Goal: Task Accomplishment & Management: Manage account settings

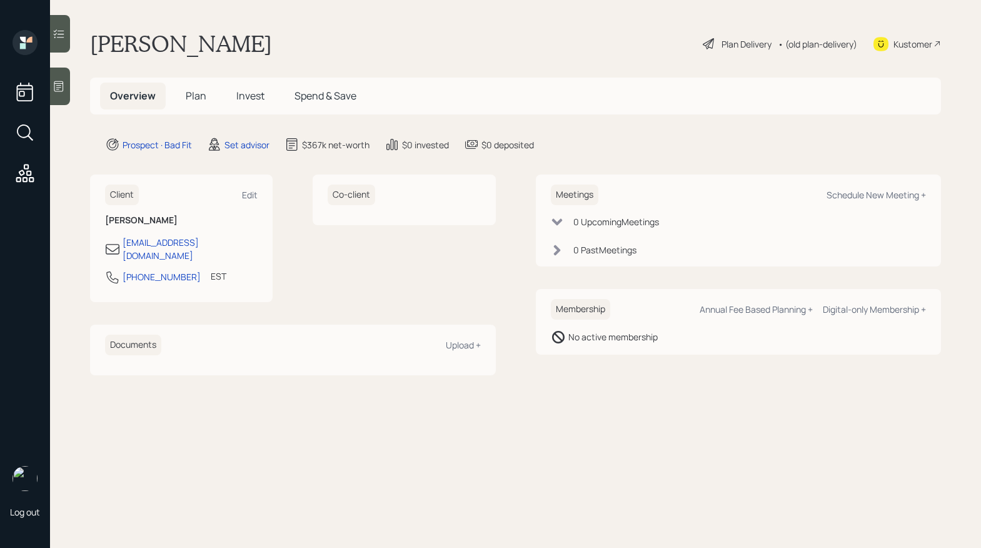
click at [725, 45] on div "Plan Delivery" at bounding box center [746, 44] width 50 height 13
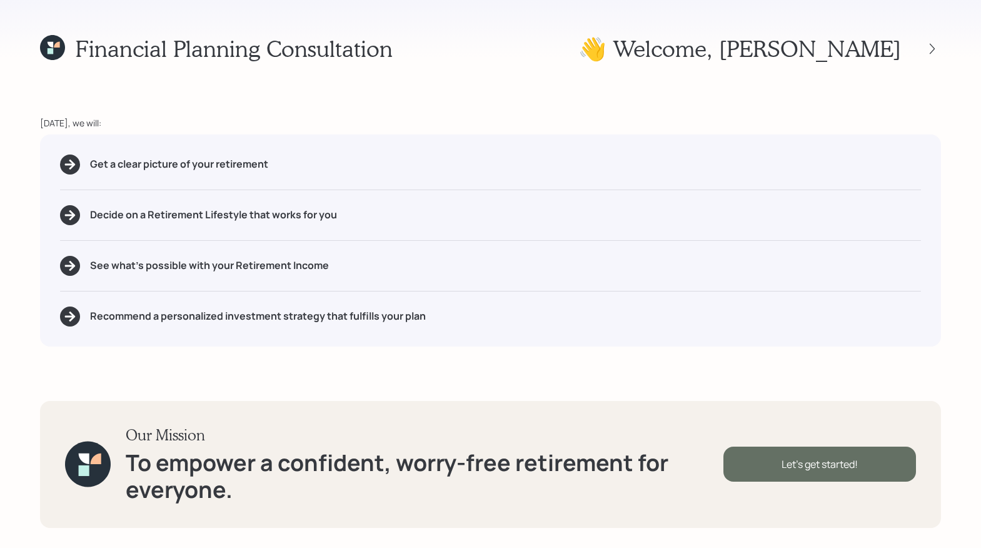
click at [770, 449] on div "Let's get started!" at bounding box center [819, 463] width 193 height 35
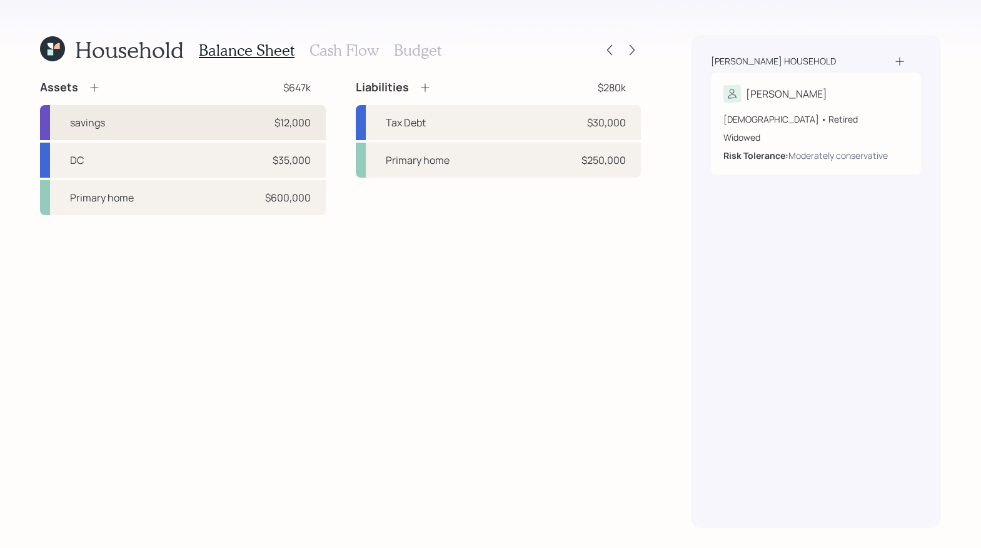
click at [210, 131] on div "savings $12,000" at bounding box center [183, 122] width 286 height 35
select select "cash"
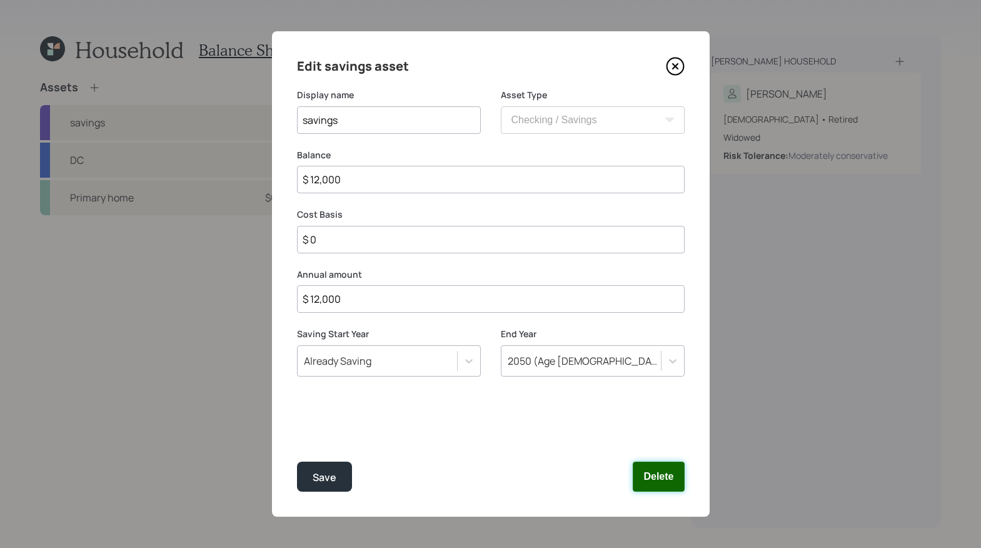
drag, startPoint x: 664, startPoint y: 469, endPoint x: 660, endPoint y: 479, distance: 11.5
click at [664, 469] on button "Delete" at bounding box center [658, 476] width 51 height 30
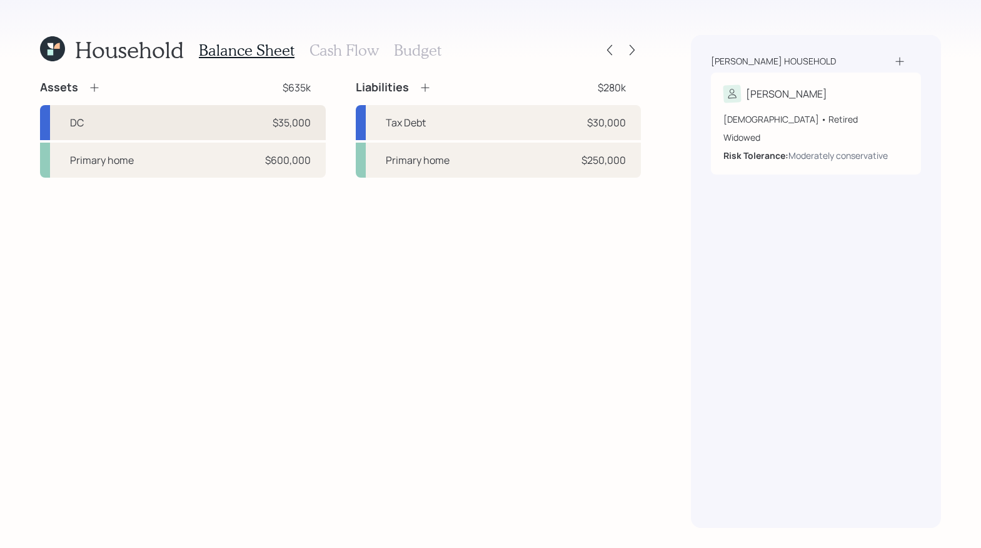
click at [195, 126] on div "DC $35,000" at bounding box center [183, 122] width 286 height 35
select select "company_sponsored"
select select "balanced"
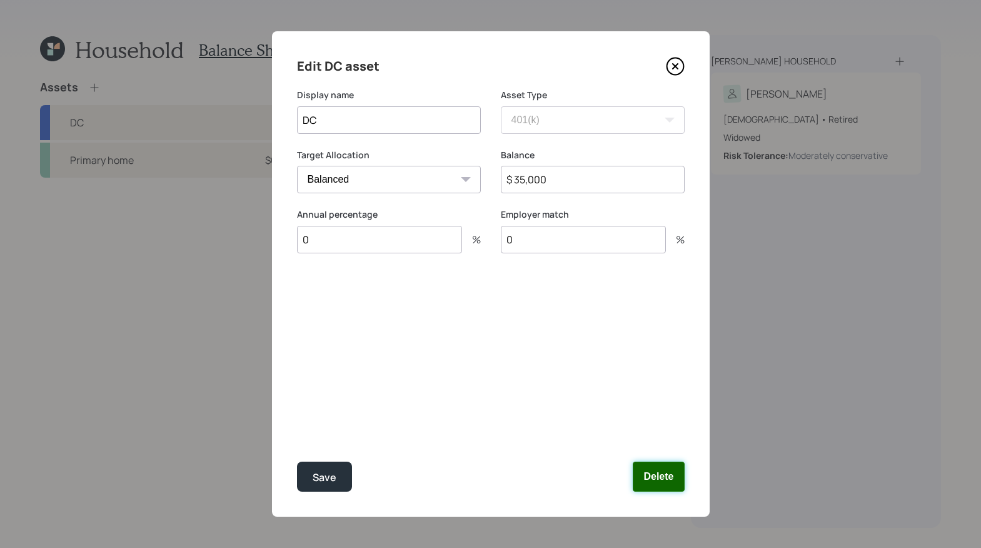
click at [666, 487] on button "Delete" at bounding box center [658, 476] width 51 height 30
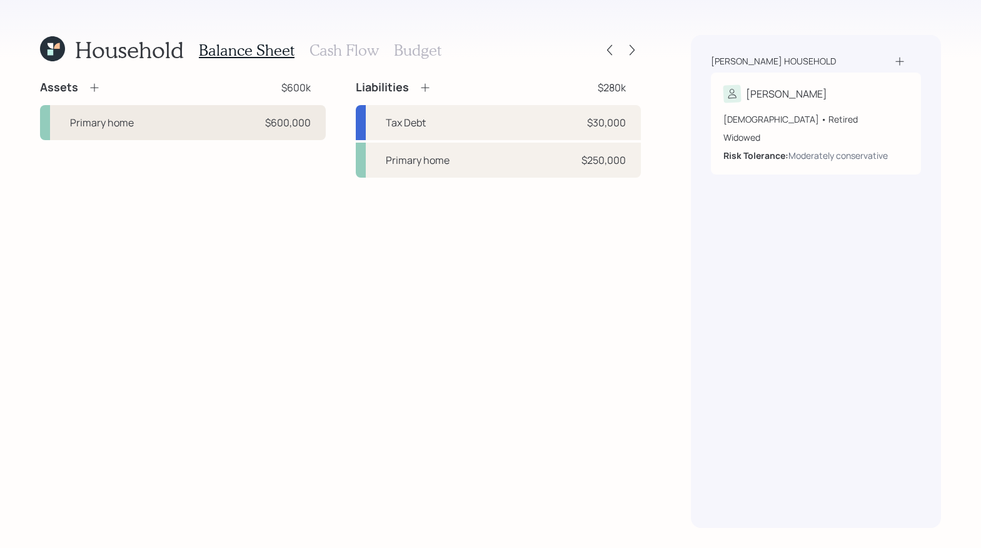
click at [174, 115] on div "Primary home $600,000" at bounding box center [183, 122] width 286 height 35
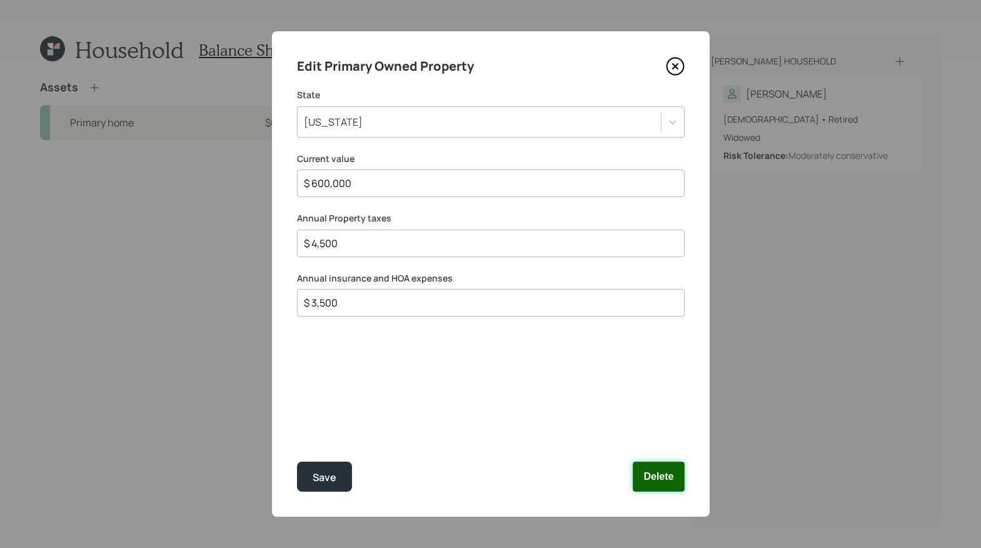
click at [666, 484] on button "Delete" at bounding box center [658, 476] width 51 height 30
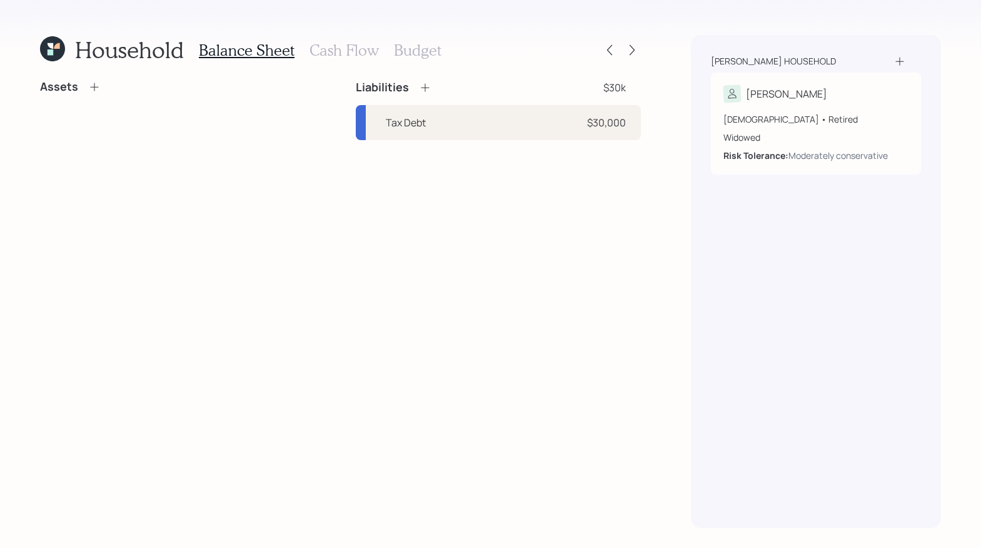
click at [666, 472] on div "Household Balance Sheet Cash Flow Budget Assets Liabilities $30k Tax Debt $30,0…" at bounding box center [490, 274] width 981 height 548
click at [408, 116] on div "Tax Debt" at bounding box center [406, 122] width 40 height 15
select select "other"
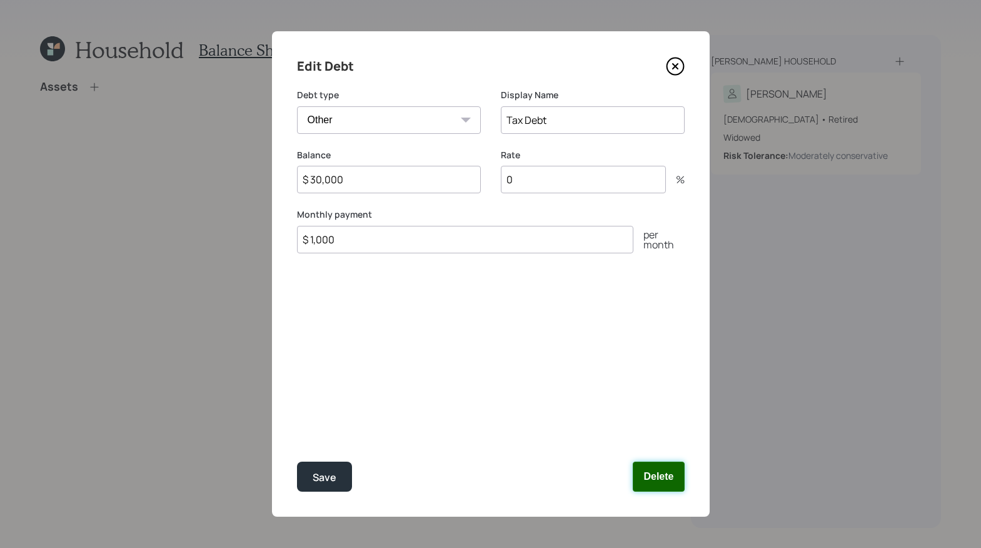
click at [671, 474] on button "Delete" at bounding box center [658, 476] width 51 height 30
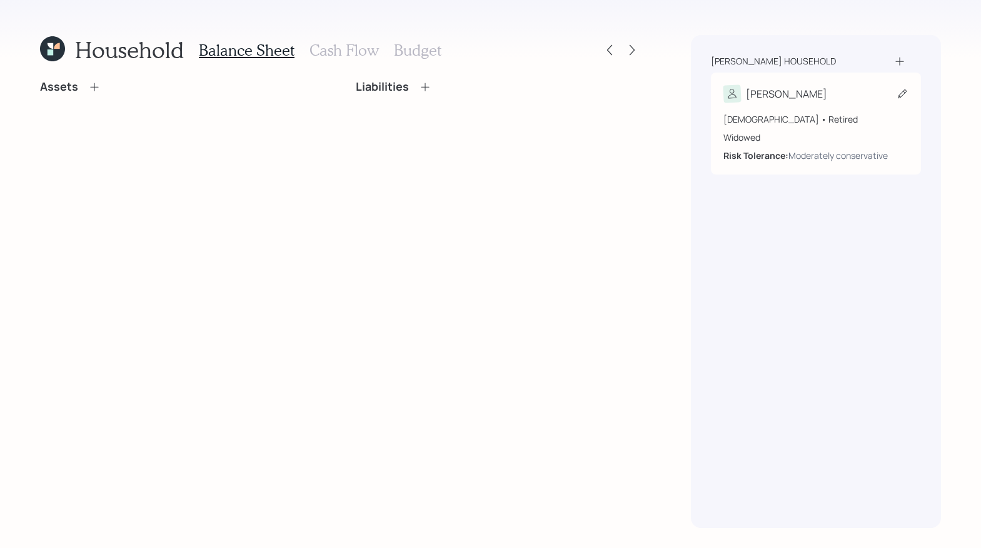
click at [796, 117] on div "69 years old • Retired" at bounding box center [815, 119] width 185 height 13
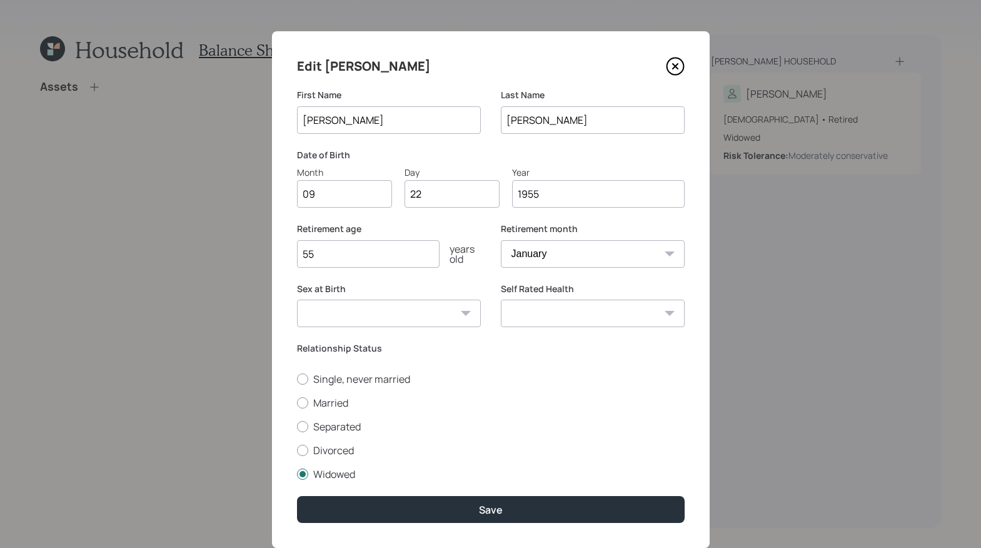
click at [347, 196] on input "09" at bounding box center [344, 194] width 95 height 28
type input "0"
type input "04"
click at [450, 189] on input "22" at bounding box center [451, 194] width 95 height 28
type input "2"
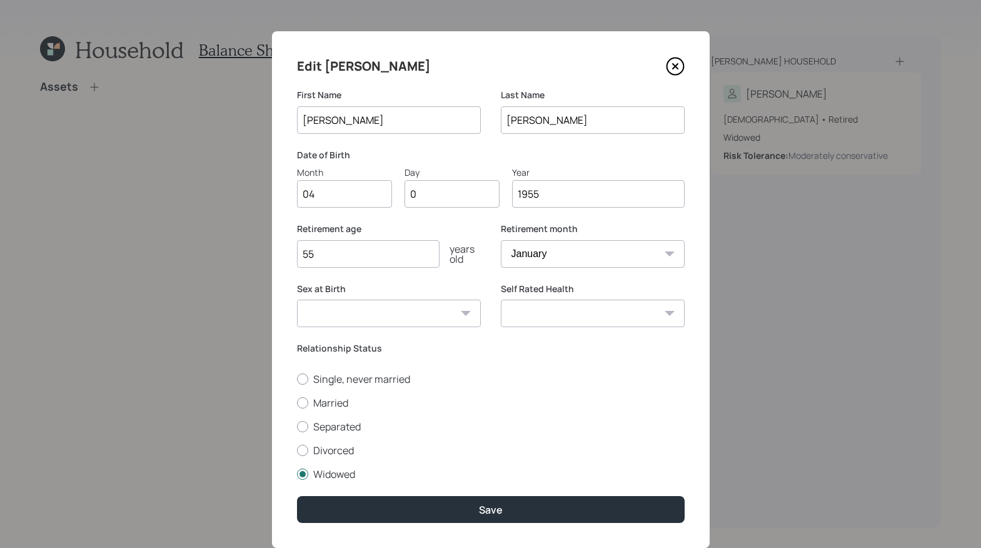
type input "08"
click at [557, 193] on input "1955" at bounding box center [598, 194] width 173 height 28
type input "1964"
click at [354, 260] on input "55" at bounding box center [368, 254] width 143 height 28
type input "5"
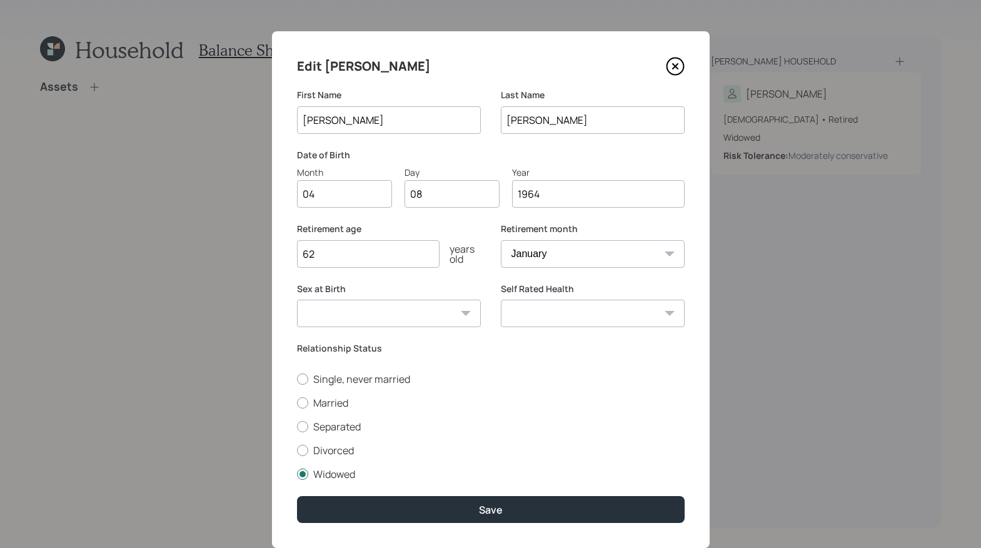
type input "62"
click at [297, 400] on div at bounding box center [302, 402] width 11 height 11
click at [296, 402] on input "Married" at bounding box center [296, 402] width 1 height 1
radio input "true"
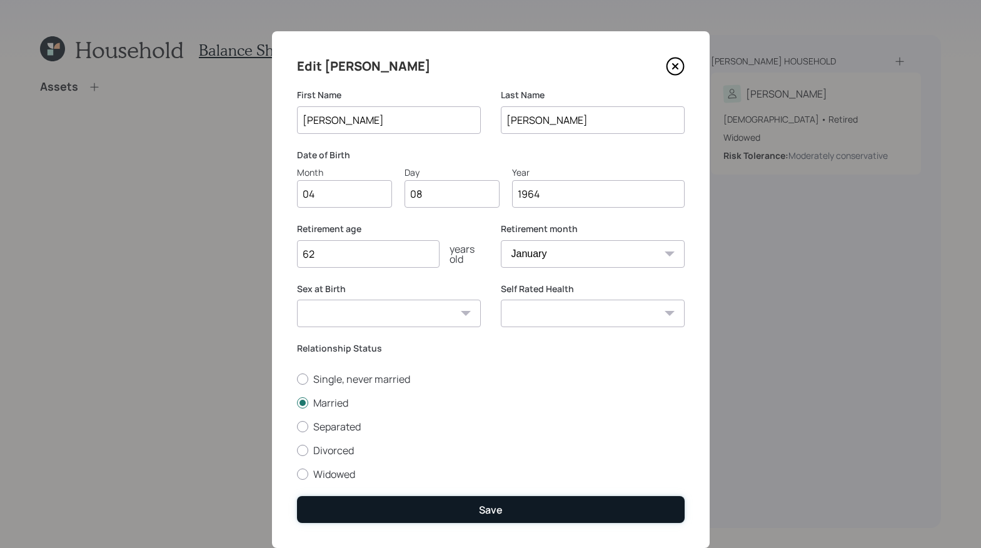
click at [518, 514] on button "Save" at bounding box center [491, 509] width 388 height 27
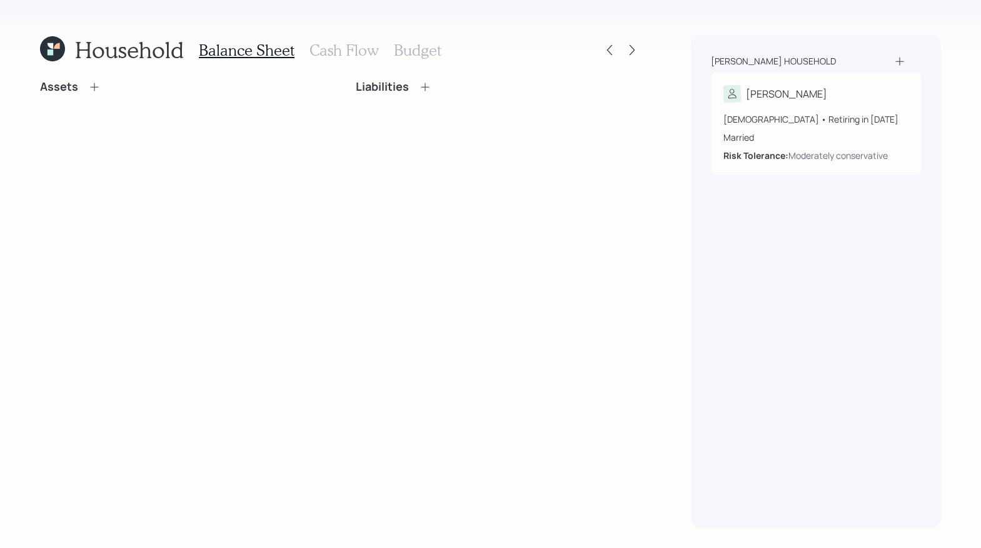
click at [900, 51] on div "Szegda household Aleksandra 61 years old • Retiring in January 2026 Married Ris…" at bounding box center [816, 281] width 250 height 493
click at [900, 58] on icon at bounding box center [899, 61] width 13 height 13
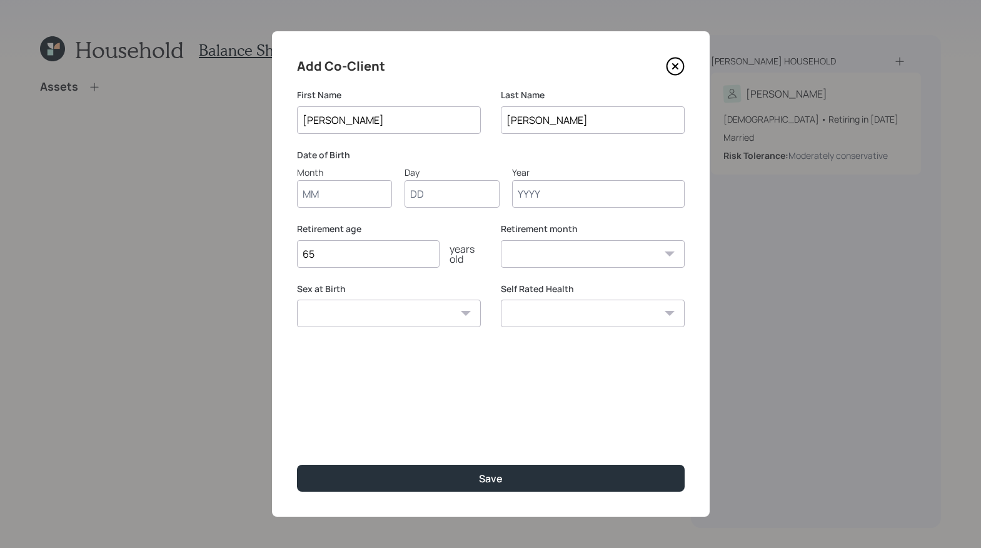
type input "[PERSON_NAME]"
click at [371, 198] on input "Month" at bounding box center [344, 194] width 95 height 28
type input "03"
type input "24"
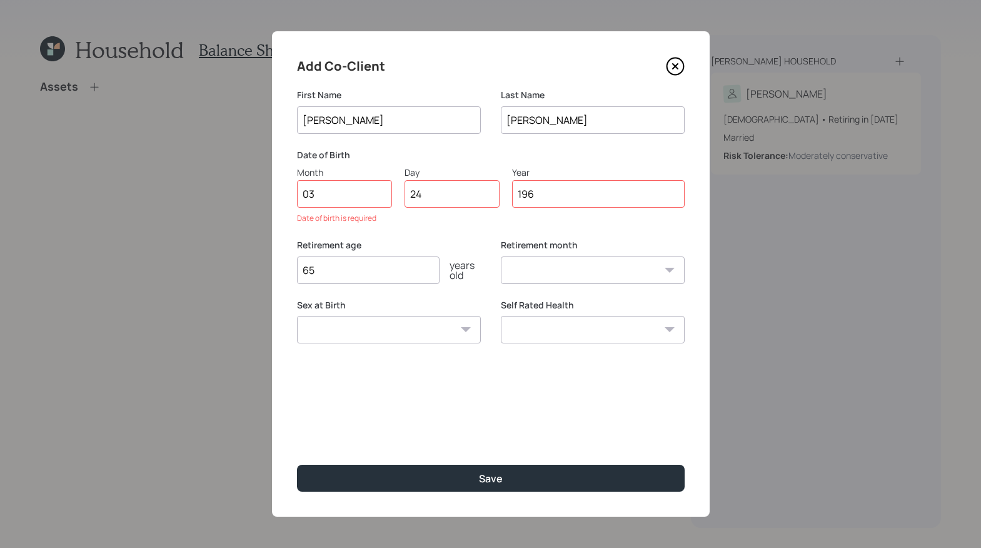
type input "1966"
select select "3"
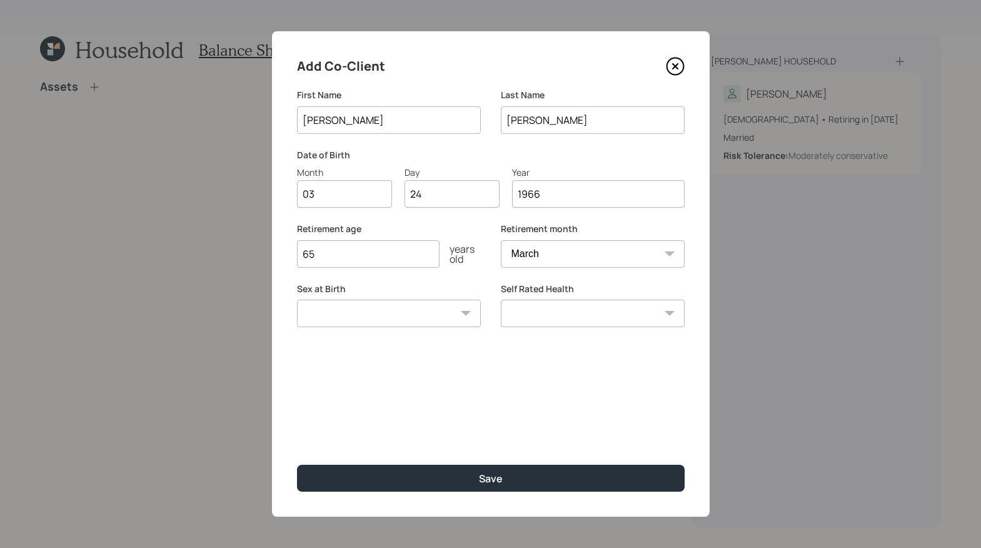
type input "1966"
click at [365, 251] on input "65" at bounding box center [368, 254] width 143 height 28
type input "6"
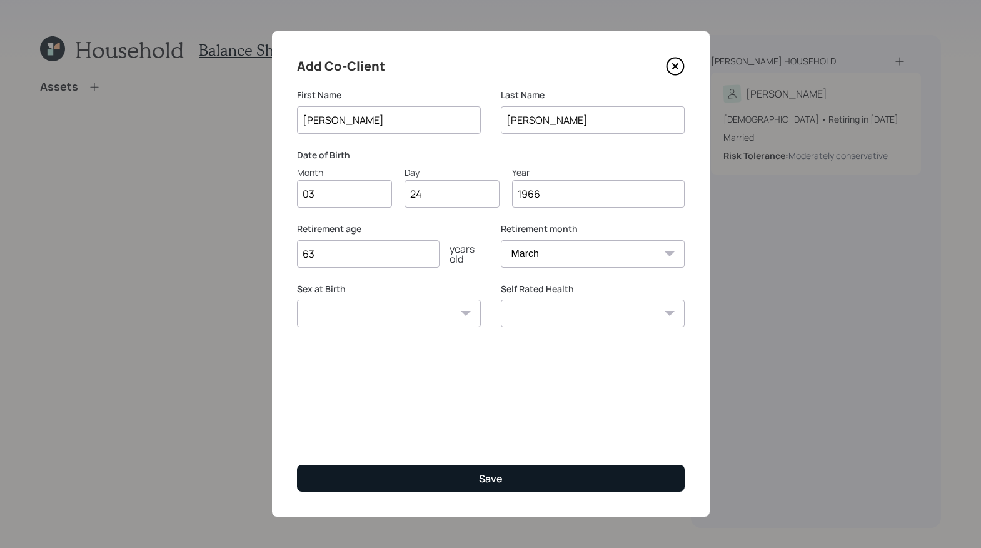
type input "63"
click at [503, 469] on button "Save" at bounding box center [491, 477] width 388 height 27
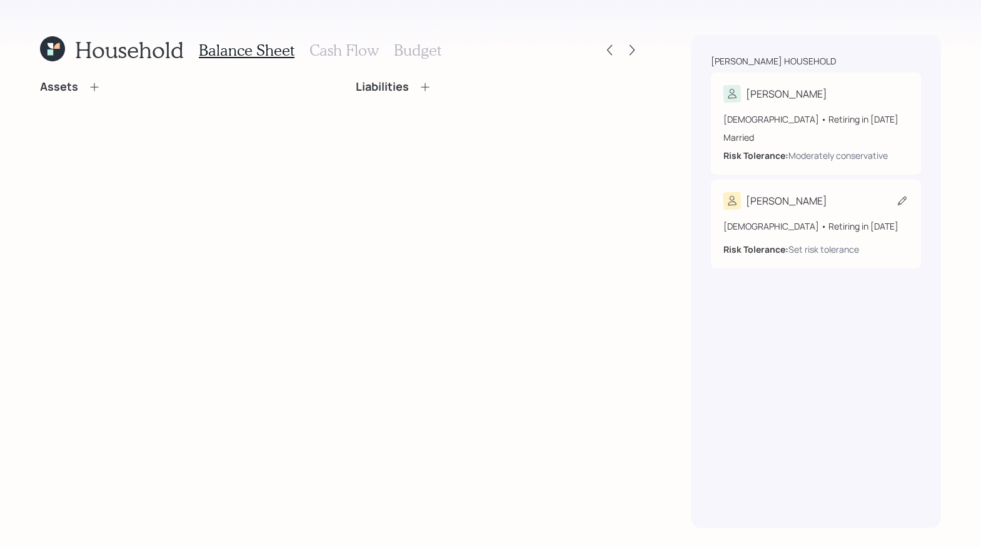
click at [898, 193] on div "[PERSON_NAME]" at bounding box center [815, 201] width 185 height 18
select select "3"
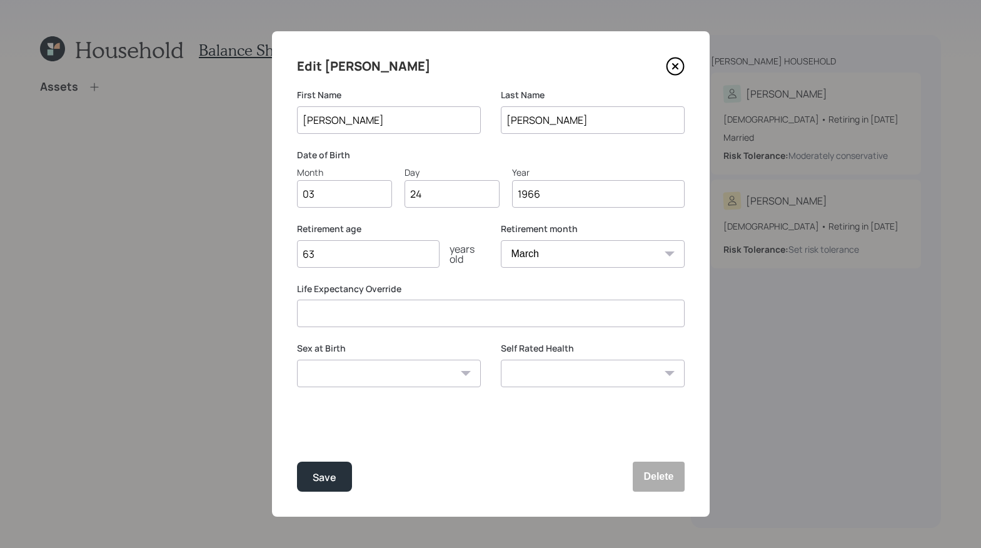
click at [351, 258] on input "63" at bounding box center [368, 254] width 143 height 28
type input "60"
click at [306, 472] on button "Save" at bounding box center [324, 476] width 55 height 30
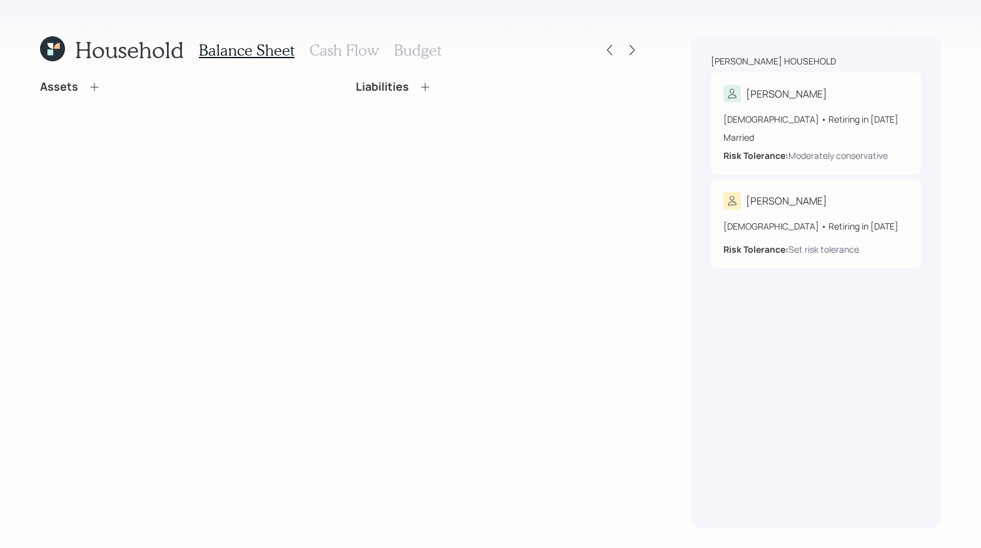
click at [58, 51] on icon at bounding box center [52, 48] width 25 height 25
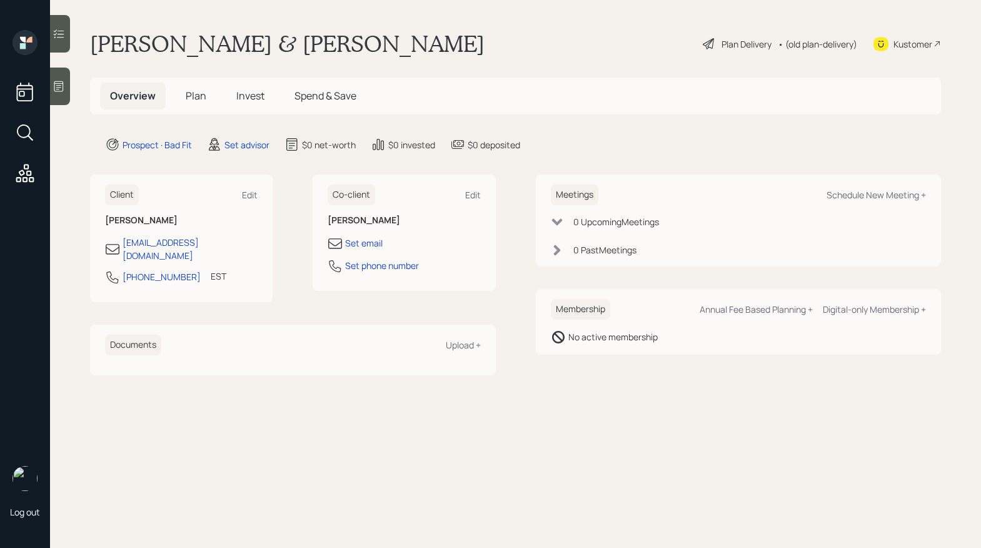
click at [194, 92] on span "Plan" at bounding box center [196, 96] width 21 height 14
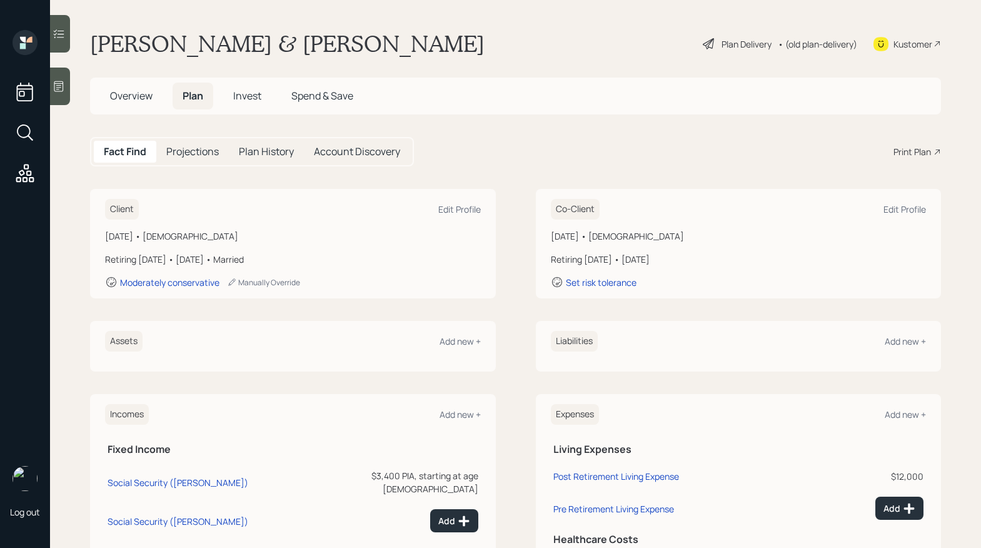
scroll to position [171, 0]
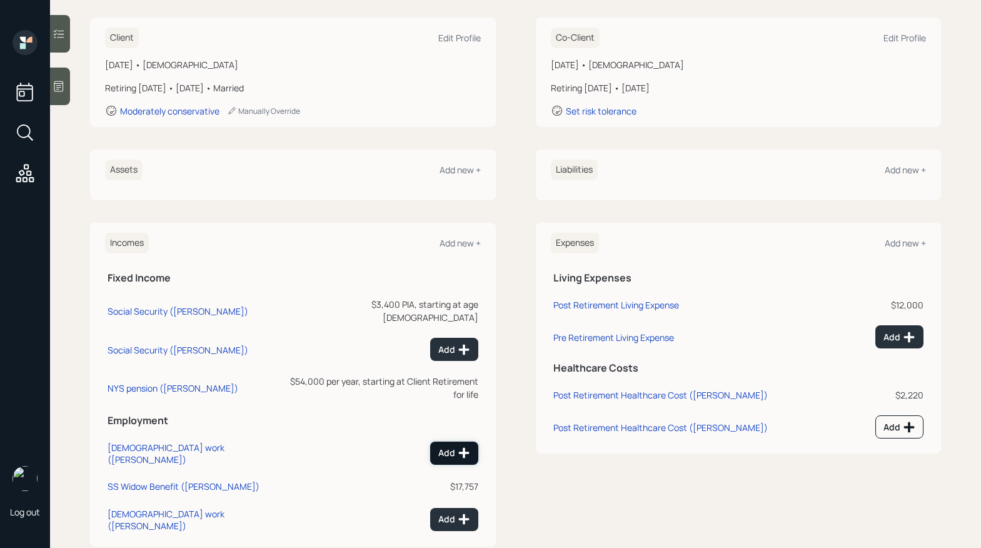
click at [458, 446] on icon at bounding box center [464, 452] width 13 height 13
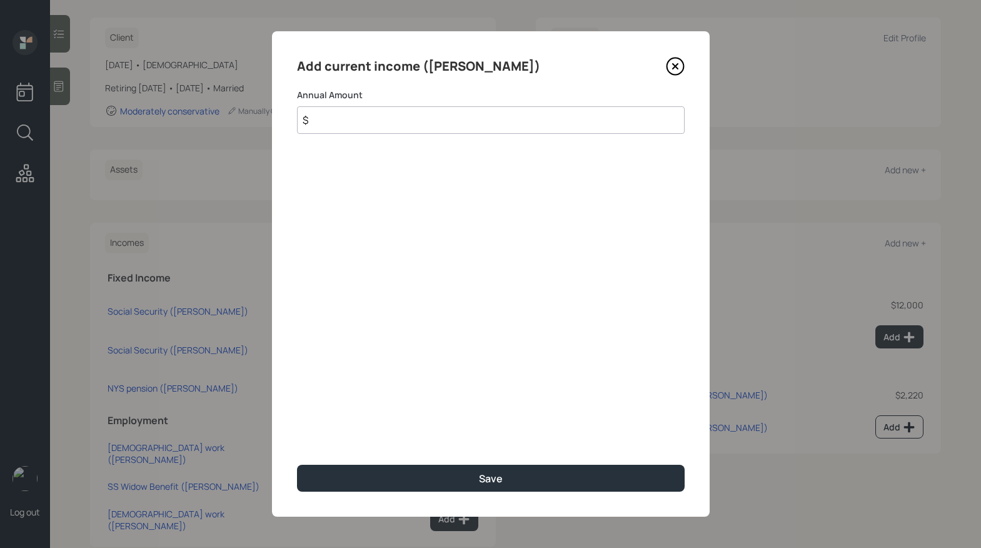
click at [429, 116] on input "$" at bounding box center [491, 120] width 388 height 28
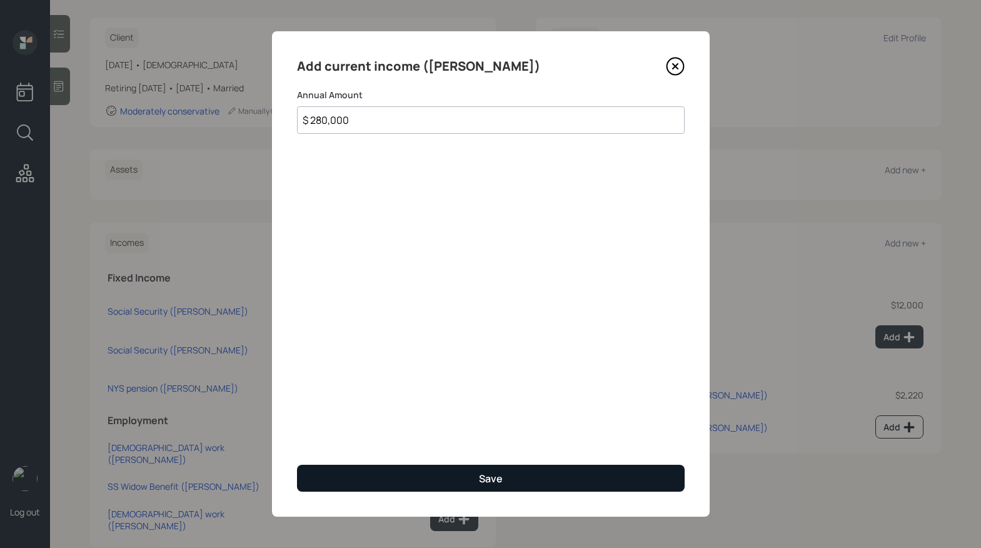
type input "$ 280,000"
click at [561, 476] on button "Save" at bounding box center [491, 477] width 388 height 27
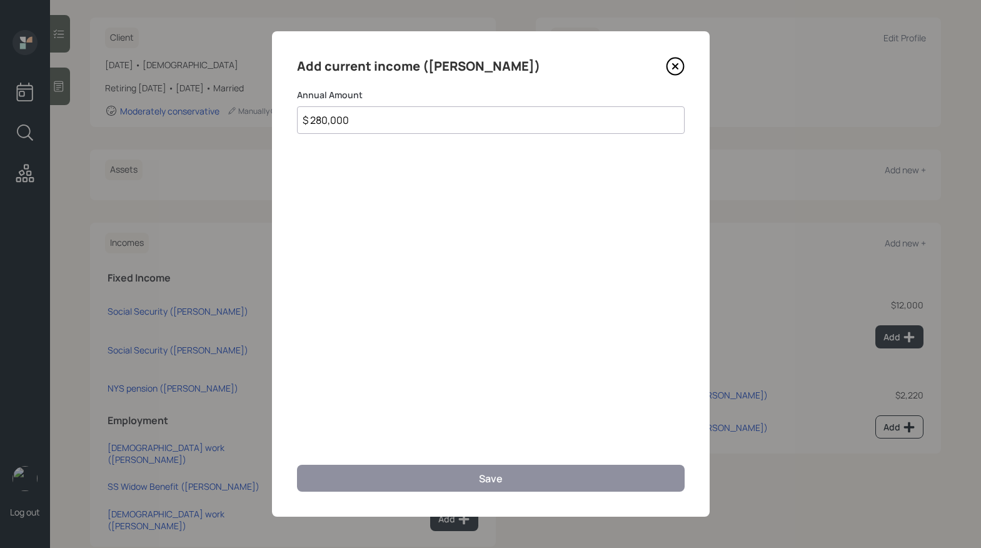
scroll to position [162, 0]
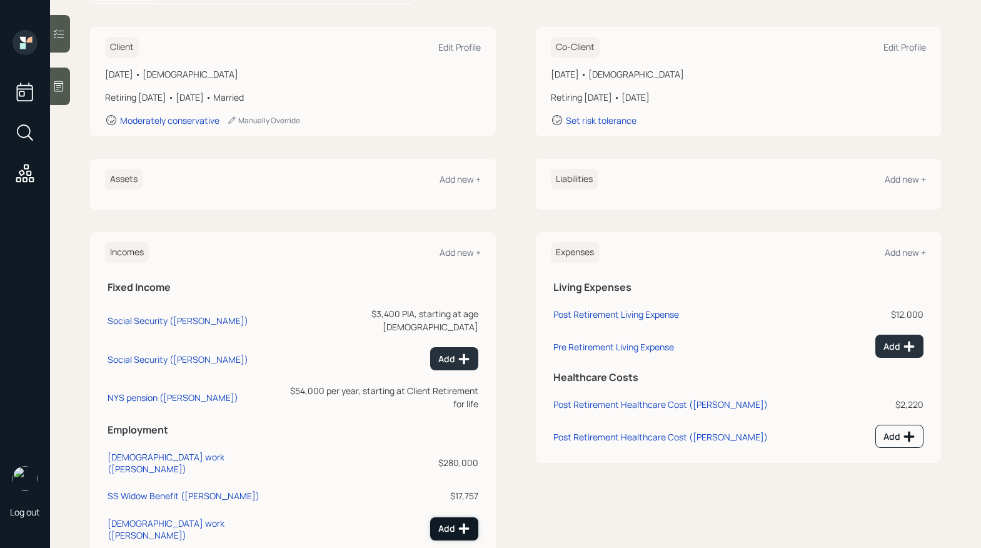
click at [451, 522] on div "Add" at bounding box center [454, 528] width 32 height 13
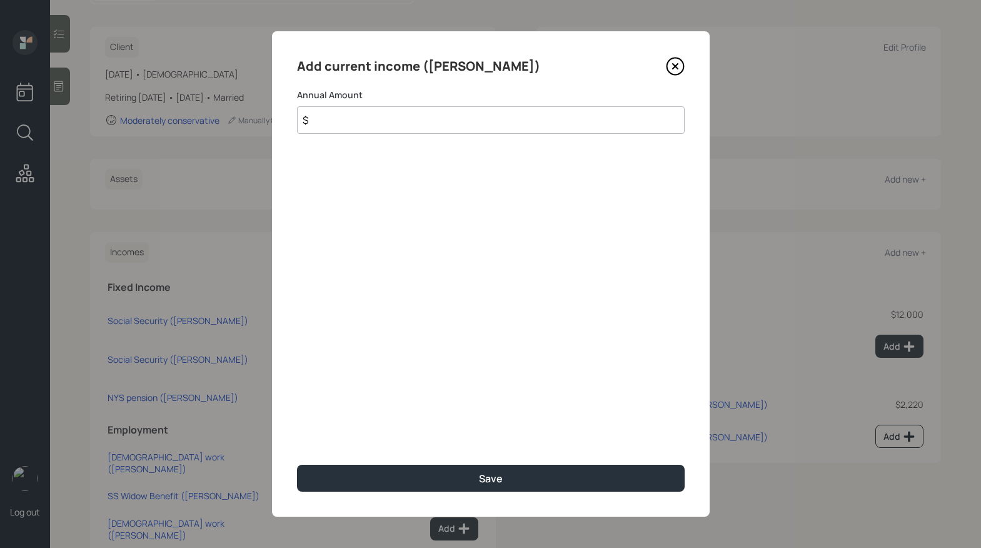
click at [681, 59] on icon at bounding box center [675, 66] width 19 height 19
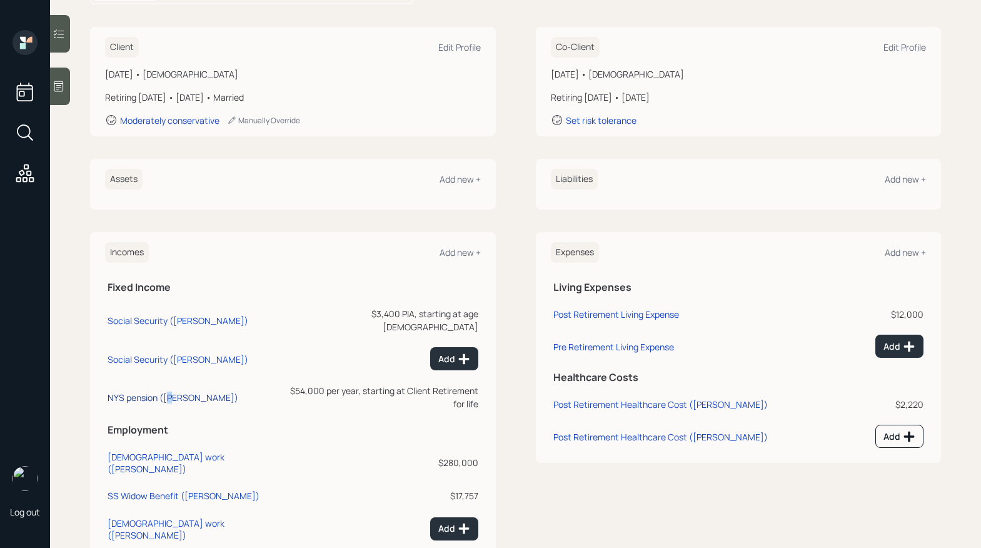
click at [170, 391] on div "NYS pension ([PERSON_NAME])" at bounding box center [173, 397] width 131 height 12
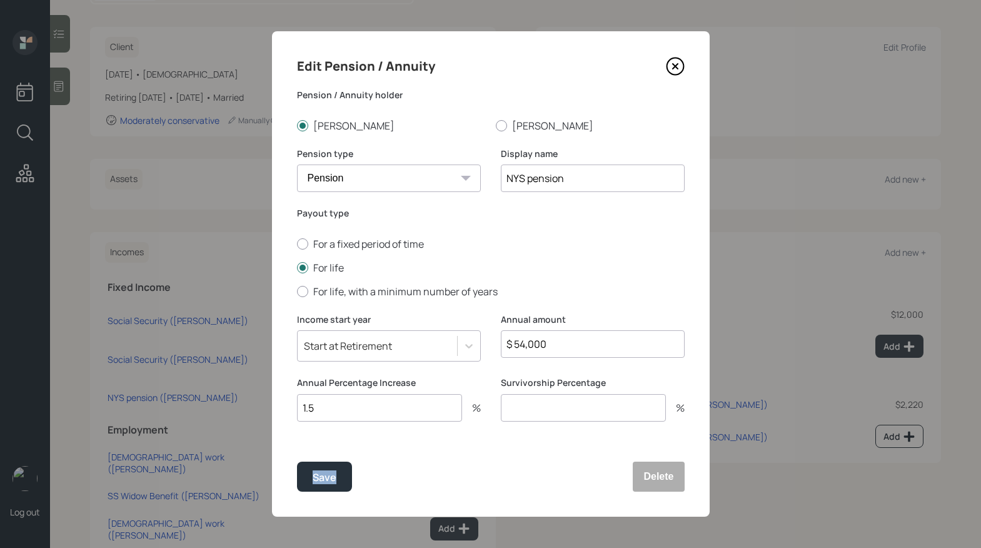
click at [425, 470] on div "Save Delete" at bounding box center [491, 476] width 388 height 30
click at [425, 476] on div "Save Delete" at bounding box center [491, 476] width 388 height 30
drag, startPoint x: 581, startPoint y: 348, endPoint x: 298, endPoint y: 298, distance: 287.6
click at [293, 301] on div "Edit Pension / Annuity Pension / Annuity holder [PERSON_NAME] Pension type Pens…" at bounding box center [491, 273] width 438 height 485
click at [524, 344] on input "$ 85,000" at bounding box center [593, 344] width 184 height 28
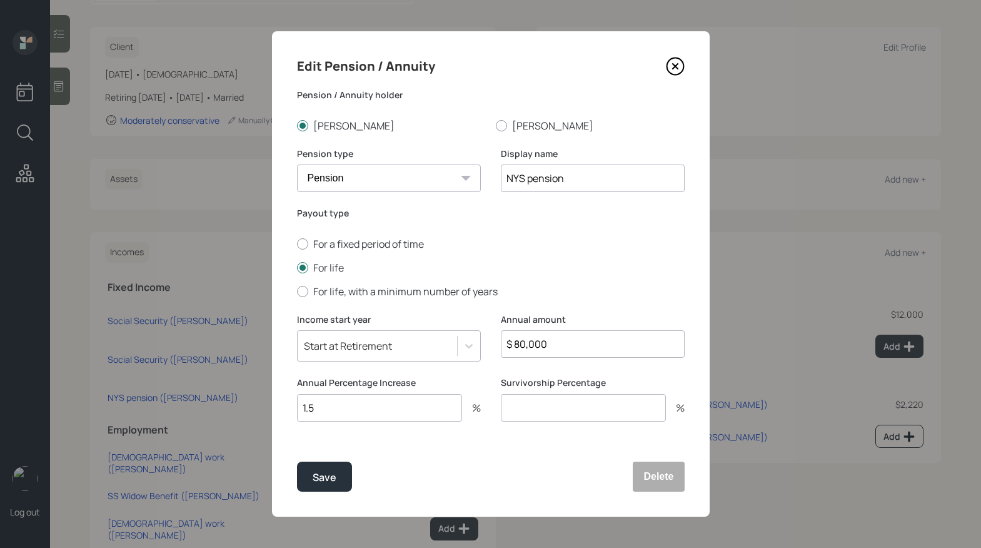
type input "$ 80,000"
click at [535, 408] on input "number" at bounding box center [583, 408] width 165 height 28
type input "100"
click at [502, 468] on div "Save Delete" at bounding box center [491, 476] width 388 height 30
click at [555, 444] on div "Edit Pension / [PERSON_NAME] / Annuity holder [PERSON_NAME] Pension type Pensio…" at bounding box center [491, 273] width 438 height 485
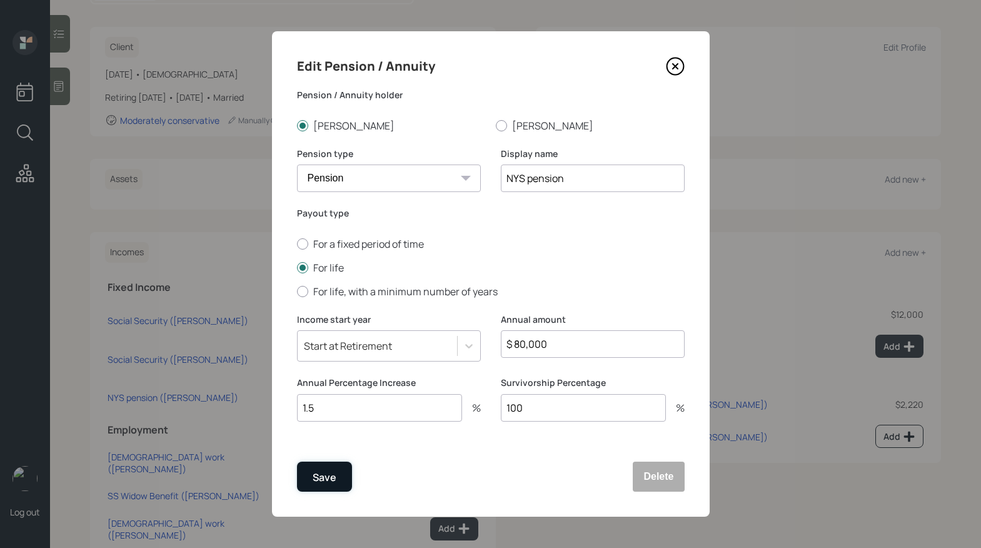
click at [324, 473] on div "Save" at bounding box center [325, 477] width 24 height 17
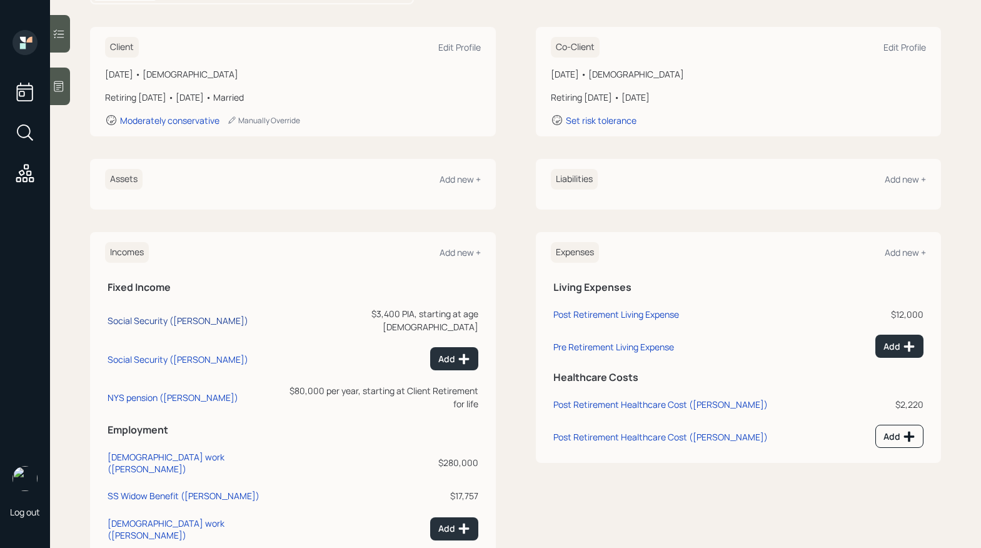
click at [154, 316] on div "Social Security ([PERSON_NAME])" at bounding box center [178, 320] width 141 height 12
select select "9"
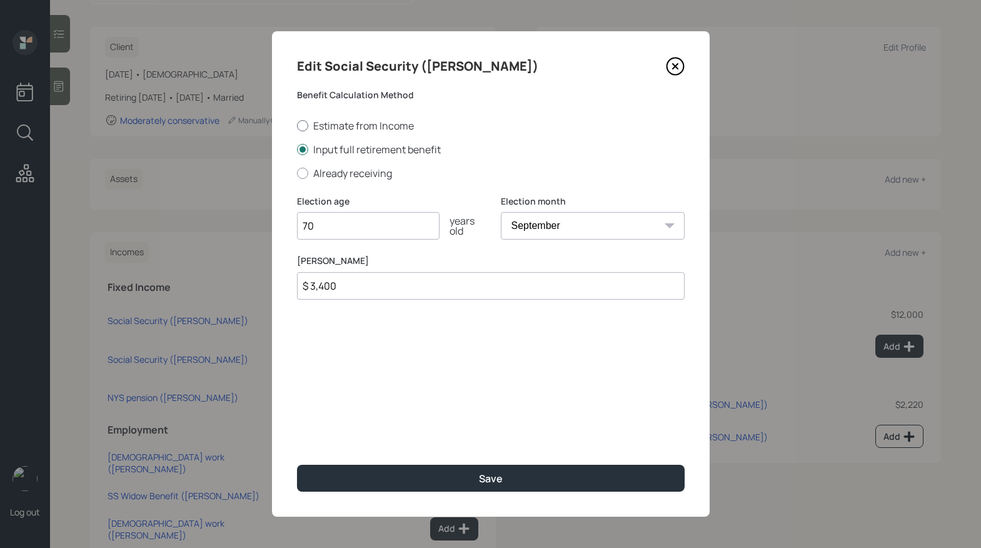
click at [298, 126] on div at bounding box center [302, 125] width 11 height 11
click at [297, 126] on input "Estimate from Income" at bounding box center [296, 125] width 1 height 1
radio input "true"
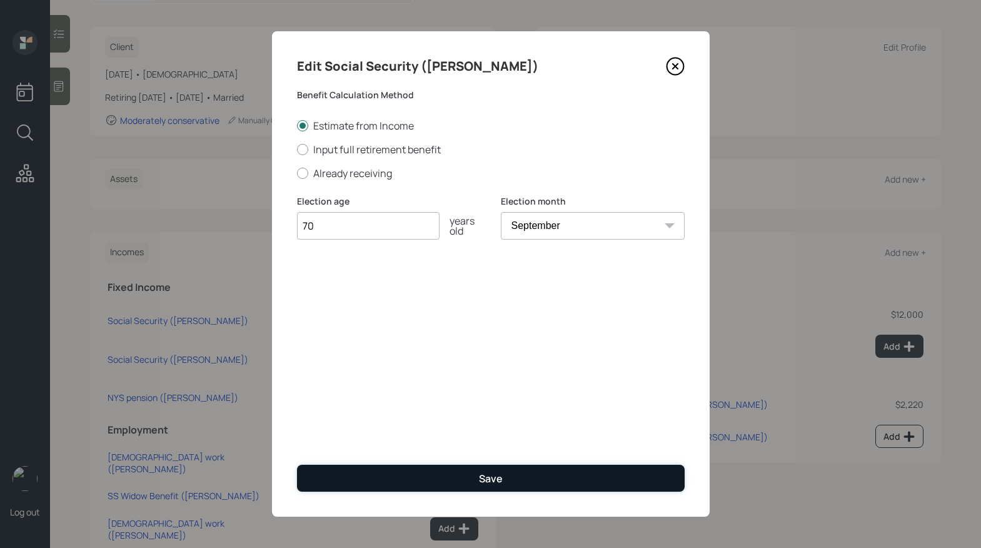
click at [462, 483] on button "Save" at bounding box center [491, 477] width 388 height 27
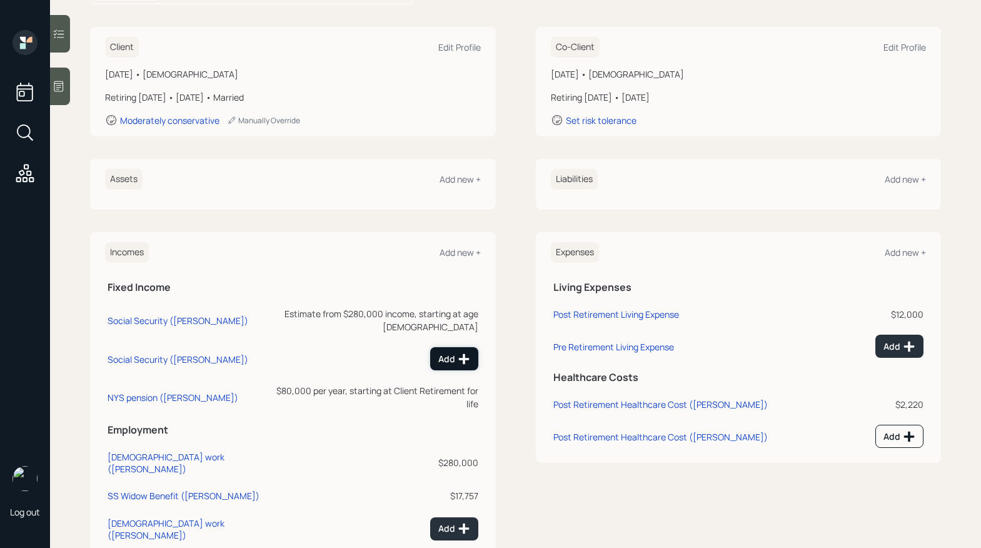
click at [438, 353] on div "Add" at bounding box center [454, 359] width 32 height 13
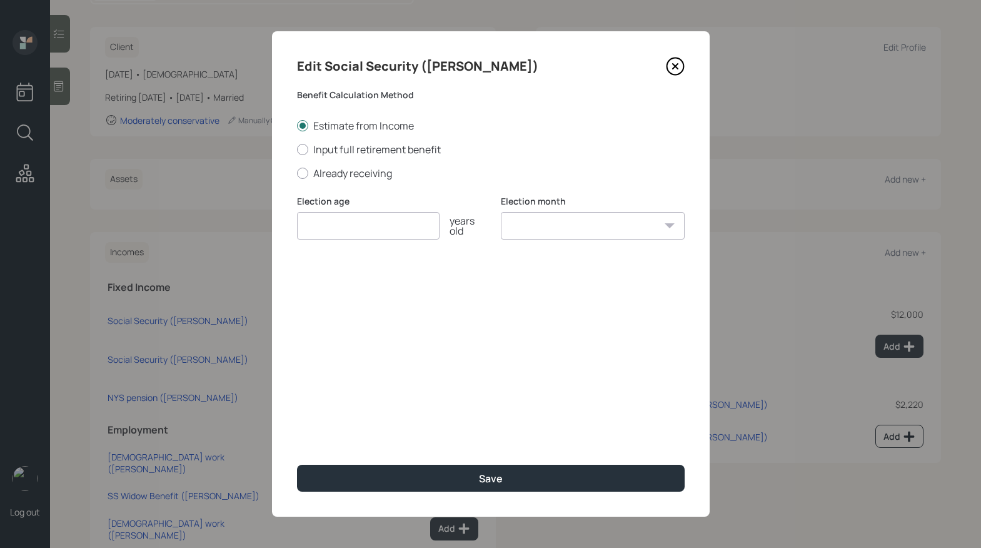
click at [320, 235] on input "number" at bounding box center [368, 226] width 143 height 28
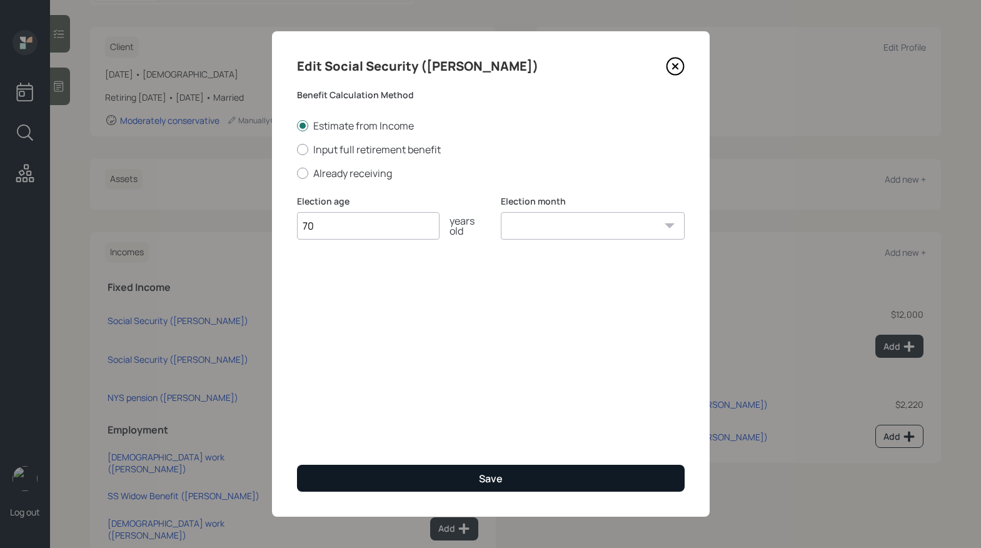
type input "70"
click at [496, 481] on div "Save" at bounding box center [491, 478] width 24 height 14
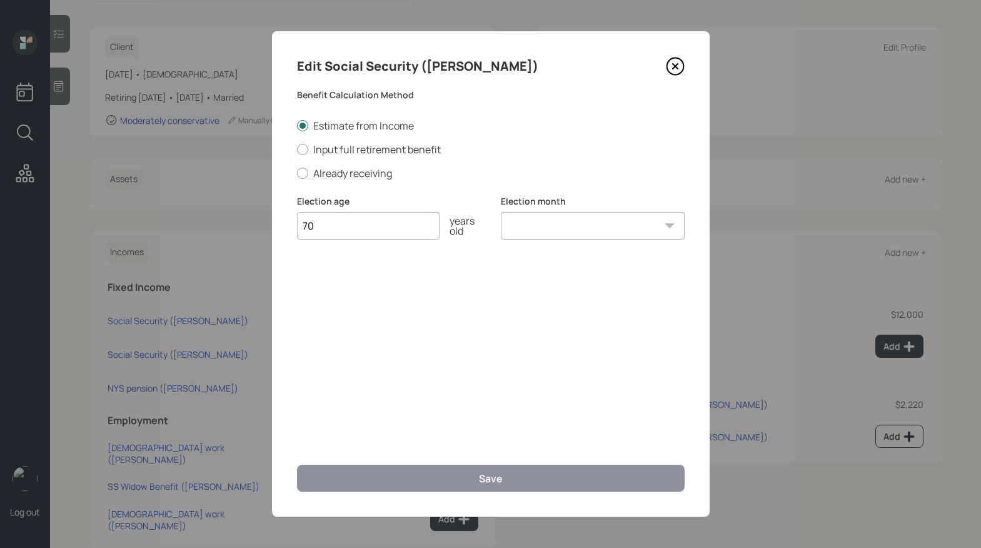
scroll to position [153, 0]
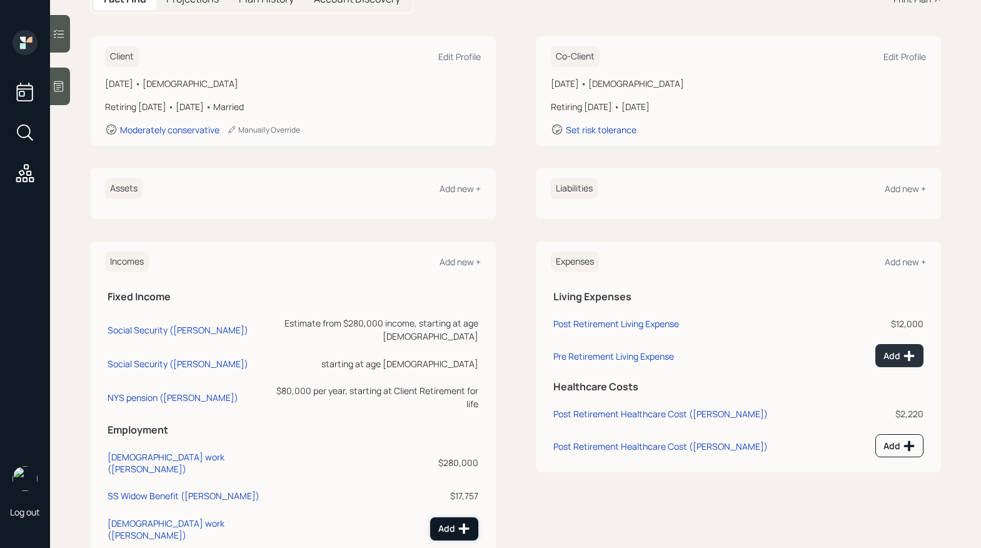
click at [458, 522] on icon at bounding box center [464, 528] width 13 height 13
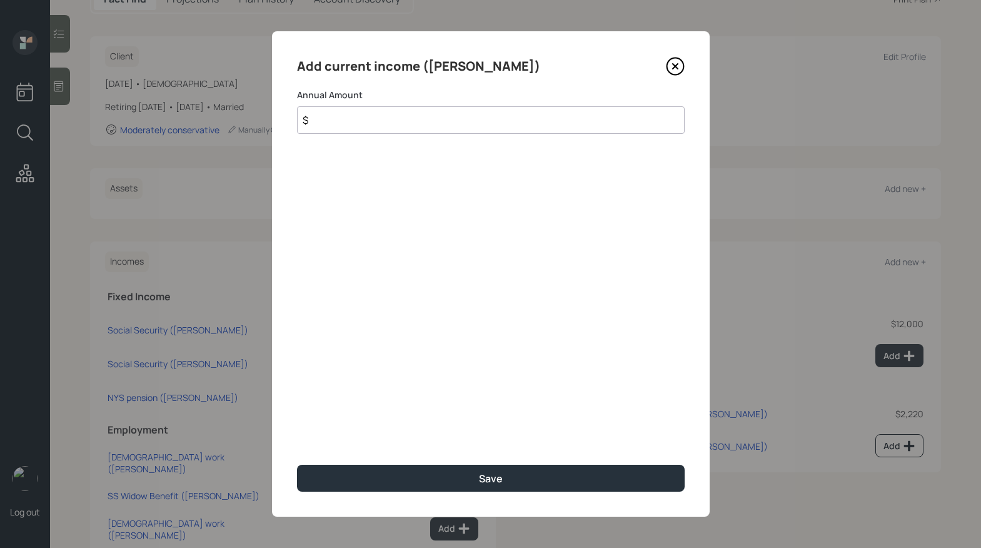
click at [381, 117] on input "$" at bounding box center [491, 120] width 388 height 28
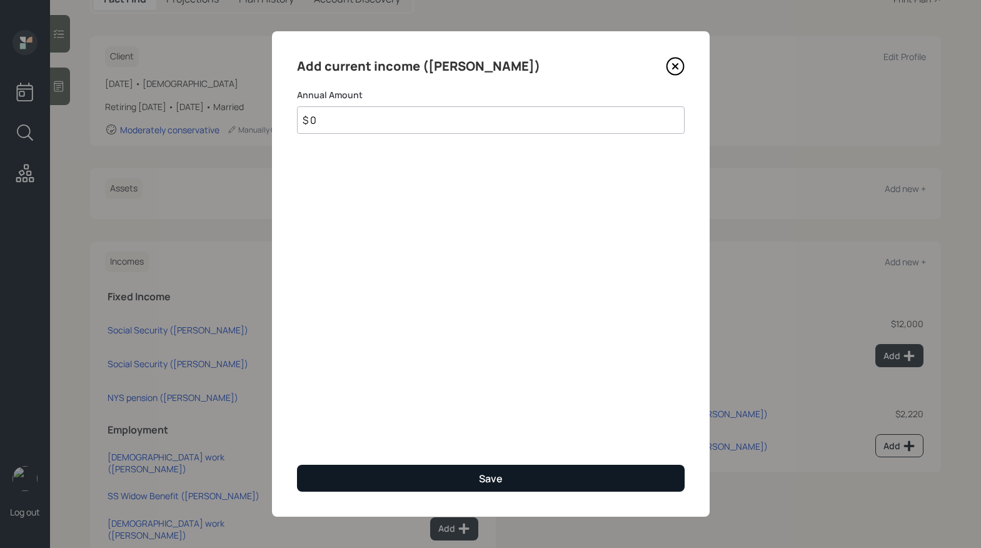
type input "$ 0"
click at [531, 476] on button "Save" at bounding box center [491, 477] width 388 height 27
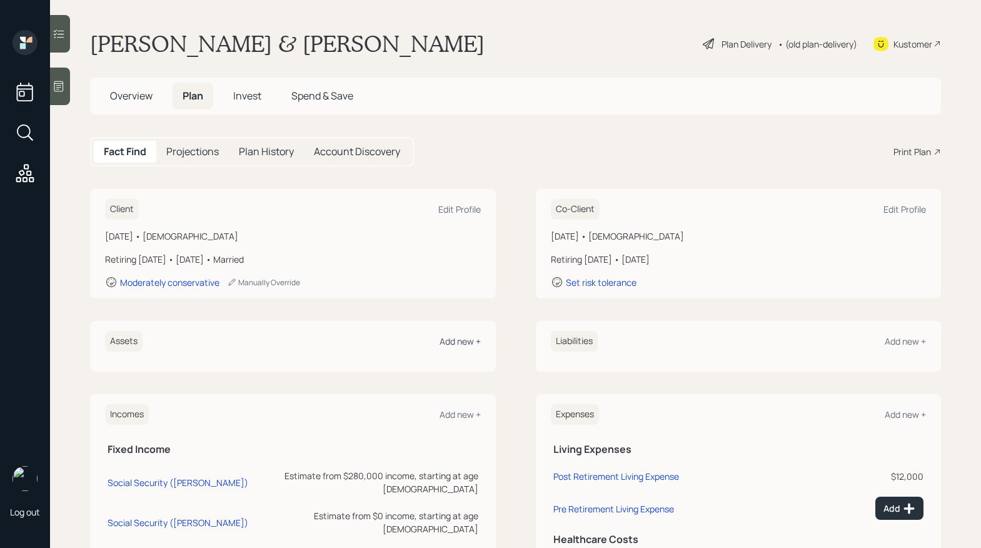
click at [460, 344] on div "Add new +" at bounding box center [459, 341] width 41 height 12
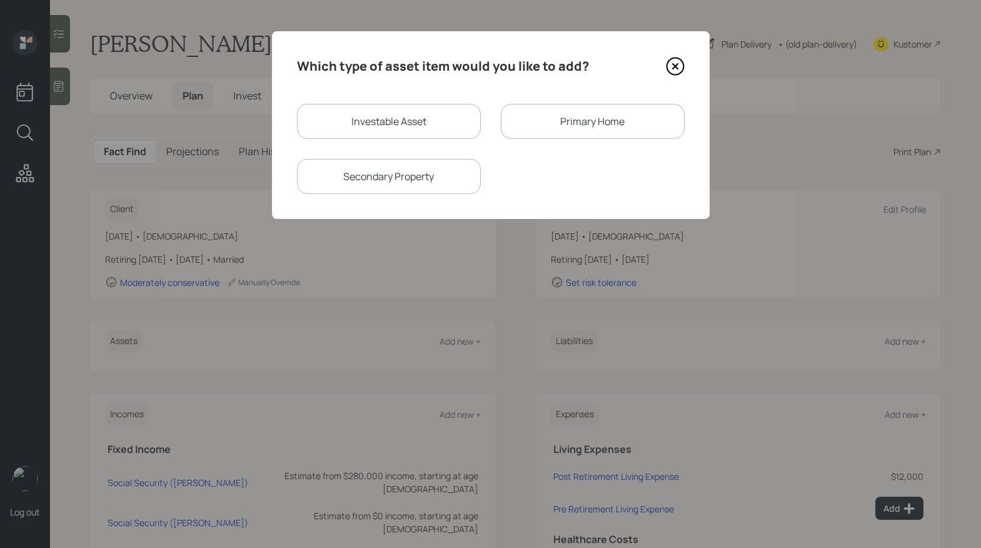
click at [587, 131] on div "Primary Home" at bounding box center [593, 121] width 184 height 35
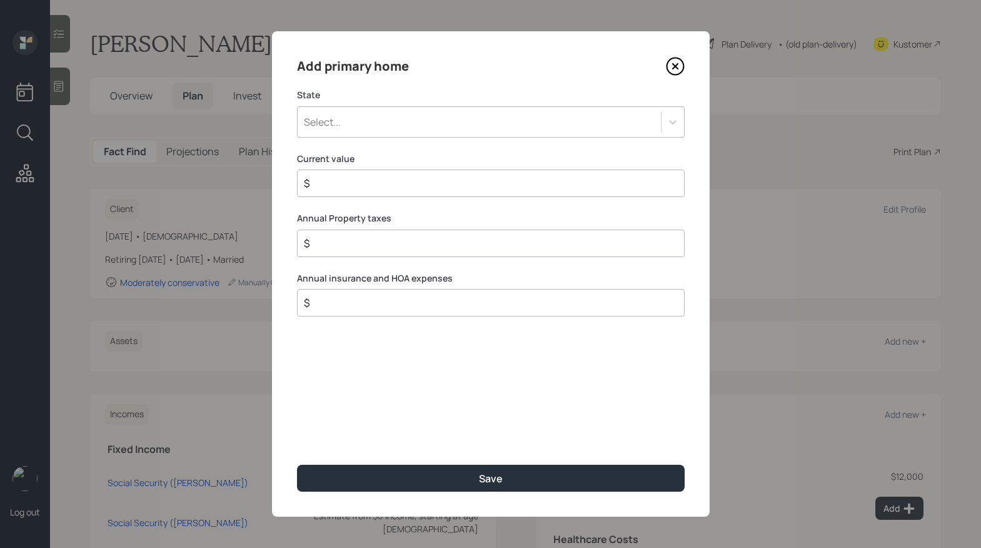
click at [483, 119] on div "Select..." at bounding box center [479, 121] width 363 height 21
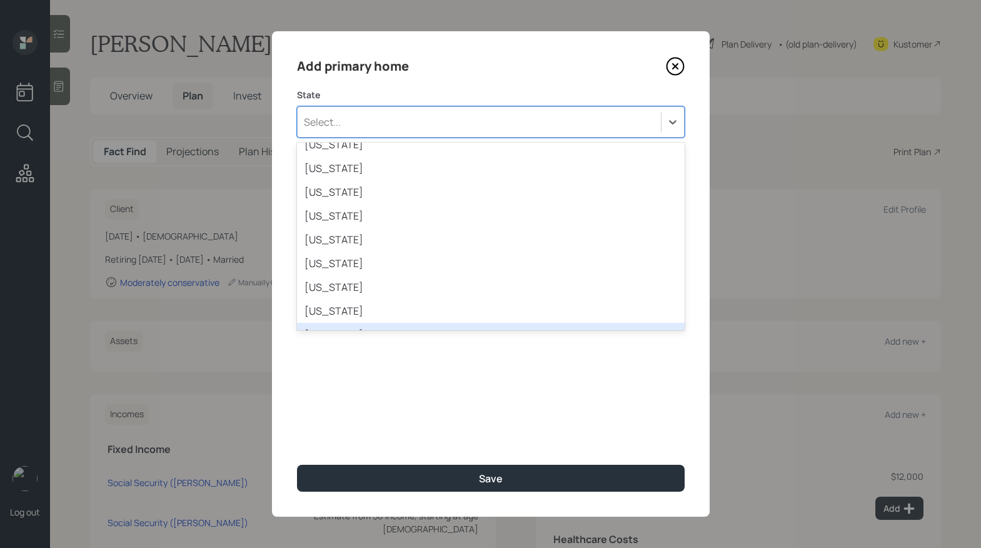
scroll to position [793, 0]
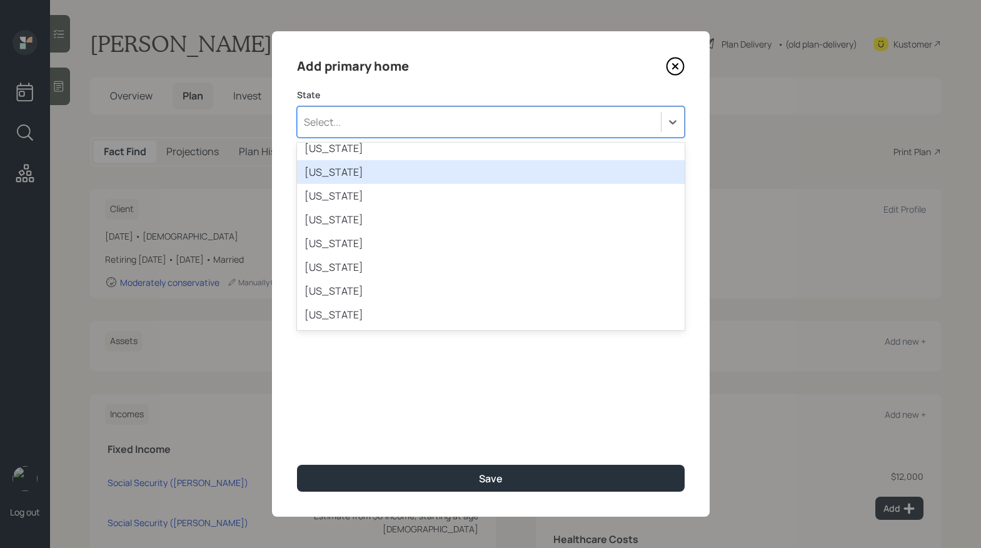
click at [364, 173] on div "[US_STATE]" at bounding box center [491, 172] width 388 height 24
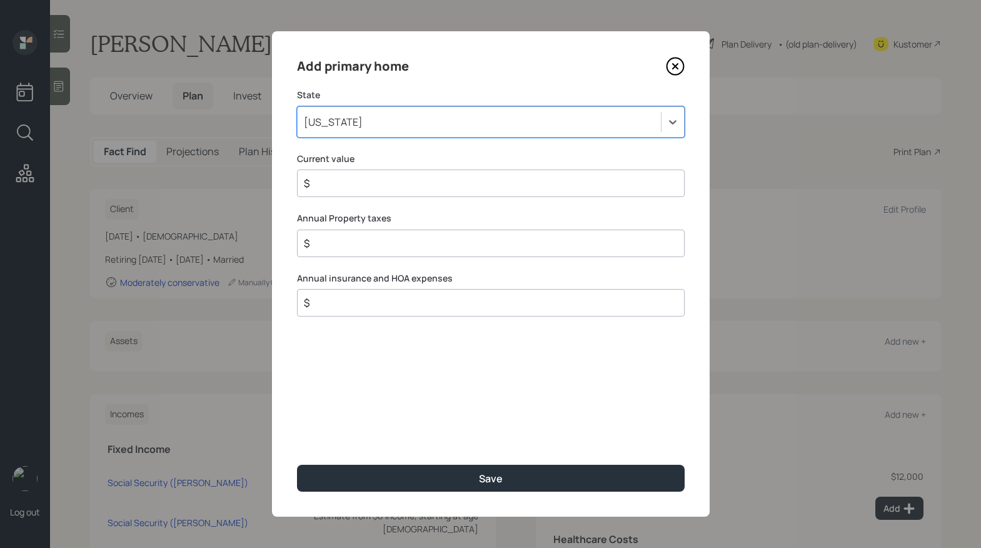
click at [423, 183] on input "$" at bounding box center [486, 183] width 366 height 15
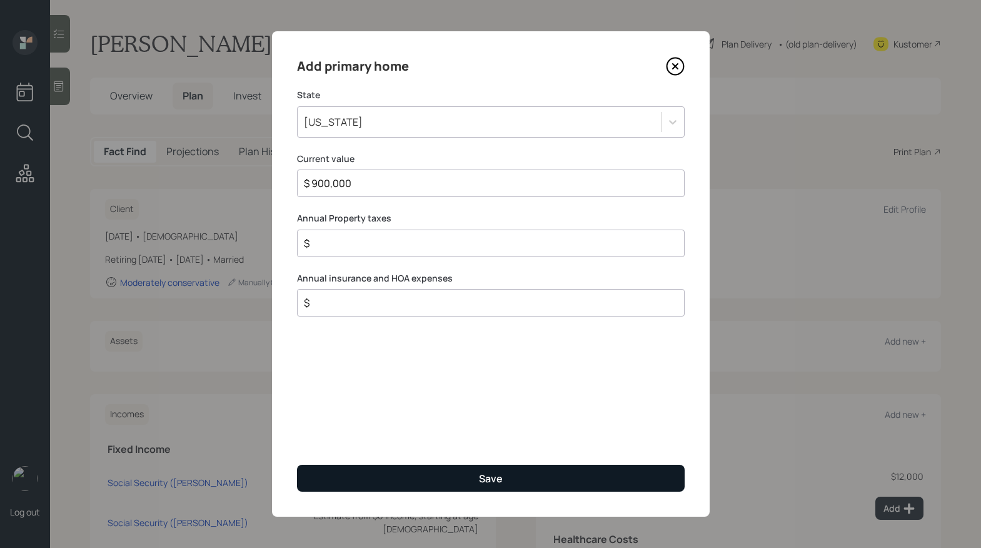
type input "$ 900,000"
click at [520, 478] on button "Save" at bounding box center [491, 477] width 388 height 27
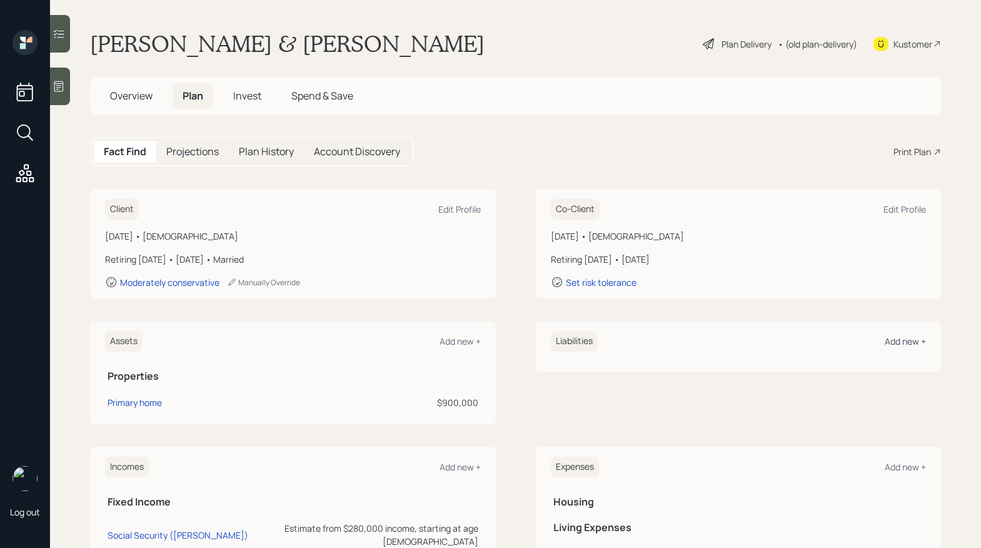
click at [908, 341] on div "Add new +" at bounding box center [905, 341] width 41 height 12
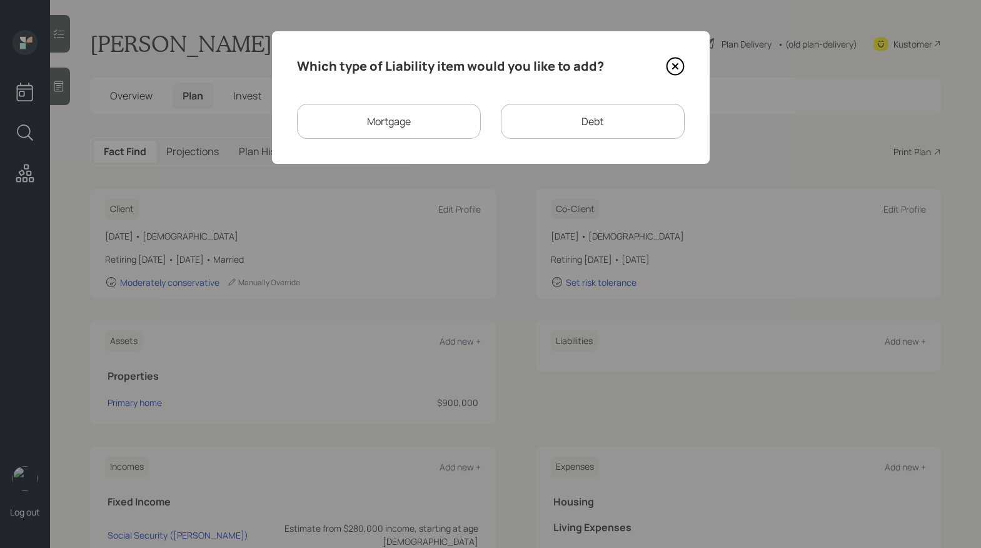
click at [406, 115] on div "Mortgage" at bounding box center [389, 121] width 184 height 35
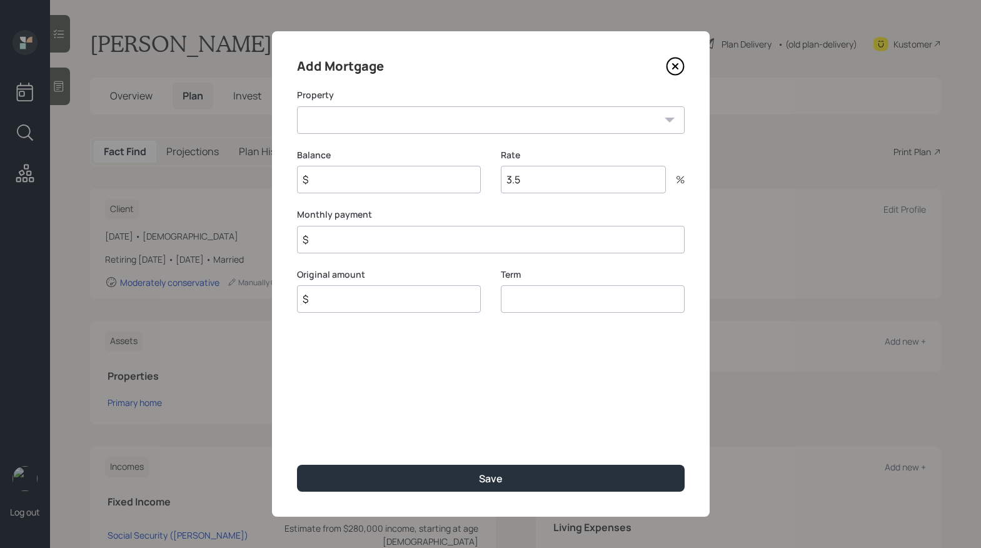
click at [417, 119] on select "OH Primary home" at bounding box center [491, 120] width 388 height 28
select select "ade8efe5-e817-4761-8349-e3f9a0a22397"
click at [297, 106] on select "OH Primary home" at bounding box center [491, 120] width 388 height 28
click at [400, 189] on input "$" at bounding box center [389, 180] width 184 height 28
type input "$ 250,000"
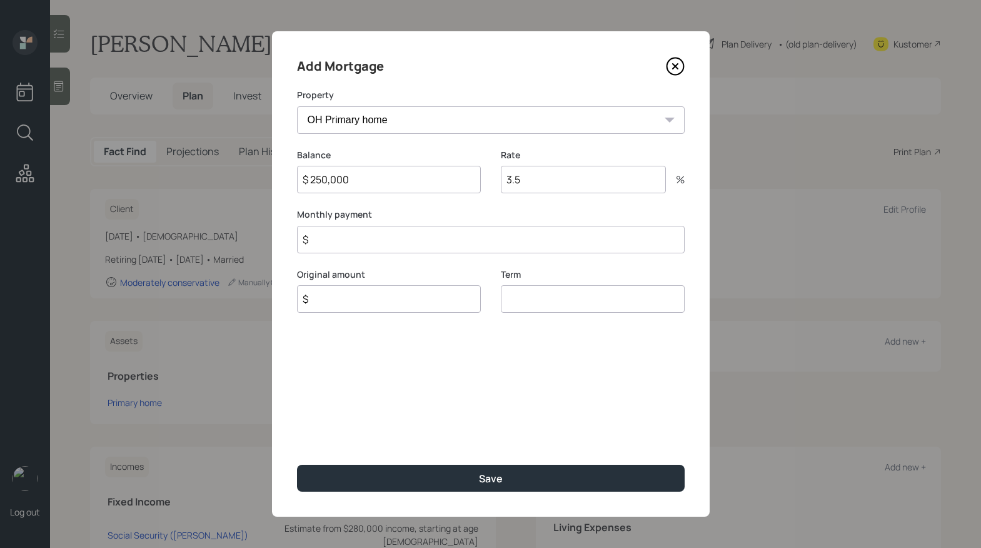
click at [550, 180] on input "3.5" at bounding box center [583, 180] width 165 height 28
type input "3"
type input "2.3"
click at [383, 229] on input "$" at bounding box center [491, 240] width 388 height 28
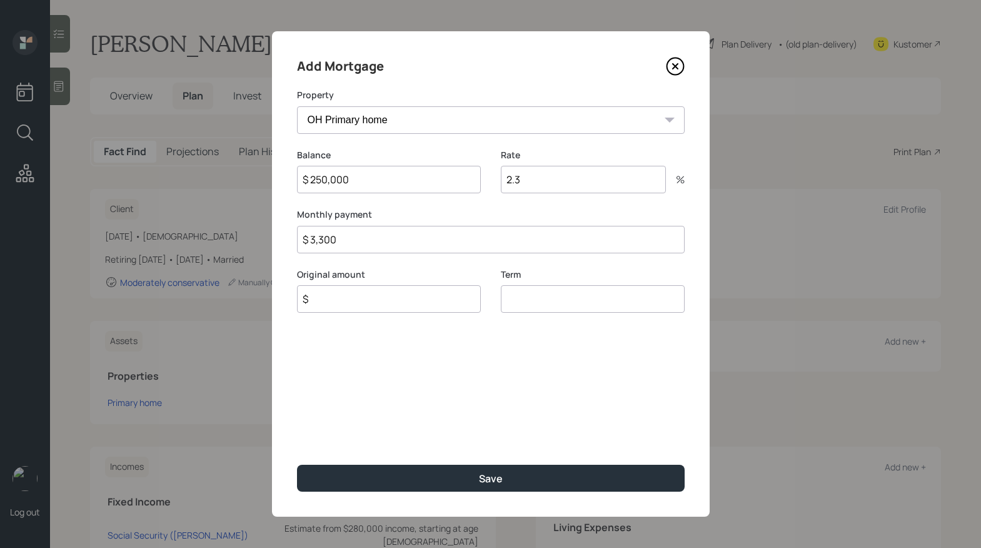
type input "$ 3,300"
click at [404, 301] on input "$" at bounding box center [389, 299] width 184 height 28
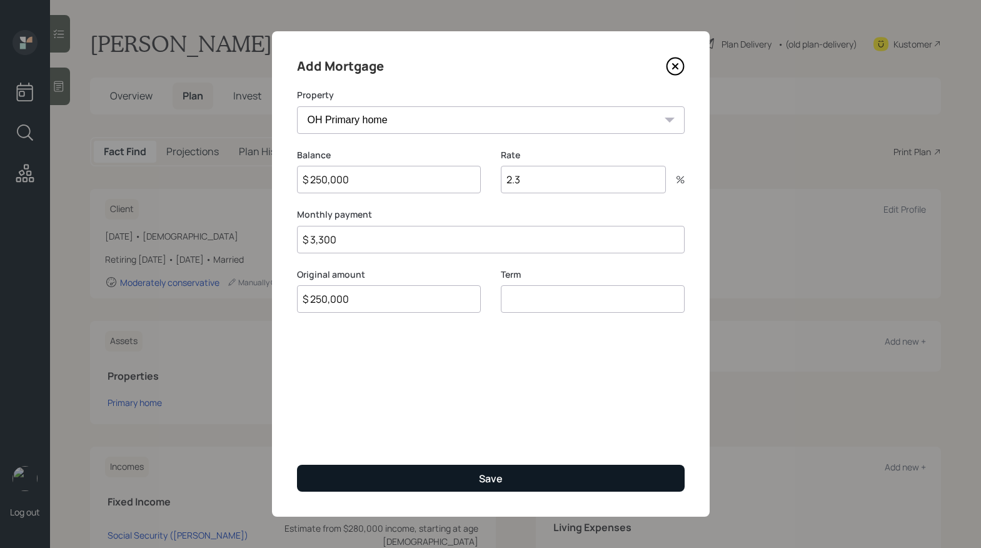
type input "$ 250,000"
click at [495, 478] on div "Save" at bounding box center [491, 478] width 24 height 14
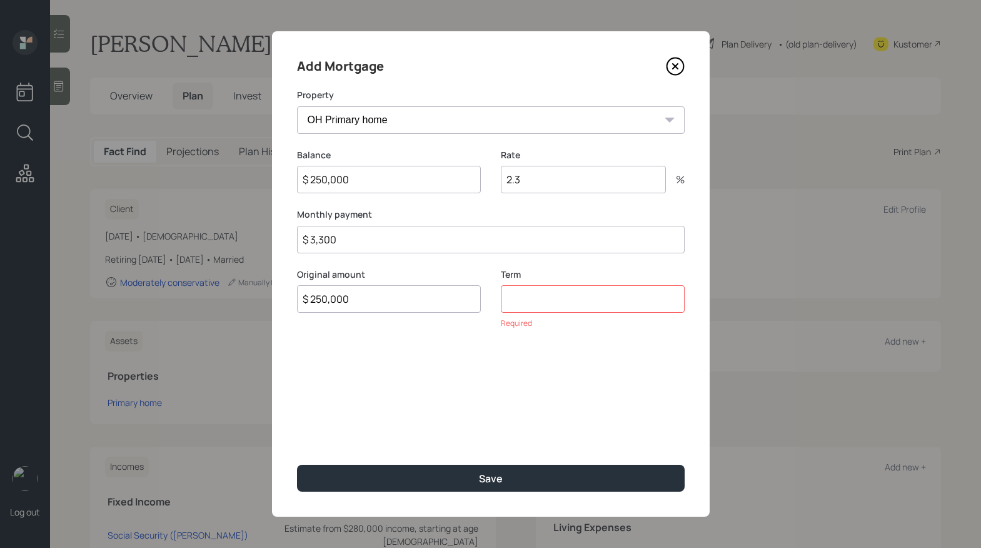
click at [586, 306] on input "number" at bounding box center [593, 299] width 184 height 28
type input "30"
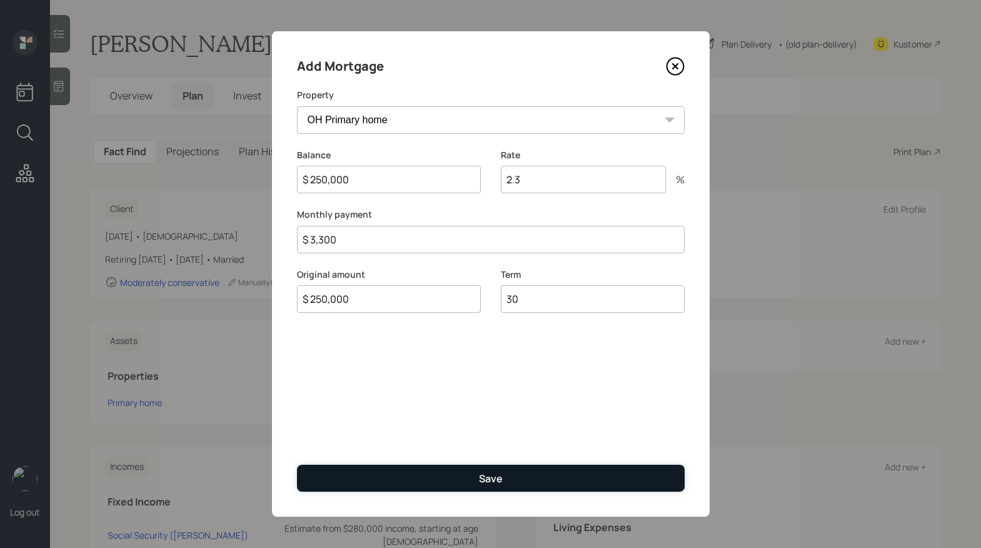
click at [450, 474] on button "Save" at bounding box center [491, 477] width 388 height 27
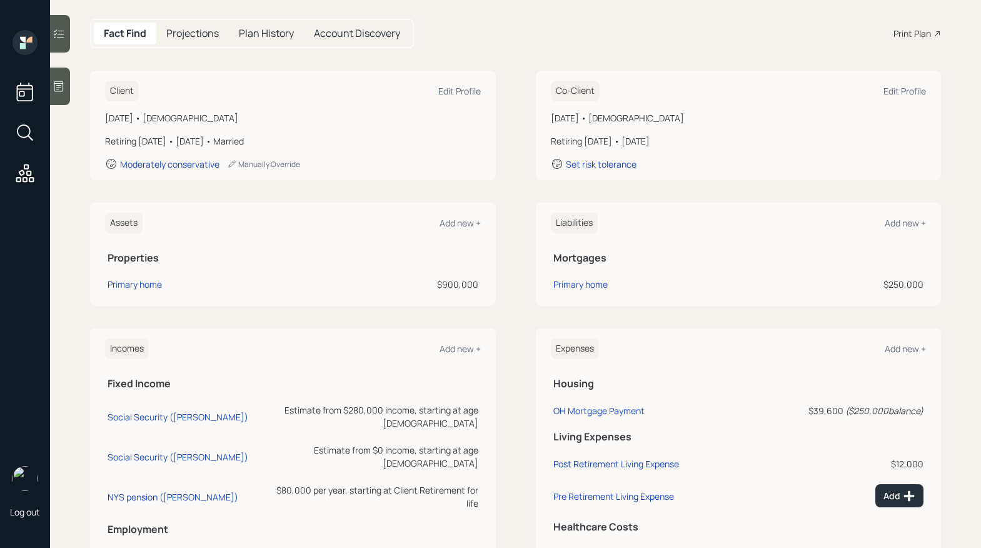
scroll to position [93, 0]
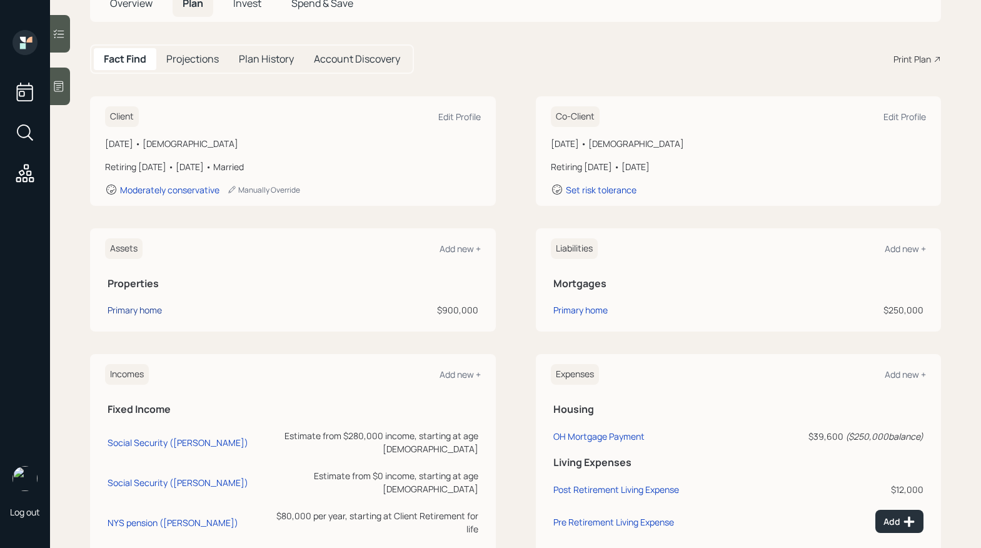
click at [123, 311] on div "Primary home" at bounding box center [135, 309] width 54 height 13
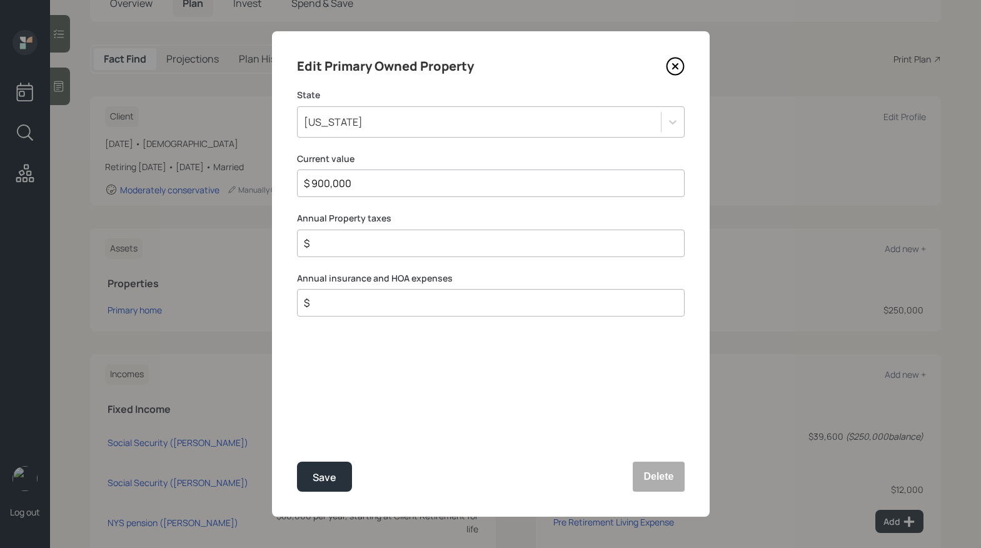
click at [371, 231] on div "$" at bounding box center [491, 243] width 388 height 28
click at [361, 239] on input "$" at bounding box center [486, 243] width 366 height 15
type input "$ 18,000"
click at [411, 305] on input "$" at bounding box center [486, 302] width 366 height 15
type input "$ 500"
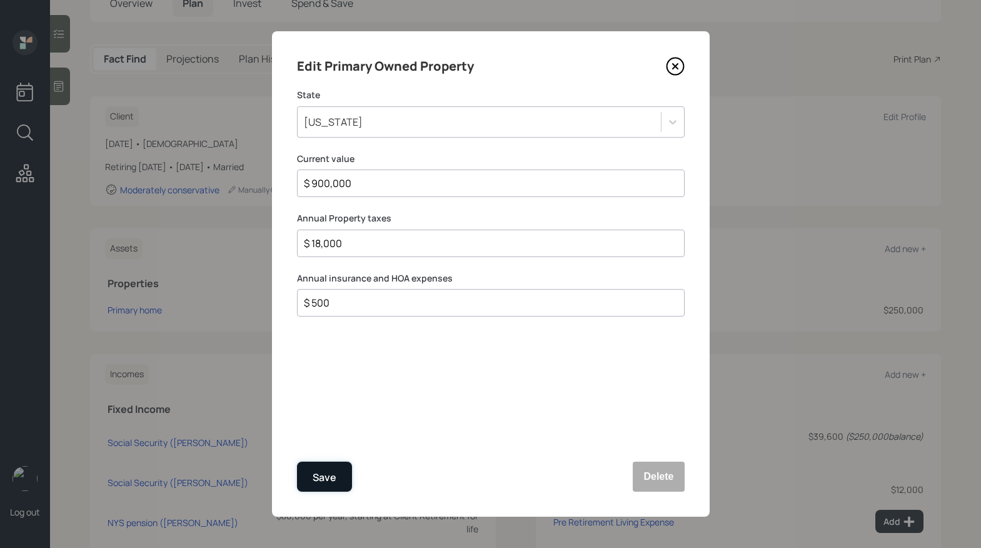
click at [313, 484] on div "Save" at bounding box center [325, 477] width 24 height 17
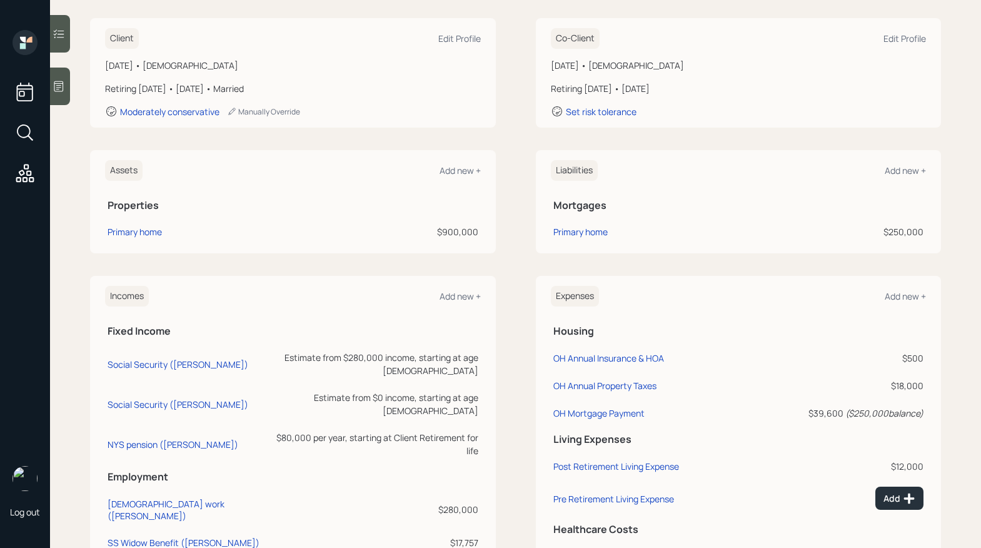
scroll to position [173, 0]
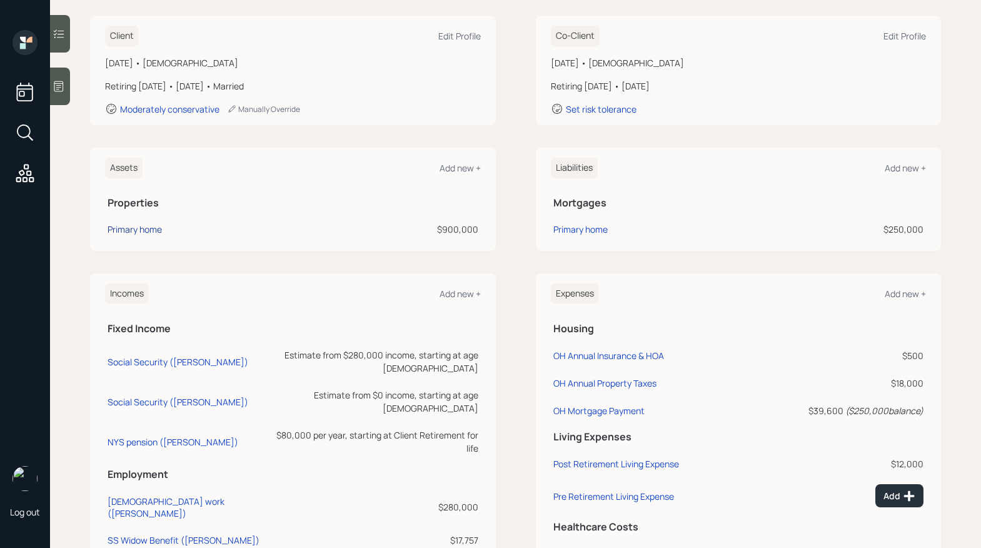
click at [158, 226] on div "Primary home" at bounding box center [135, 229] width 54 height 13
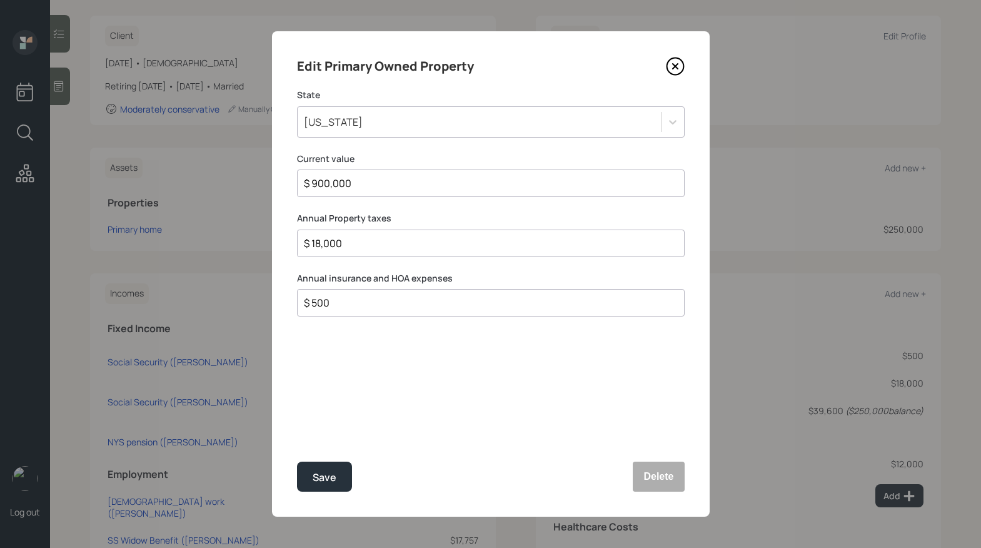
click at [369, 300] on input "$ 500" at bounding box center [486, 302] width 366 height 15
type input "$ 3,000"
click at [322, 473] on div "Save" at bounding box center [325, 477] width 24 height 17
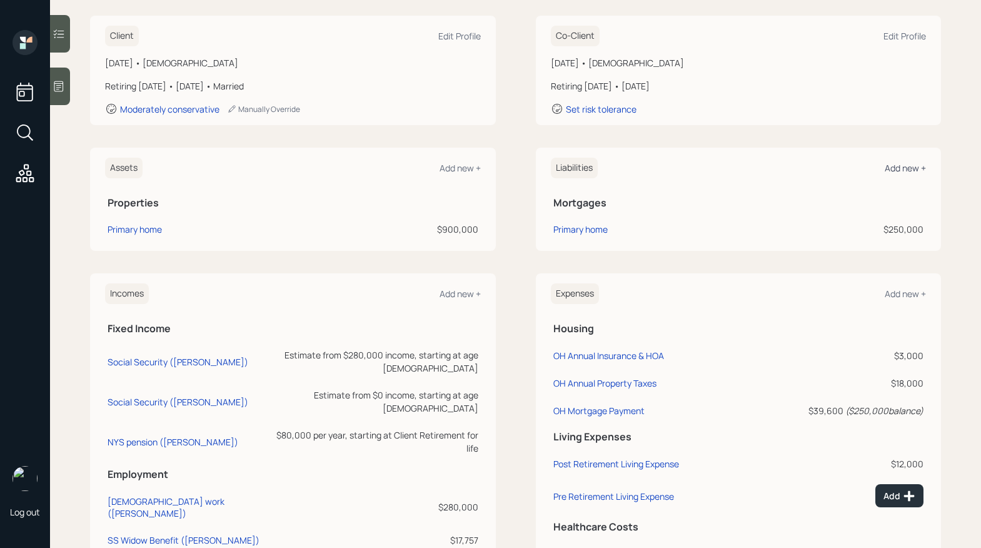
click at [903, 166] on div "Add new +" at bounding box center [905, 168] width 41 height 12
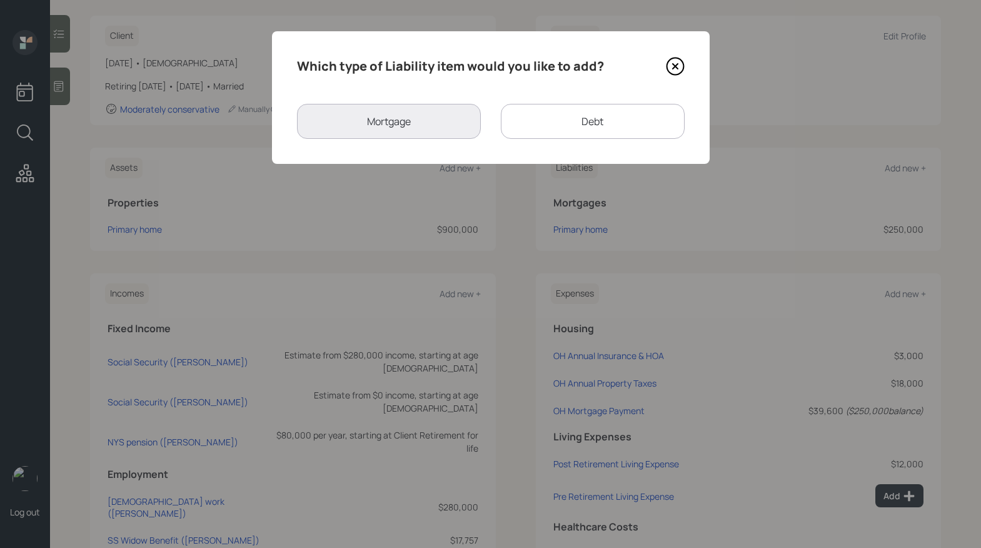
click at [577, 117] on div "Debt" at bounding box center [593, 121] width 184 height 35
select select "credit_card"
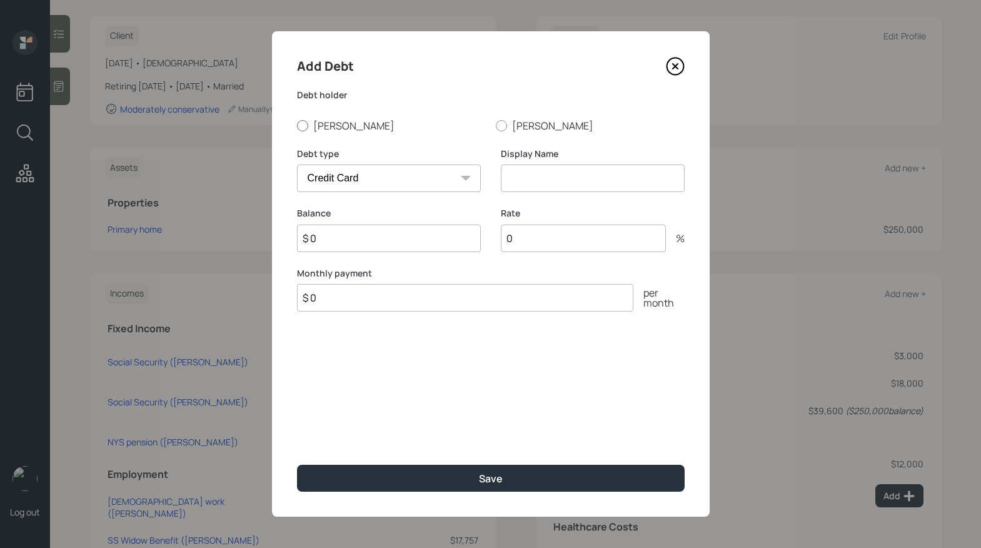
click at [307, 125] on div at bounding box center [302, 125] width 11 height 11
click at [297, 125] on input "[PERSON_NAME]" at bounding box center [296, 125] width 1 height 1
radio input "true"
click at [443, 201] on div "Debt type Car Credit Card Medical Student Other" at bounding box center [389, 178] width 184 height 60
click at [440, 184] on select "Car Credit Card Medical Student Other" at bounding box center [389, 178] width 184 height 28
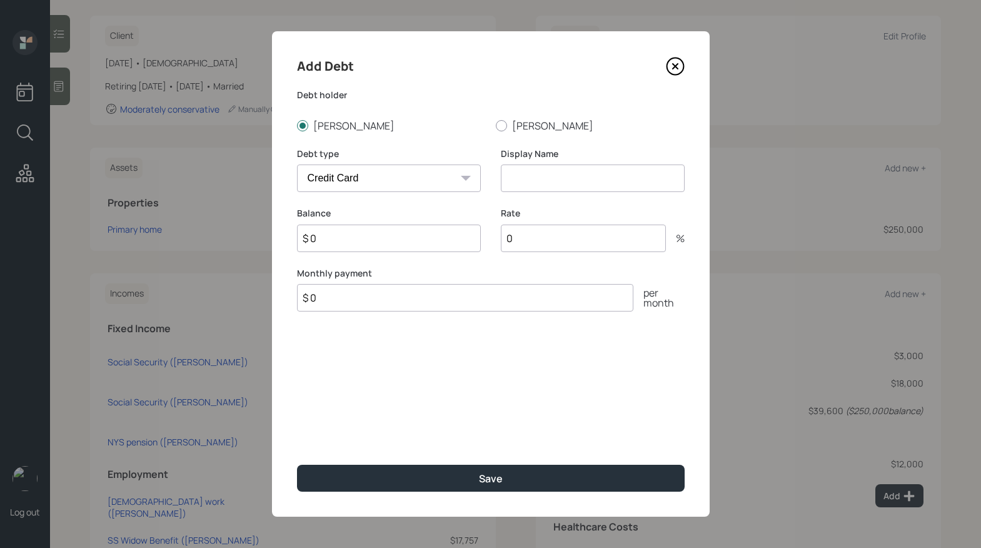
select select "car"
click at [297, 164] on select "Car Credit Card Medical Student Other" at bounding box center [389, 178] width 184 height 28
click at [559, 176] on input at bounding box center [593, 178] width 184 height 28
type input "car loan"
click at [359, 306] on input "$ 0" at bounding box center [465, 298] width 336 height 28
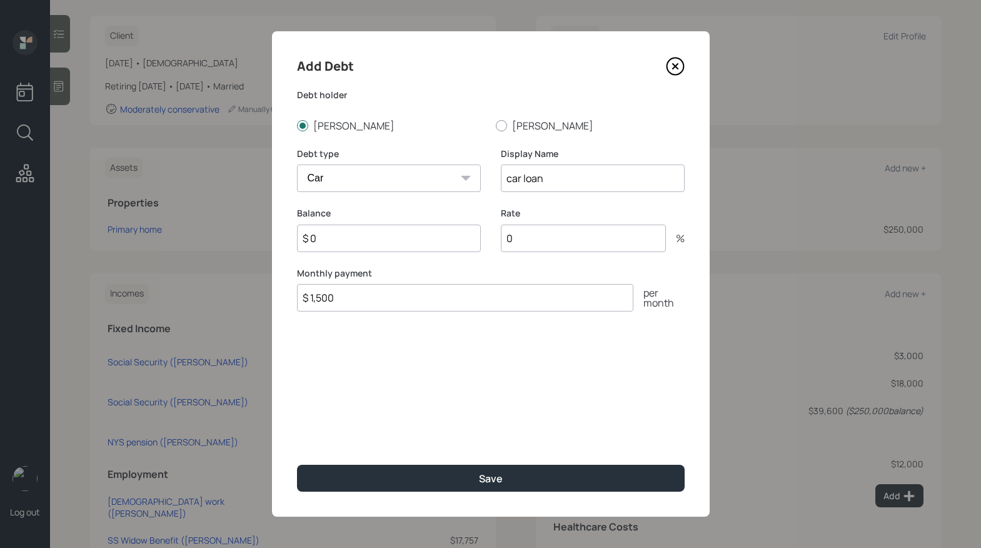
type input "$ 1,500"
click at [394, 246] on input "$ 0" at bounding box center [389, 238] width 184 height 28
click at [394, 244] on input "$ 0" at bounding box center [389, 238] width 184 height 28
type input "$ 50,000"
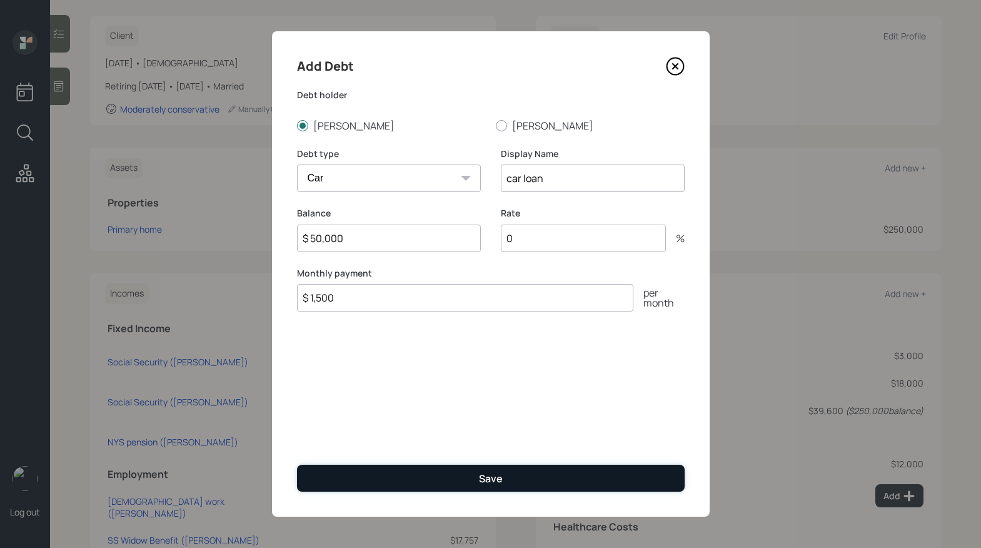
click at [494, 476] on div "Save" at bounding box center [491, 478] width 24 height 14
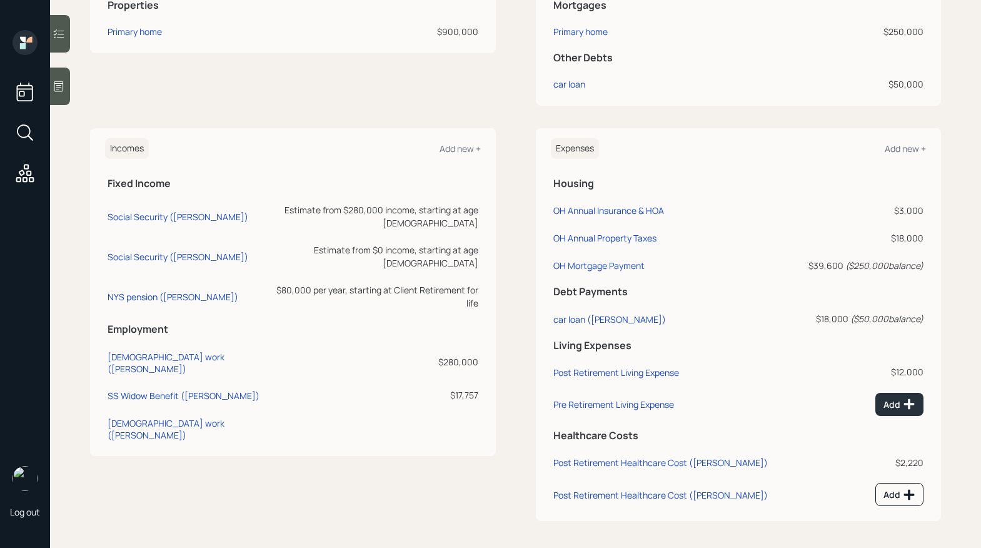
scroll to position [374, 0]
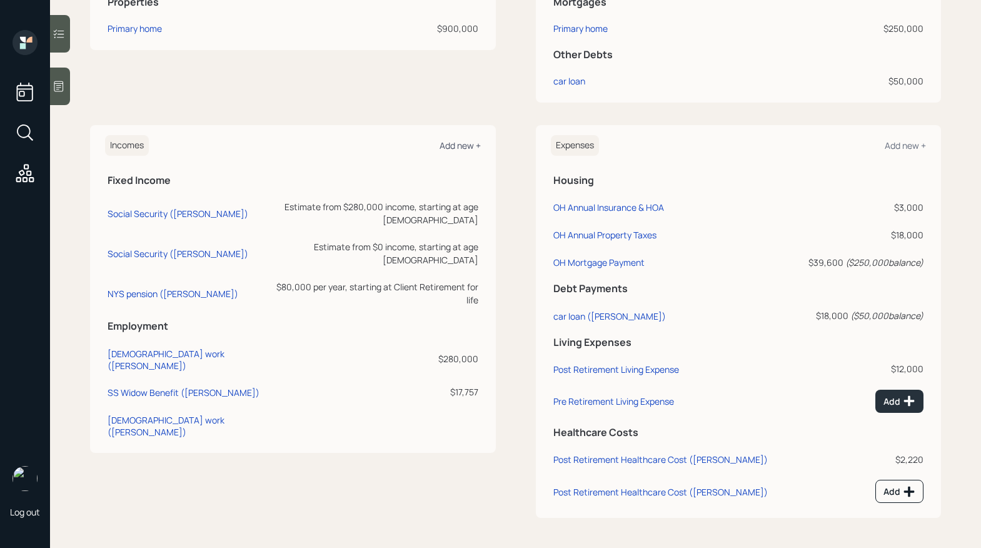
click at [454, 148] on div "Add new +" at bounding box center [459, 145] width 41 height 12
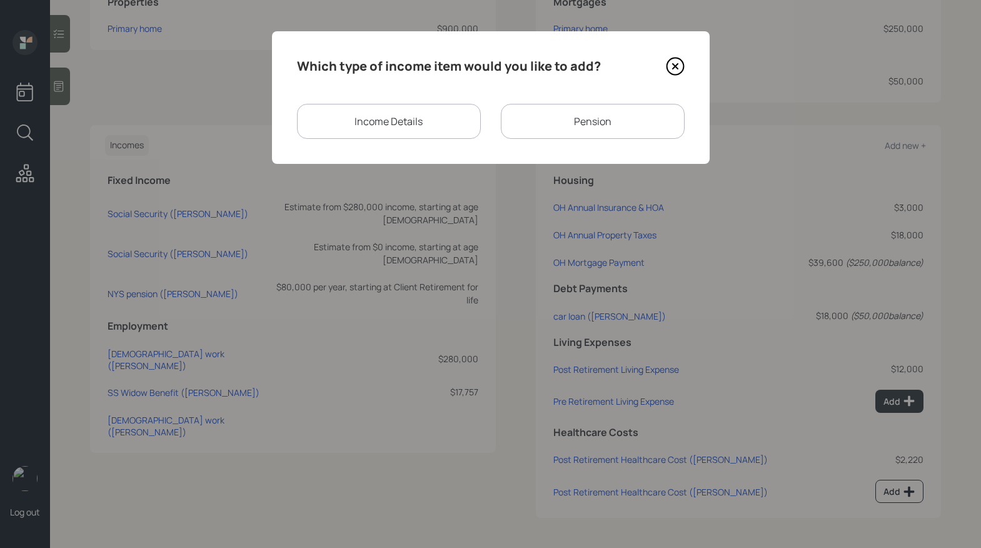
click at [442, 129] on div "Income Details" at bounding box center [389, 121] width 184 height 35
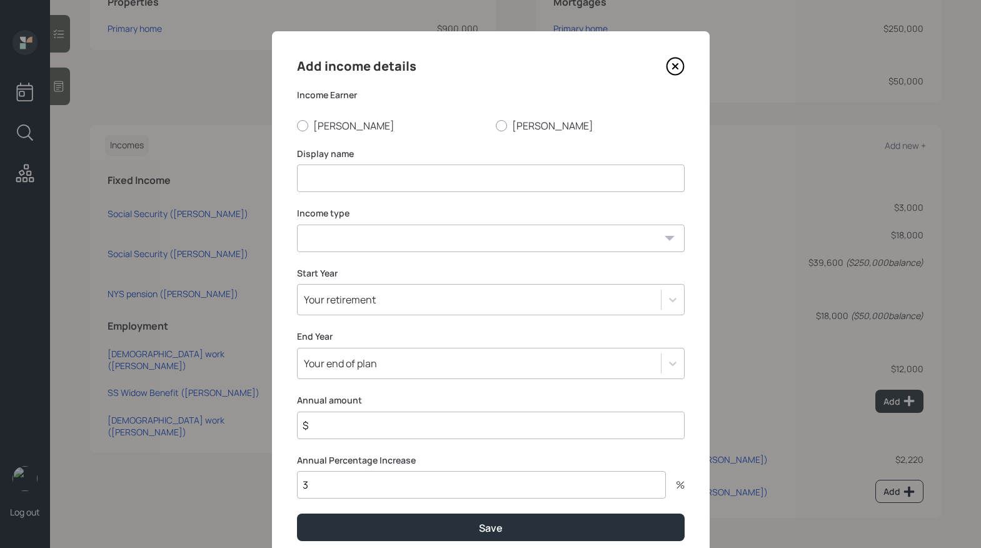
click at [424, 188] on input at bounding box center [491, 178] width 388 height 28
click at [297, 126] on div at bounding box center [302, 125] width 11 height 11
click at [297, 126] on input "[PERSON_NAME]" at bounding box center [296, 125] width 1 height 1
radio input "true"
click at [378, 195] on div "Add income details Income Earner [PERSON_NAME] Display name Income type [DEMOGR…" at bounding box center [491, 298] width 438 height 535
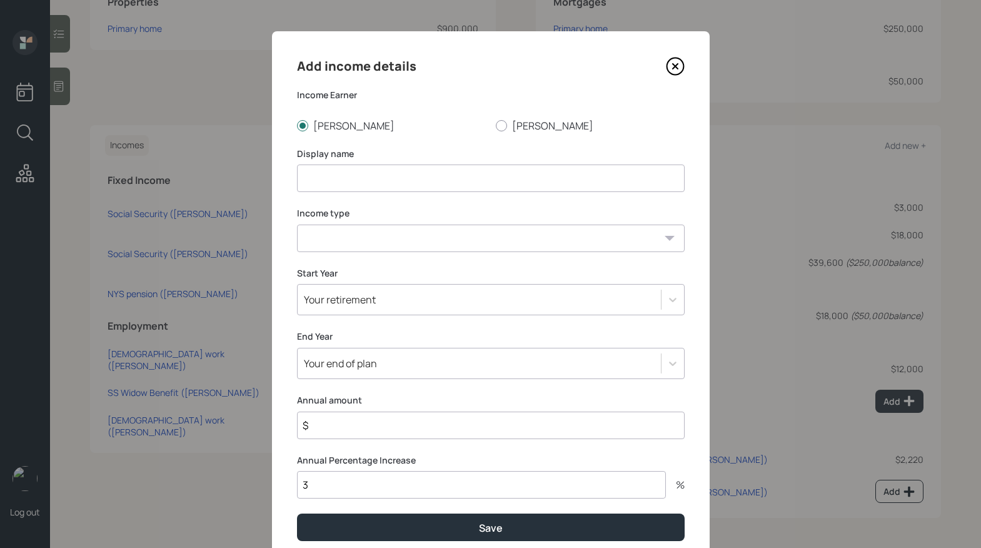
click at [418, 179] on input at bounding box center [491, 178] width 388 height 28
click at [419, 179] on input at bounding box center [491, 178] width 388 height 28
type input "Deferred Comp"
click at [604, 235] on select "[DEMOGRAPHIC_DATA] work [DEMOGRAPHIC_DATA] work Self employment Other" at bounding box center [491, 238] width 388 height 28
select select "other"
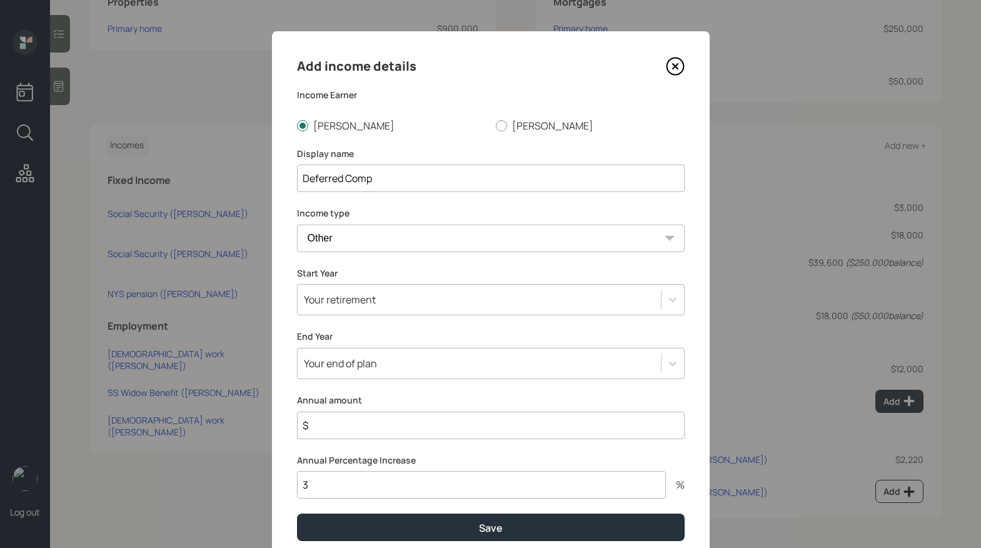
click at [297, 224] on select "[DEMOGRAPHIC_DATA] work [DEMOGRAPHIC_DATA] work Self employment Other" at bounding box center [491, 238] width 388 height 28
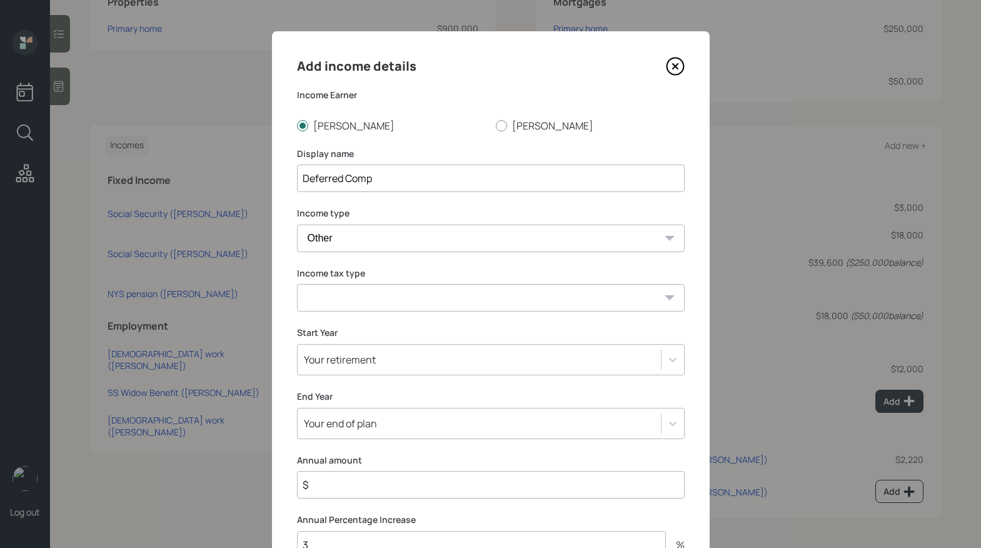
click at [553, 304] on select "Tax-free Earned Self Employment Alimony Royalties Pension / Annuity Interest Di…" at bounding box center [491, 298] width 388 height 28
select select "earned"
click at [297, 284] on select "Tax-free Earned Self Employment Alimony Royalties Pension / Annuity Interest Di…" at bounding box center [491, 298] width 388 height 28
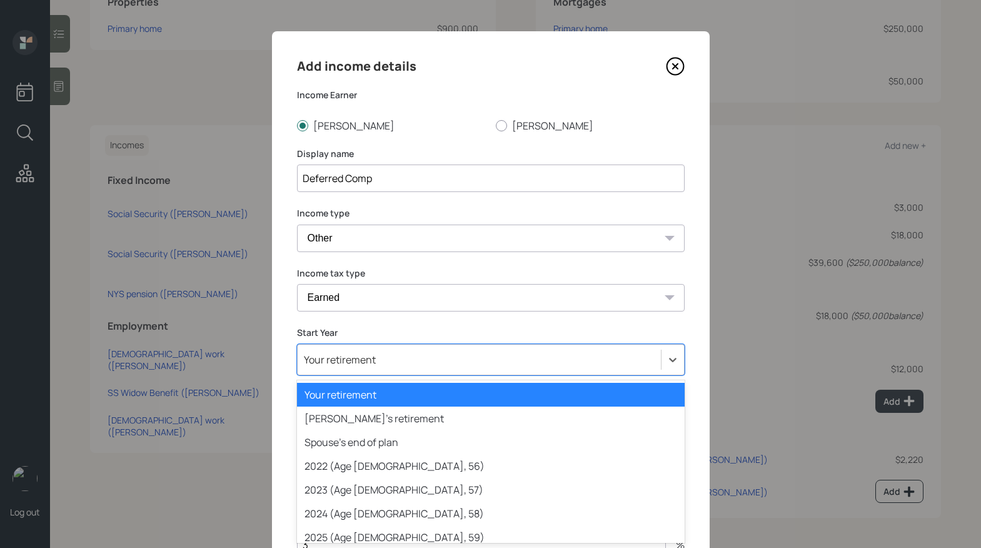
click at [670, 363] on div "Add income details Income Earner [PERSON_NAME] Display name Deferred Comp Incom…" at bounding box center [491, 328] width 438 height 594
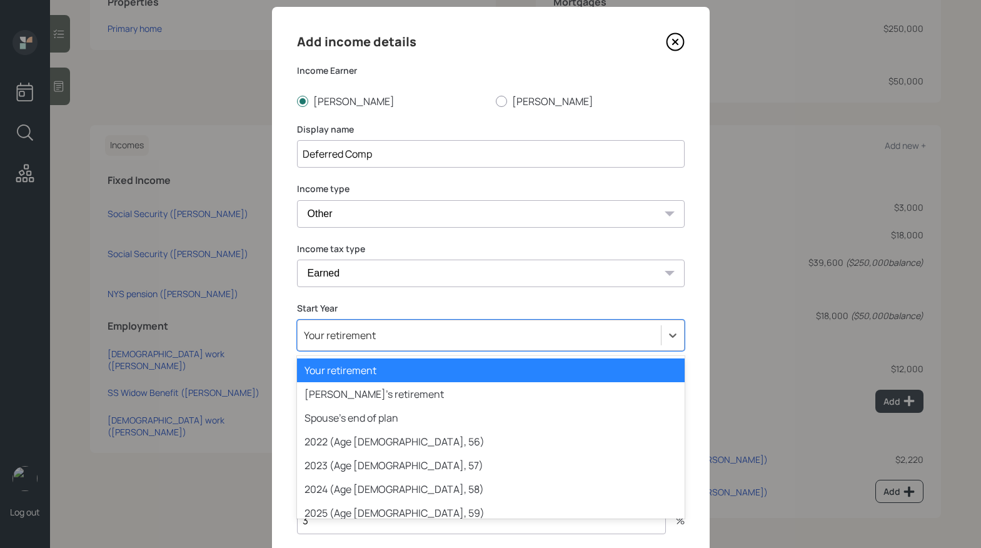
scroll to position [25, 0]
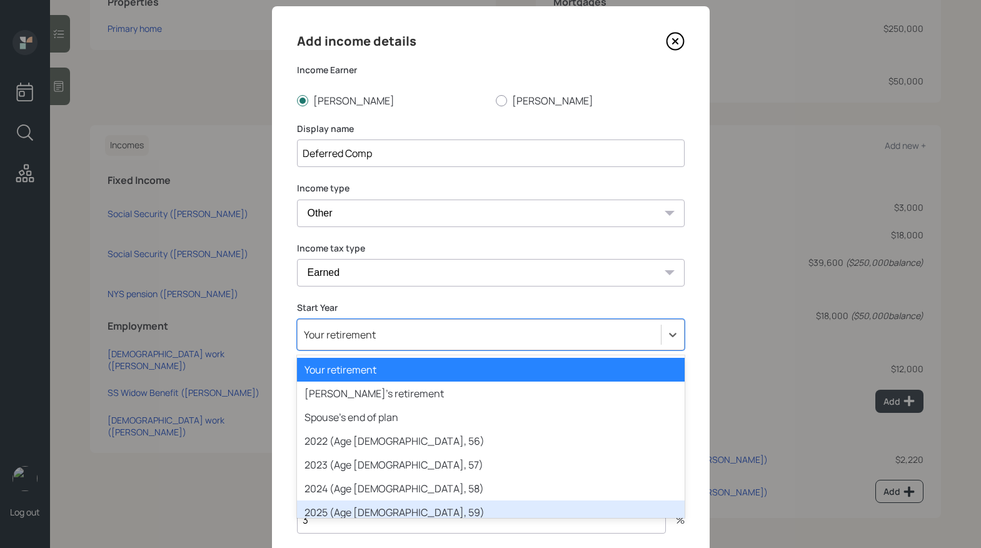
click at [414, 505] on div "2025 (Age [DEMOGRAPHIC_DATA], 59)" at bounding box center [491, 512] width 388 height 24
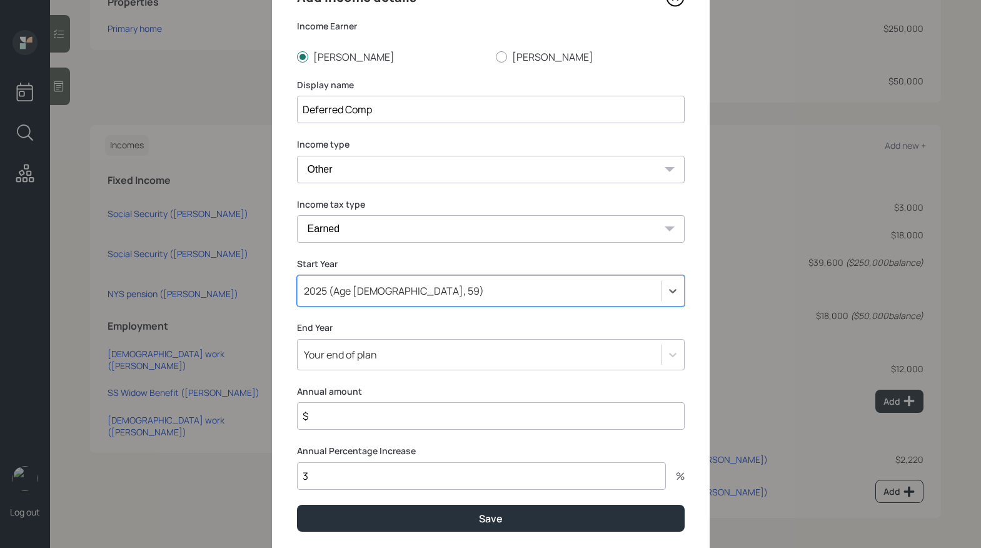
click at [600, 370] on div "Your end of plan" at bounding box center [491, 354] width 388 height 31
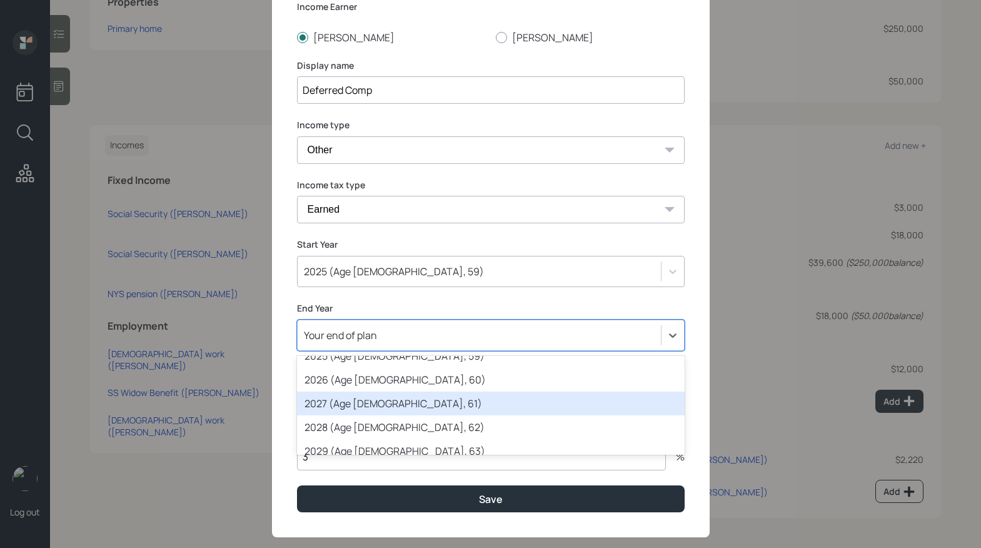
scroll to position [196, 0]
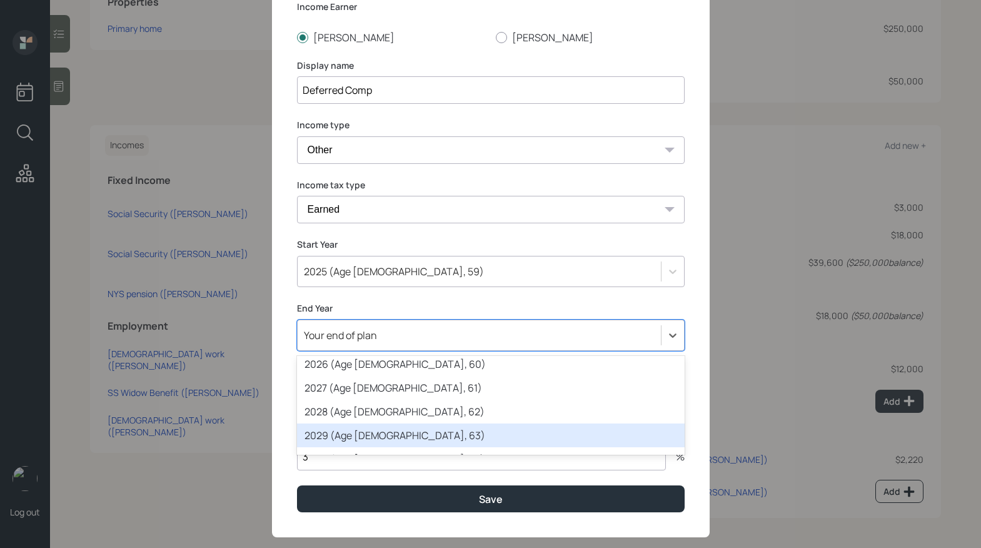
click at [436, 424] on div "2029 (Age [DEMOGRAPHIC_DATA], 63)" at bounding box center [491, 435] width 388 height 24
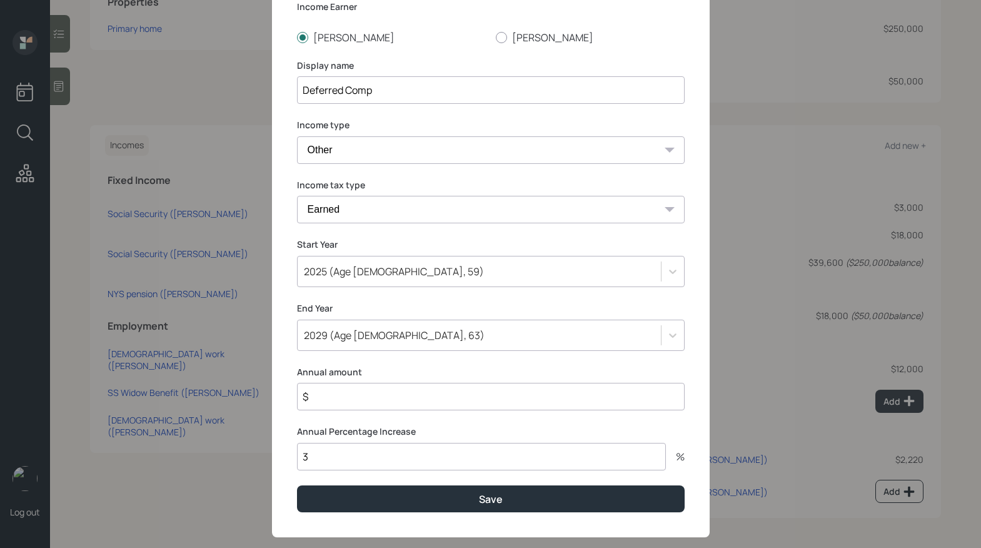
click at [454, 403] on input "$" at bounding box center [491, 397] width 388 height 28
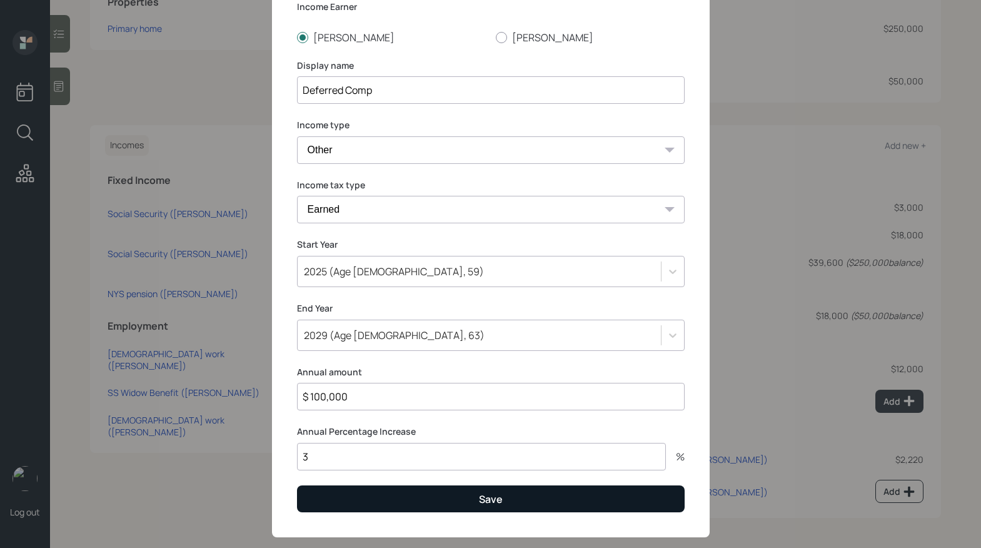
type input "$ 100,000"
click at [434, 500] on button "Save" at bounding box center [491, 498] width 388 height 27
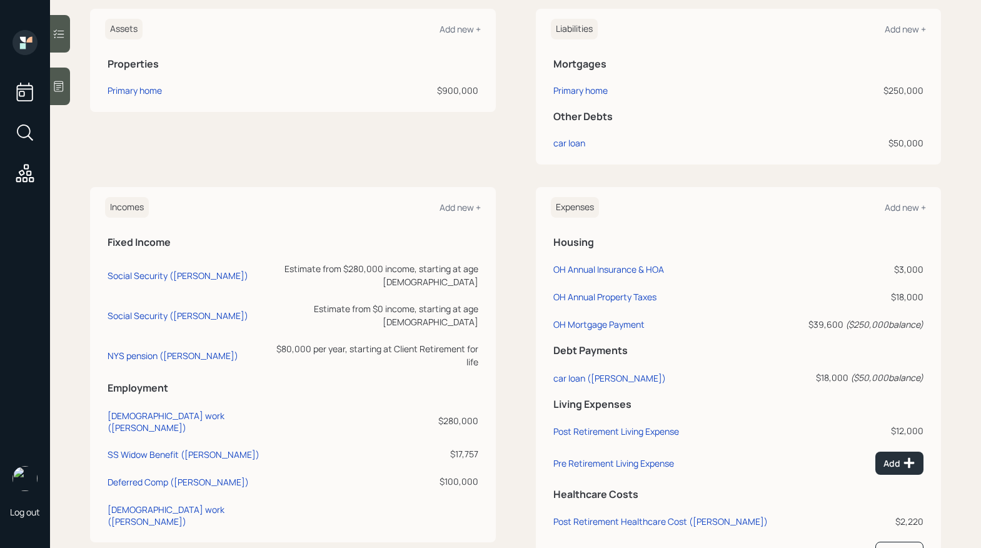
scroll to position [311, 0]
click at [565, 143] on div "car loan" at bounding box center [569, 143] width 32 height 13
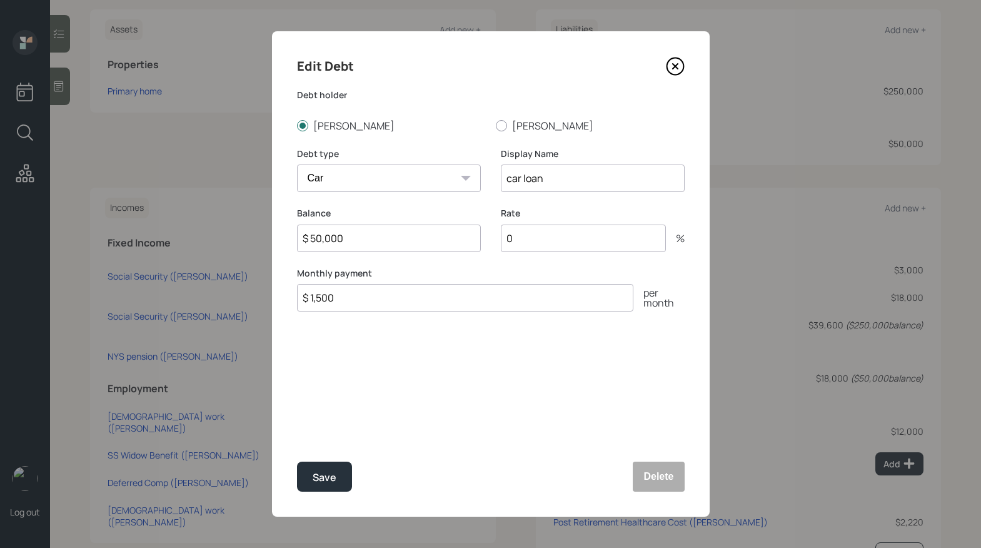
click at [322, 231] on input "$ 50,000" at bounding box center [389, 238] width 184 height 28
click at [321, 235] on input "$ 50,000" at bounding box center [389, 238] width 184 height 28
type input "$ 53,000"
click at [564, 234] on input "0" at bounding box center [583, 238] width 165 height 28
type input "5"
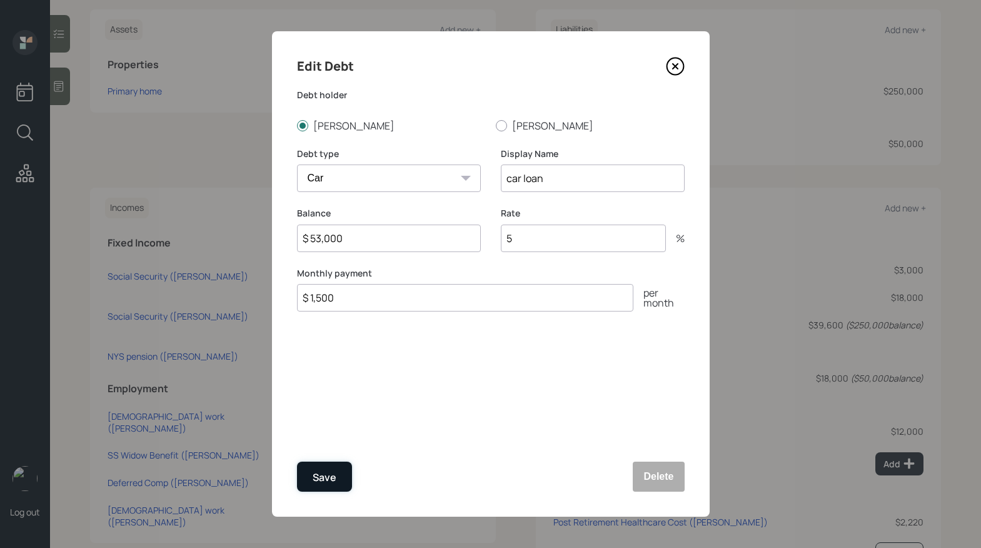
click at [326, 475] on div "Save" at bounding box center [325, 477] width 24 height 17
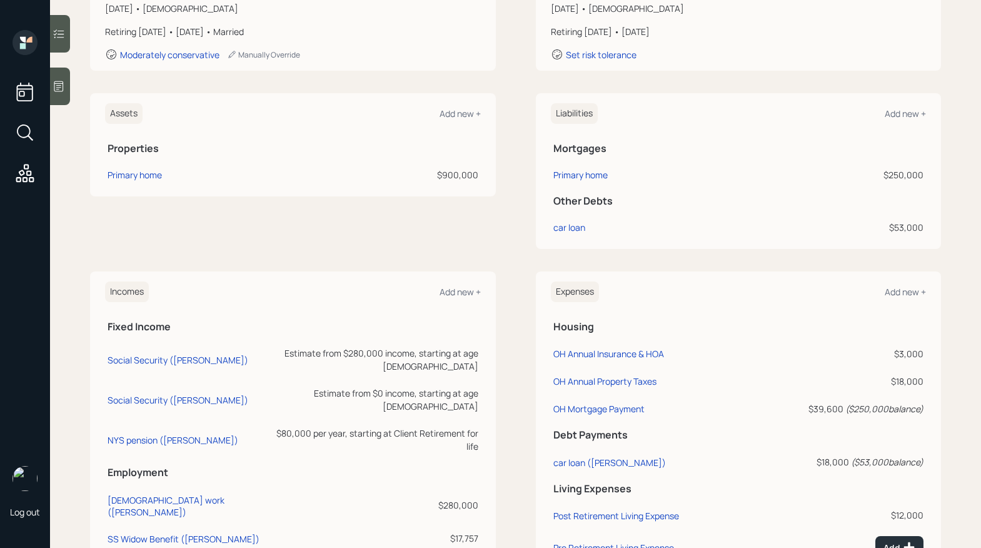
scroll to position [208, 0]
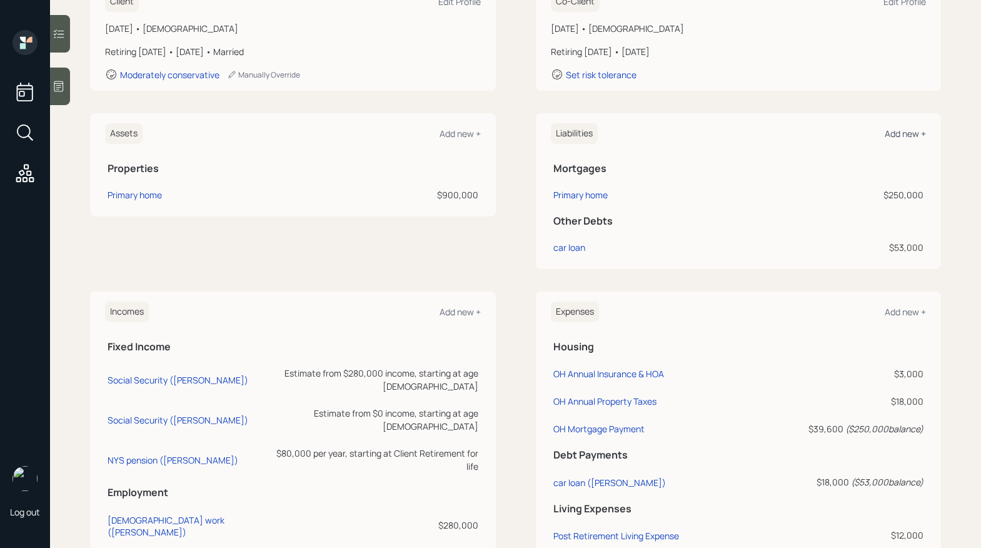
click at [885, 134] on div "Add new +" at bounding box center [905, 134] width 41 height 12
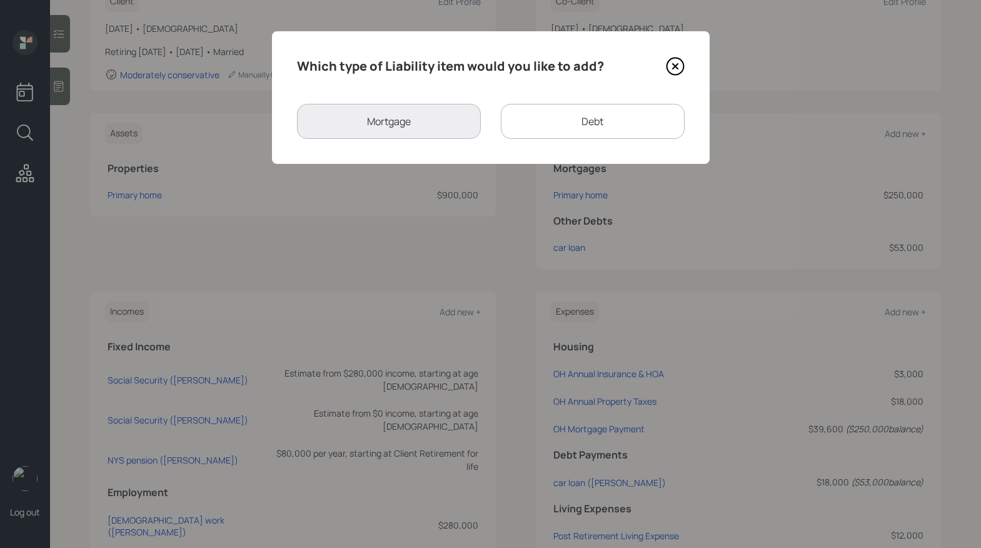
click at [561, 125] on div "Debt" at bounding box center [593, 121] width 184 height 35
select select "credit_card"
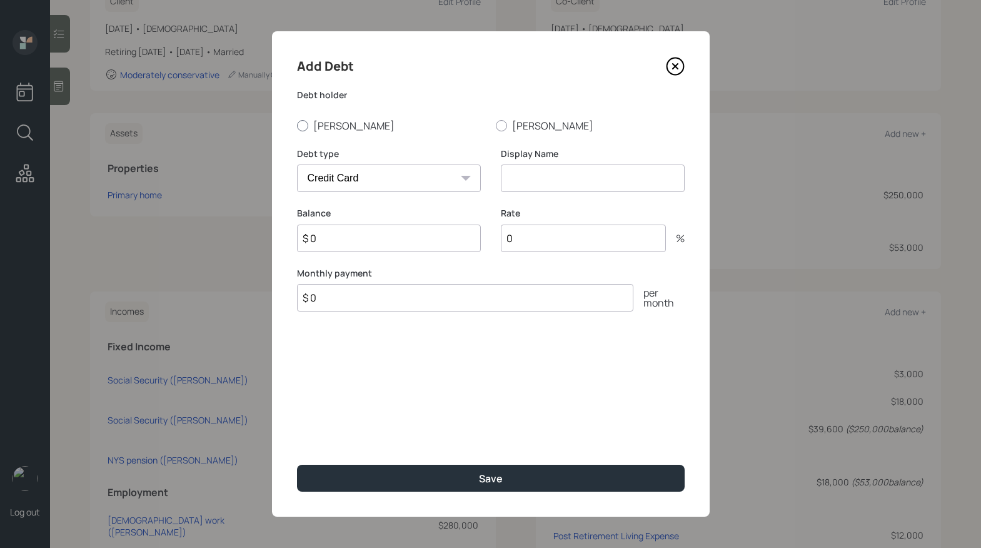
click at [299, 126] on div at bounding box center [302, 125] width 11 height 11
click at [297, 126] on input "[PERSON_NAME]" at bounding box center [296, 125] width 1 height 1
radio input "true"
click at [423, 180] on select "Car Credit Card Medical Student Other" at bounding box center [389, 178] width 184 height 28
select select "student"
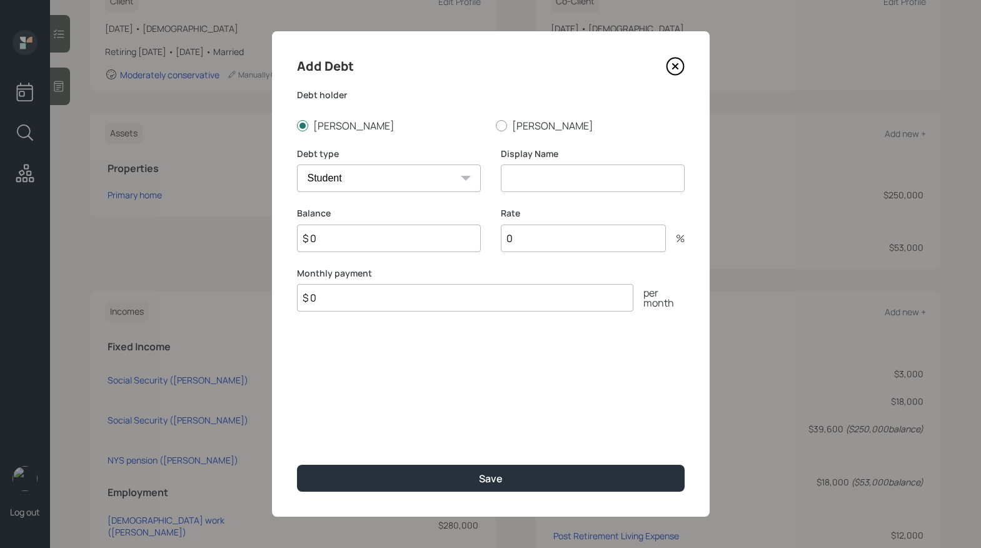
click at [297, 164] on select "Car Credit Card Medical Student Other" at bounding box center [389, 178] width 184 height 28
click at [531, 174] on input at bounding box center [593, 178] width 184 height 28
type input "Student Debt"
click at [346, 229] on input "$ 0" at bounding box center [389, 238] width 184 height 28
type input "$ 300,000"
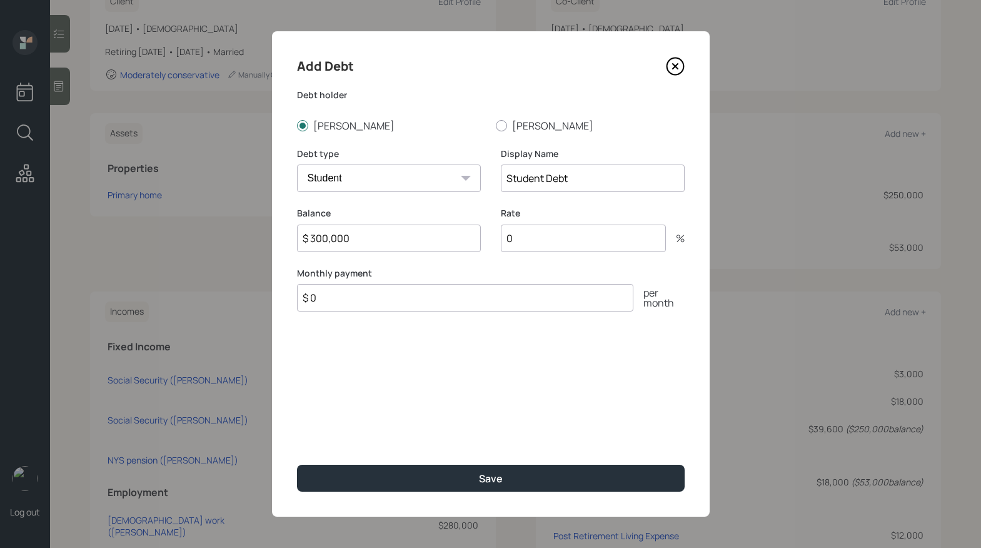
click at [540, 233] on input "0" at bounding box center [583, 238] width 165 height 28
type input "6"
drag, startPoint x: 408, startPoint y: 297, endPoint x: 298, endPoint y: 278, distance: 111.7
click at [298, 278] on div "Monthly payment $ 0 per month" at bounding box center [491, 289] width 388 height 45
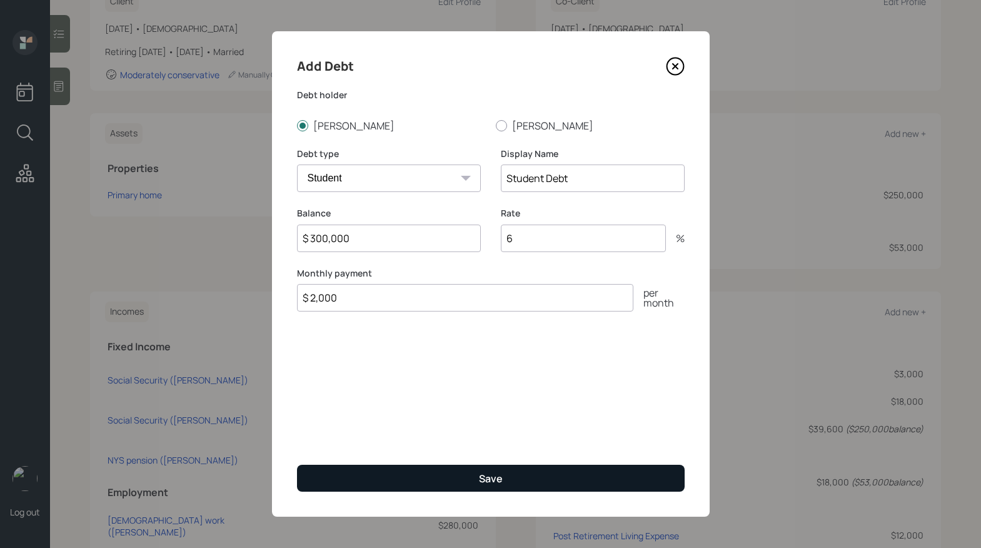
type input "$ 2,000"
click at [480, 464] on button "Save" at bounding box center [491, 477] width 388 height 27
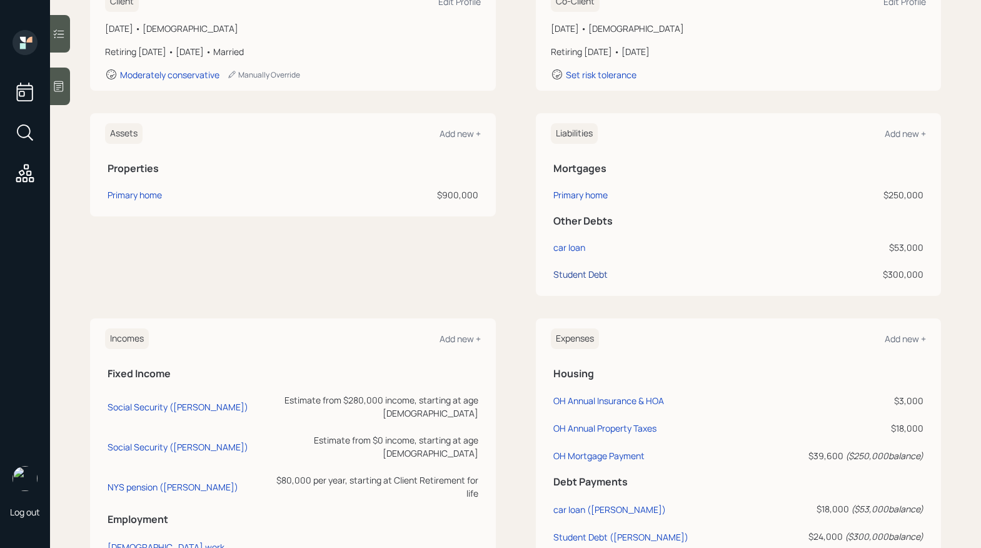
click at [553, 276] on div "Student Debt" at bounding box center [580, 274] width 54 height 13
select select "student"
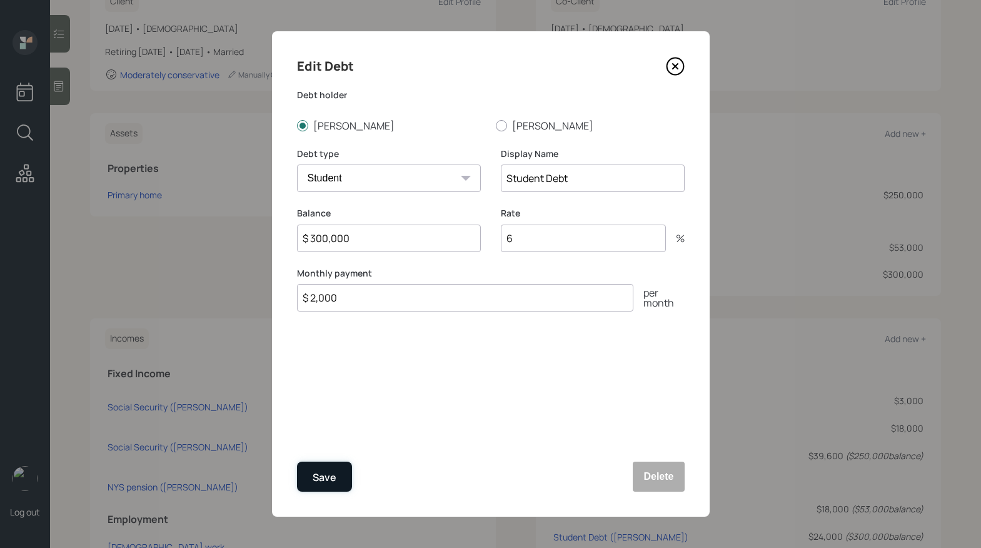
click at [316, 484] on div "Save" at bounding box center [325, 477] width 24 height 17
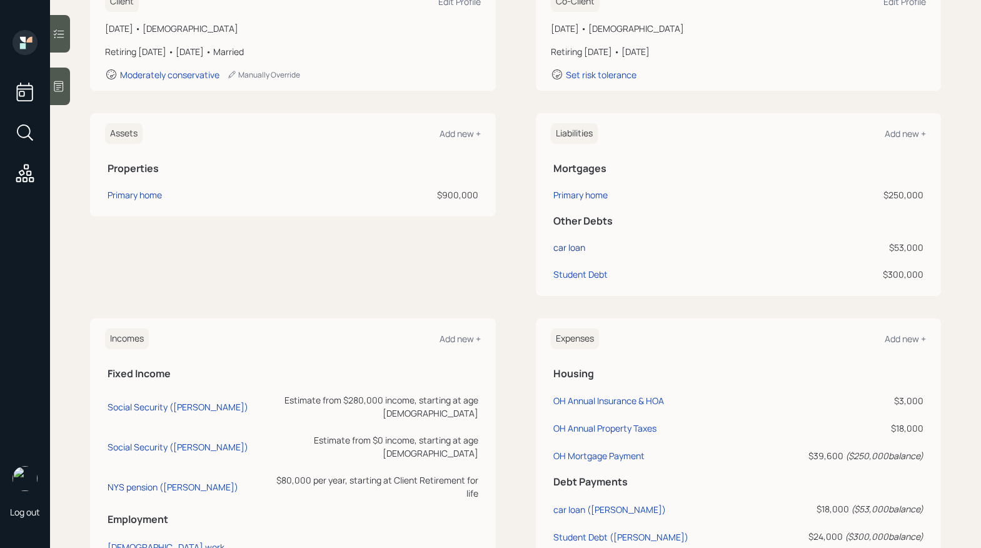
click at [556, 246] on div "car loan" at bounding box center [569, 247] width 32 height 13
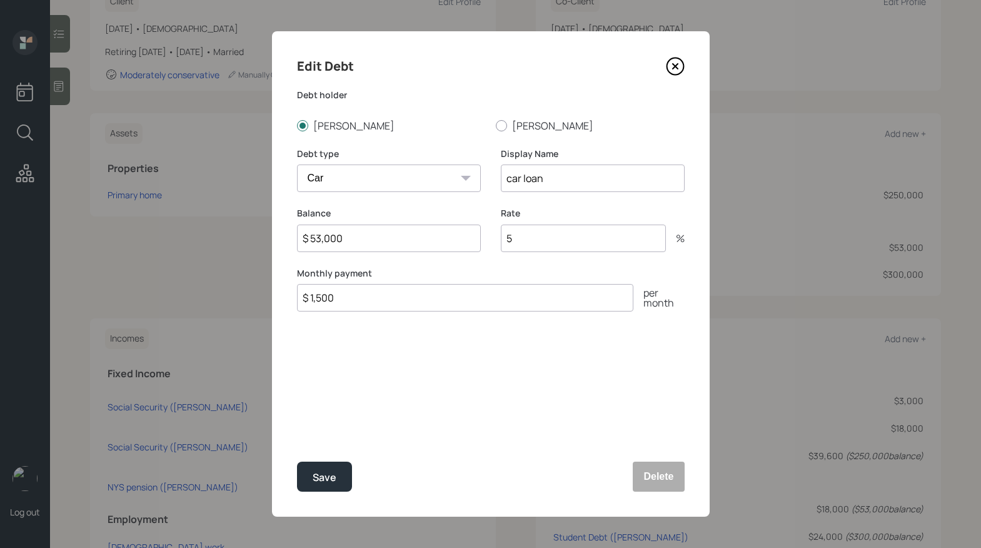
click at [556, 246] on input "5" at bounding box center [583, 238] width 165 height 28
type input "5.24"
click at [314, 482] on div "Save" at bounding box center [325, 477] width 24 height 17
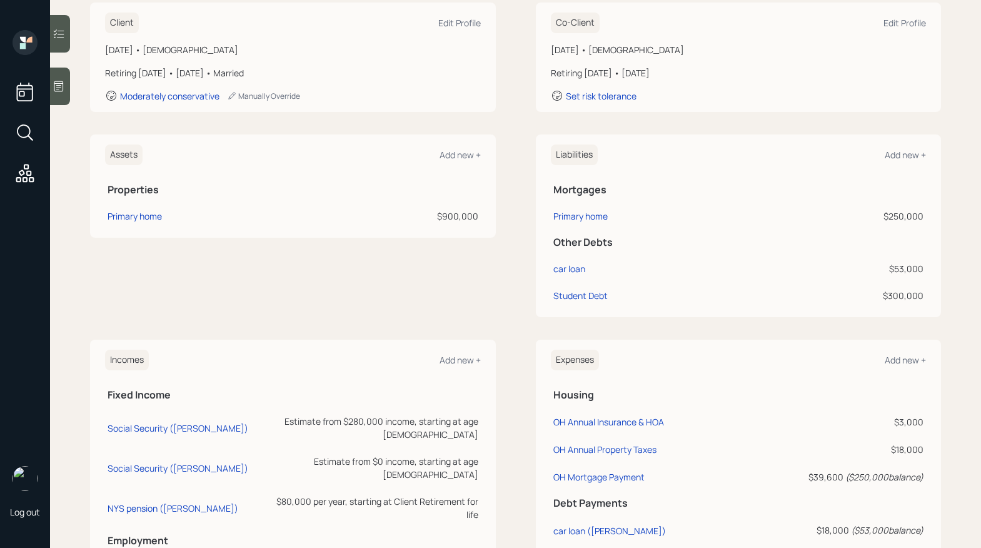
scroll to position [186, 0]
click at [457, 156] on div "Add new +" at bounding box center [459, 155] width 41 height 12
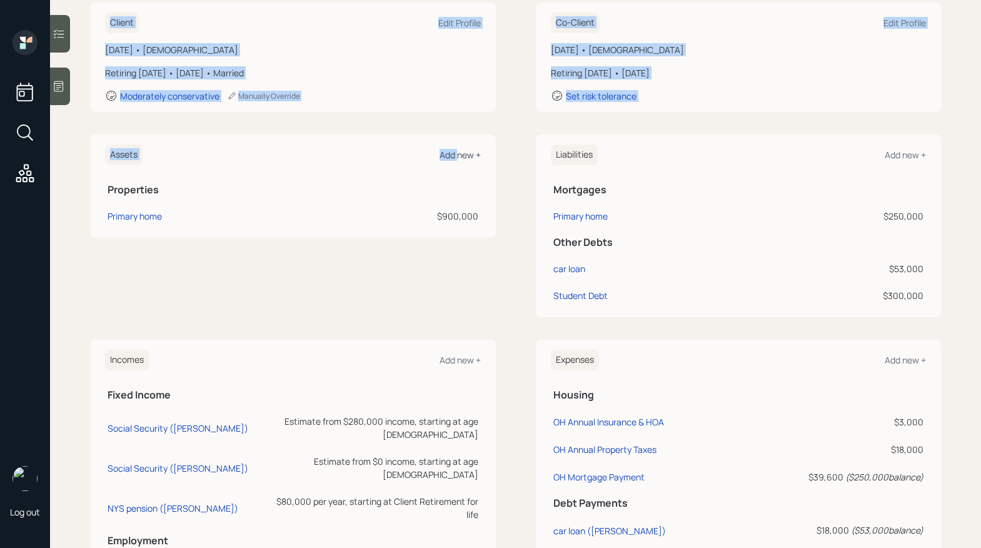
click at [456, 156] on main "[PERSON_NAME] & [PERSON_NAME] Plan Delivery • (old plan-delivery) Kustomer Over…" at bounding box center [515, 274] width 931 height 548
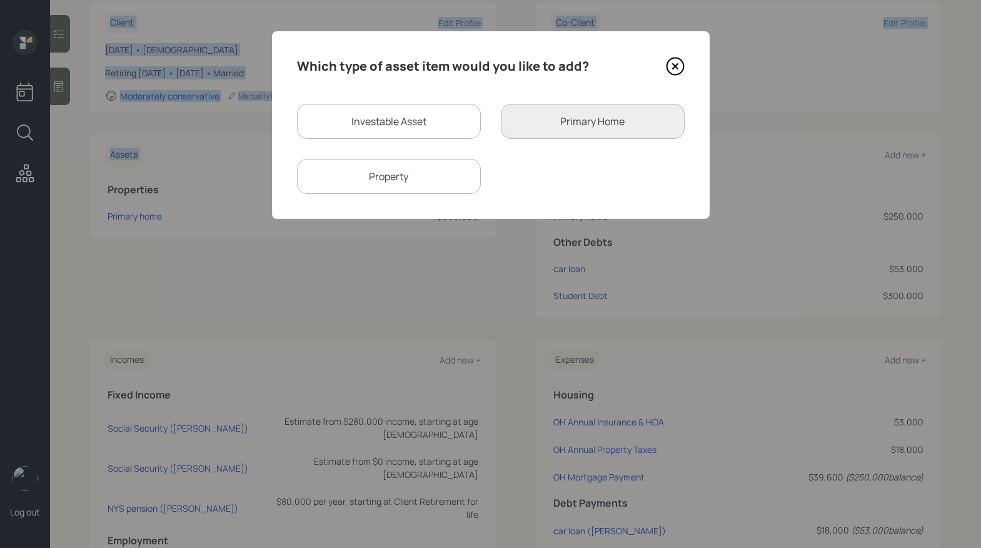
click at [501, 169] on div "Investable Asset Primary Home Property" at bounding box center [491, 149] width 388 height 90
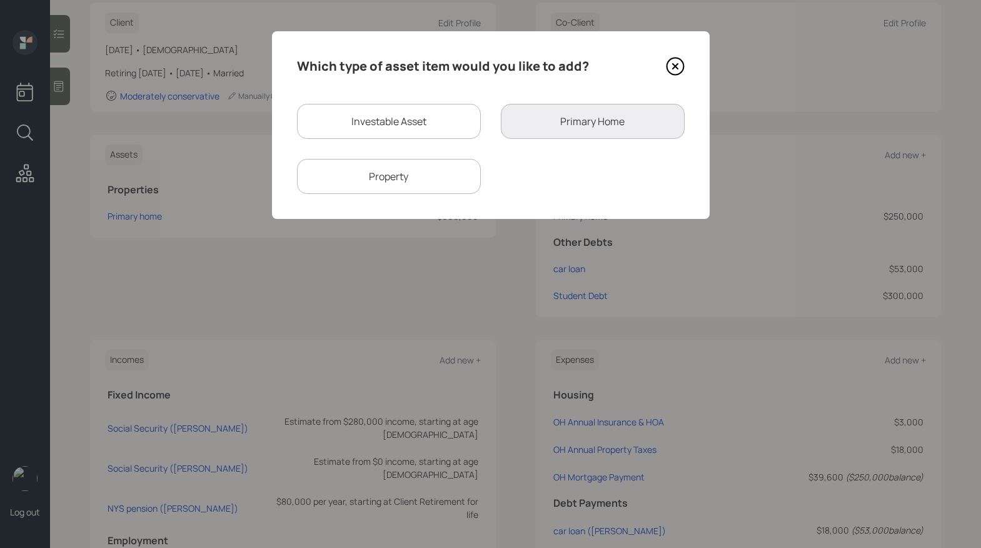
click at [401, 115] on div "Investable Asset" at bounding box center [389, 121] width 184 height 35
select select "taxable"
select select "balanced"
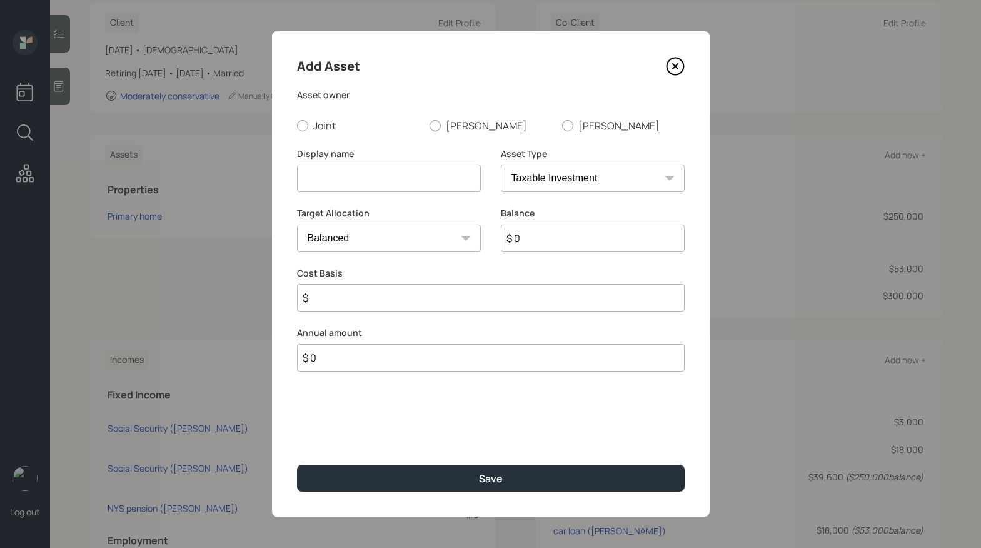
click at [430, 116] on div "Asset owner Joint [PERSON_NAME]" at bounding box center [491, 111] width 388 height 44
click at [433, 120] on div at bounding box center [434, 125] width 11 height 11
click at [429, 125] on input "[PERSON_NAME]" at bounding box center [429, 125] width 1 height 1
radio input "true"
click at [406, 182] on input at bounding box center [389, 178] width 184 height 28
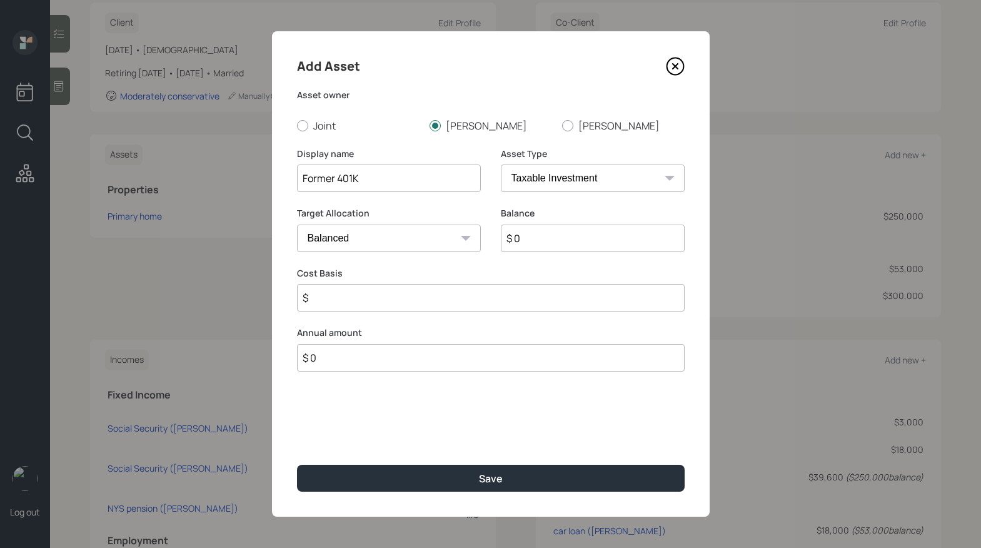
type input "Former 401K"
click at [606, 178] on select "SEP [PERSON_NAME] IRA 401(k) [PERSON_NAME] 401(k) 403(b) [PERSON_NAME] 403(b) 4…" at bounding box center [593, 178] width 184 height 28
select select "company_sponsored"
click at [501, 164] on select "SEP [PERSON_NAME] IRA 401(k) [PERSON_NAME] 401(k) 403(b) [PERSON_NAME] 403(b) 4…" at bounding box center [593, 178] width 184 height 28
click at [593, 250] on input "$ 0" at bounding box center [593, 238] width 184 height 28
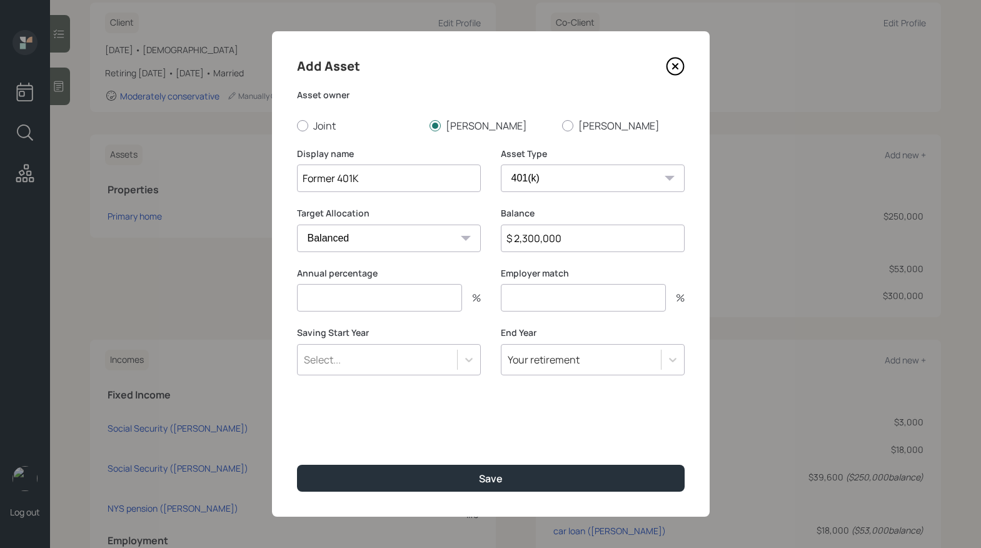
type input "$ 2,300,000"
click at [469, 360] on icon at bounding box center [469, 360] width 8 height 4
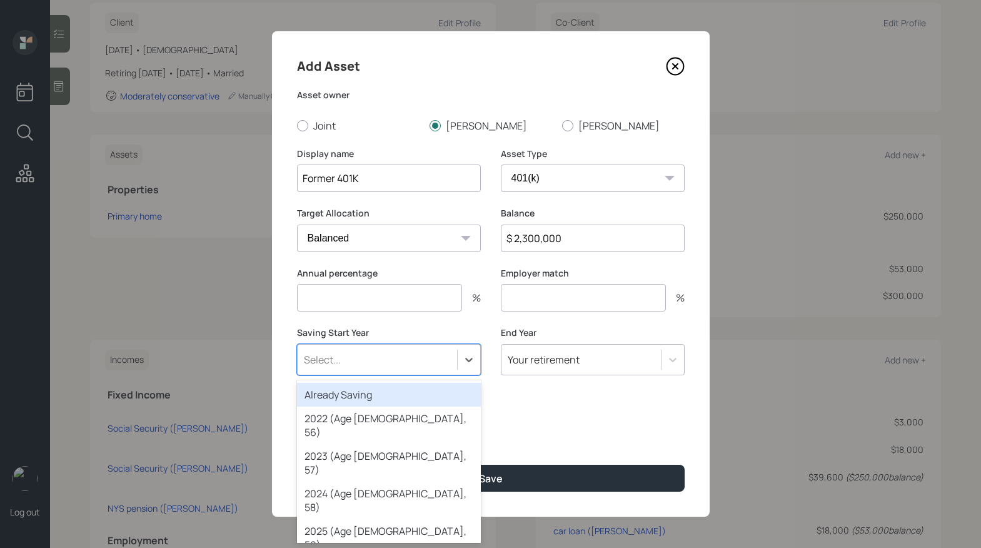
click at [595, 408] on div "Add Asset Asset owner Joint [PERSON_NAME] Display name Former 401K Asset Type S…" at bounding box center [491, 273] width 438 height 485
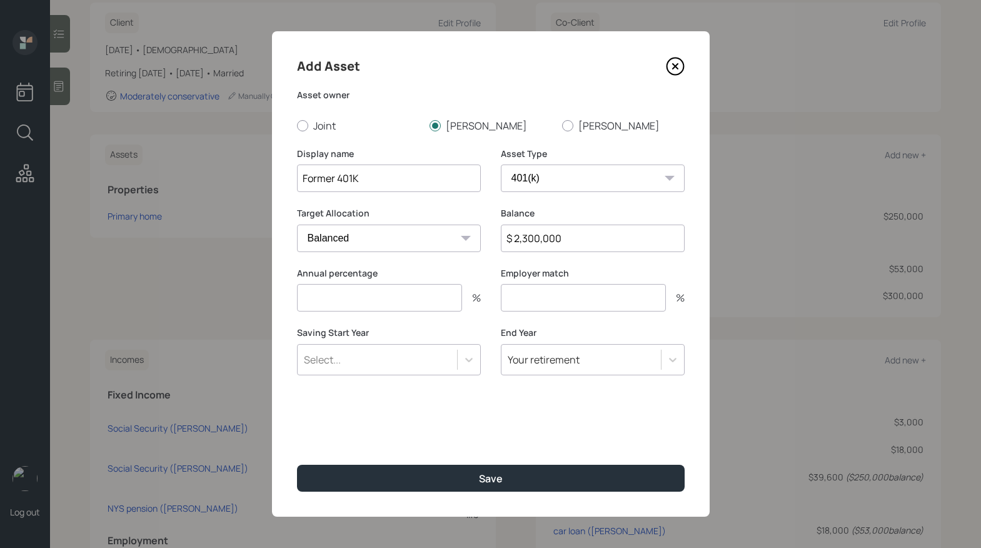
click at [426, 298] on input "number" at bounding box center [379, 298] width 165 height 28
type input "0"
click at [563, 309] on input "number" at bounding box center [583, 298] width 165 height 28
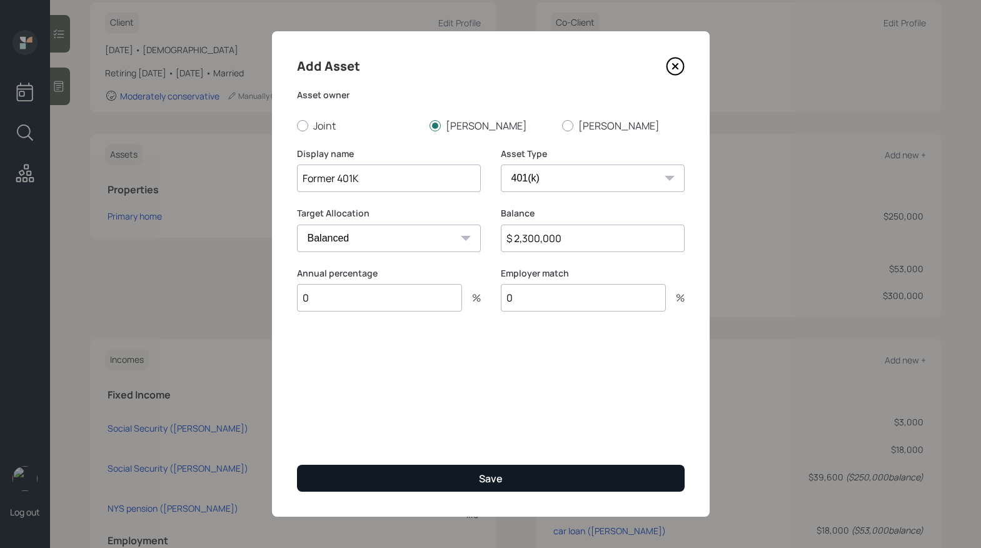
type input "0"
click at [493, 483] on div "Save" at bounding box center [491, 478] width 24 height 14
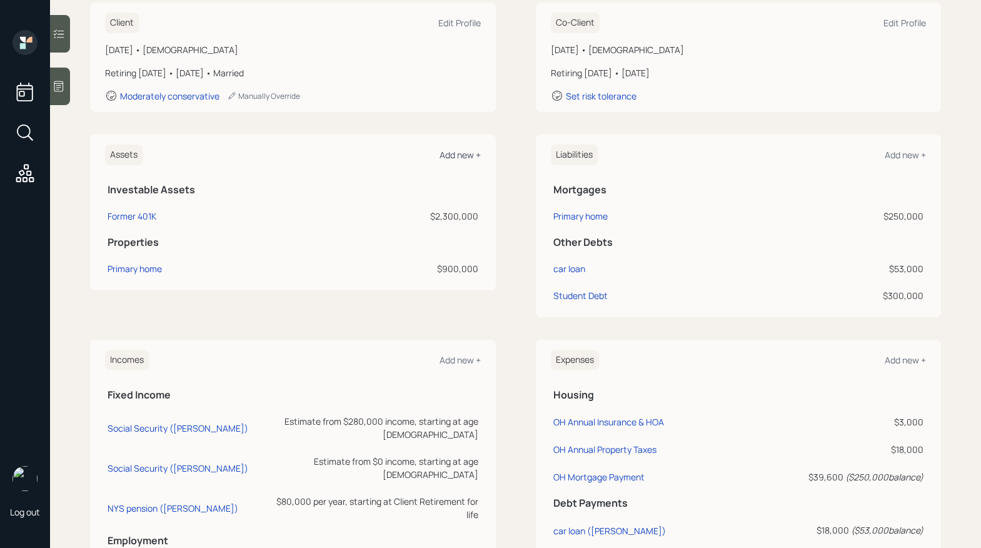
click at [463, 157] on div "Add new +" at bounding box center [459, 155] width 41 height 12
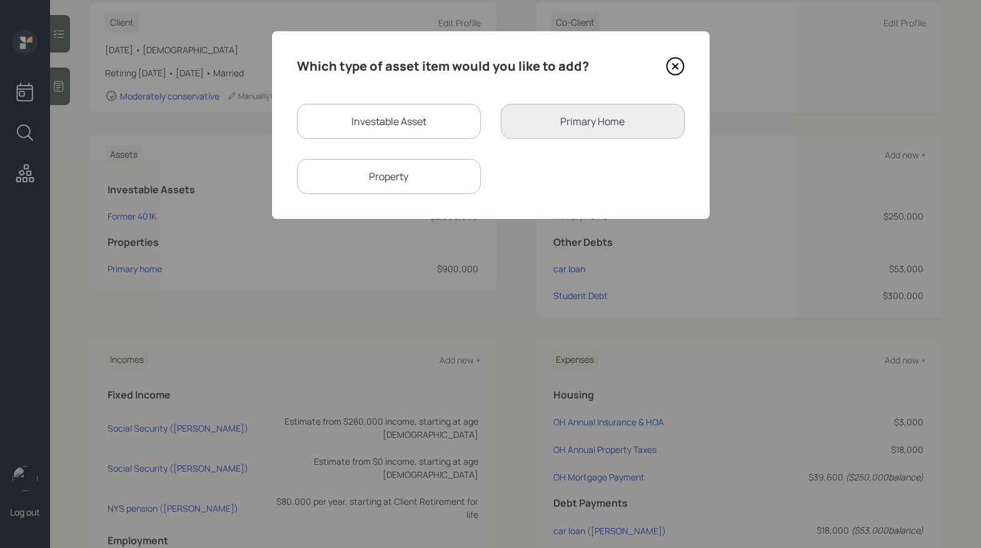
click at [376, 118] on div "Investable Asset" at bounding box center [389, 121] width 184 height 35
select select "taxable"
select select "balanced"
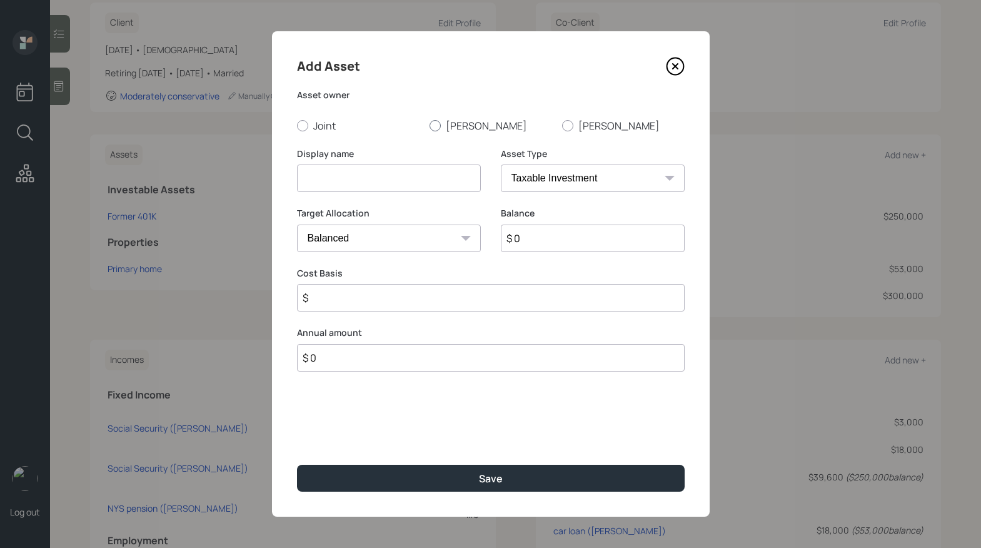
click at [433, 128] on div at bounding box center [434, 125] width 11 height 11
click at [429, 126] on input "[PERSON_NAME]" at bounding box center [429, 125] width 1 height 1
radio input "true"
click at [413, 179] on input at bounding box center [389, 178] width 184 height 28
type input "company stock( not fully vested)"
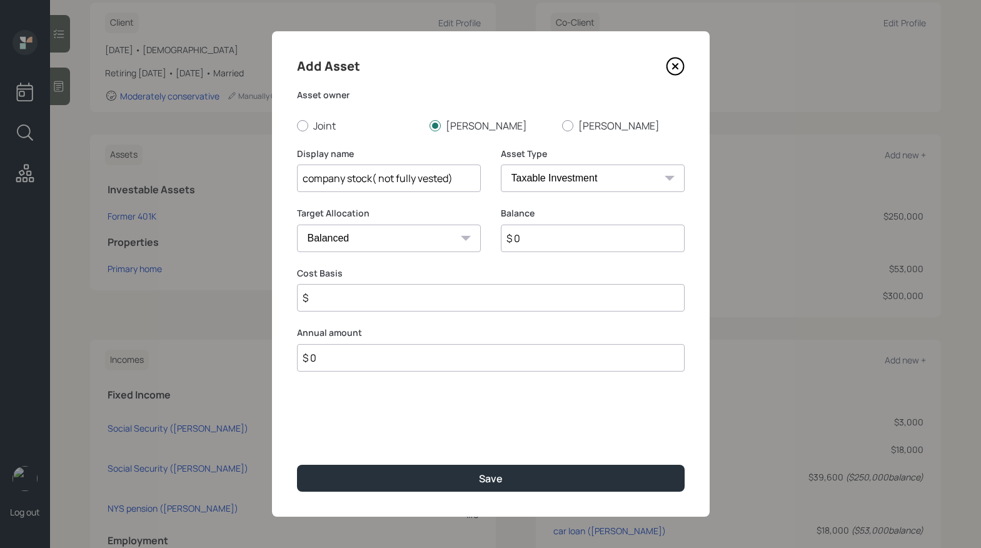
click at [616, 189] on select "SEP [PERSON_NAME] IRA 401(k) [PERSON_NAME] 401(k) 403(b) [PERSON_NAME] 403(b) 4…" at bounding box center [593, 178] width 184 height 28
click at [501, 164] on select "SEP [PERSON_NAME] IRA 401(k) [PERSON_NAME] 401(k) 403(b) [PERSON_NAME] 403(b) 4…" at bounding box center [593, 178] width 184 height 28
click at [408, 296] on input "$" at bounding box center [491, 298] width 388 height 28
click at [598, 236] on input "$ 0" at bounding box center [593, 238] width 184 height 28
type input "$ 130,000"
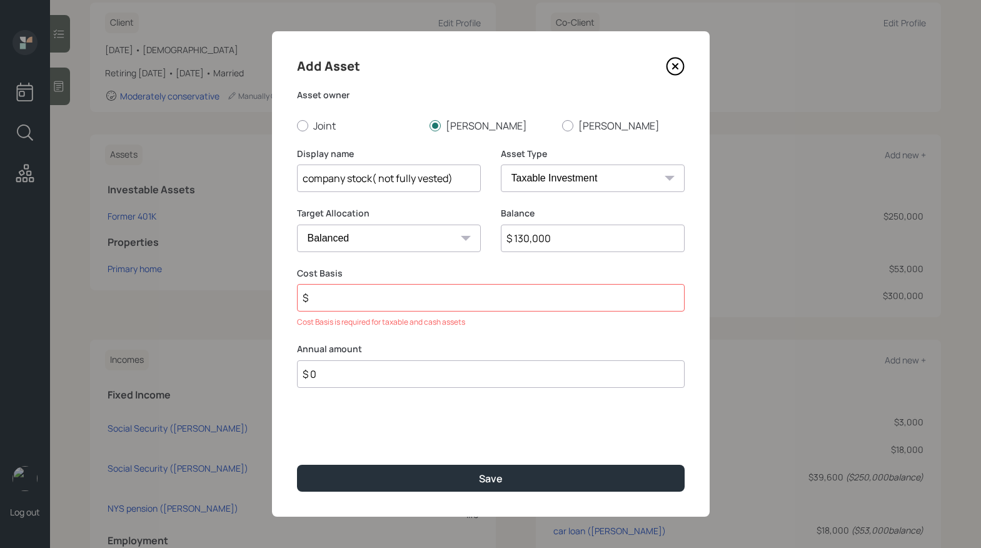
click at [436, 299] on input "$" at bounding box center [491, 298] width 388 height 28
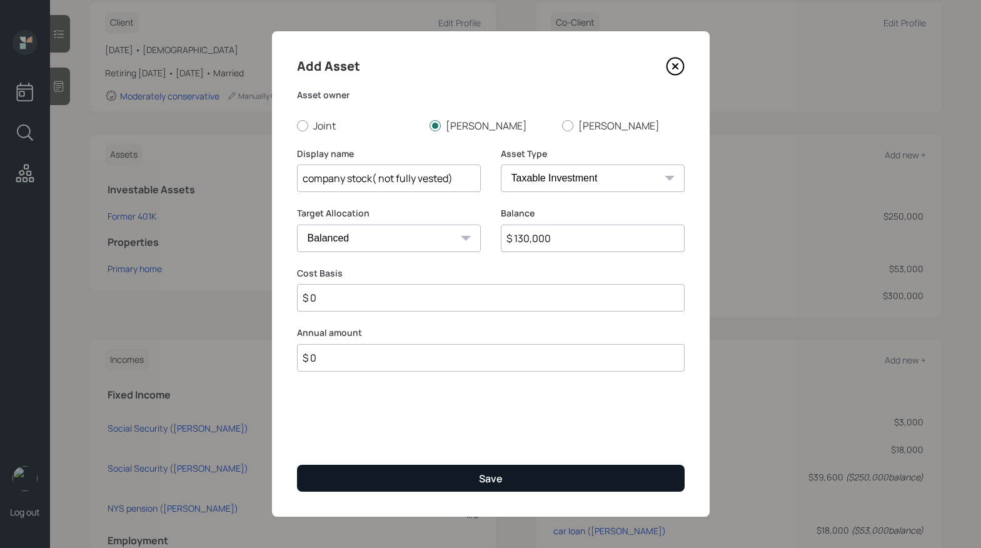
type input "$ 0"
click at [442, 484] on button "Save" at bounding box center [491, 477] width 388 height 27
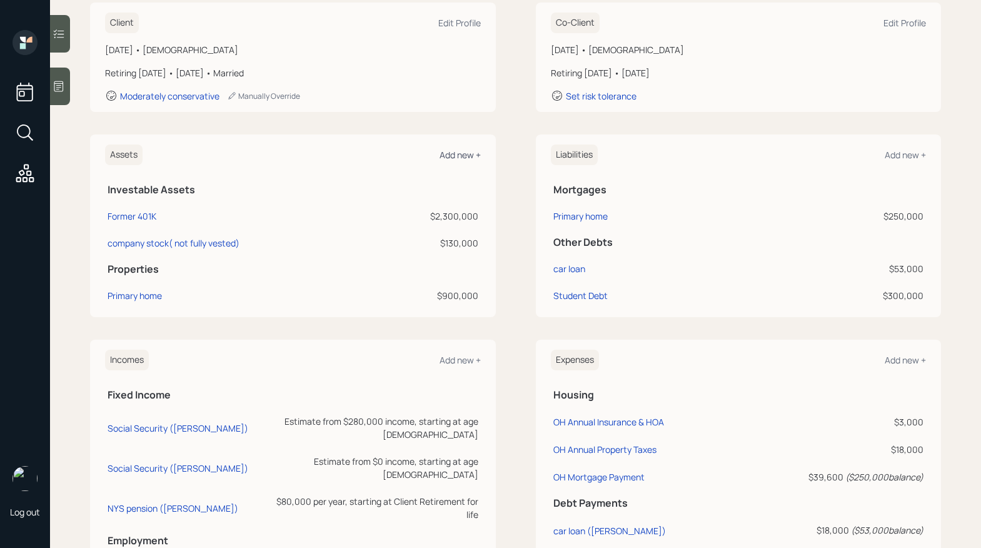
click at [451, 157] on div "Add new +" at bounding box center [459, 155] width 41 height 12
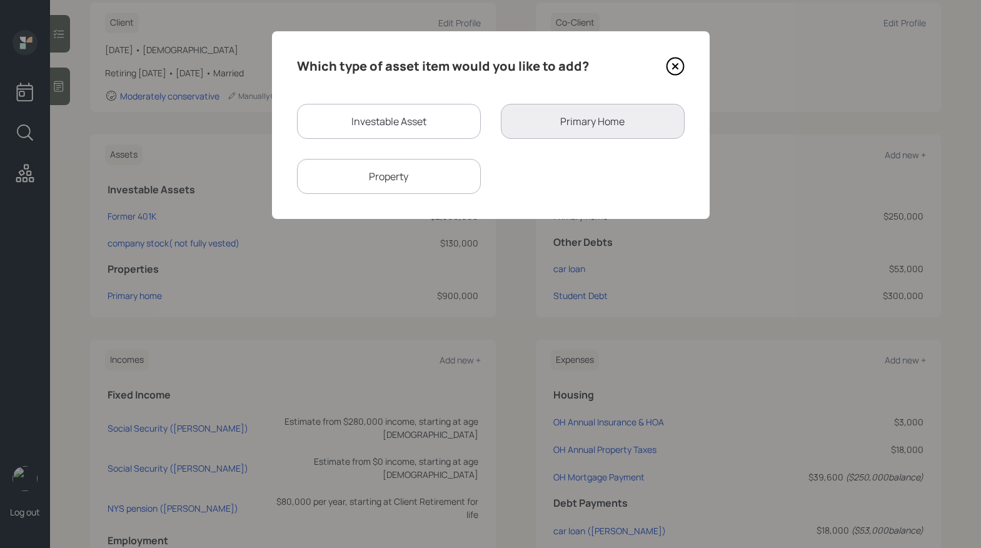
click at [414, 126] on div "Investable Asset" at bounding box center [389, 121] width 184 height 35
select select "taxable"
select select "balanced"
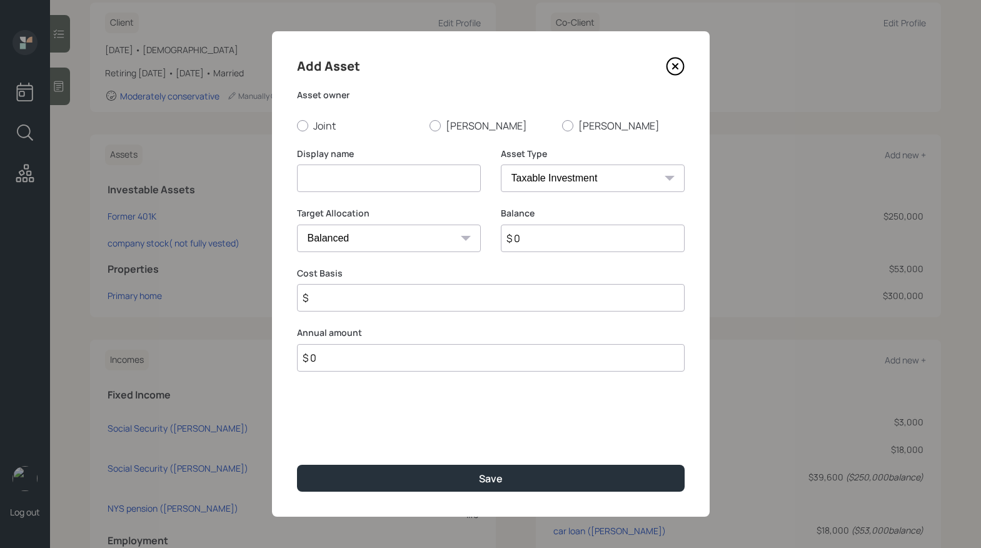
click at [675, 69] on icon at bounding box center [675, 66] width 19 height 19
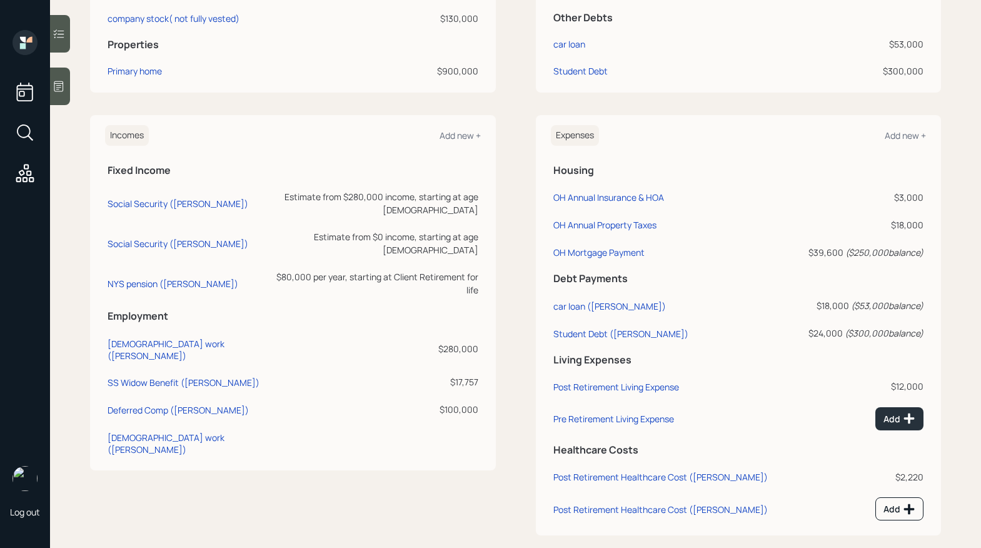
scroll to position [428, 0]
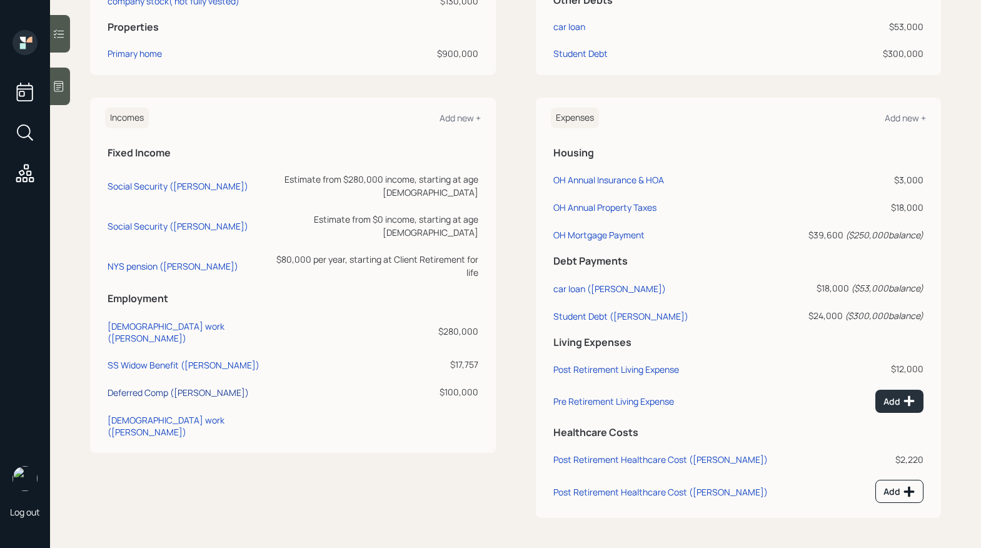
click at [164, 386] on div "Deferred Comp ([PERSON_NAME])" at bounding box center [178, 392] width 141 height 12
select select "other"
select select "earned"
click at [146, 386] on div "Deferred Comp ([PERSON_NAME])" at bounding box center [178, 392] width 141 height 12
select select "other"
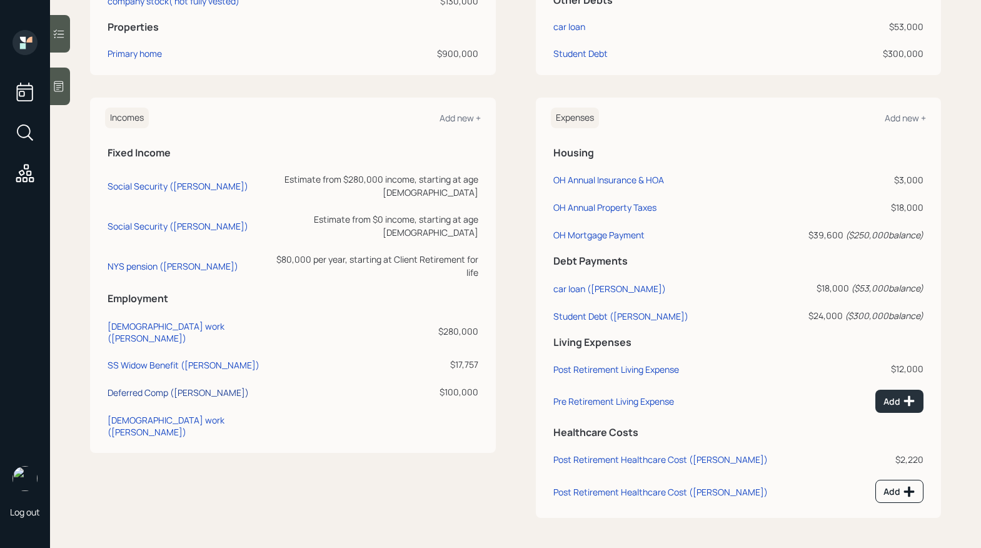
select select "earned"
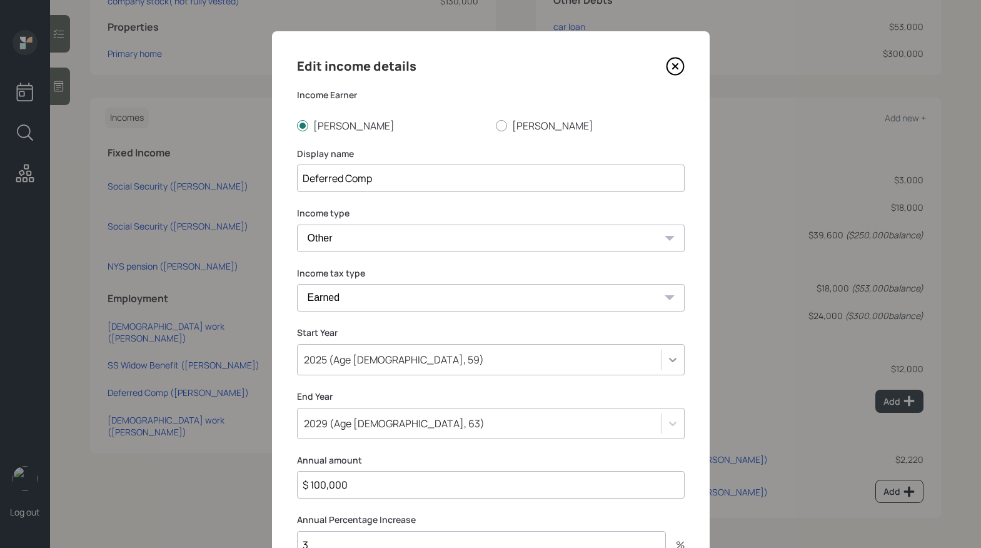
drag, startPoint x: 673, startPoint y: 342, endPoint x: 669, endPoint y: 348, distance: 6.8
click at [672, 343] on div "Start Year [DATE] (Age [DEMOGRAPHIC_DATA], 59)" at bounding box center [491, 350] width 388 height 49
click at [666, 356] on div at bounding box center [672, 359] width 23 height 30
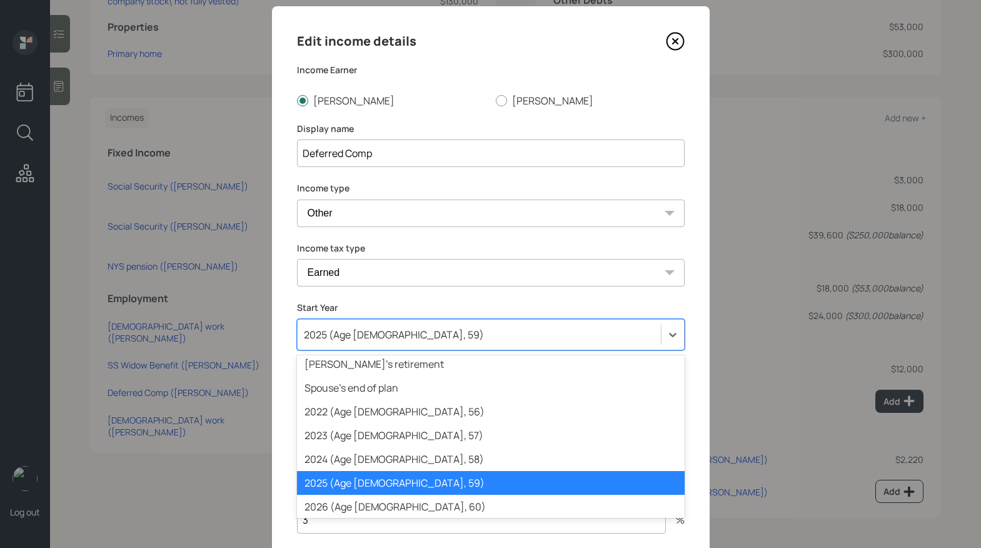
scroll to position [32, 0]
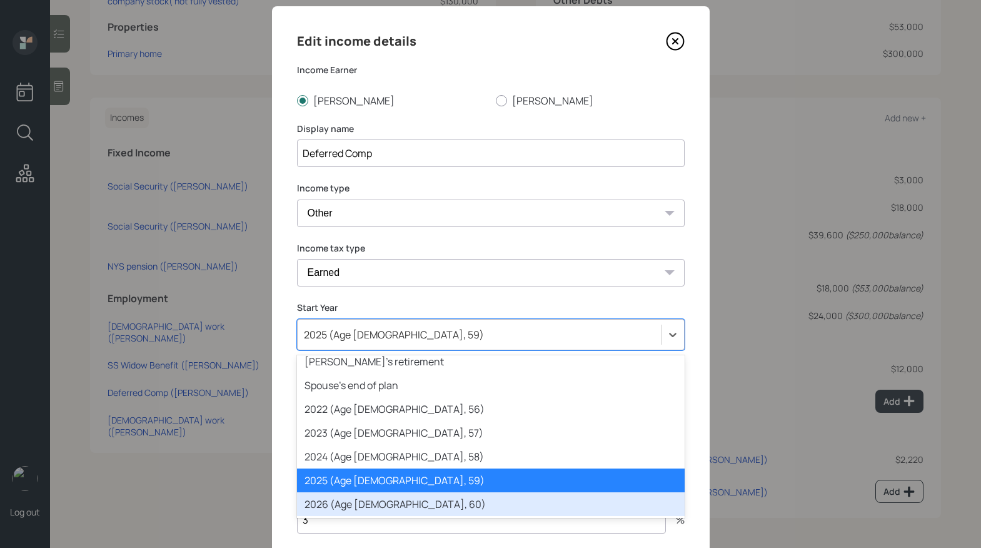
click at [358, 508] on div "2026 (Age [DEMOGRAPHIC_DATA], 60)" at bounding box center [491, 504] width 388 height 24
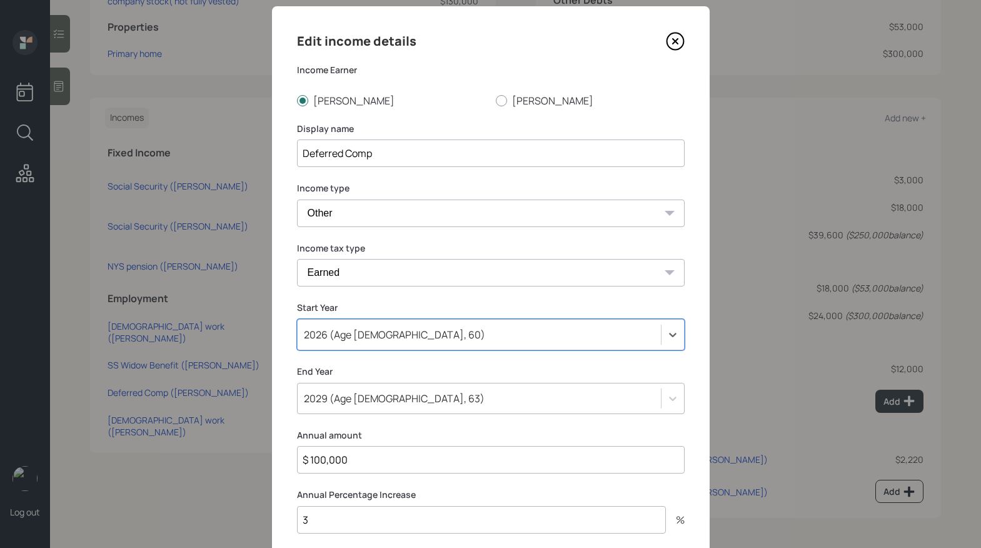
scroll to position [112, 0]
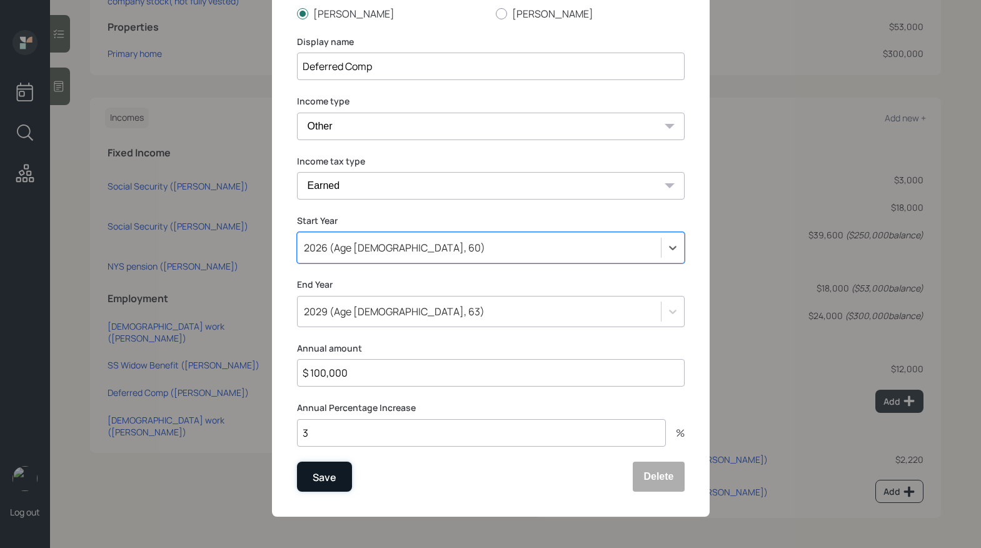
click at [328, 481] on div "Save" at bounding box center [325, 476] width 24 height 17
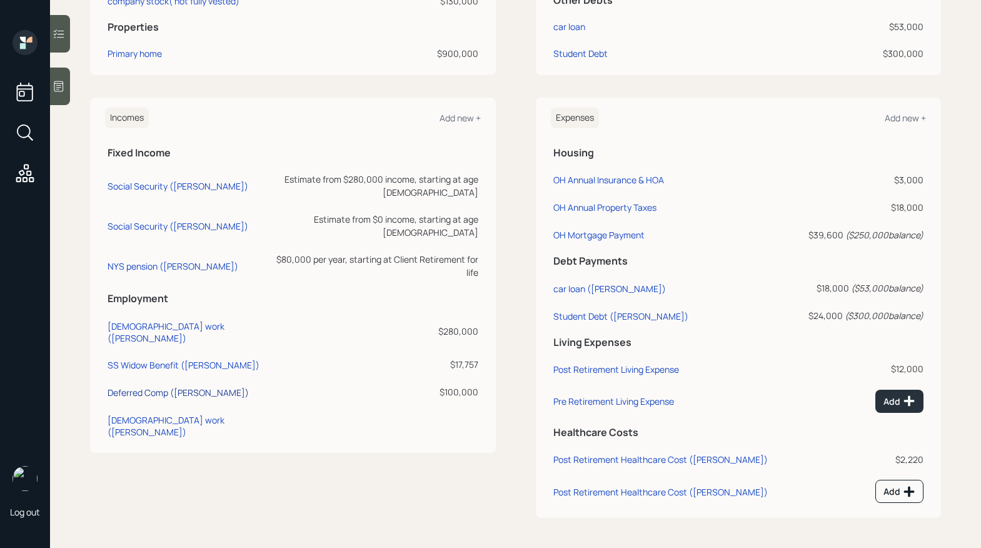
click at [157, 386] on div "Deferred Comp ([PERSON_NAME])" at bounding box center [178, 392] width 141 height 12
select select "other"
select select "earned"
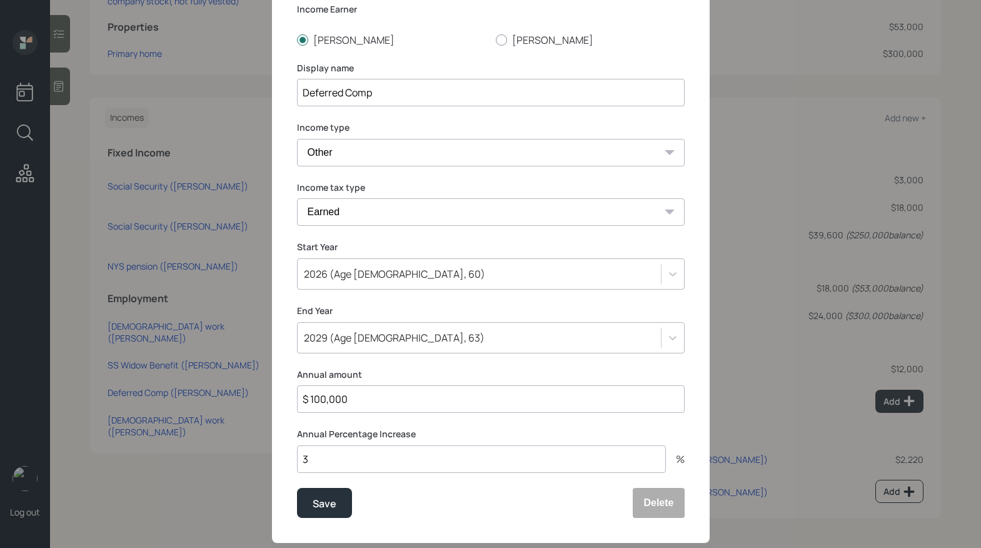
scroll to position [89, 0]
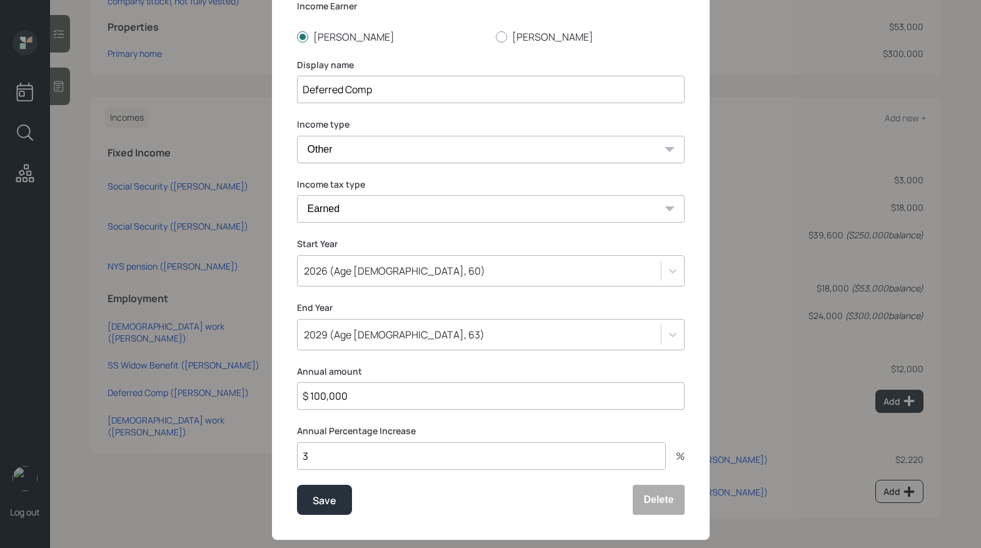
click at [321, 391] on input "$ 100,000" at bounding box center [491, 396] width 388 height 28
type input "$ 80,000"
click at [313, 502] on div "Save" at bounding box center [325, 499] width 24 height 17
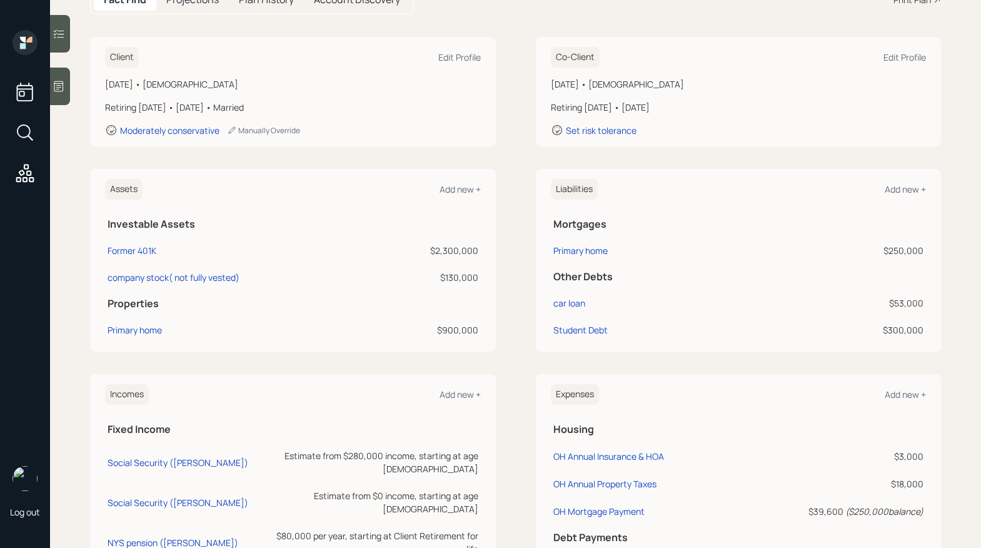
scroll to position [23, 0]
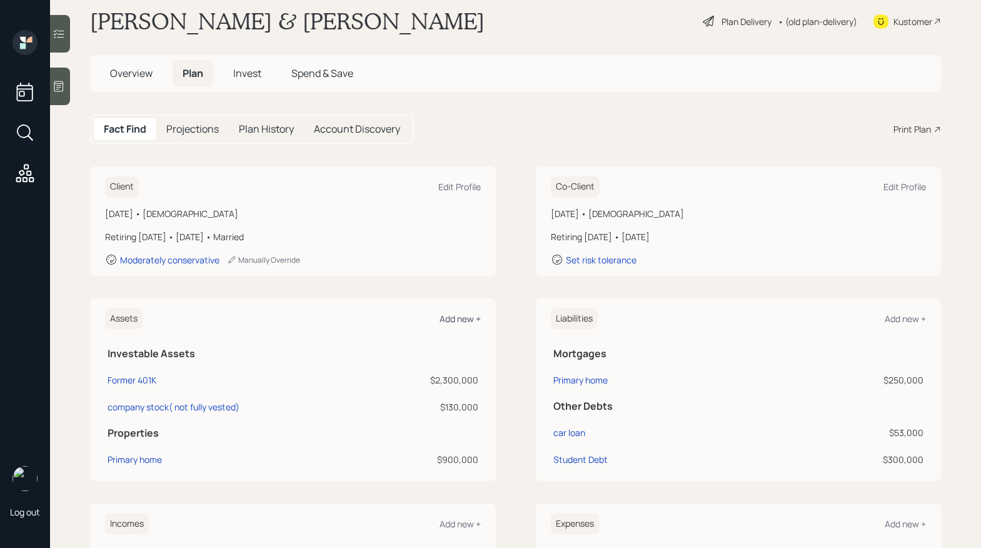
click at [461, 318] on div "Add new +" at bounding box center [459, 319] width 41 height 12
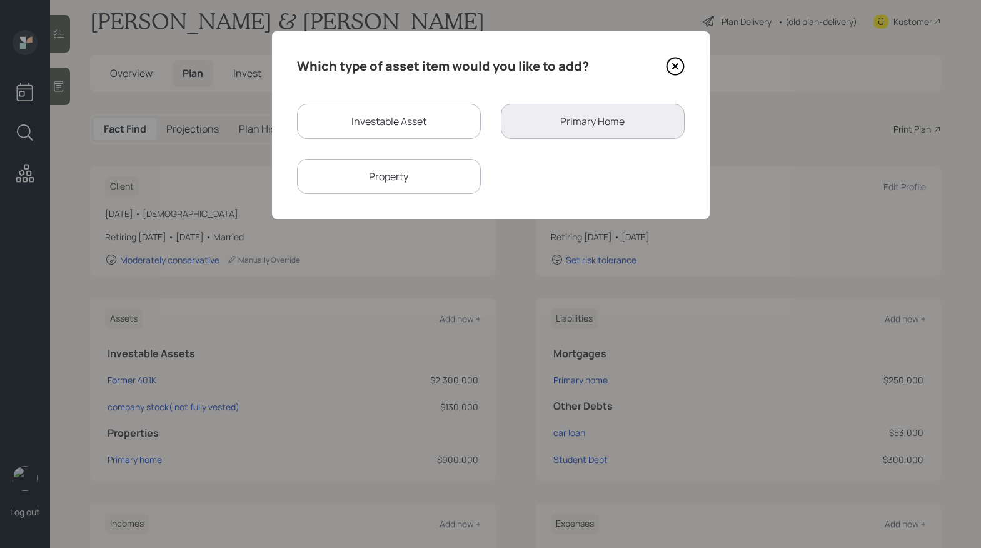
click at [402, 133] on div "Investable Asset" at bounding box center [389, 121] width 184 height 35
select select "taxable"
select select "balanced"
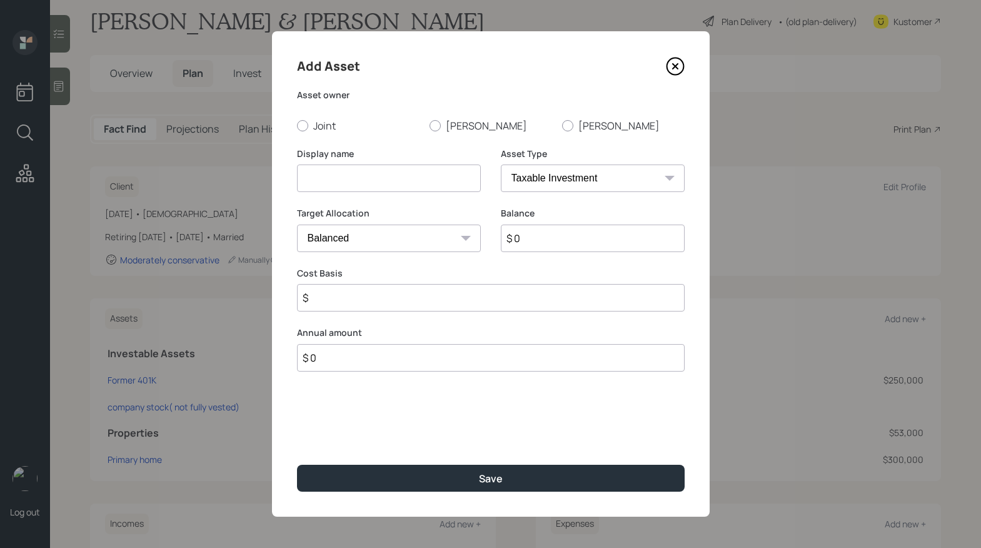
click at [608, 175] on select "SEP [PERSON_NAME] IRA 401(k) [PERSON_NAME] 401(k) 403(b) [PERSON_NAME] 403(b) 4…" at bounding box center [593, 178] width 184 height 28
select select "emergency_fund"
click at [501, 164] on select "SEP [PERSON_NAME] IRA 401(k) [PERSON_NAME] 401(k) 403(b) [PERSON_NAME] 403(b) 4…" at bounding box center [593, 178] width 184 height 28
click at [376, 163] on div "Display name" at bounding box center [389, 170] width 184 height 45
click at [376, 173] on input at bounding box center [389, 178] width 184 height 28
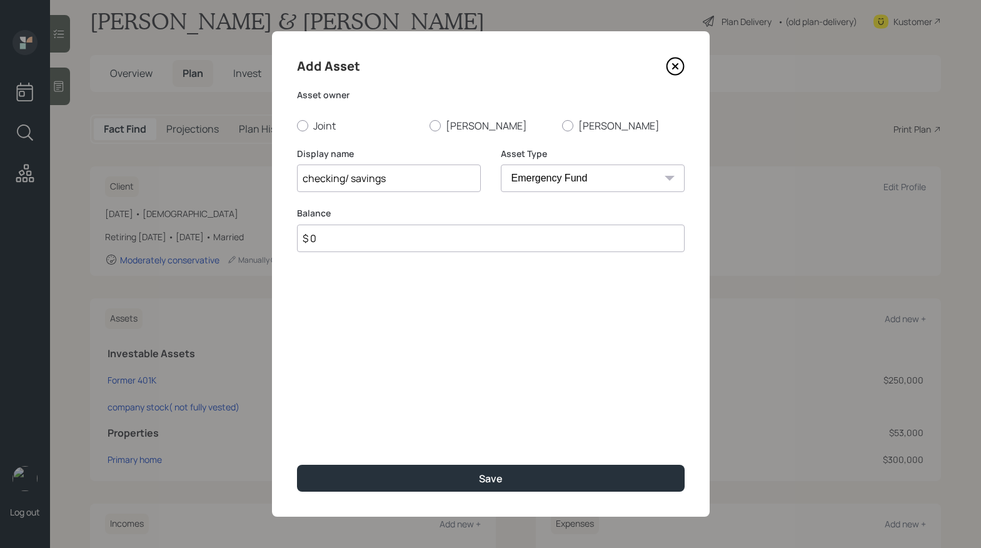
type input "checking/ savings"
click at [311, 123] on label "Joint" at bounding box center [358, 126] width 123 height 14
click at [297, 125] on input "Joint" at bounding box center [296, 125] width 1 height 1
radio input "true"
click at [374, 241] on input "$ 0" at bounding box center [491, 238] width 388 height 28
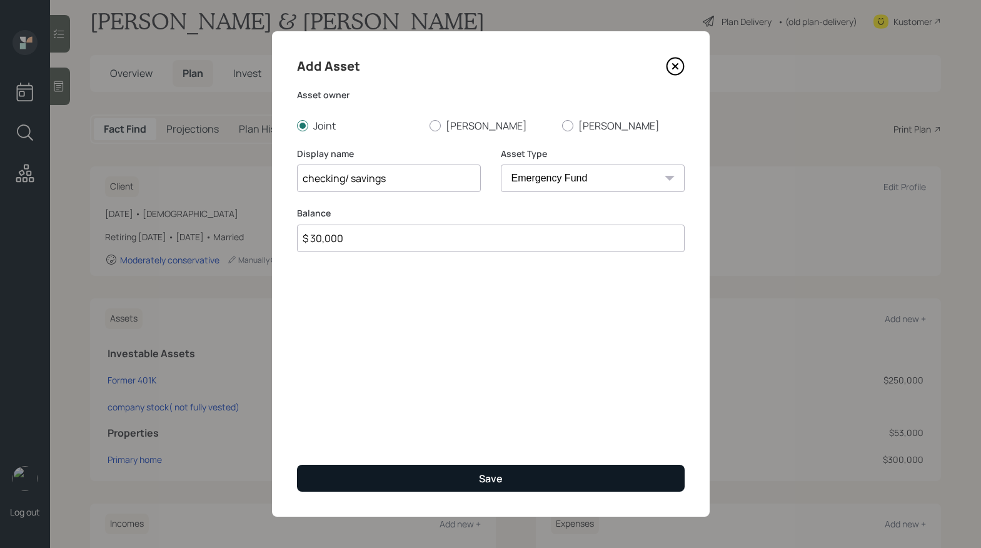
type input "$ 30,000"
click at [450, 486] on button "Save" at bounding box center [491, 477] width 388 height 27
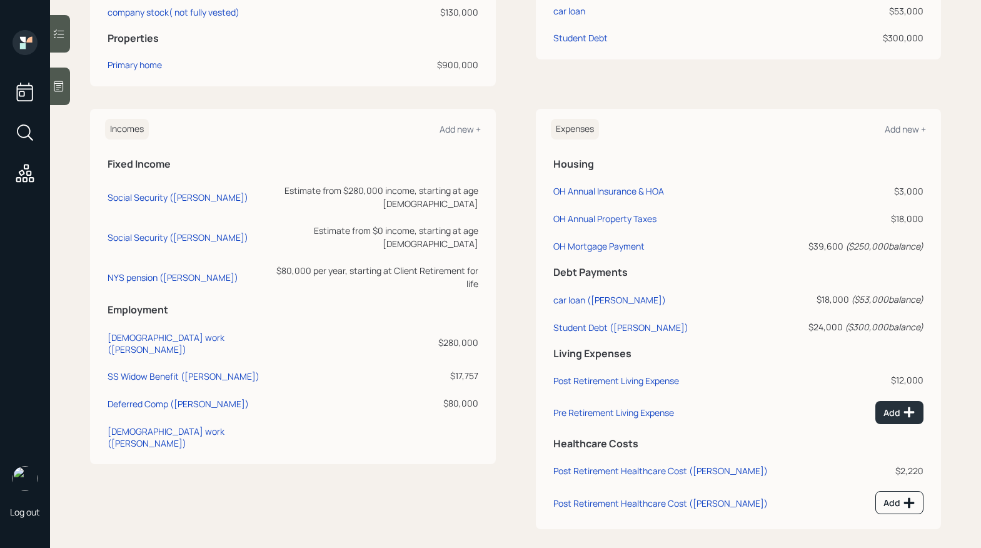
scroll to position [455, 0]
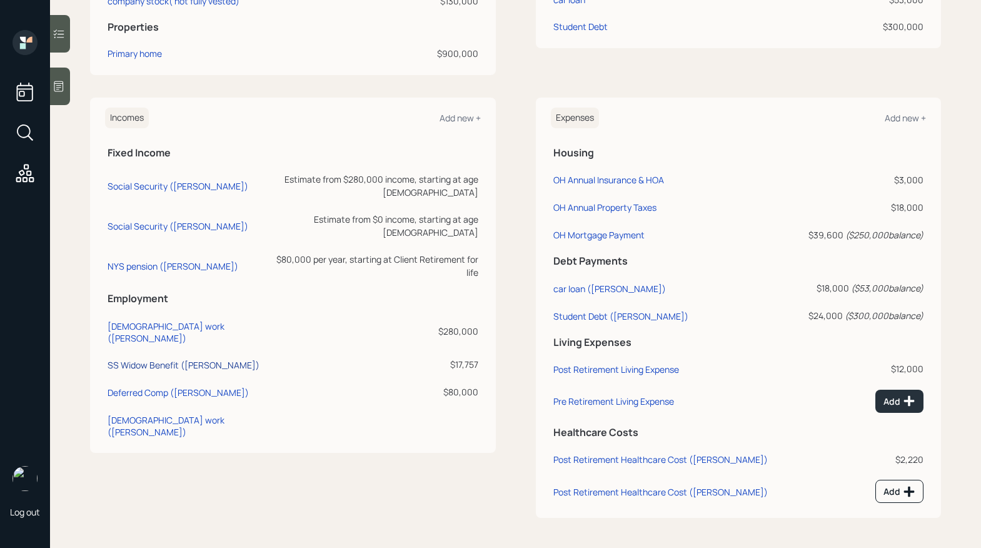
click at [153, 359] on div "SS Widow Benefit ([PERSON_NAME])" at bounding box center [184, 365] width 152 height 12
select select "other"
select select "social_security"
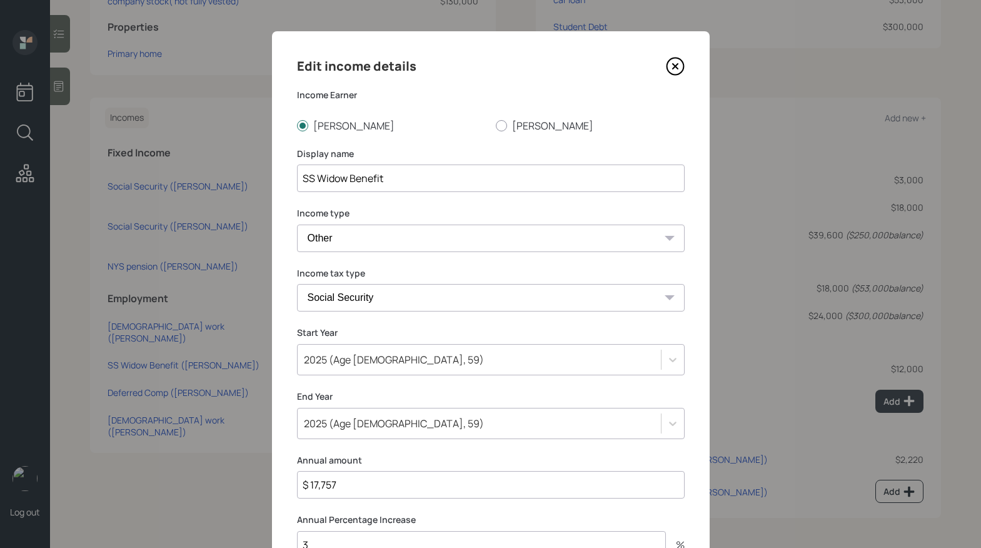
scroll to position [3, 0]
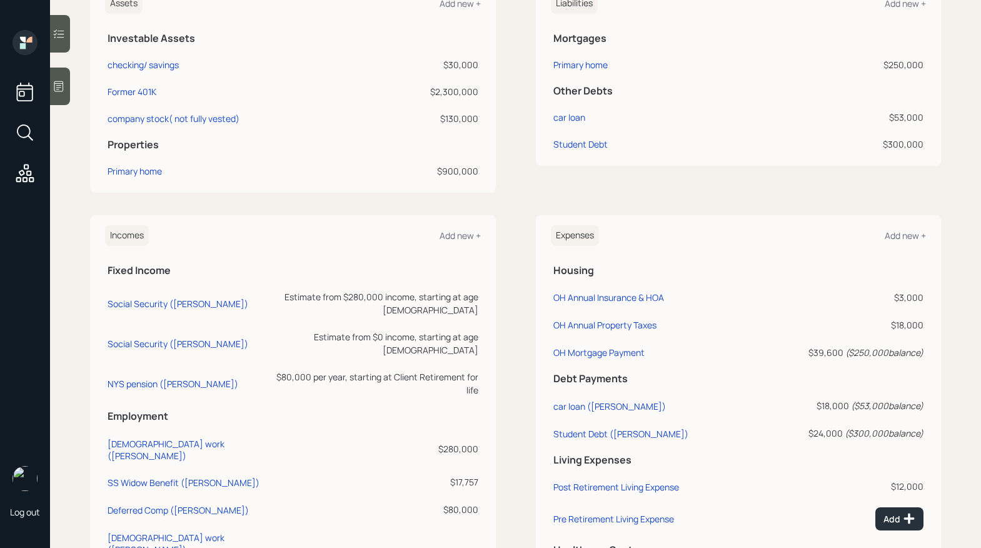
scroll to position [76, 0]
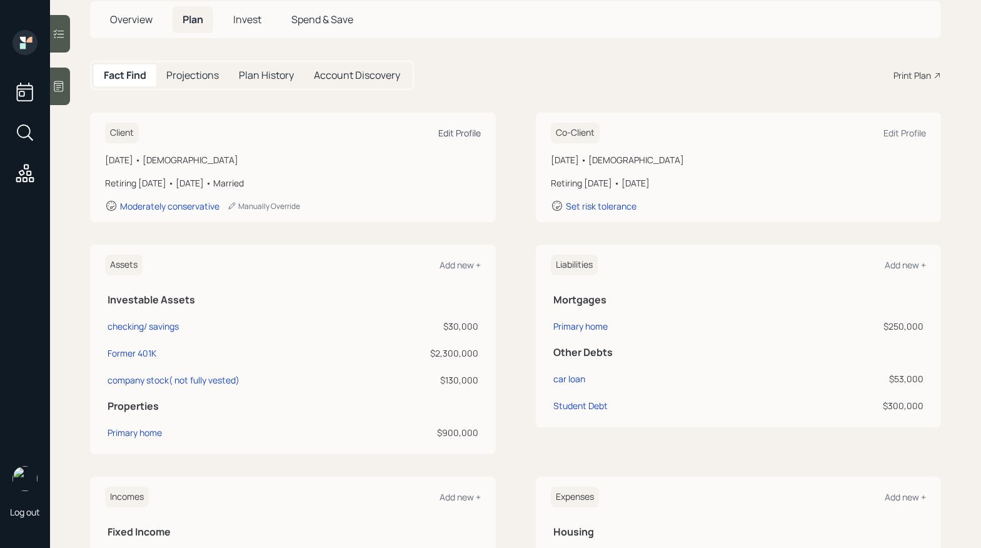
click at [454, 133] on div "Edit Profile" at bounding box center [459, 133] width 43 height 12
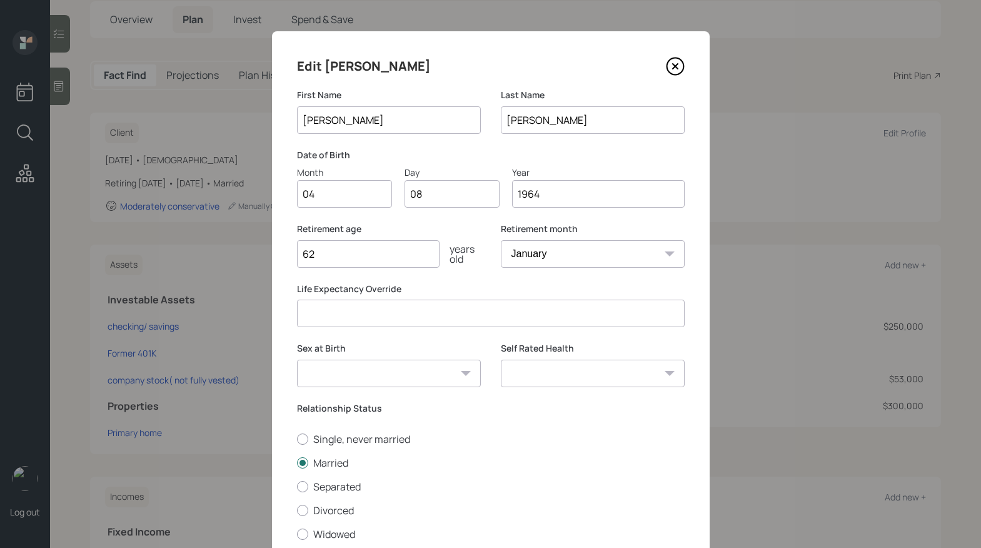
click at [382, 475] on div "Single, never married Married Separated Divorced Widowed" at bounding box center [491, 486] width 388 height 109
click at [666, 66] on icon at bounding box center [675, 66] width 19 height 19
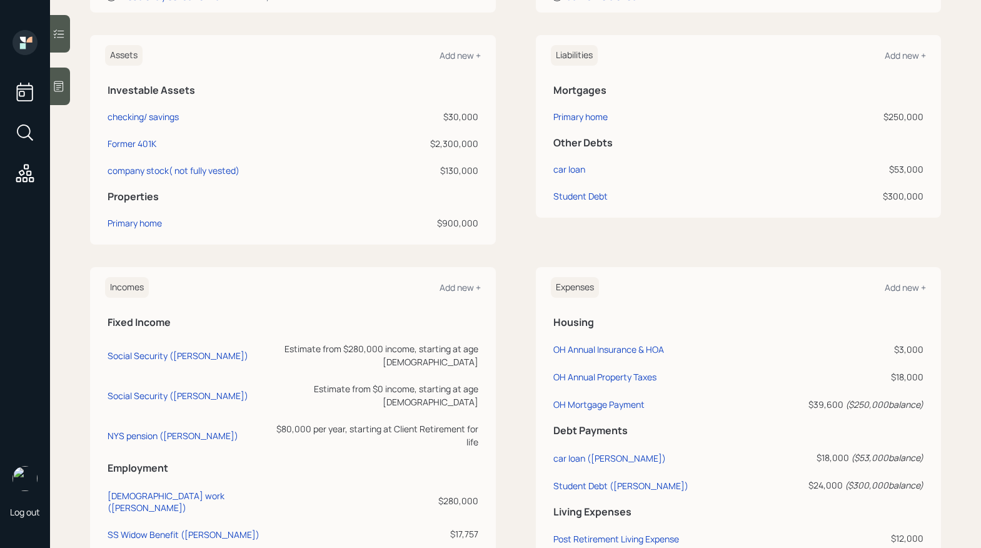
scroll to position [455, 0]
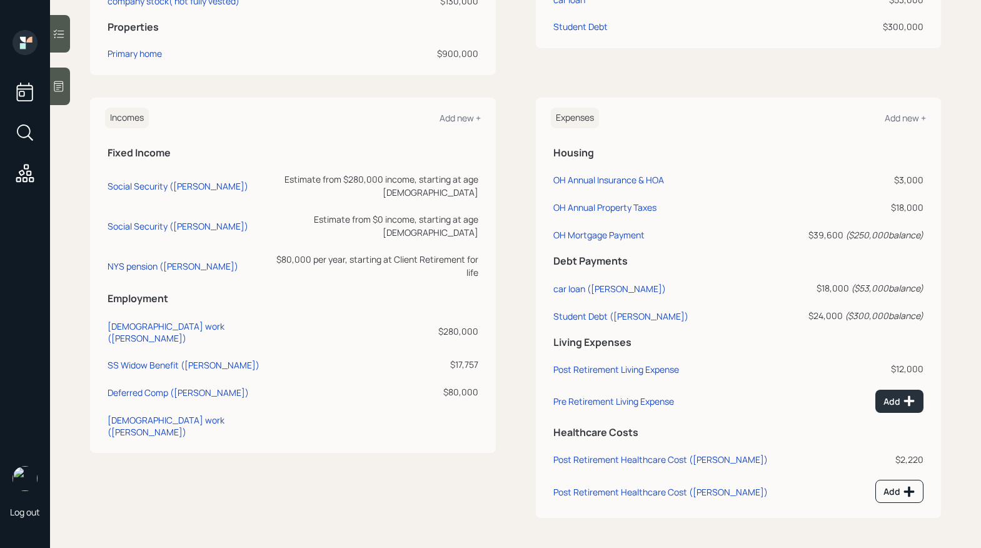
click at [190, 349] on td "SS Widow Benefit ([PERSON_NAME])" at bounding box center [185, 363] width 160 height 28
click at [191, 359] on div "SS Widow Benefit ([PERSON_NAME])" at bounding box center [184, 365] width 152 height 12
select select "other"
select select "social_security"
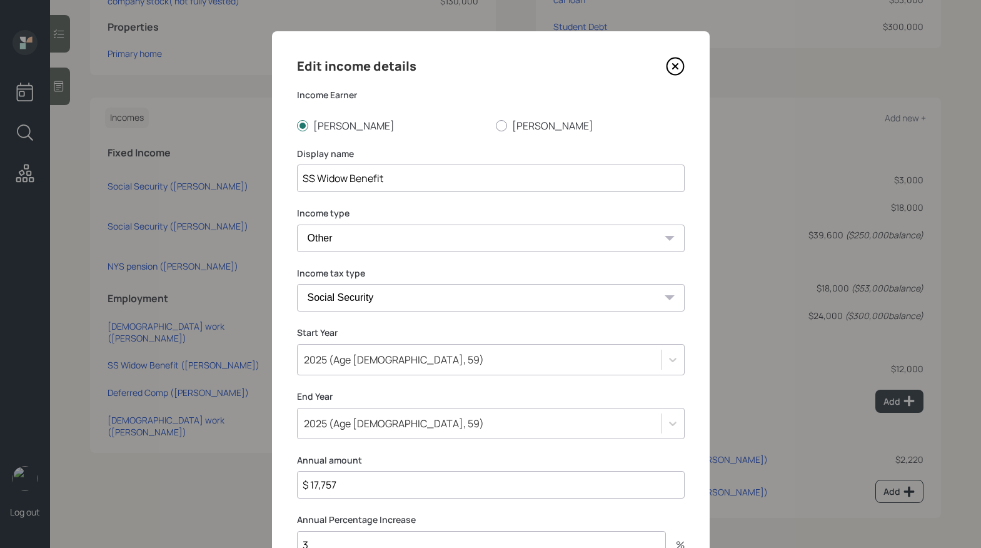
click at [676, 62] on icon at bounding box center [675, 66] width 19 height 19
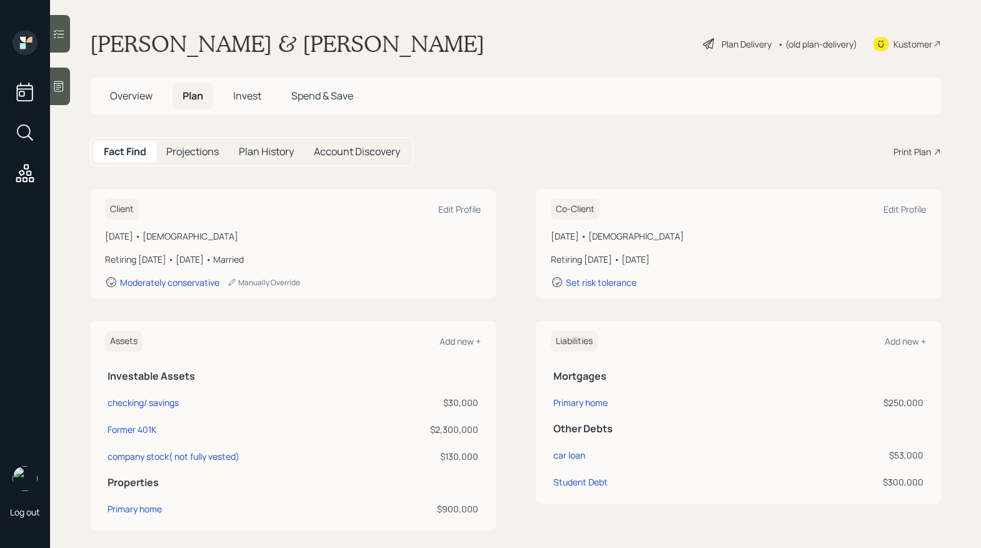
click at [725, 43] on div "Plan Delivery" at bounding box center [746, 44] width 50 height 13
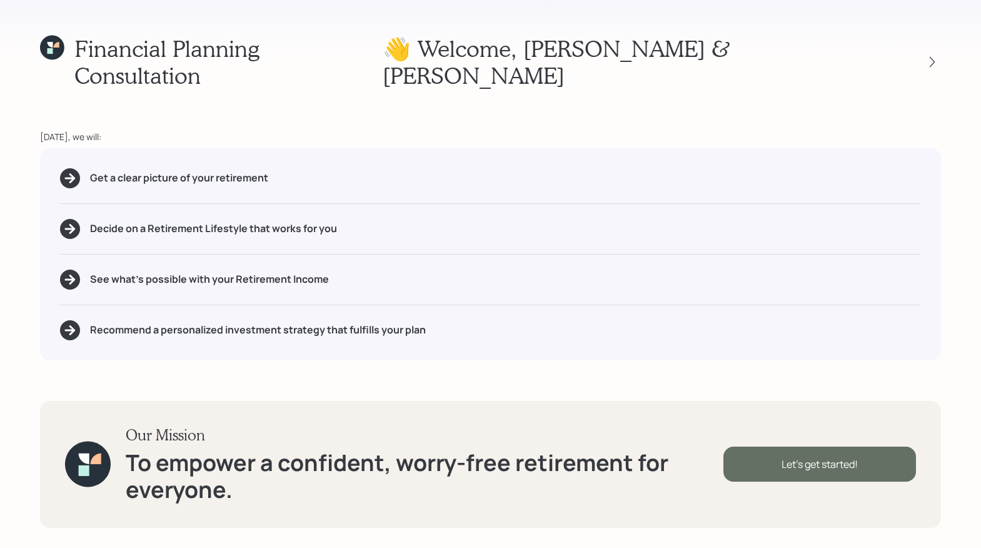
click at [747, 473] on div "Let's get started!" at bounding box center [819, 463] width 193 height 35
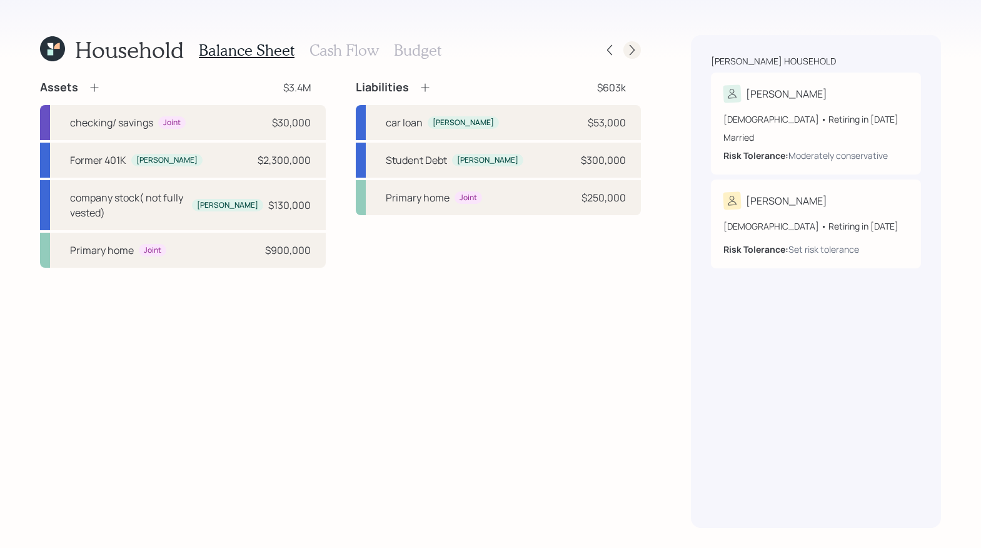
click at [626, 48] on icon at bounding box center [632, 50] width 13 height 13
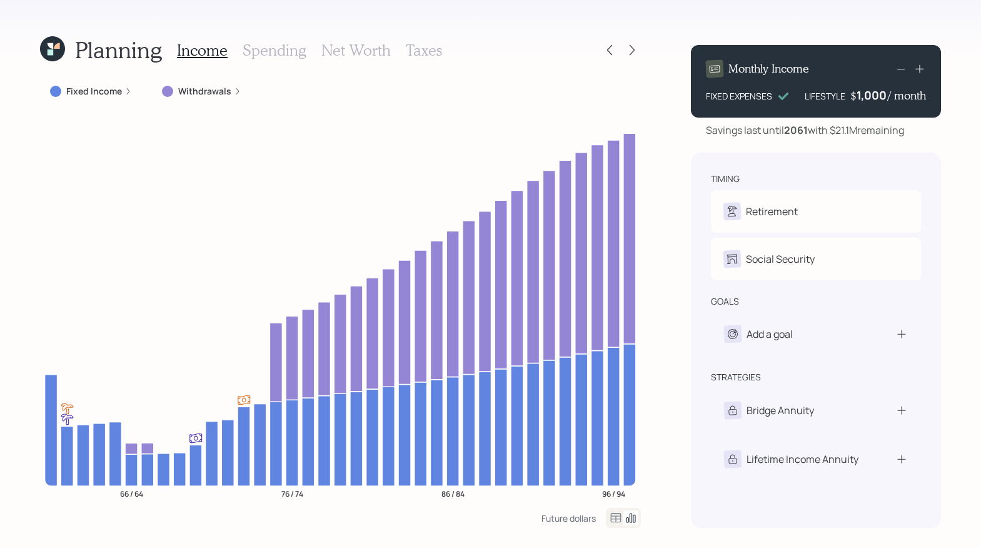
click at [274, 49] on h3 "Spending" at bounding box center [275, 50] width 64 height 18
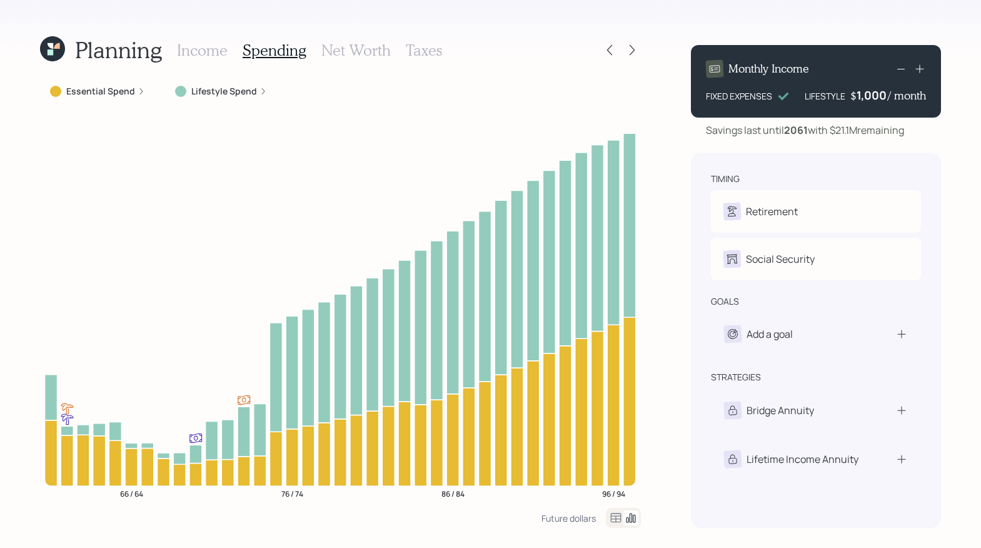
click at [611, 515] on icon at bounding box center [616, 517] width 11 height 9
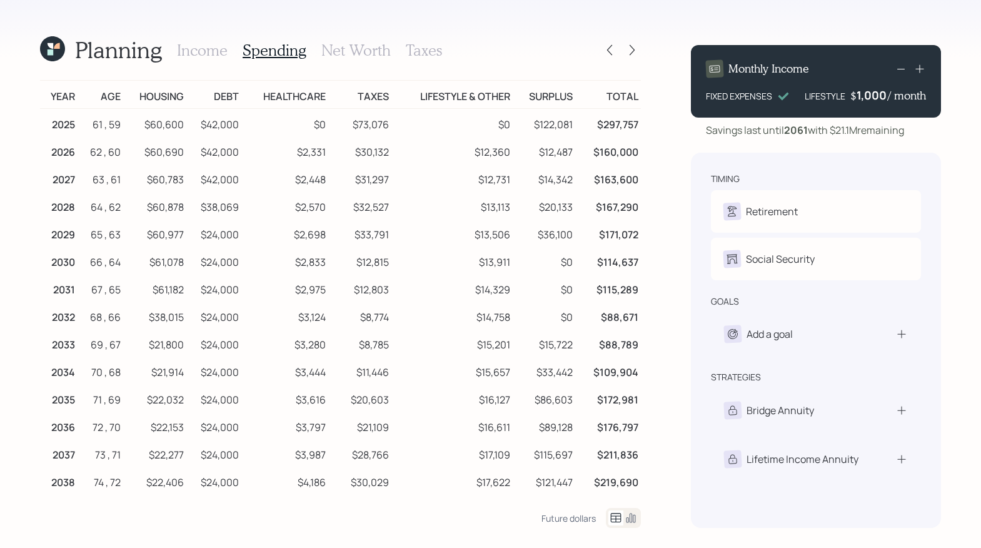
click at [194, 41] on h3 "Income" at bounding box center [202, 50] width 51 height 18
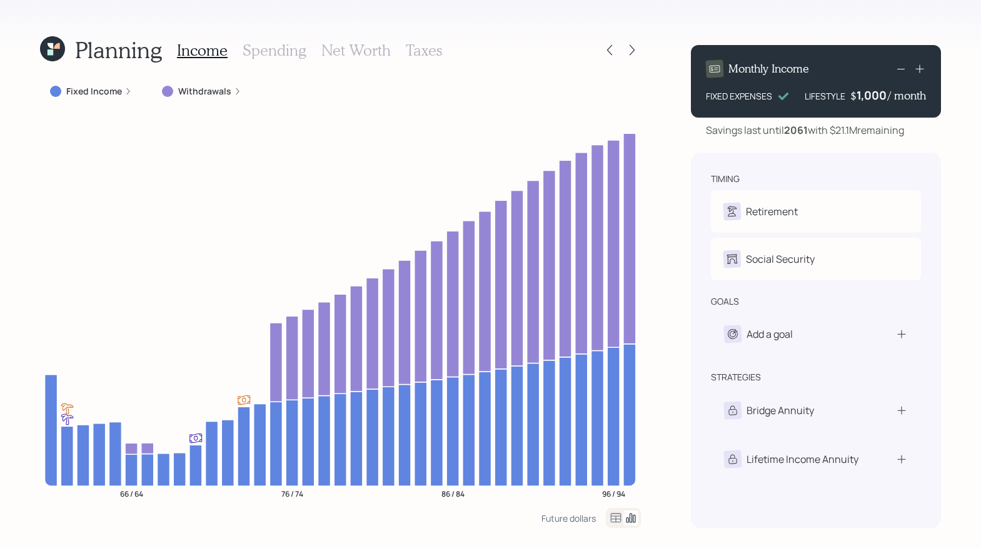
click at [265, 51] on h3 "Spending" at bounding box center [275, 50] width 64 height 18
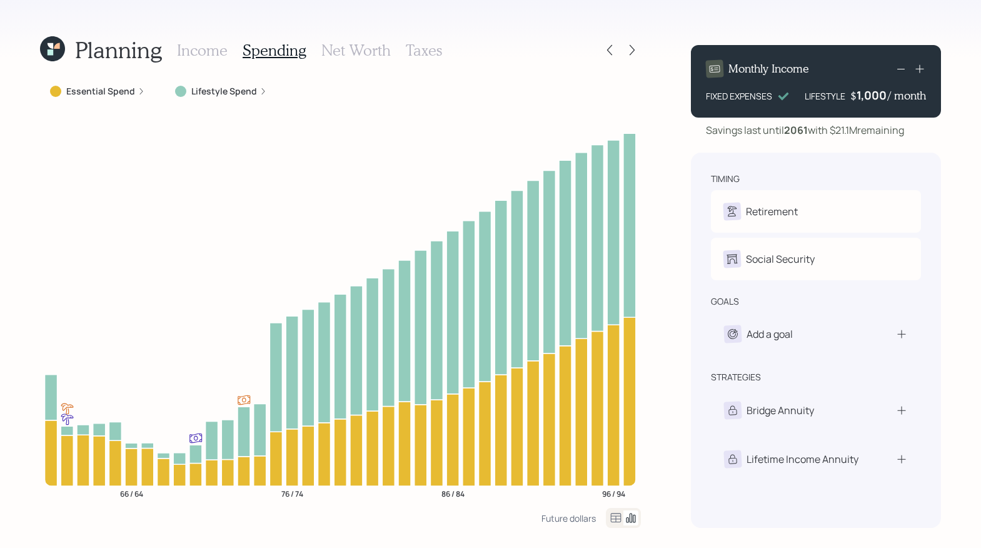
click at [428, 48] on h3 "Taxes" at bounding box center [424, 50] width 36 height 18
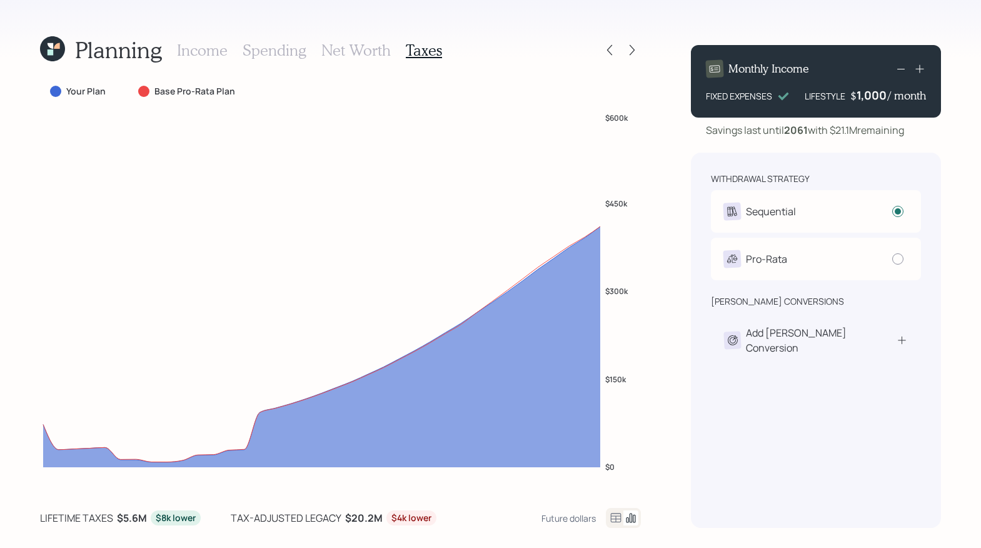
click at [281, 51] on h3 "Spending" at bounding box center [275, 50] width 64 height 18
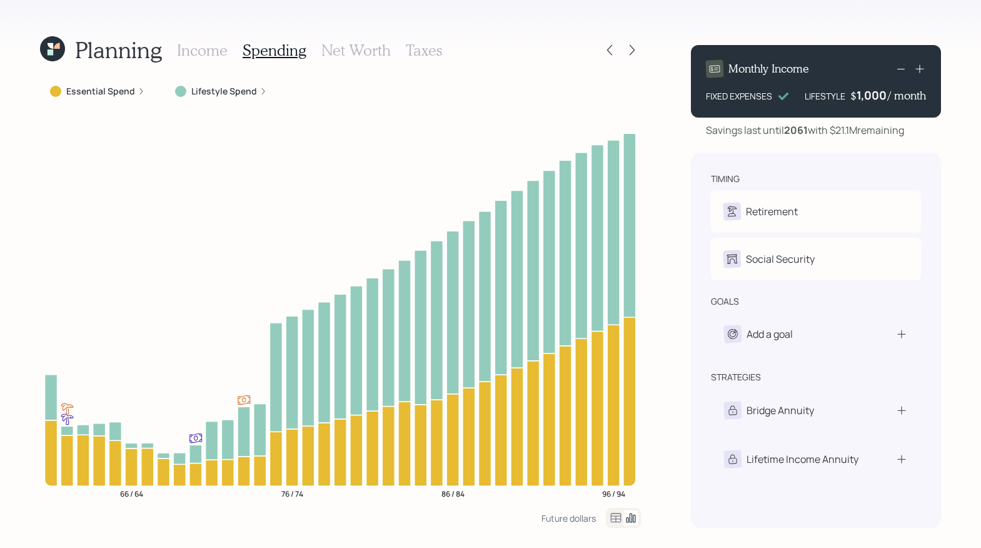
click at [204, 50] on h3 "Income" at bounding box center [202, 50] width 51 height 18
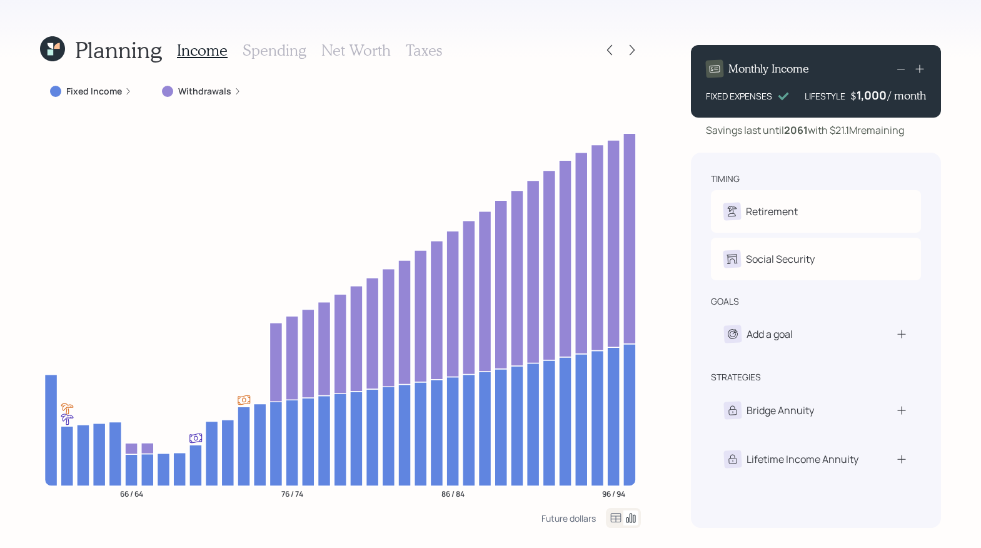
click at [617, 517] on icon at bounding box center [615, 517] width 15 height 15
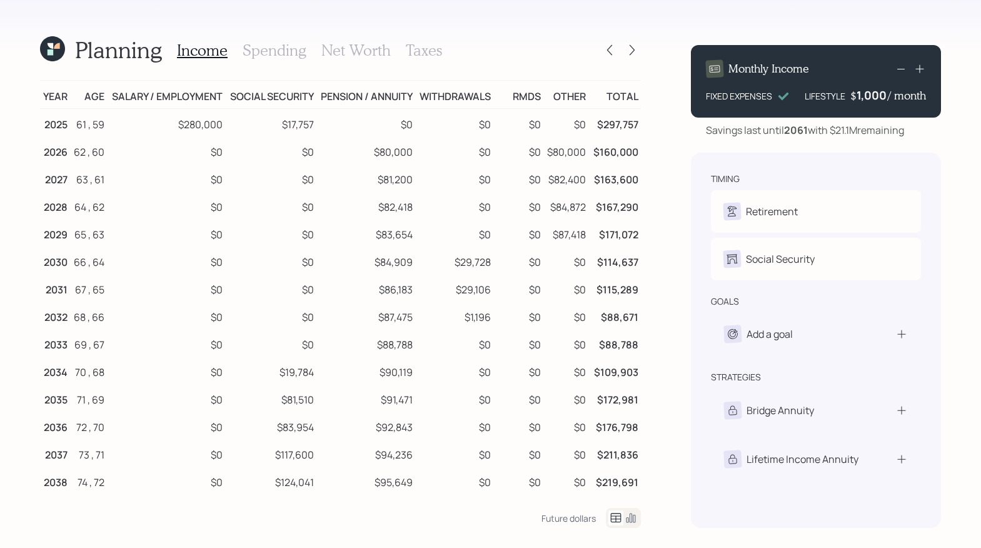
click at [284, 53] on h3 "Spending" at bounding box center [275, 50] width 64 height 18
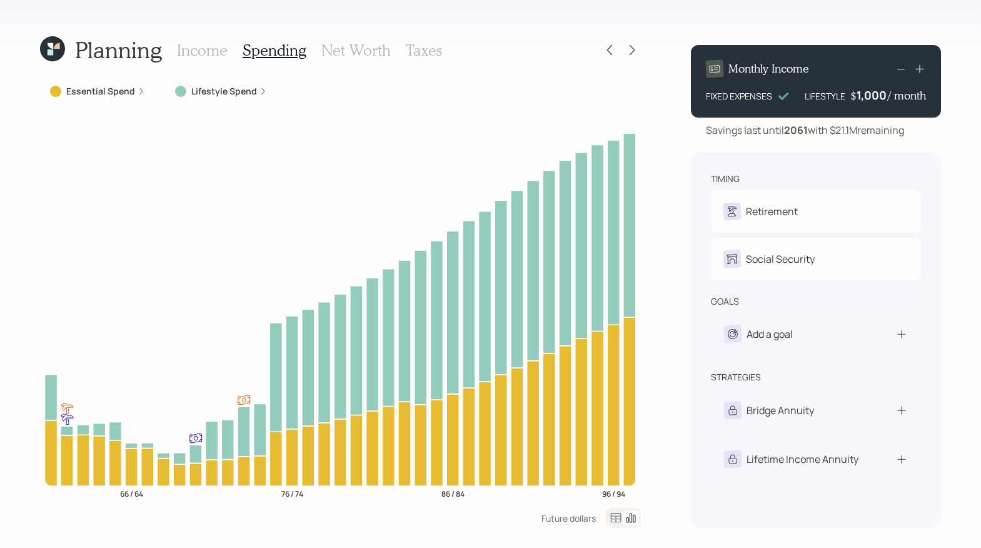
click at [48, 52] on icon at bounding box center [51, 52] width 6 height 6
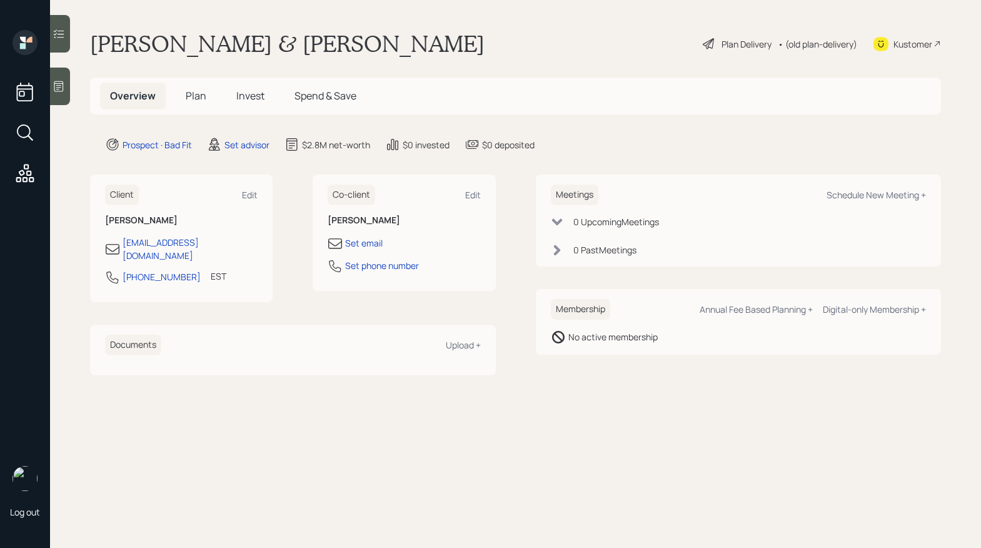
click at [756, 45] on div "Plan Delivery" at bounding box center [746, 44] width 50 height 13
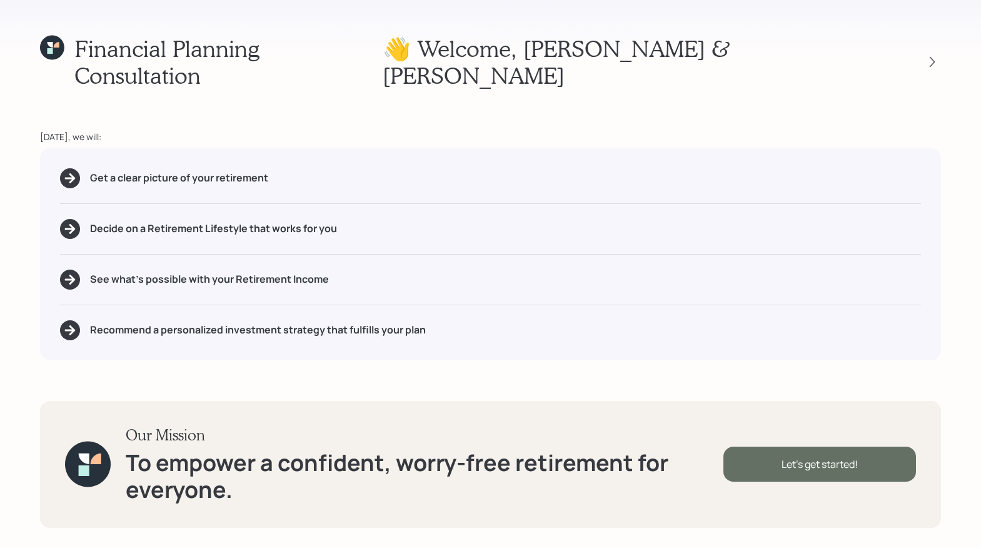
click at [831, 460] on div "Let's get started!" at bounding box center [819, 463] width 193 height 35
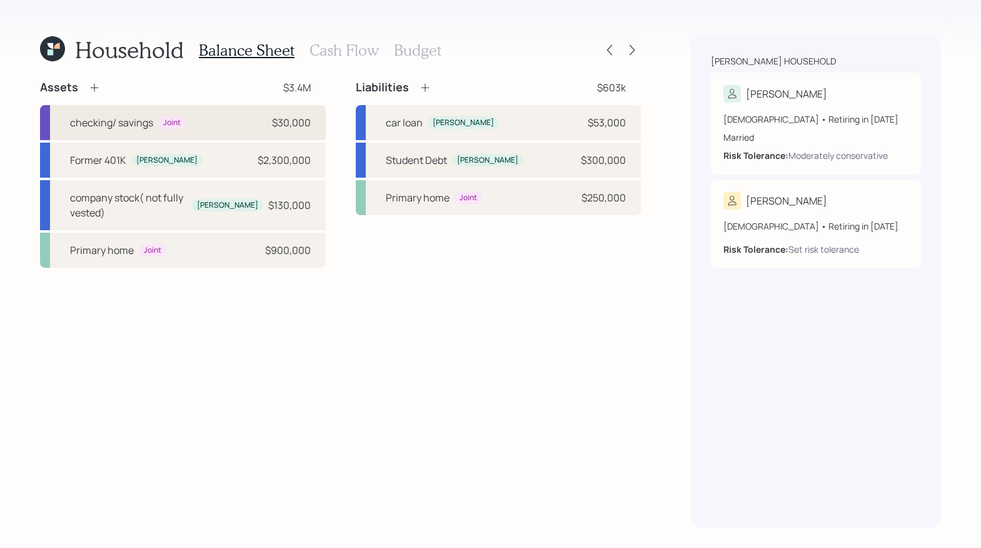
click at [270, 135] on div "checking/ savings Joint $30,000" at bounding box center [183, 122] width 286 height 35
select select "emergency_fund"
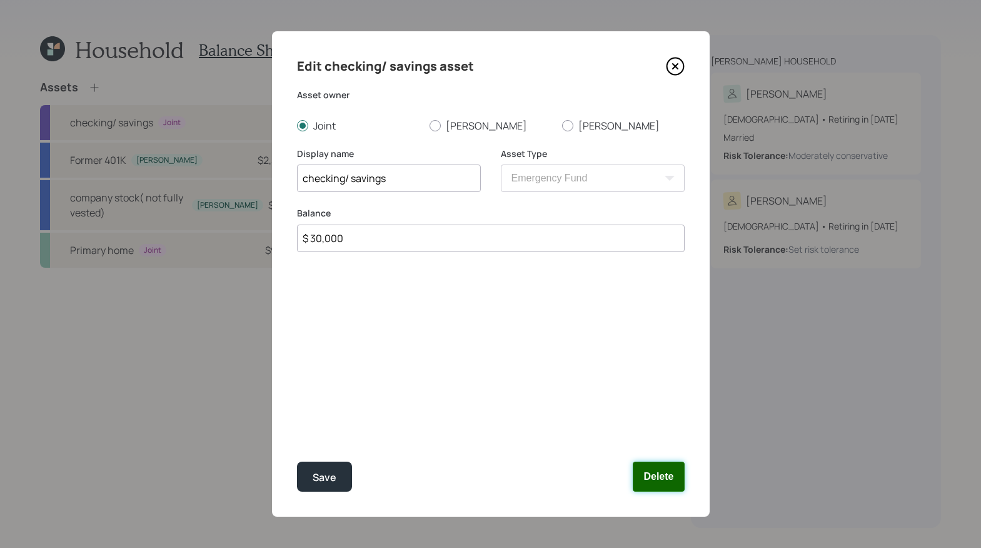
click at [653, 468] on button "Delete" at bounding box center [658, 476] width 51 height 30
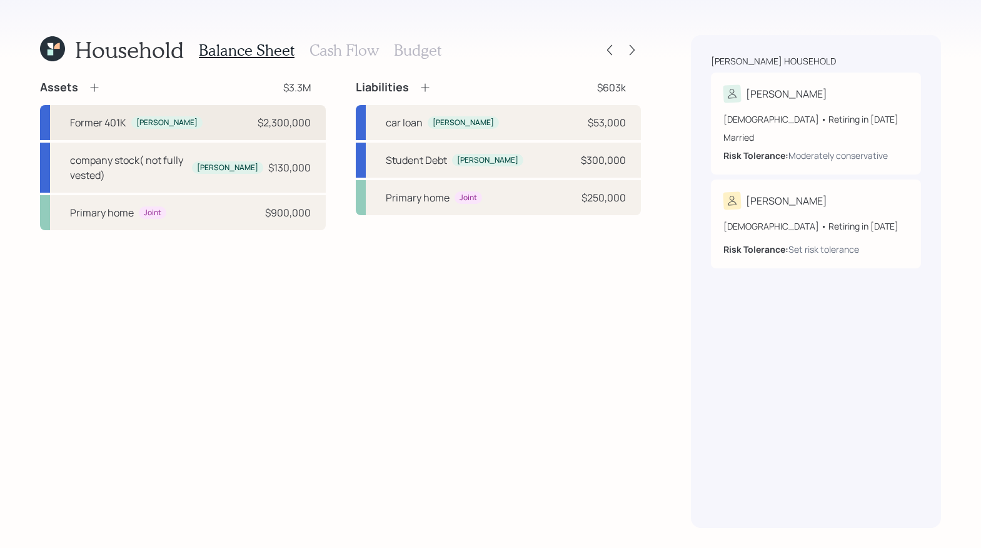
click at [188, 127] on div "Former 401K Aleksandra $2,300,000" at bounding box center [183, 122] width 286 height 35
select select "company_sponsored"
select select "balanced"
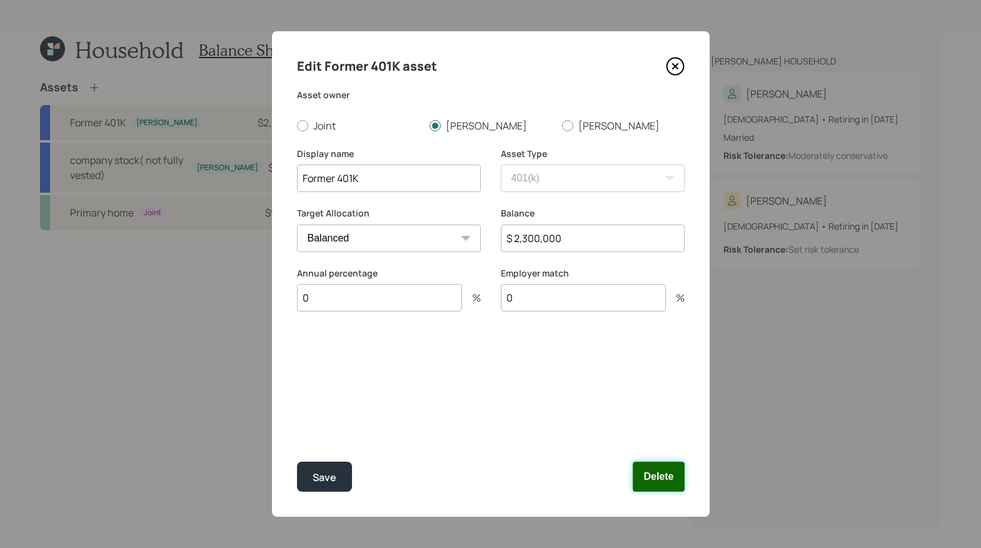
click at [648, 468] on button "Delete" at bounding box center [658, 476] width 51 height 30
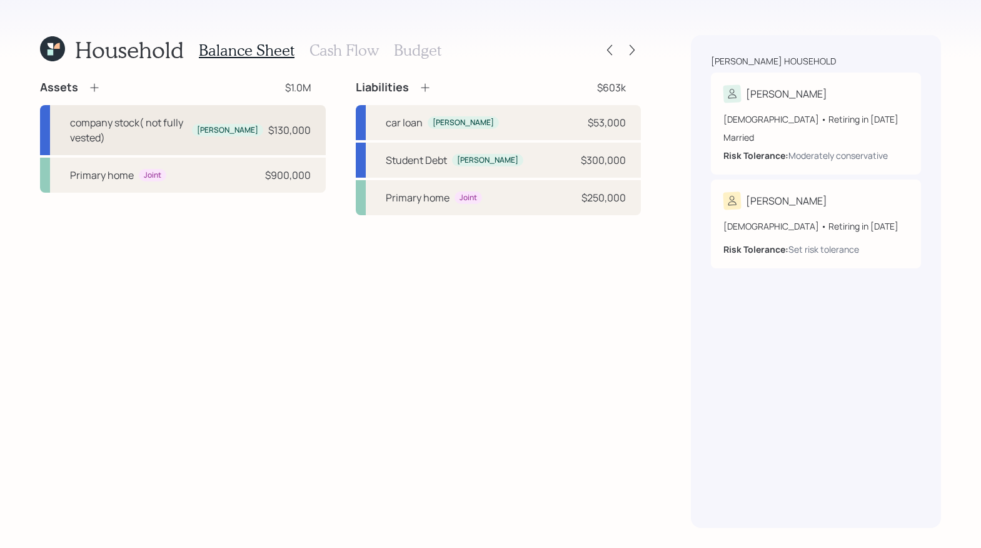
click at [133, 131] on div "company stock( not fully vested)" at bounding box center [128, 130] width 117 height 30
select select "taxable"
select select "balanced"
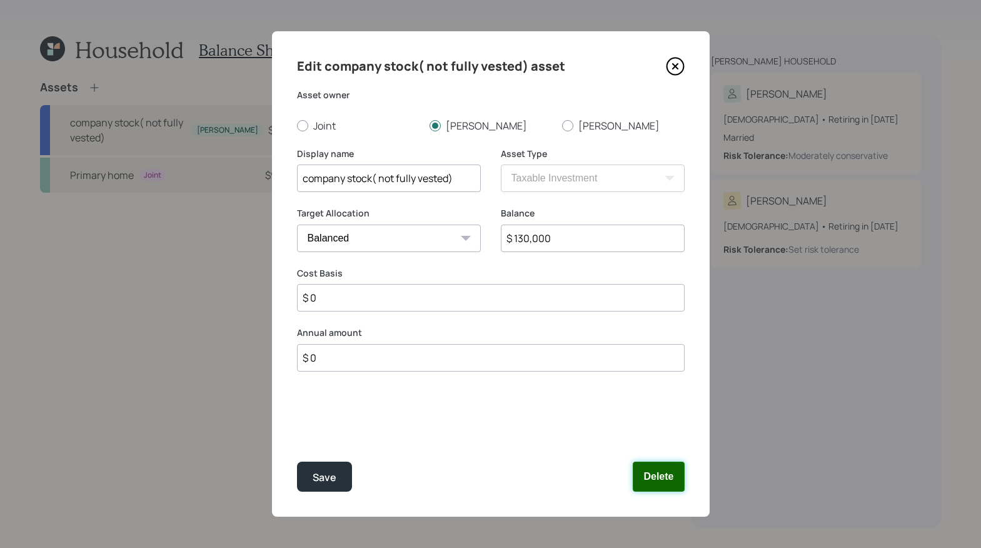
click at [658, 469] on button "Delete" at bounding box center [658, 476] width 51 height 30
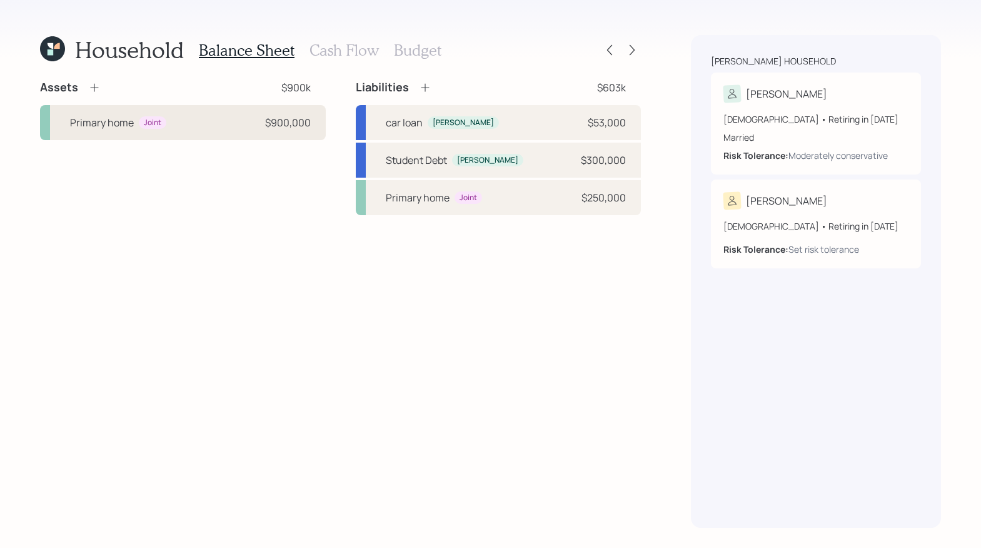
click at [219, 111] on div "Primary home Joint $900,000" at bounding box center [183, 122] width 286 height 35
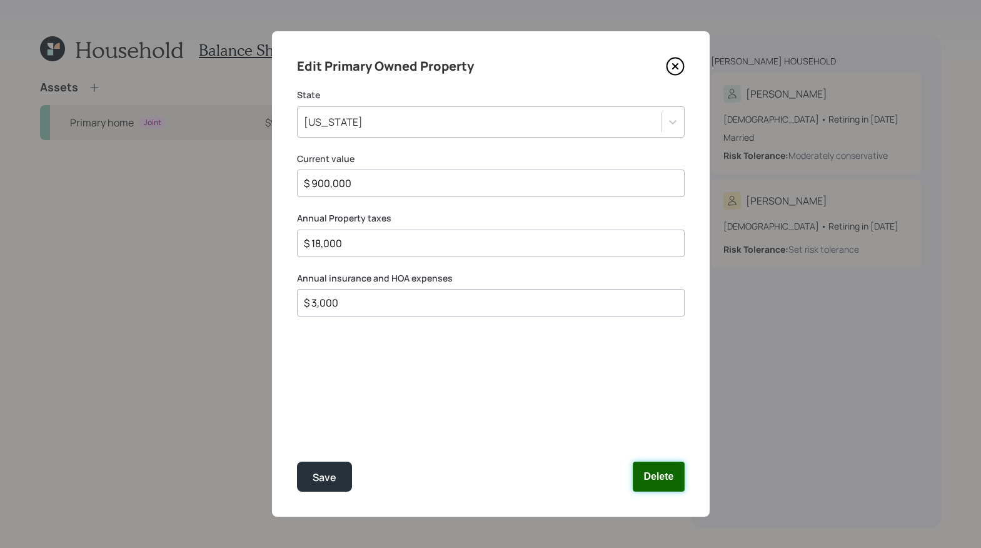
click at [669, 472] on button "Delete" at bounding box center [658, 476] width 51 height 30
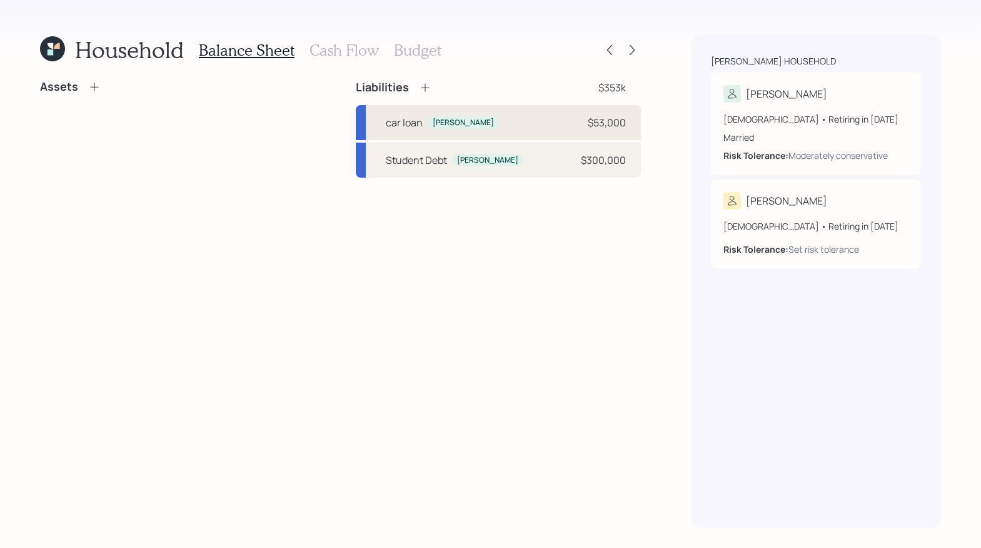
click at [471, 131] on div "car loan Aleksandra $53,000" at bounding box center [499, 122] width 286 height 35
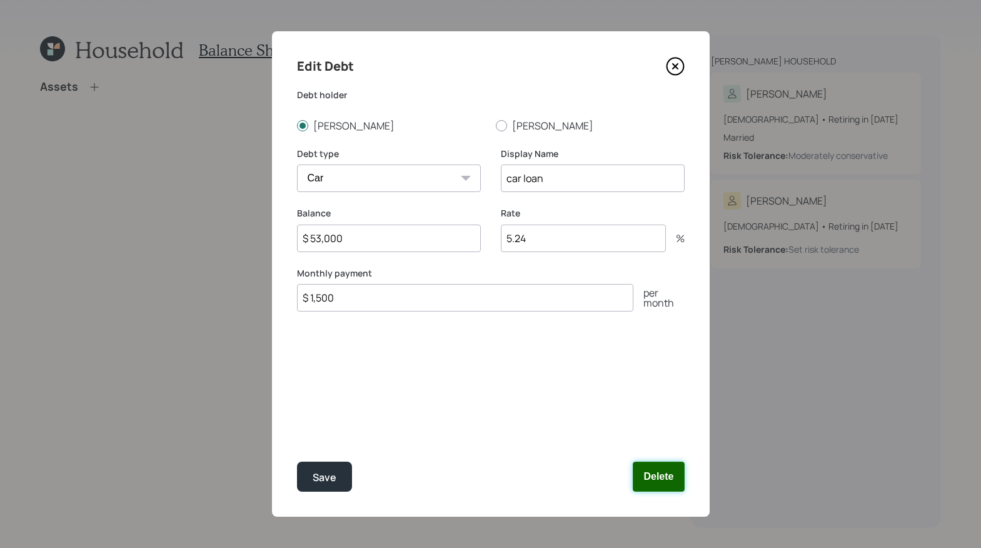
click at [661, 480] on button "Delete" at bounding box center [658, 476] width 51 height 30
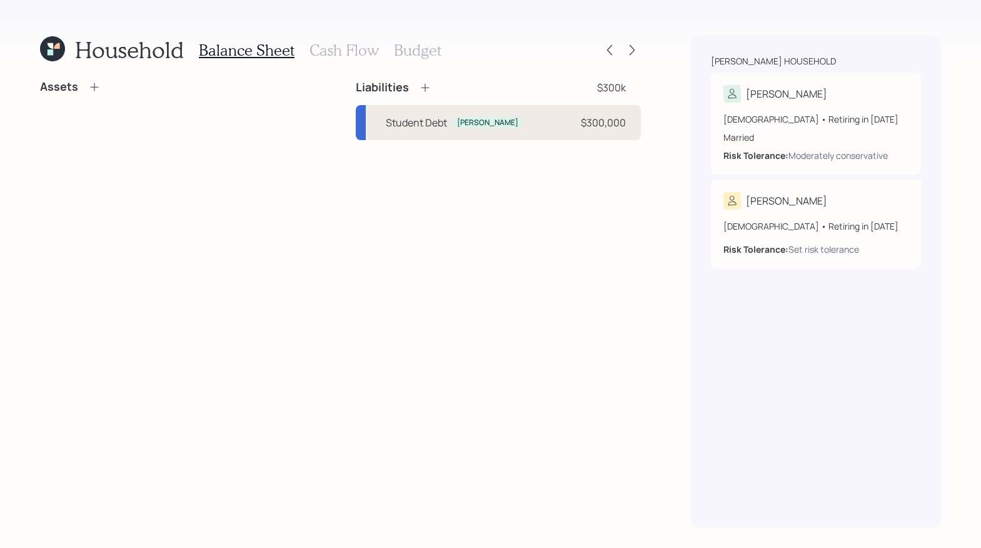
click at [446, 131] on div "Student Debt Aleksandra $300,000" at bounding box center [499, 122] width 286 height 35
select select "student"
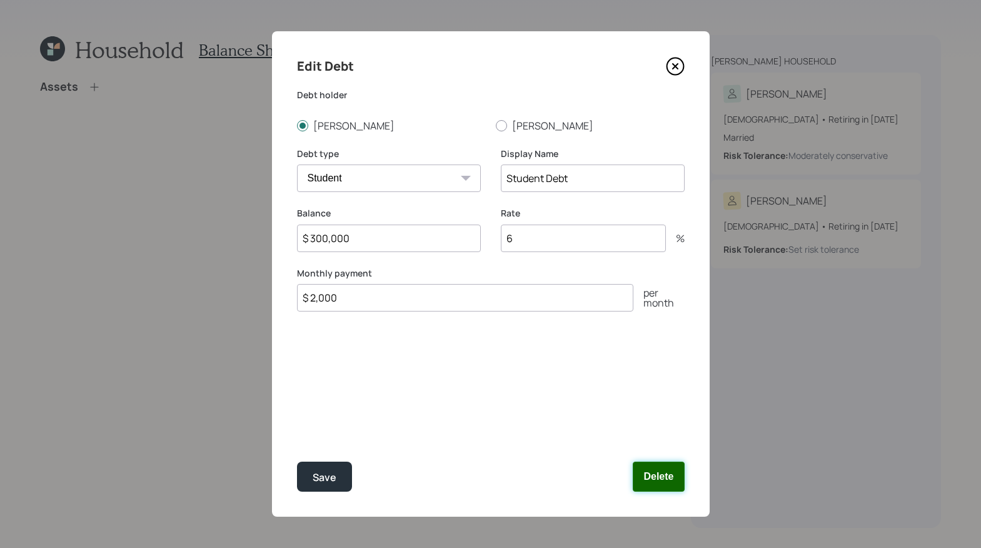
drag, startPoint x: 681, startPoint y: 478, endPoint x: 681, endPoint y: 468, distance: 10.6
click at [682, 478] on button "Delete" at bounding box center [658, 476] width 51 height 30
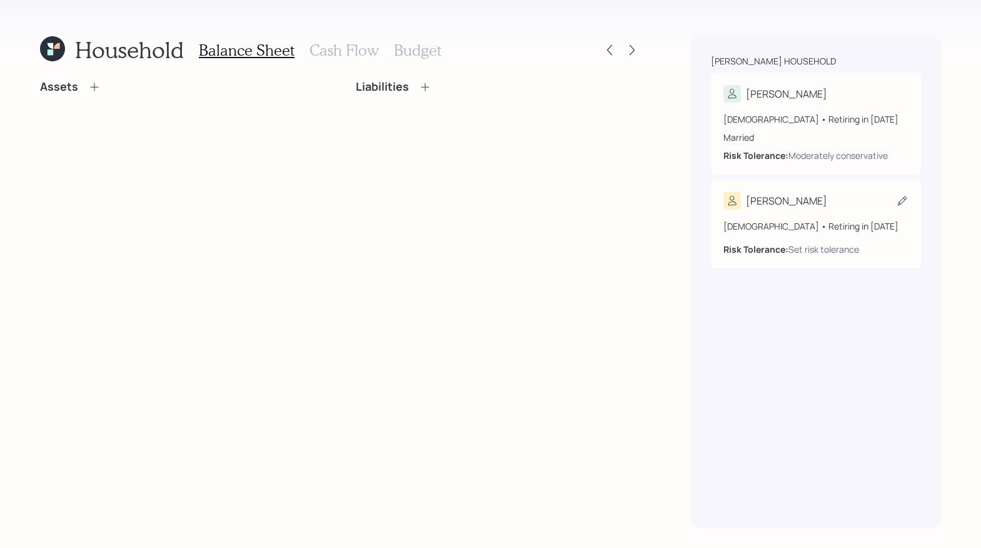
click at [897, 205] on icon at bounding box center [902, 200] width 13 height 13
select select "3"
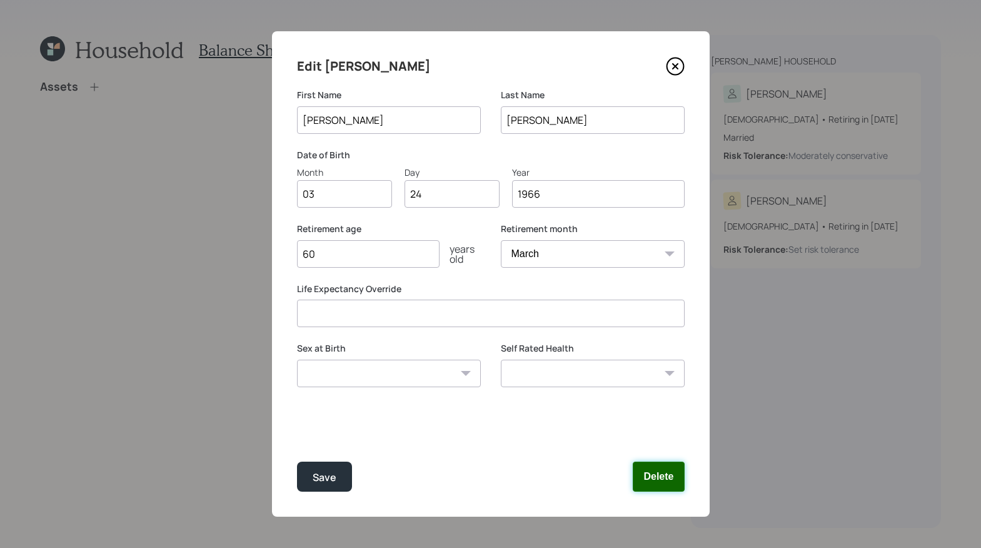
click at [672, 476] on button "Delete" at bounding box center [658, 476] width 51 height 30
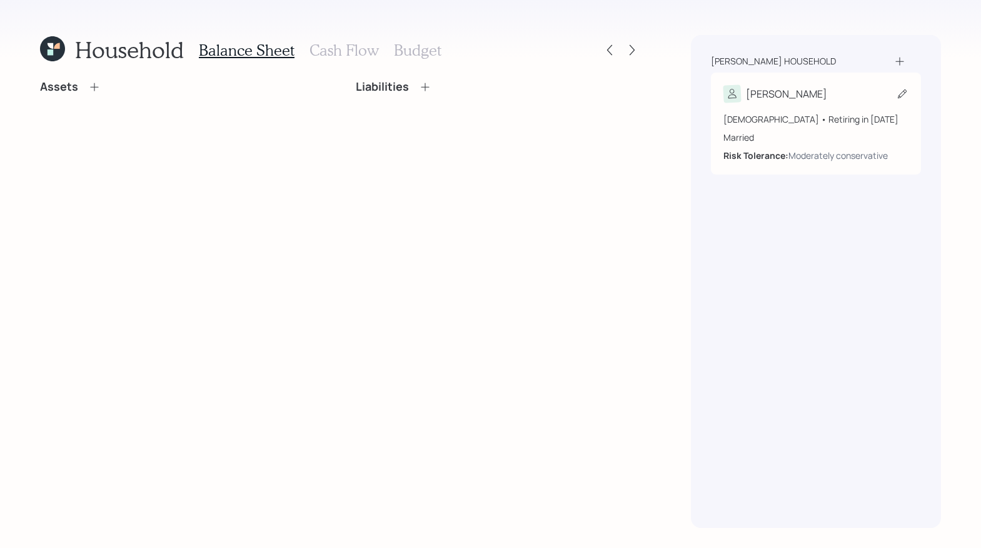
click at [899, 91] on icon at bounding box center [902, 94] width 13 height 13
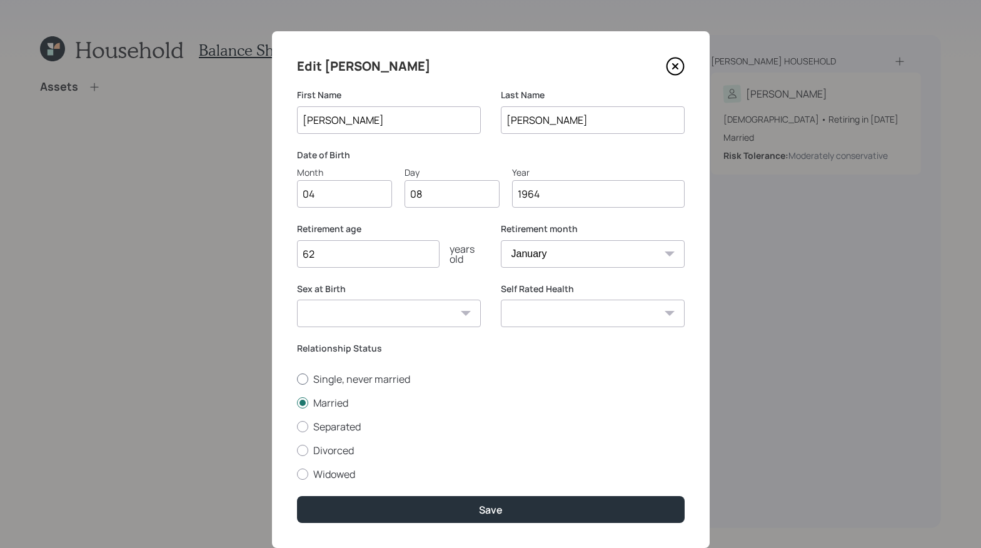
click at [299, 381] on div at bounding box center [302, 378] width 11 height 11
click at [297, 379] on input "Single, never married" at bounding box center [296, 378] width 1 height 1
radio input "true"
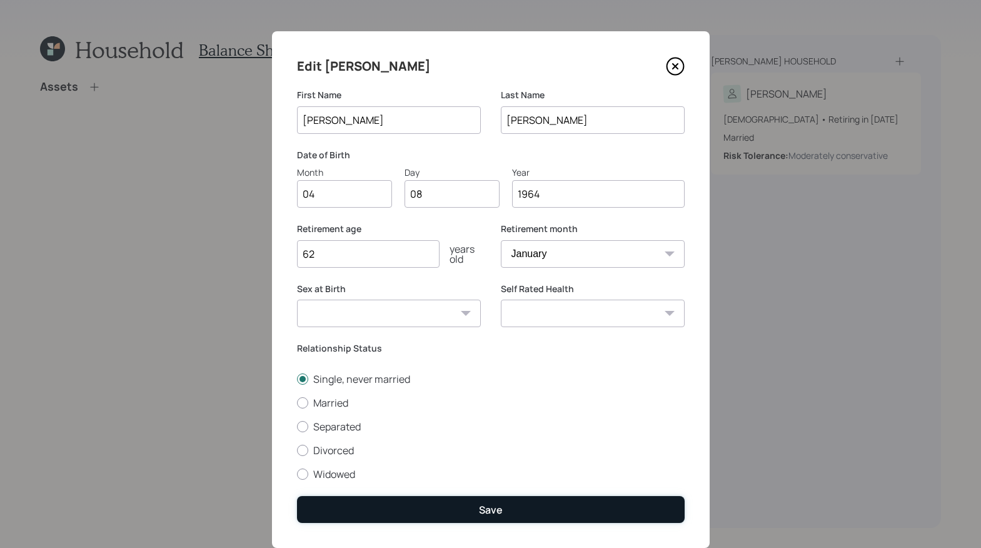
click at [483, 502] on button "Save" at bounding box center [491, 509] width 388 height 27
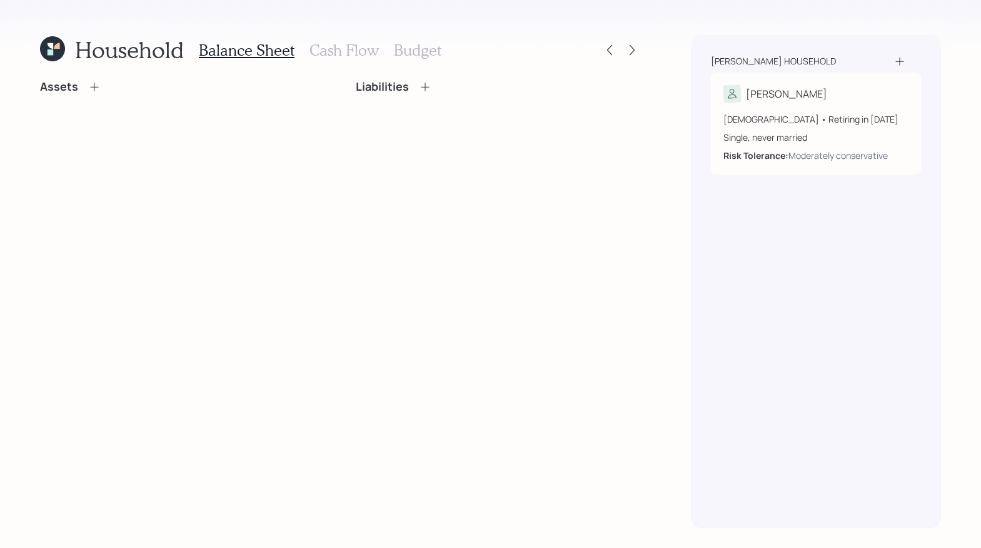
click at [90, 83] on icon at bounding box center [94, 87] width 13 height 13
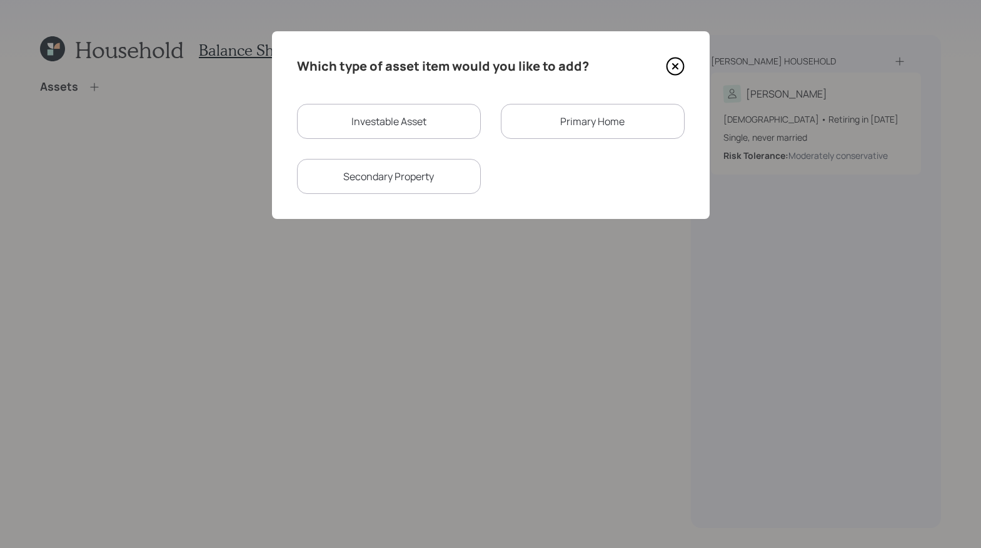
click at [411, 121] on div "Investable Asset" at bounding box center [389, 121] width 184 height 35
select select "taxable"
select select "balanced"
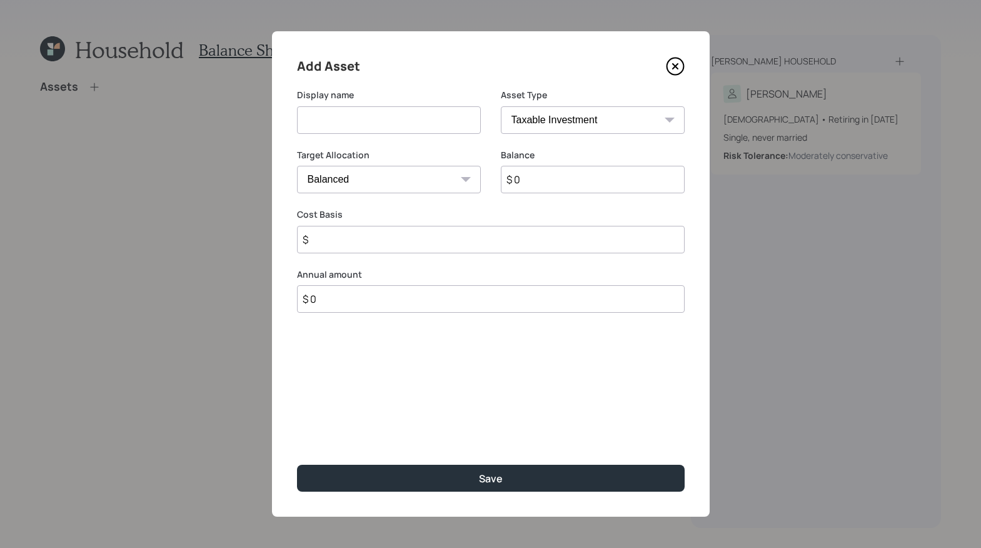
click at [394, 128] on input at bounding box center [389, 120] width 184 height 28
type input "Roth"
click at [588, 108] on div "Asset Type SEP IRA IRA Roth IRA 401(k) Roth 401(k) 403(b) Roth 403(b) 457(b) Ro…" at bounding box center [593, 111] width 184 height 45
click at [588, 113] on select "SEP [PERSON_NAME] IRA 401(k) [PERSON_NAME] 401(k) 403(b) [PERSON_NAME] 403(b) 4…" at bounding box center [593, 120] width 184 height 28
select select "roth_ira"
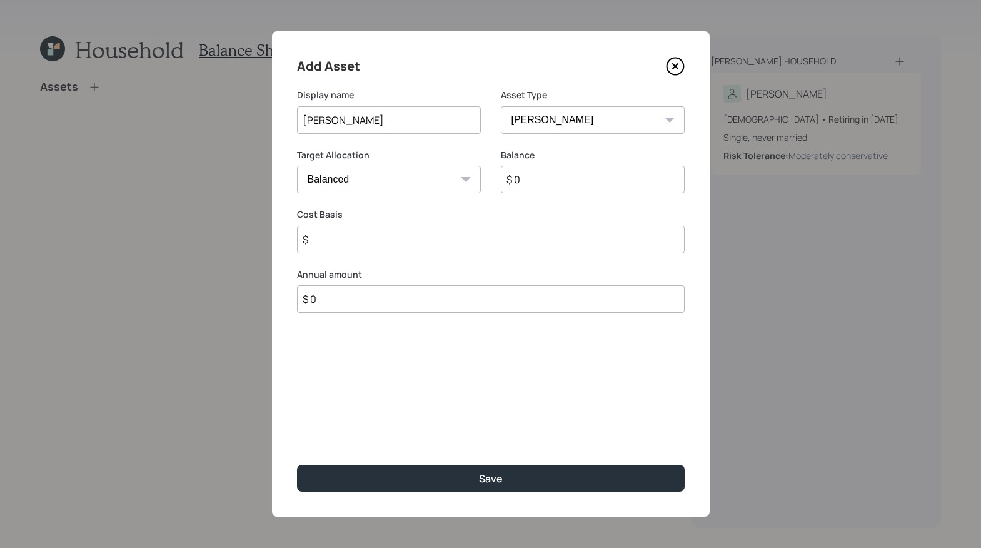
click at [501, 106] on select "SEP [PERSON_NAME] IRA 401(k) [PERSON_NAME] 401(k) 403(b) [PERSON_NAME] 403(b) 4…" at bounding box center [593, 120] width 184 height 28
type input "$"
click at [414, 249] on input "$" at bounding box center [491, 240] width 388 height 28
click at [618, 193] on div "Balance $ 0" at bounding box center [593, 179] width 184 height 60
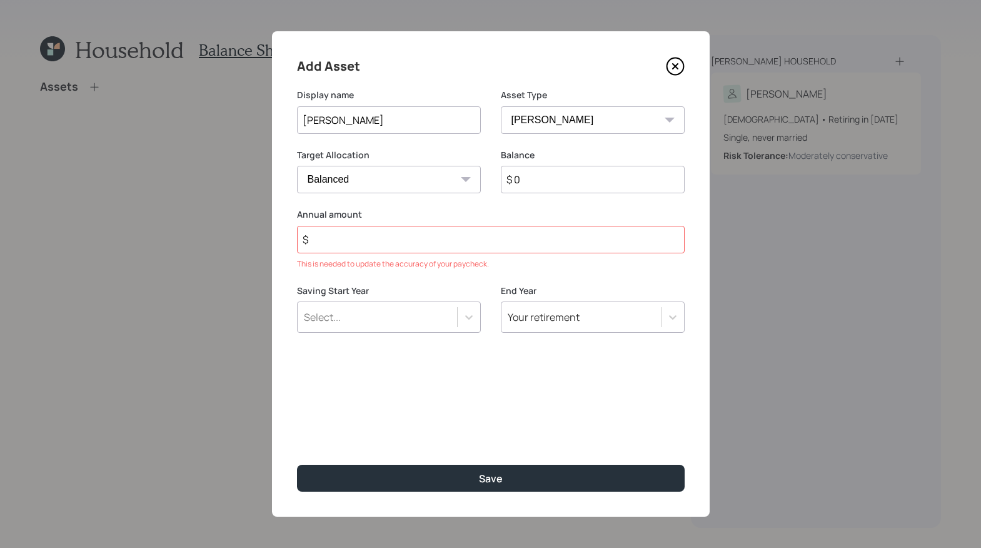
click at [601, 193] on div "Balance $ 0" at bounding box center [593, 179] width 184 height 60
click at [598, 184] on input "$ 0" at bounding box center [593, 180] width 184 height 28
type input "$ 15,000"
click at [462, 351] on div "Add Asset Display name Roth Asset Type SEP IRA IRA Roth IRA 401(k) Roth 401(k) …" at bounding box center [491, 273] width 438 height 485
click at [416, 250] on input "$" at bounding box center [491, 240] width 388 height 28
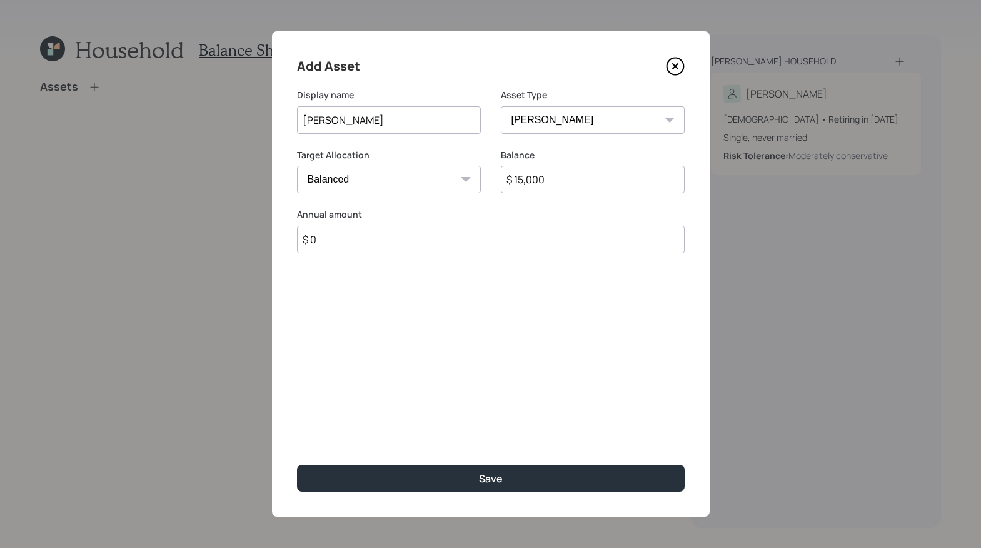
type input "$ 0"
click at [493, 496] on div "Add Asset Display name Roth Asset Type SEP IRA IRA Roth IRA 401(k) Roth 401(k) …" at bounding box center [491, 273] width 438 height 485
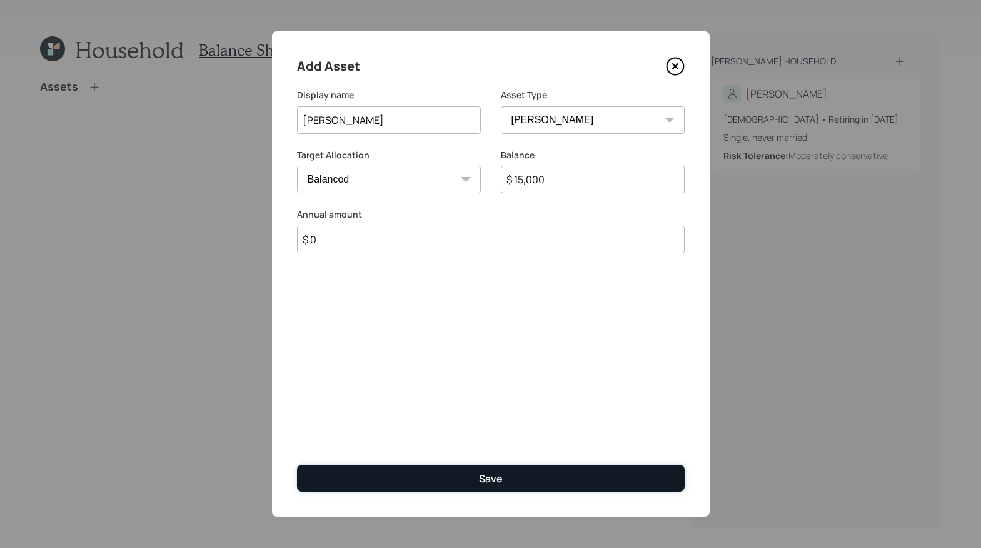
click at [503, 484] on button "Save" at bounding box center [491, 477] width 388 height 27
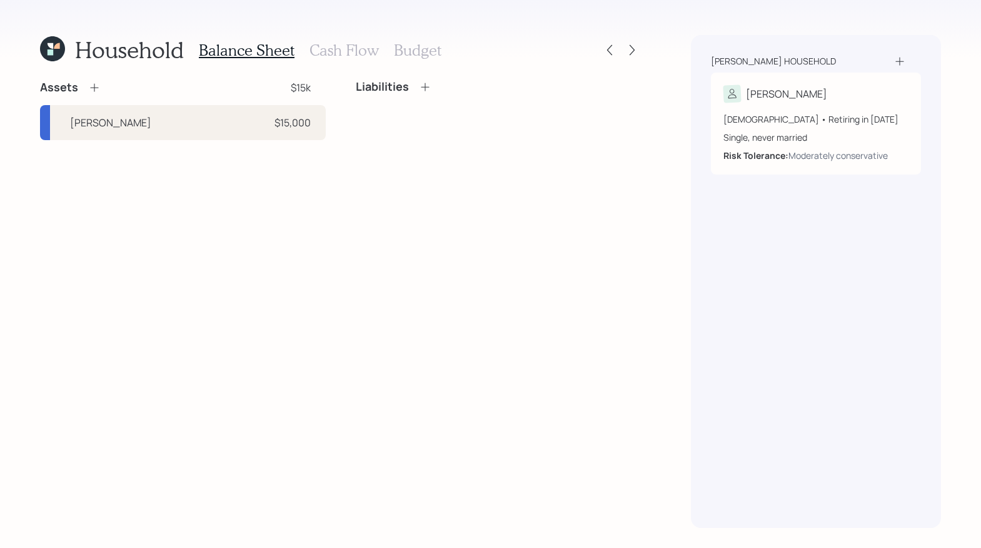
click at [96, 82] on icon at bounding box center [94, 87] width 13 height 13
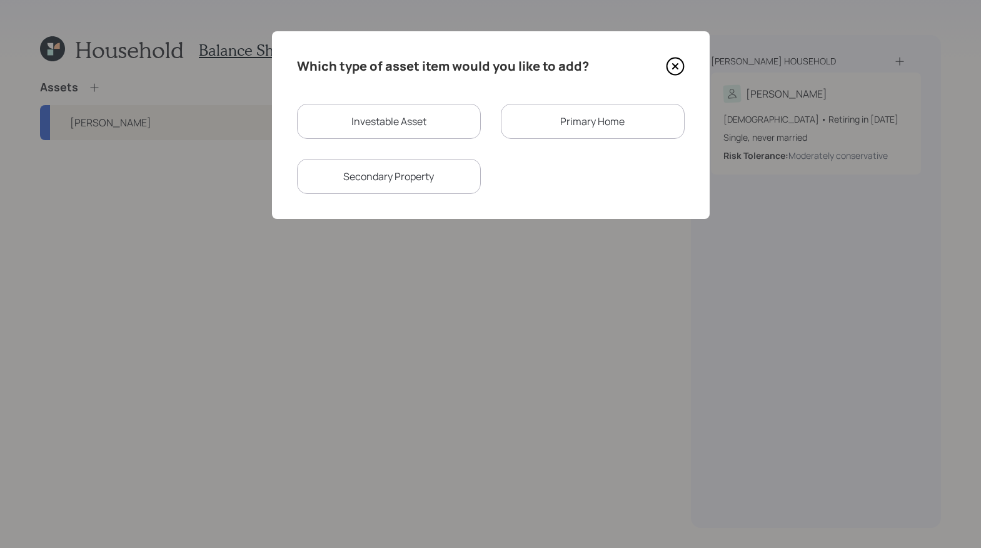
click at [379, 135] on div "Investable Asset" at bounding box center [389, 121] width 184 height 35
select select "taxable"
select select "balanced"
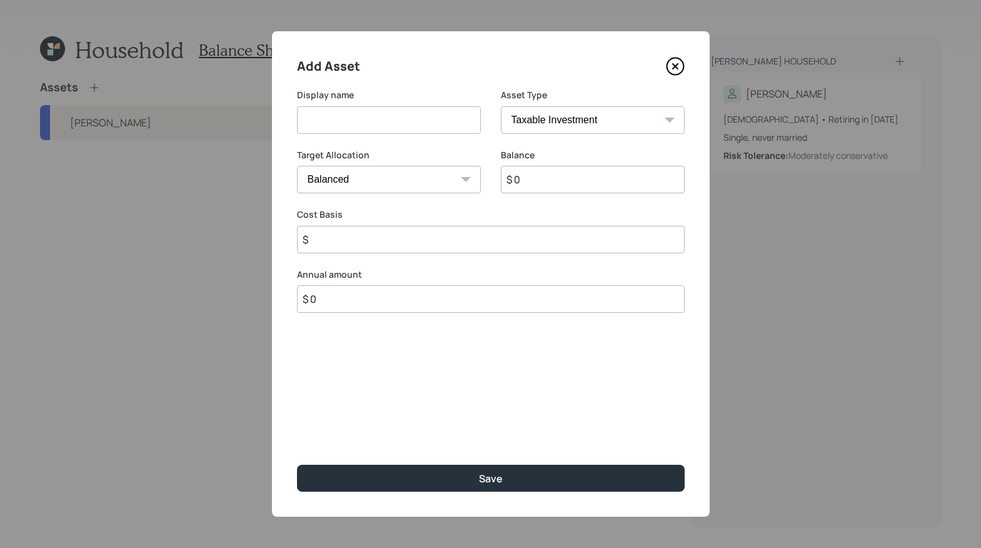
click at [399, 120] on input at bounding box center [389, 120] width 184 height 28
type input "i"
type input "IRA"
click at [631, 118] on select "SEP [PERSON_NAME] IRA 401(k) [PERSON_NAME] 401(k) 403(b) [PERSON_NAME] 403(b) 4…" at bounding box center [593, 120] width 184 height 28
select select "ira"
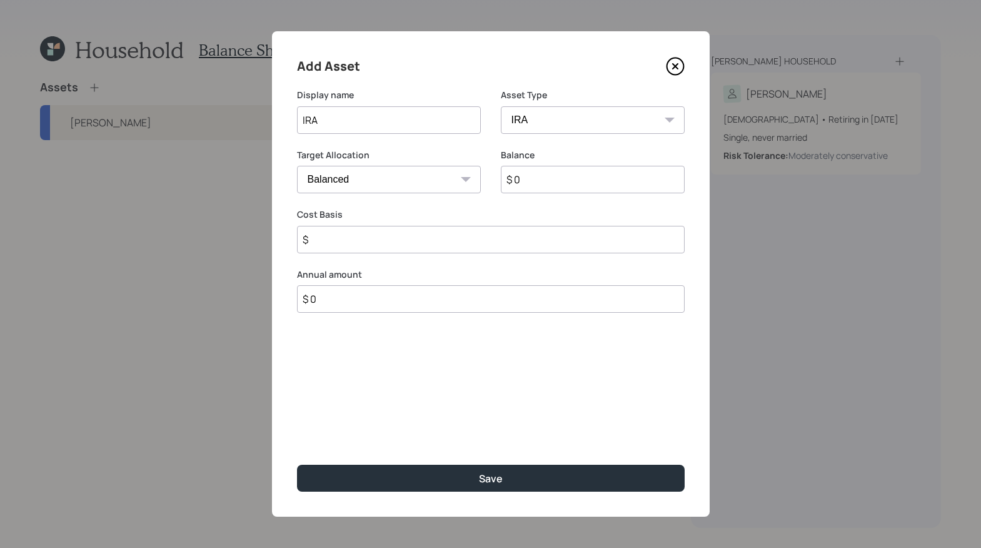
click at [501, 106] on select "SEP [PERSON_NAME] IRA 401(k) [PERSON_NAME] 401(k) 403(b) [PERSON_NAME] 403(b) 4…" at bounding box center [593, 120] width 184 height 28
type input "$"
click at [581, 192] on input "$ 0" at bounding box center [593, 180] width 184 height 28
type input "$ 175,000"
click at [365, 239] on input "$" at bounding box center [491, 240] width 388 height 28
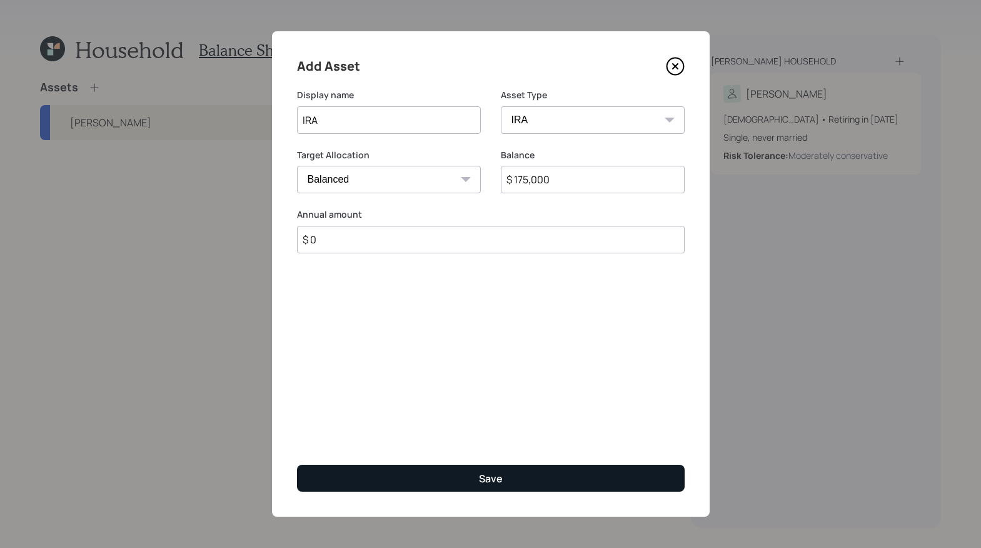
type input "$ 0"
click at [499, 469] on button "Save" at bounding box center [491, 477] width 388 height 27
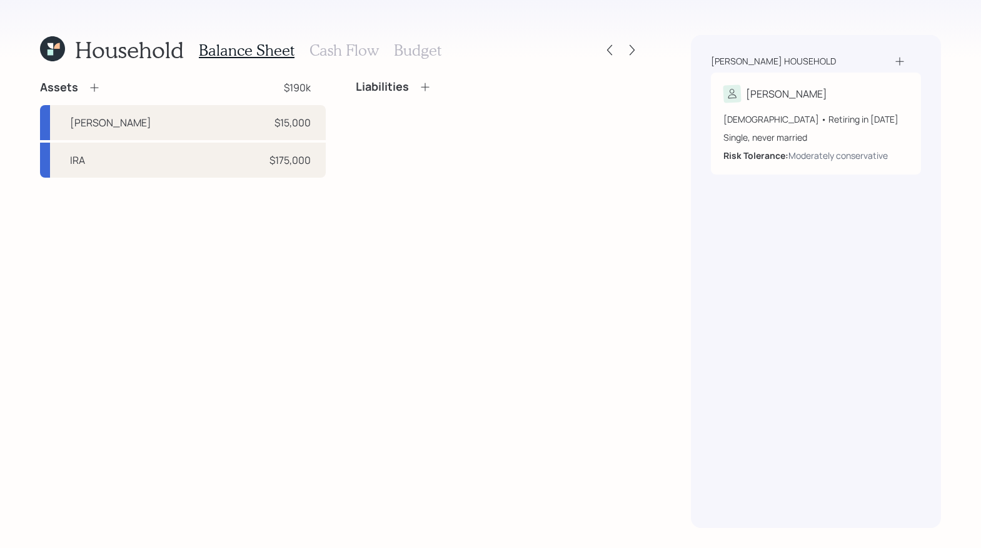
click at [94, 84] on icon at bounding box center [94, 87] width 13 height 13
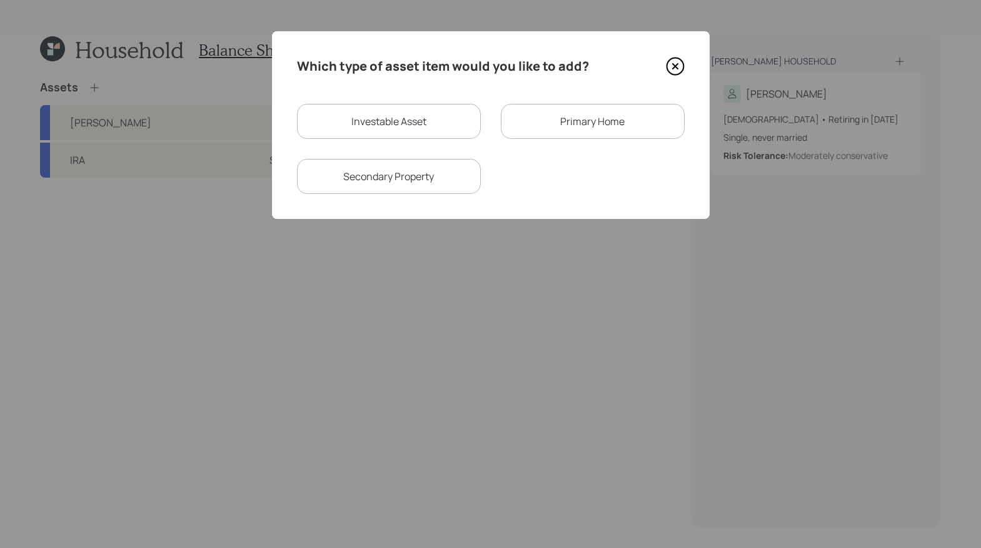
click at [383, 116] on div "Investable Asset" at bounding box center [389, 121] width 184 height 35
select select "taxable"
select select "balanced"
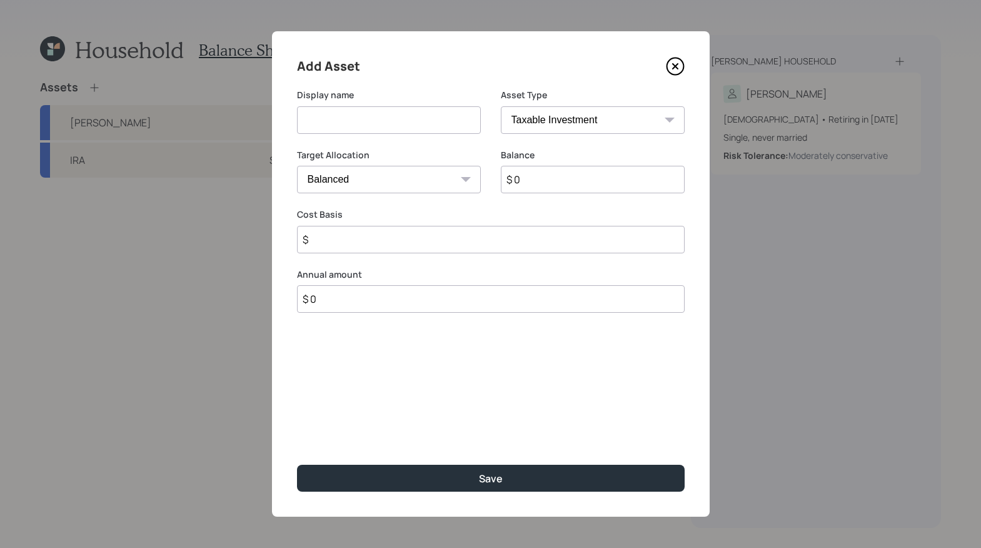
click at [368, 103] on div "Display name" at bounding box center [389, 111] width 184 height 45
drag, startPoint x: 354, startPoint y: 106, endPoint x: 355, endPoint y: 114, distance: 7.5
click at [355, 107] on input at bounding box center [389, 120] width 184 height 28
type input "O"
click at [319, 122] on input "MOney Martket" at bounding box center [389, 120] width 184 height 28
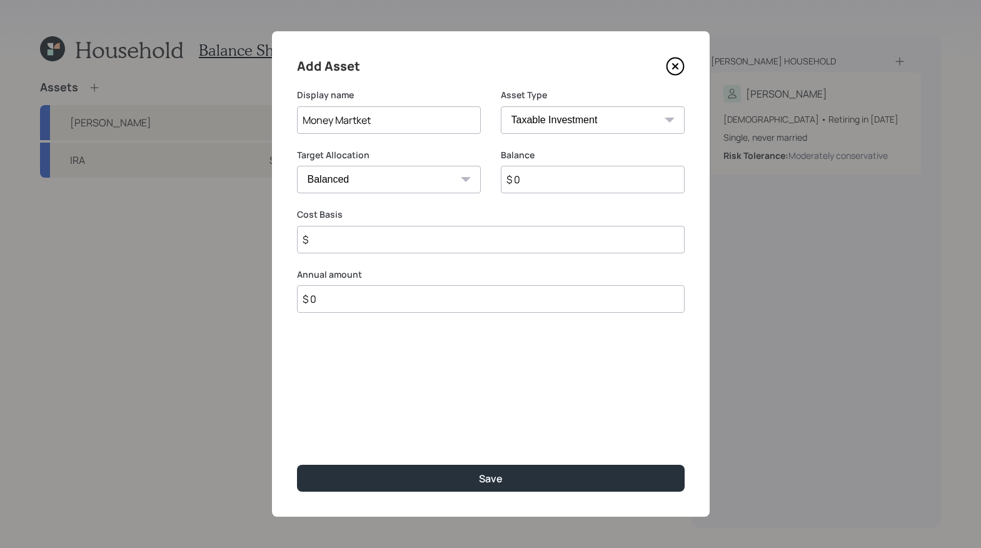
type input "Money Martket"
click at [577, 184] on input "$ 0" at bounding box center [593, 180] width 184 height 28
type input "$ 50,000"
click at [587, 116] on select "SEP [PERSON_NAME] IRA 401(k) [PERSON_NAME] 401(k) 403(b) [PERSON_NAME] 403(b) 4…" at bounding box center [593, 120] width 184 height 28
select select "cash"
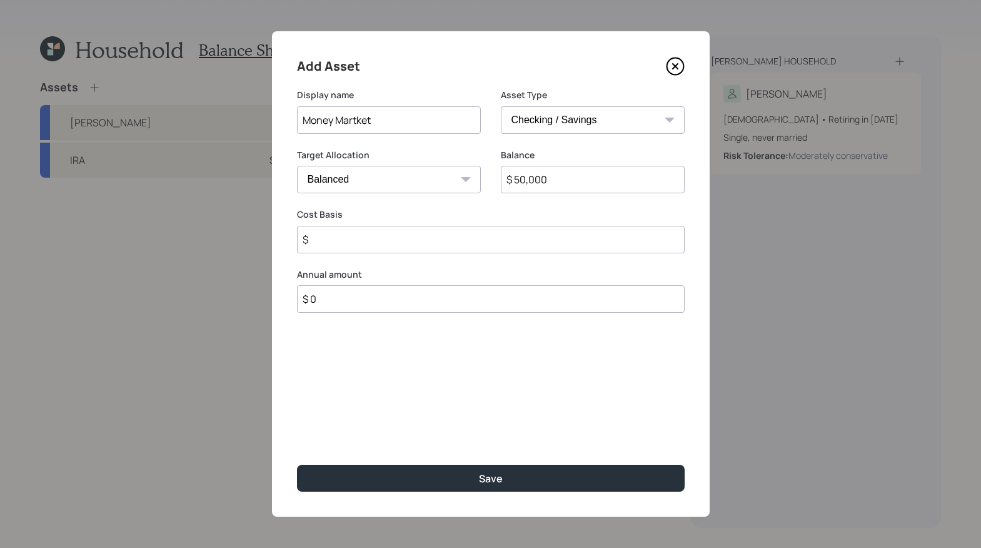
click at [501, 106] on select "SEP [PERSON_NAME] IRA 401(k) [PERSON_NAME] 401(k) 403(b) [PERSON_NAME] 403(b) 4…" at bounding box center [593, 120] width 184 height 28
type input "$"
click at [552, 128] on select "SEP [PERSON_NAME] IRA 401(k) [PERSON_NAME] 401(k) 403(b) [PERSON_NAME] 403(b) 4…" at bounding box center [593, 120] width 184 height 28
select select "taxable"
click at [501, 106] on select "SEP [PERSON_NAME] IRA 401(k) [PERSON_NAME] 401(k) 403(b) [PERSON_NAME] 403(b) 4…" at bounding box center [593, 120] width 184 height 28
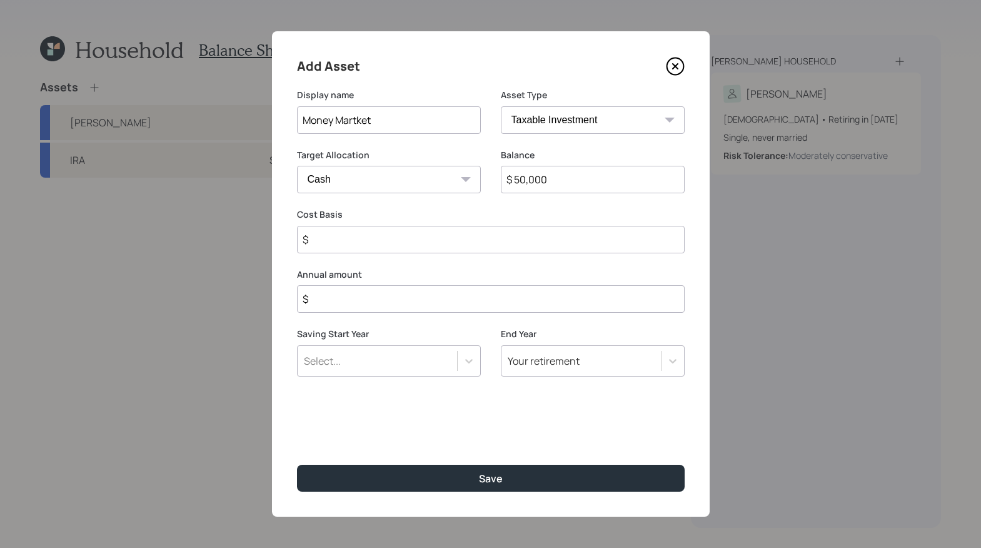
click at [460, 507] on div "Add Asset Display name Money Martket Asset Type SEP IRA IRA Roth IRA 401(k) Rot…" at bounding box center [491, 273] width 438 height 485
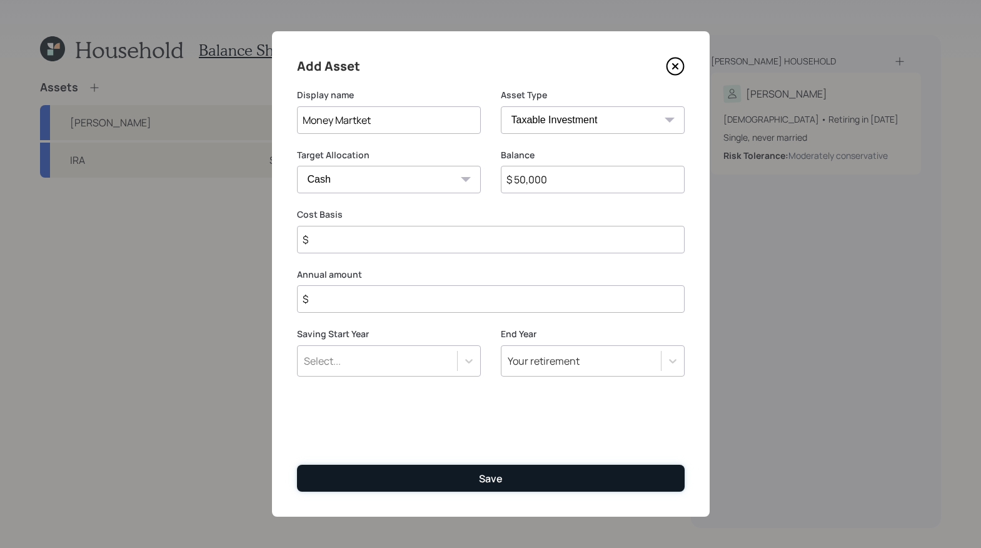
click at [453, 479] on button "Save" at bounding box center [491, 477] width 388 height 27
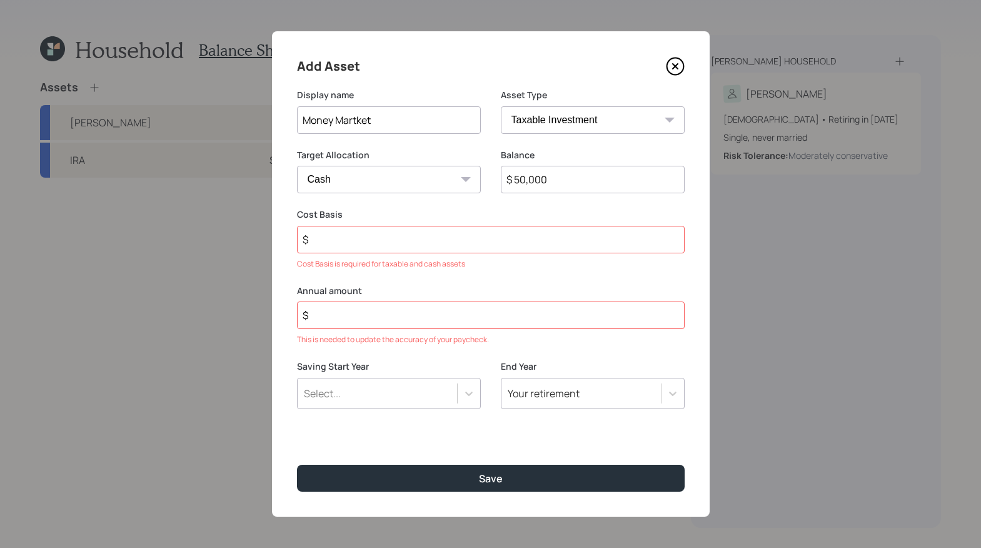
click at [358, 234] on input "$" at bounding box center [491, 240] width 388 height 28
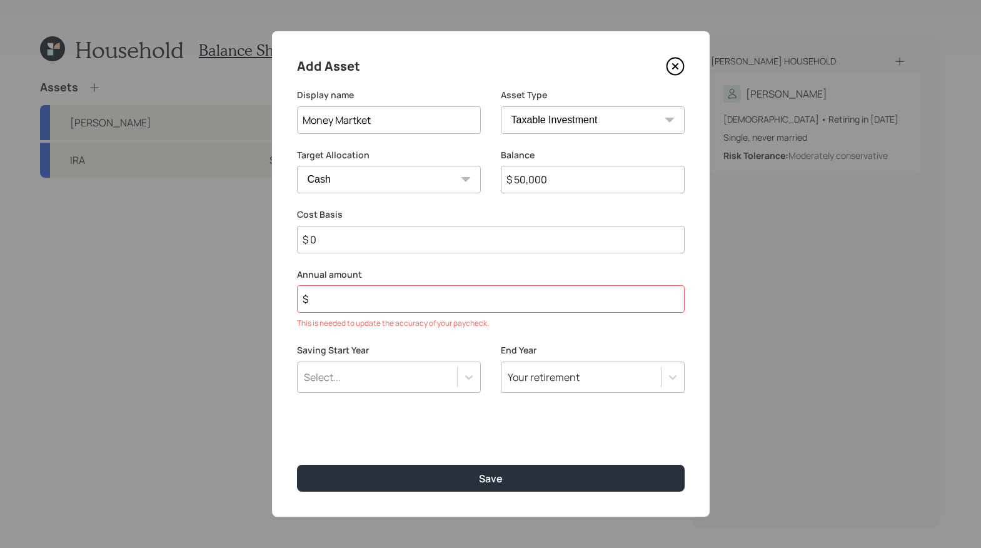
type input "$ 0"
click at [451, 299] on input "$" at bounding box center [491, 299] width 388 height 28
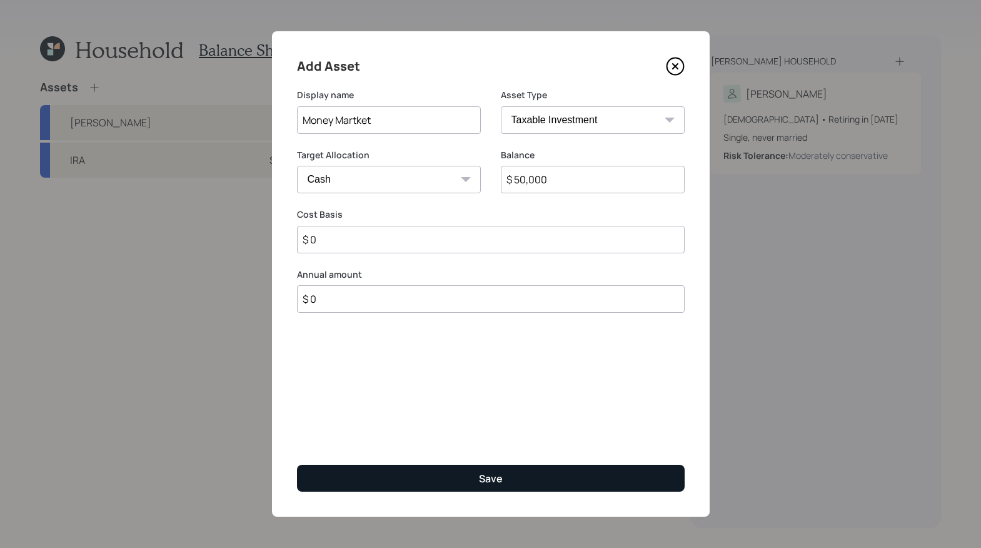
type input "$ 0"
click at [489, 469] on button "Save" at bounding box center [491, 477] width 388 height 27
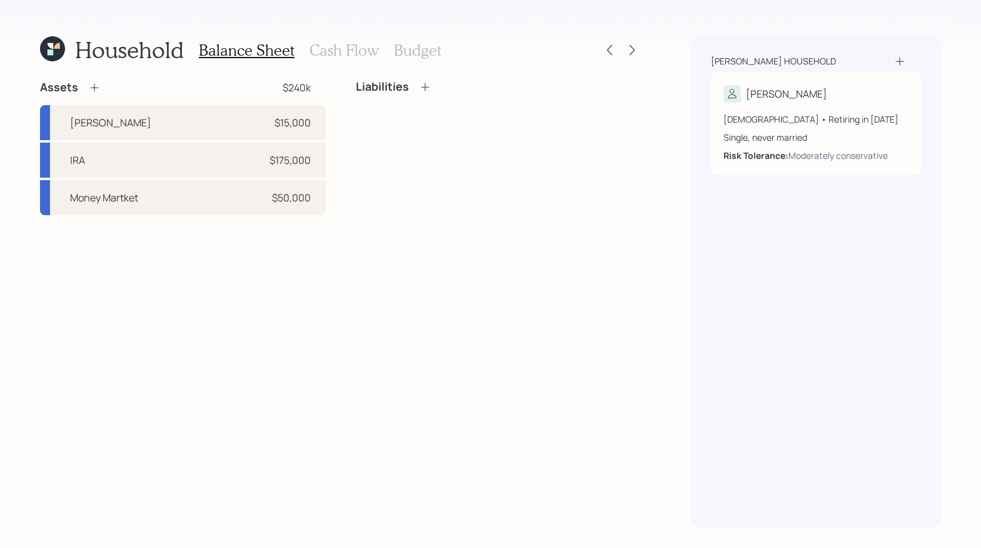
click at [94, 90] on icon at bounding box center [94, 87] width 13 height 13
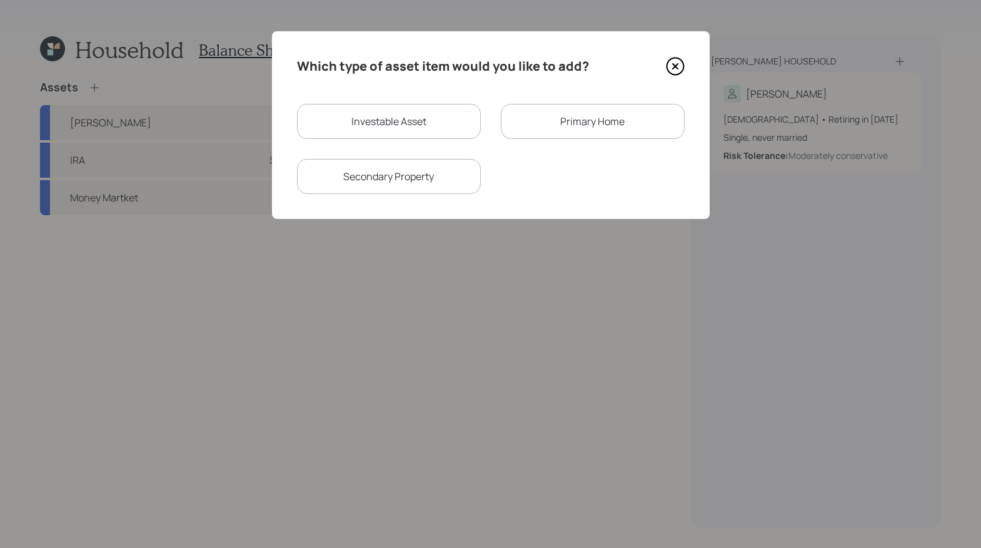
click at [535, 124] on div "Primary Home" at bounding box center [593, 121] width 184 height 35
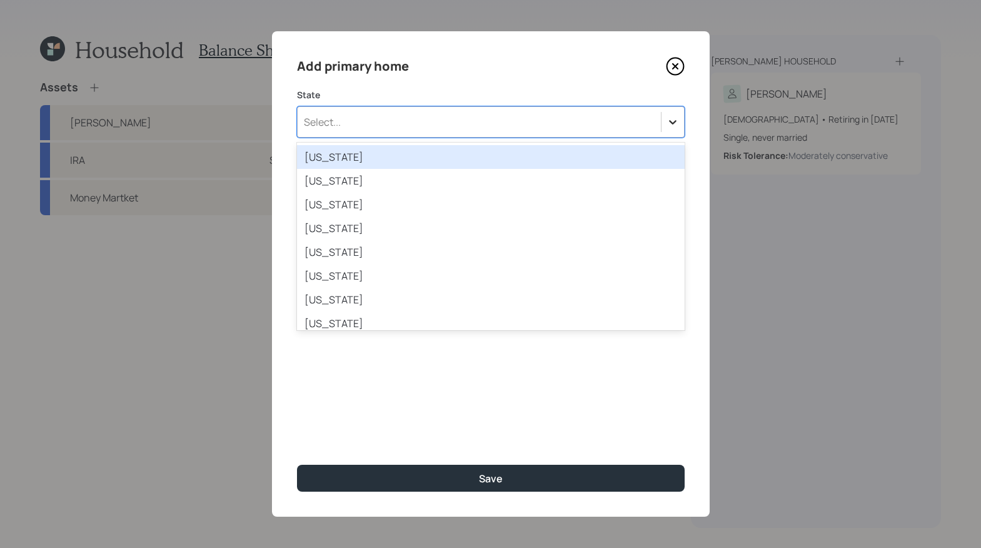
click at [662, 125] on div at bounding box center [672, 122] width 23 height 23
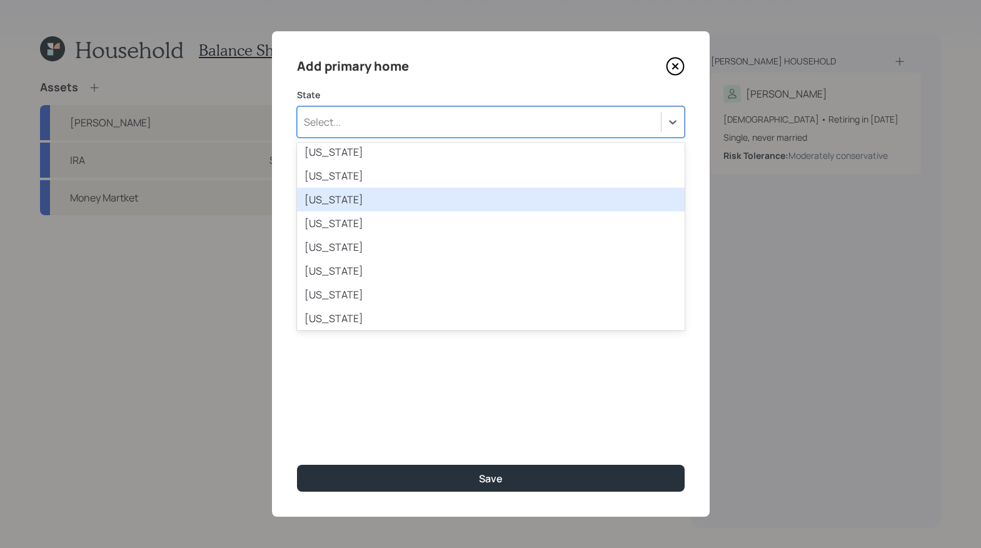
scroll to position [517, 0]
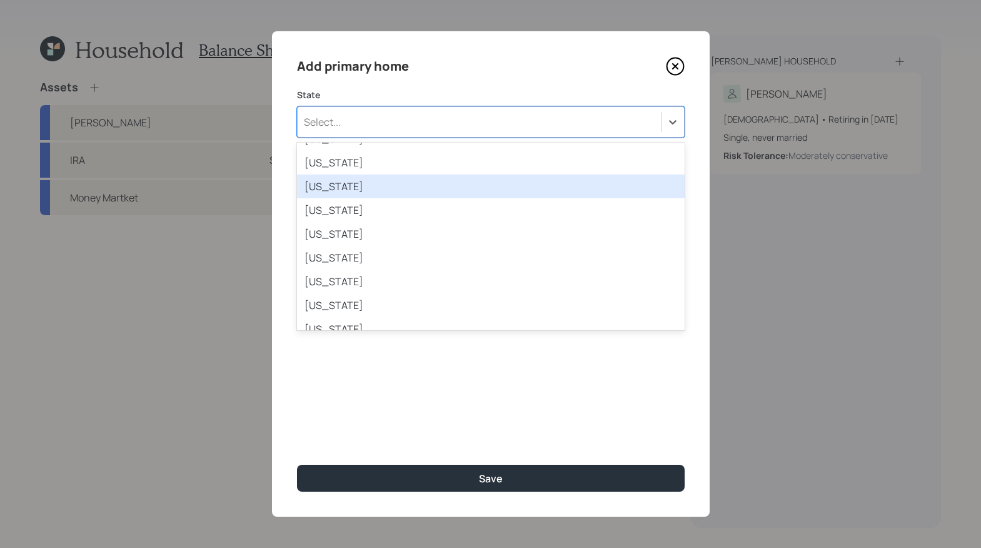
click at [398, 191] on div "[US_STATE]" at bounding box center [491, 186] width 388 height 24
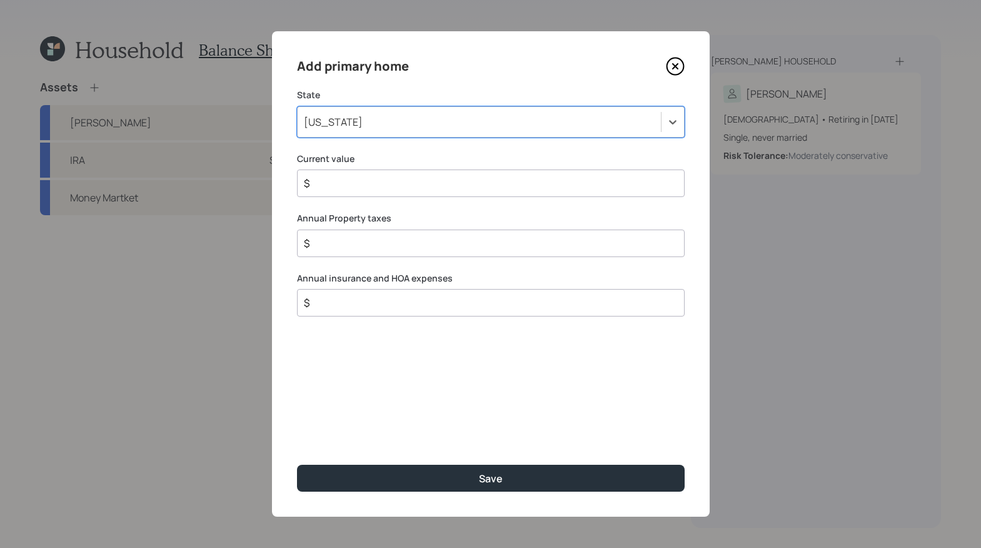
click at [453, 187] on input "$" at bounding box center [486, 183] width 366 height 15
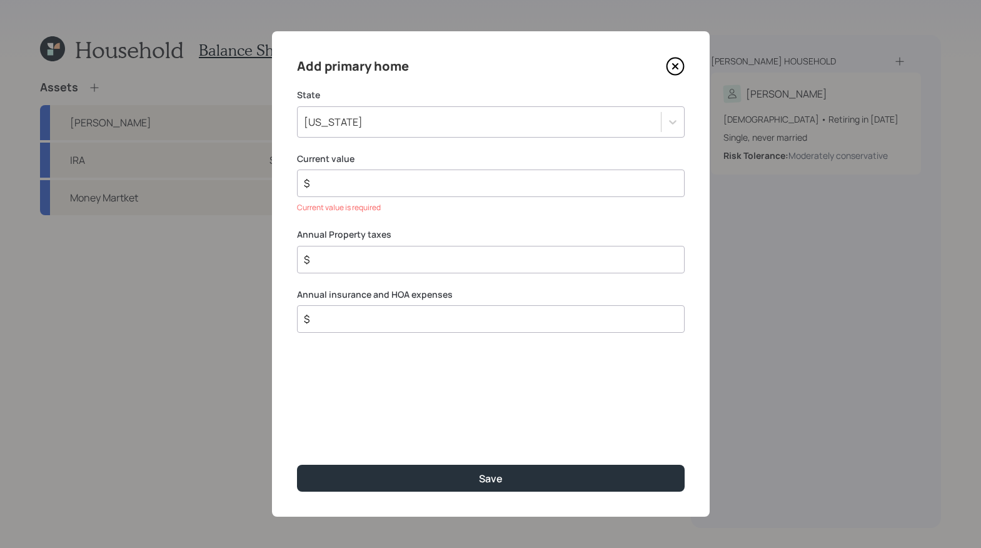
click at [416, 170] on div "Current value $ Current value is required" at bounding box center [491, 183] width 388 height 61
click at [414, 174] on div "$" at bounding box center [491, 183] width 388 height 28
click at [411, 199] on div "Current value $ Current value is required" at bounding box center [491, 183] width 388 height 61
click at [414, 178] on div "$" at bounding box center [491, 183] width 388 height 28
click at [387, 191] on div "$" at bounding box center [491, 183] width 388 height 28
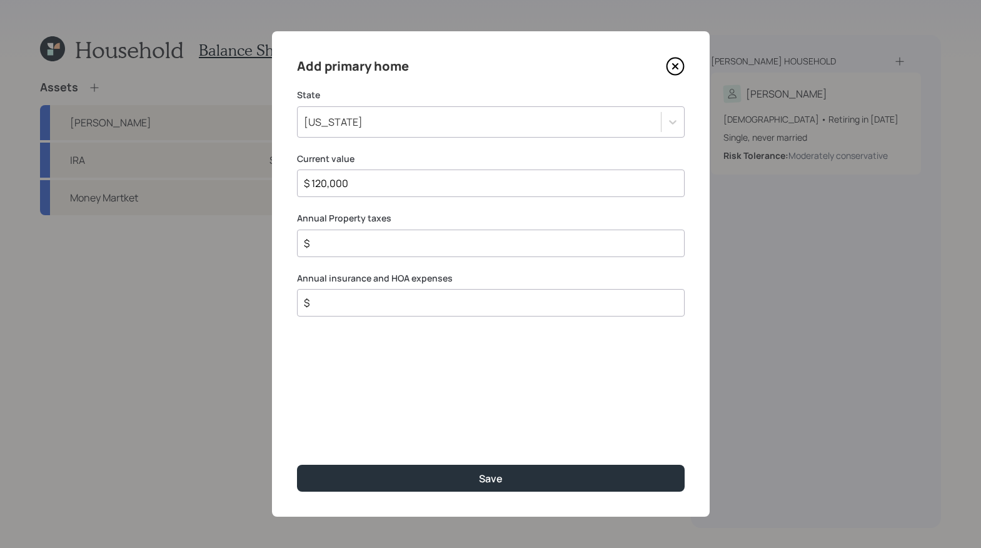
type input "$ 120,000"
click at [360, 253] on div "$" at bounding box center [491, 243] width 388 height 28
click at [360, 249] on input "$" at bounding box center [486, 243] width 366 height 15
type input "$ 500"
click at [403, 309] on input "$" at bounding box center [486, 302] width 366 height 15
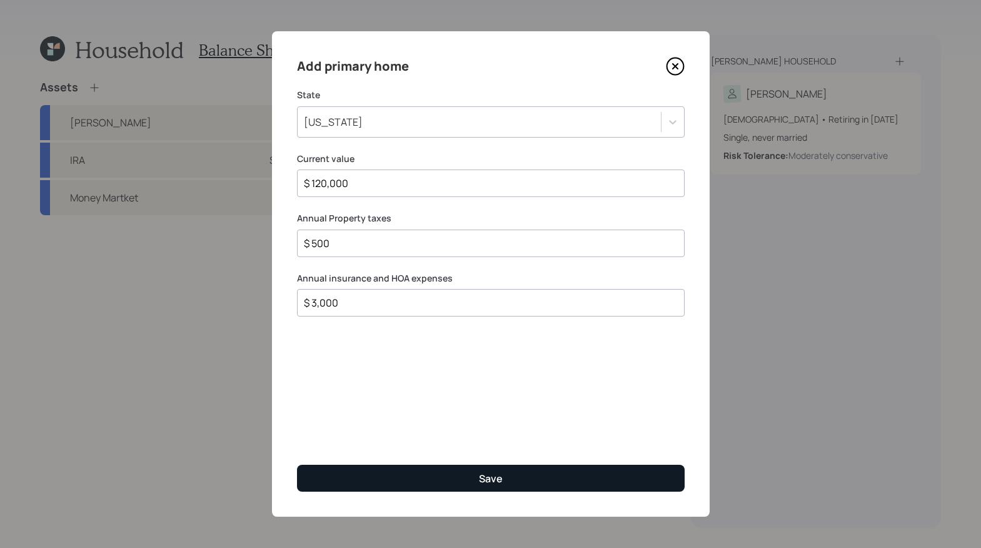
type input "$ 3,000"
click at [515, 473] on button "Save" at bounding box center [491, 477] width 388 height 27
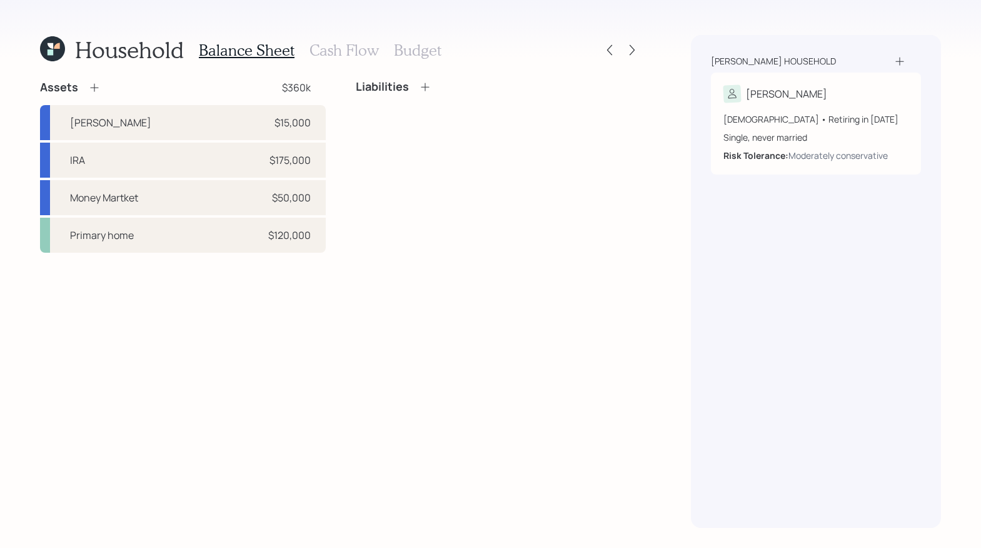
click at [430, 91] on icon at bounding box center [425, 87] width 13 height 13
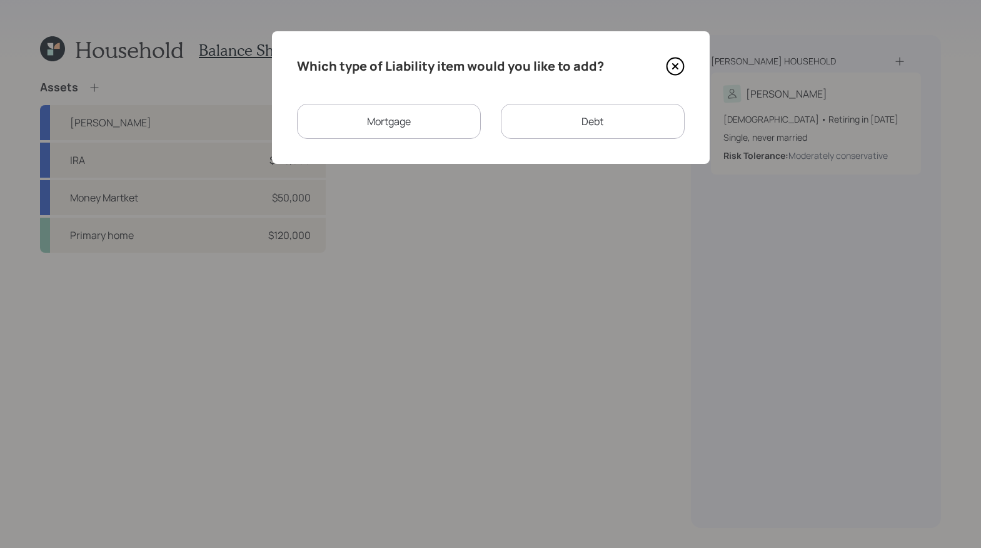
click at [428, 89] on div "Which type of Liability item would you like to add? Mortgage Debt" at bounding box center [491, 97] width 438 height 133
click at [555, 132] on div "Debt" at bounding box center [593, 121] width 184 height 35
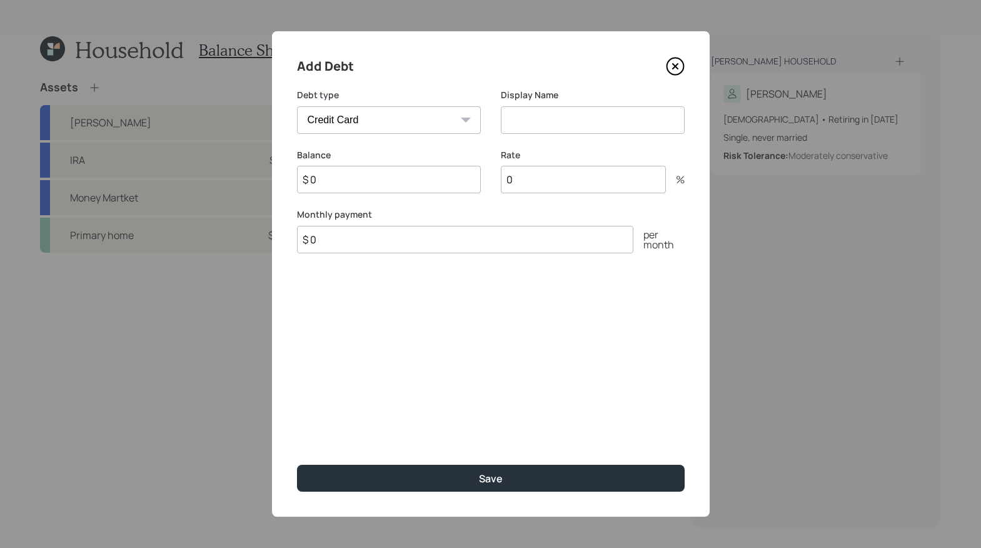
click at [448, 114] on select "Car Credit Card Medical Student Other" at bounding box center [389, 120] width 184 height 28
select select "car"
click at [297, 106] on select "Car Credit Card Medical Student Other" at bounding box center [389, 120] width 184 height 28
click at [570, 134] on div "Display Name" at bounding box center [593, 119] width 184 height 60
click at [568, 131] on input at bounding box center [593, 120] width 184 height 28
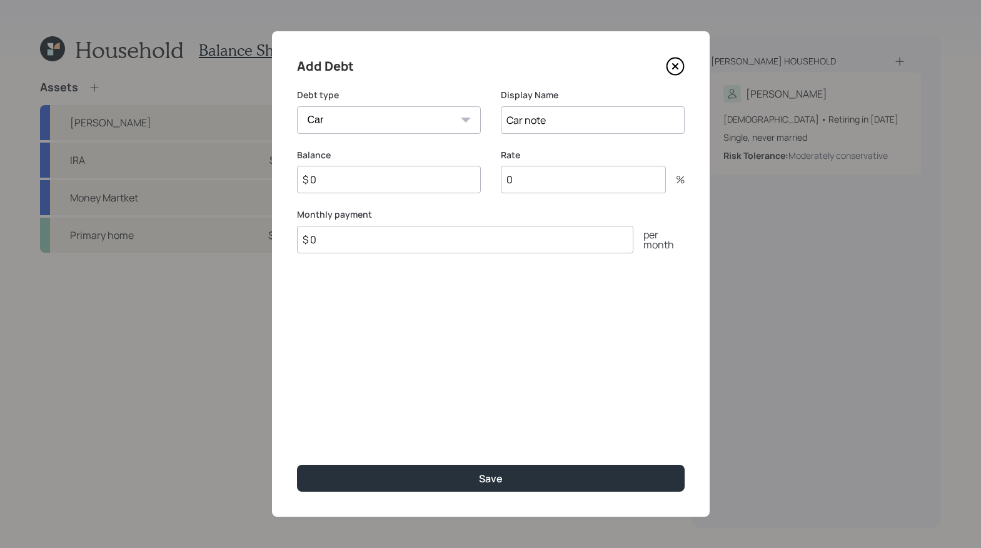
type input "Car note"
click at [349, 182] on input "$ 0" at bounding box center [389, 180] width 184 height 28
type input "$ 27,792"
click at [543, 177] on input "0" at bounding box center [583, 180] width 165 height 28
type input "9"
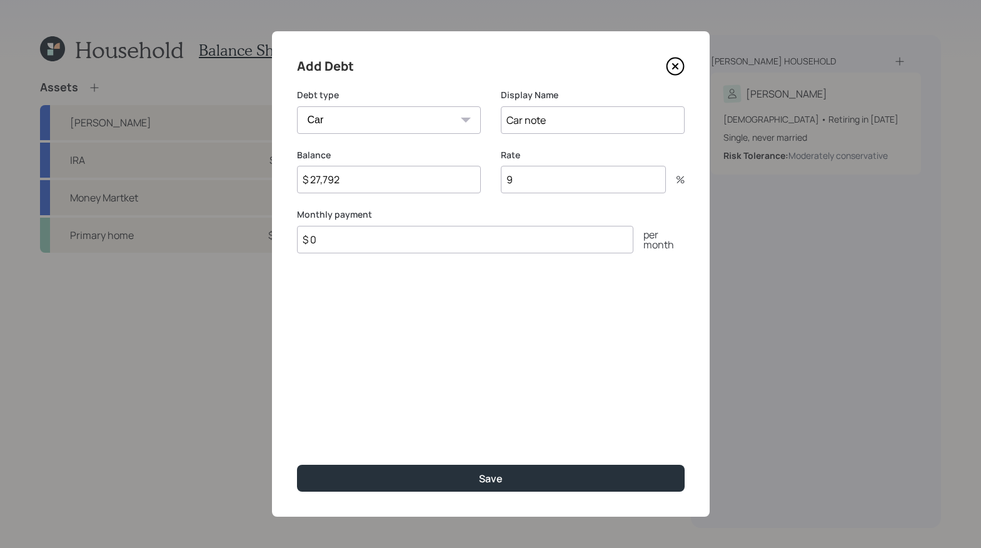
click at [339, 246] on input "$ 0" at bounding box center [465, 240] width 336 height 28
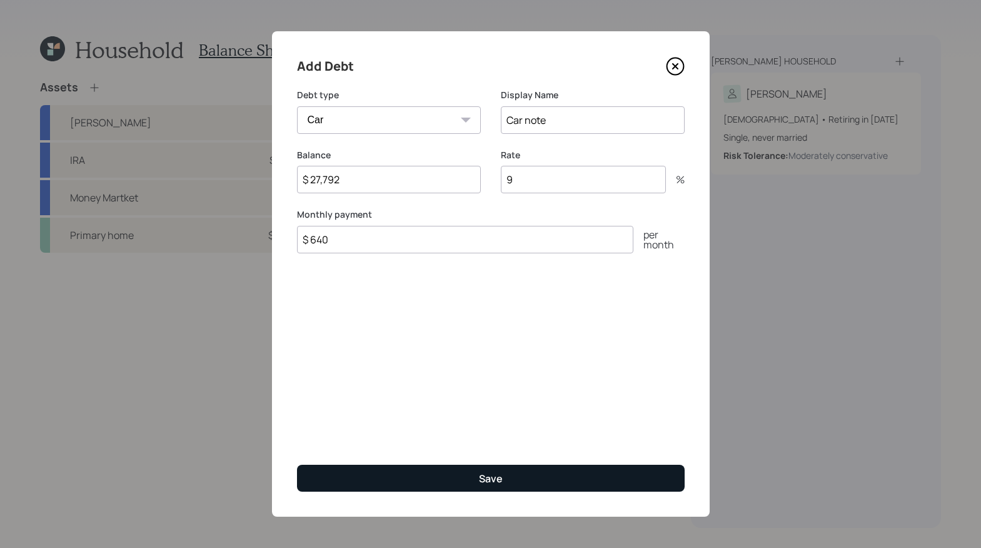
type input "$ 640"
click at [491, 479] on div "Save" at bounding box center [491, 478] width 24 height 14
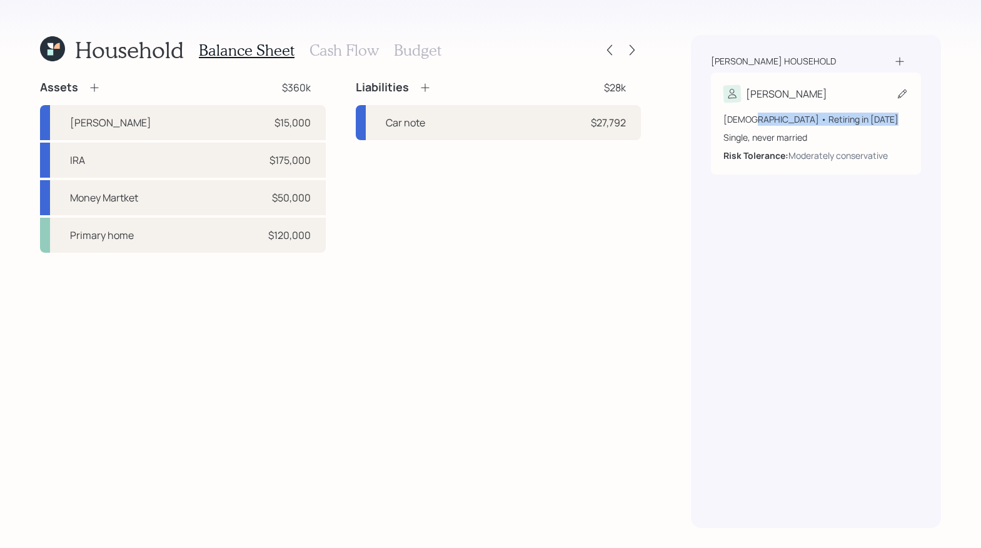
click at [746, 125] on div "61 years old • Retiring in January 2026 Single, never married Risk Tolerance: M…" at bounding box center [815, 137] width 185 height 49
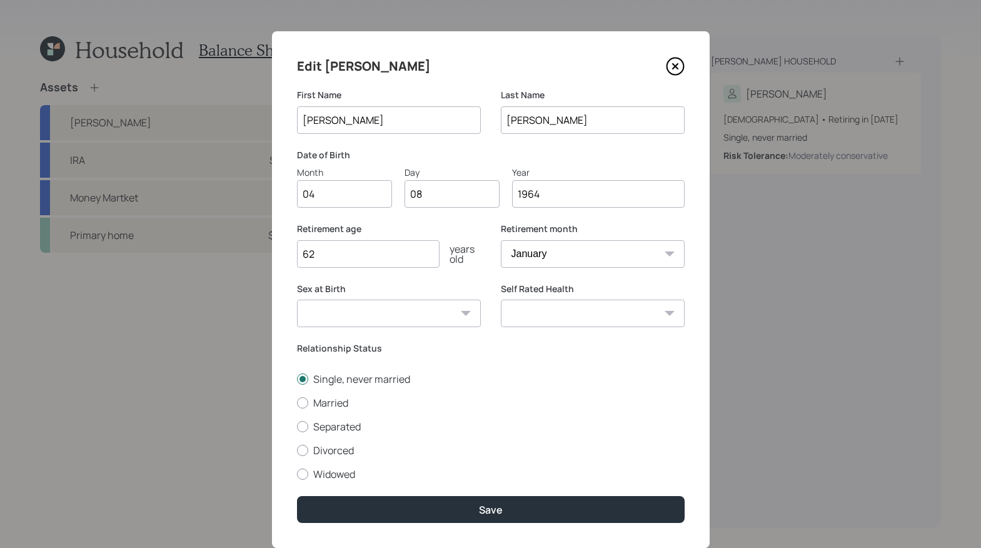
click at [553, 201] on input "1964" at bounding box center [598, 194] width 173 height 28
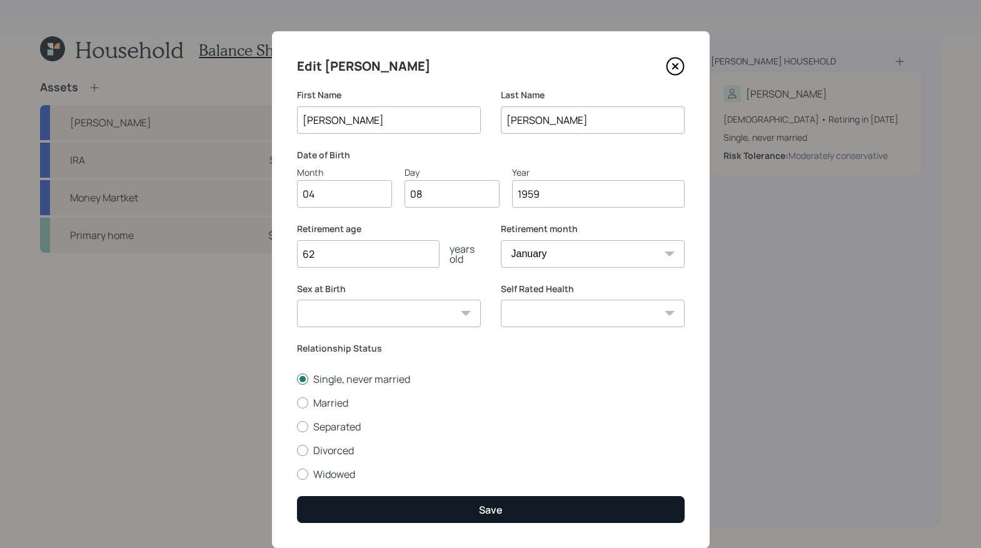
type input "1959"
click at [455, 510] on button "Save" at bounding box center [491, 509] width 388 height 27
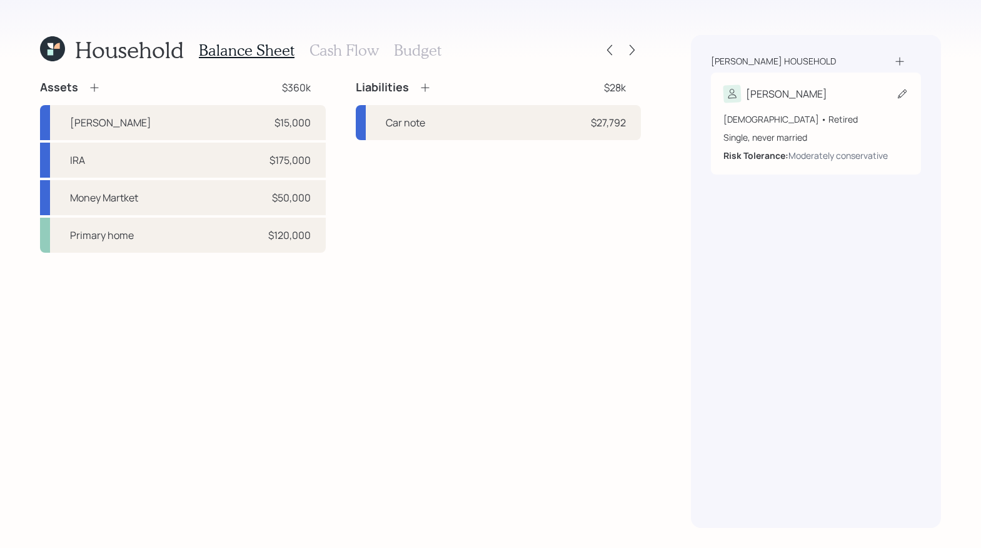
click at [901, 94] on icon at bounding box center [902, 94] width 13 height 13
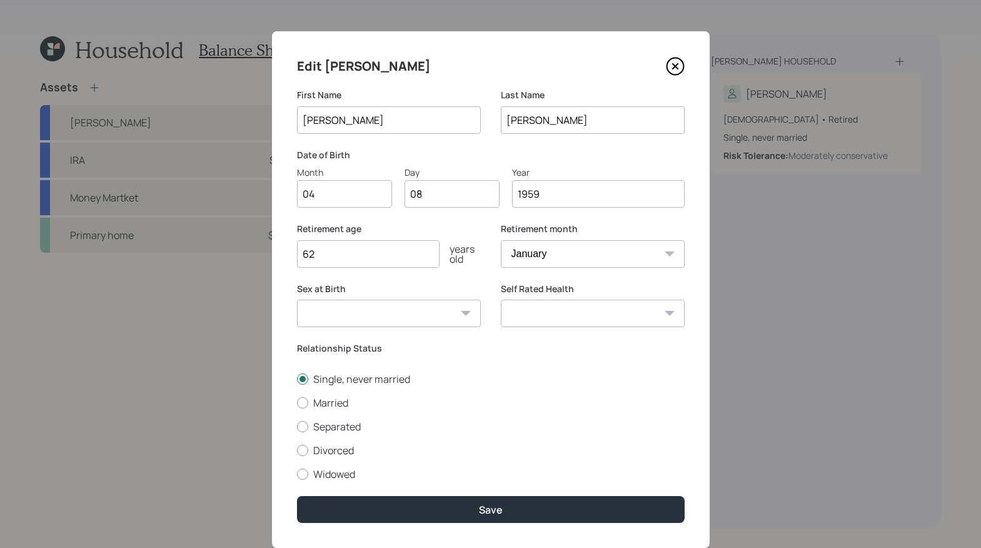
click at [571, 201] on input "1959" at bounding box center [598, 194] width 173 height 28
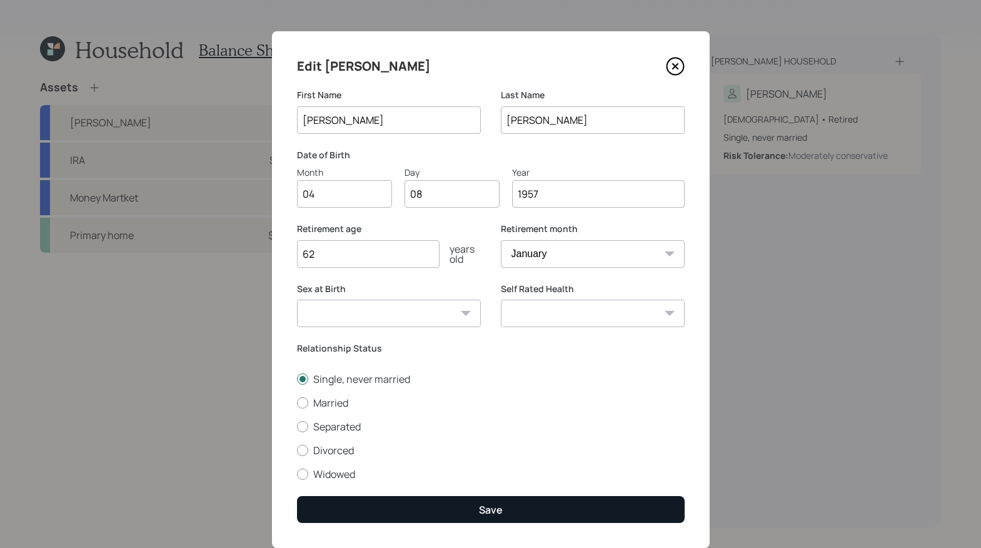
type input "1957"
click at [519, 506] on button "Save" at bounding box center [491, 509] width 388 height 27
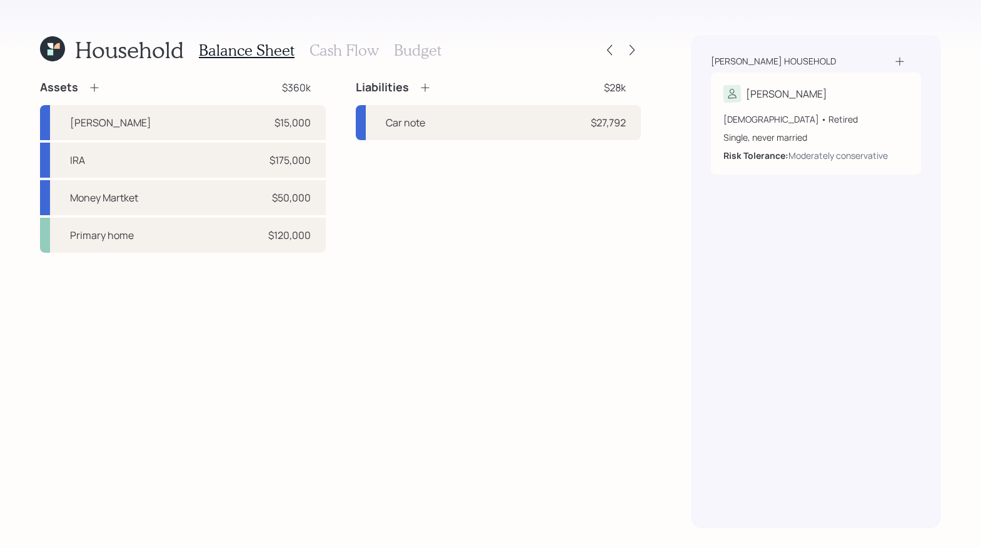
click at [347, 56] on h3 "Cash Flow" at bounding box center [343, 50] width 69 height 18
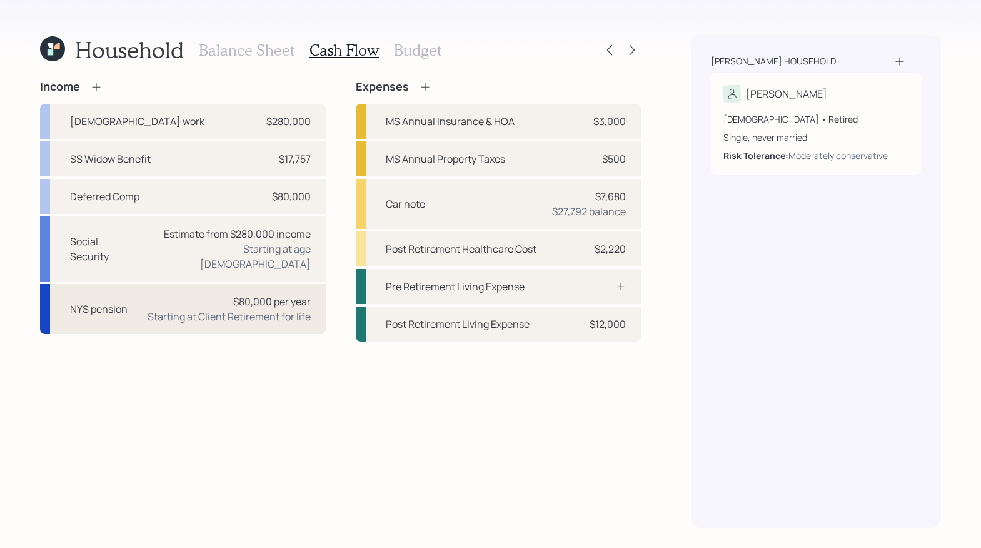
click at [241, 294] on div "$80,000 per year" at bounding box center [272, 301] width 78 height 15
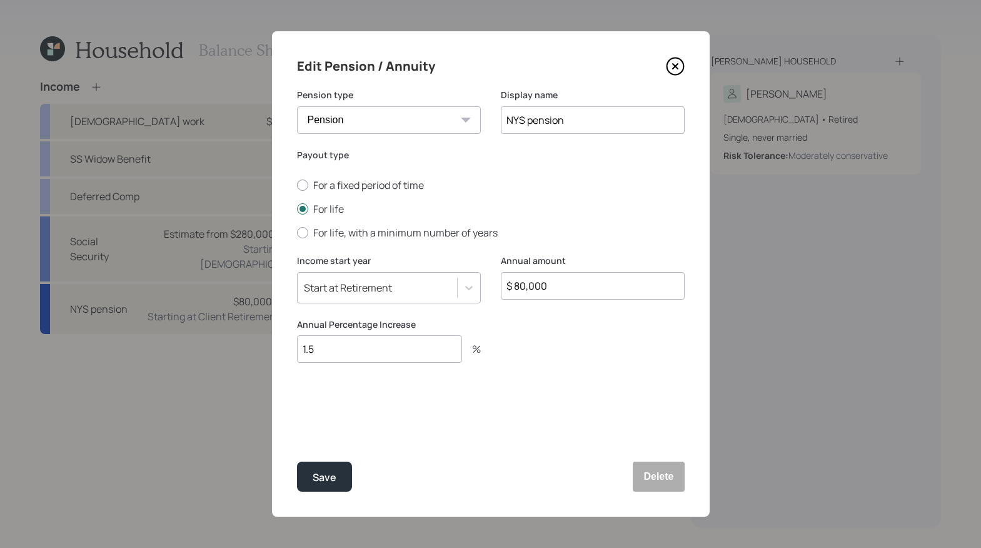
click at [628, 465] on div "Save Delete" at bounding box center [491, 476] width 388 height 30
click at [640, 474] on button "Delete" at bounding box center [658, 476] width 51 height 30
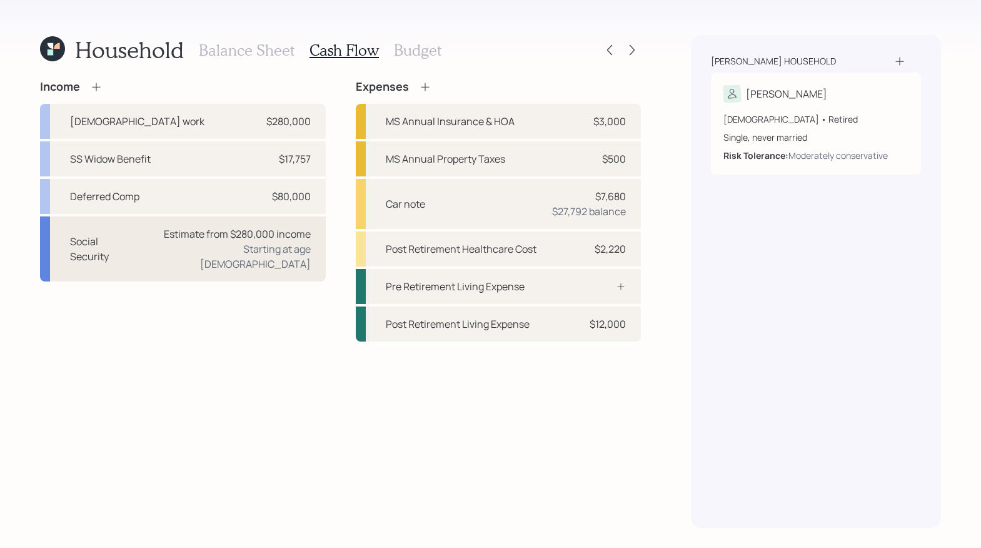
click at [210, 228] on div "Estimate from $280,000 income" at bounding box center [237, 233] width 147 height 15
select select "9"
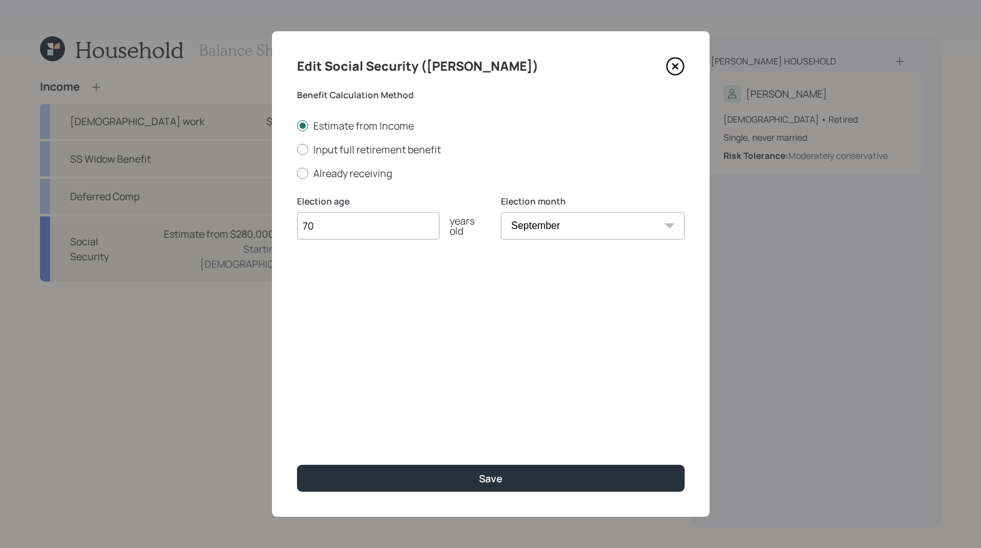
click at [671, 63] on icon at bounding box center [675, 66] width 19 height 19
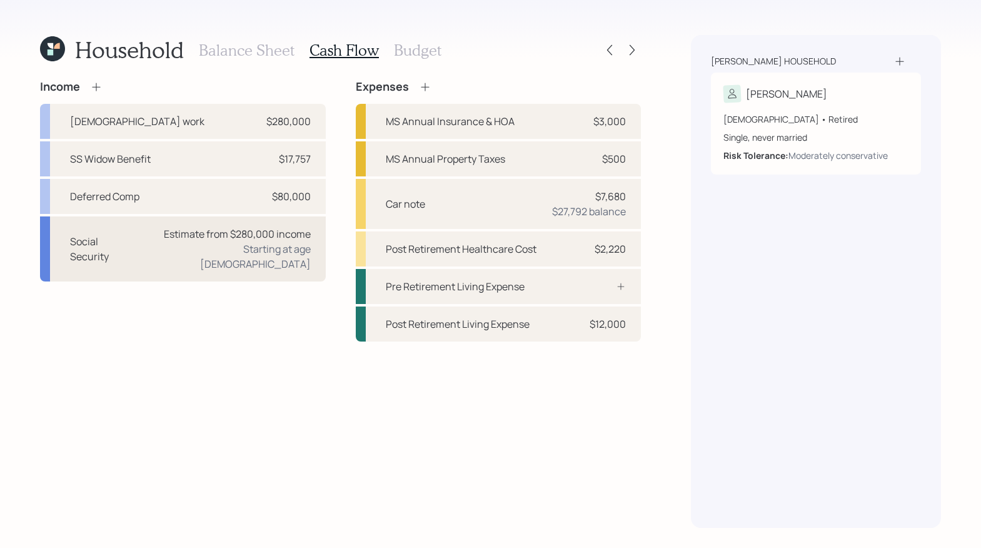
click at [208, 243] on div "Estimate from $280,000 income Starting at age 70" at bounding box center [227, 248] width 167 height 45
select select "9"
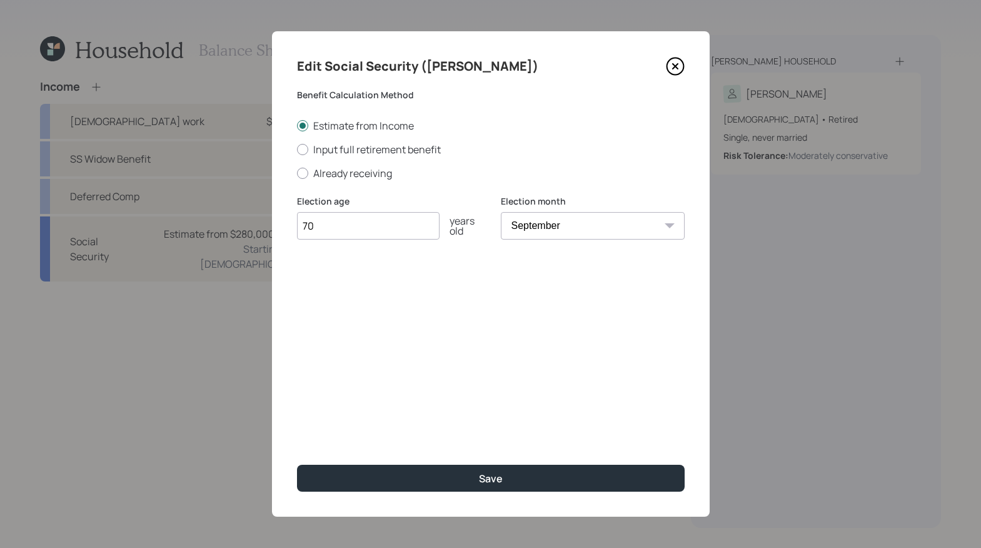
click at [672, 64] on icon at bounding box center [675, 66] width 19 height 19
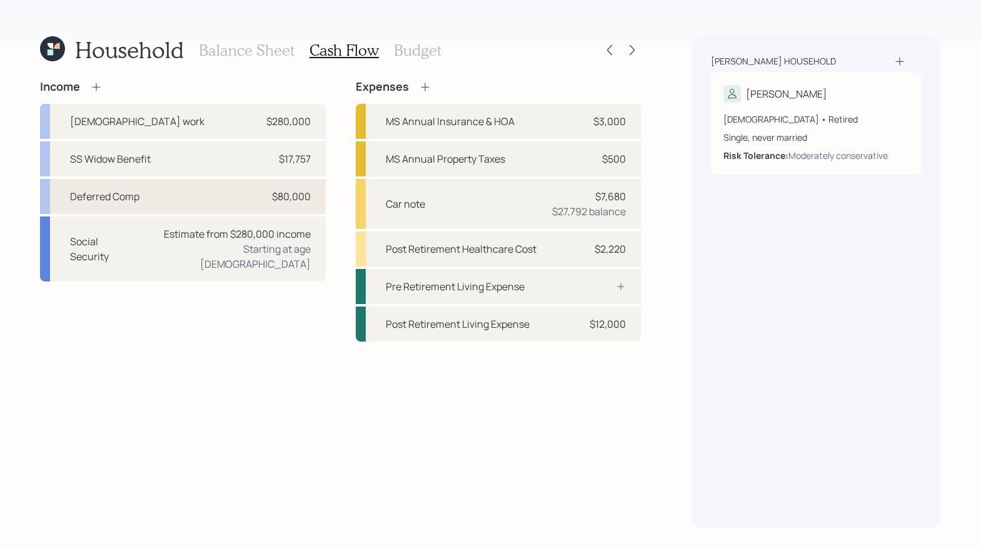
click at [168, 181] on div "Deferred Comp $80,000" at bounding box center [183, 196] width 286 height 35
select select "other"
select select "earned"
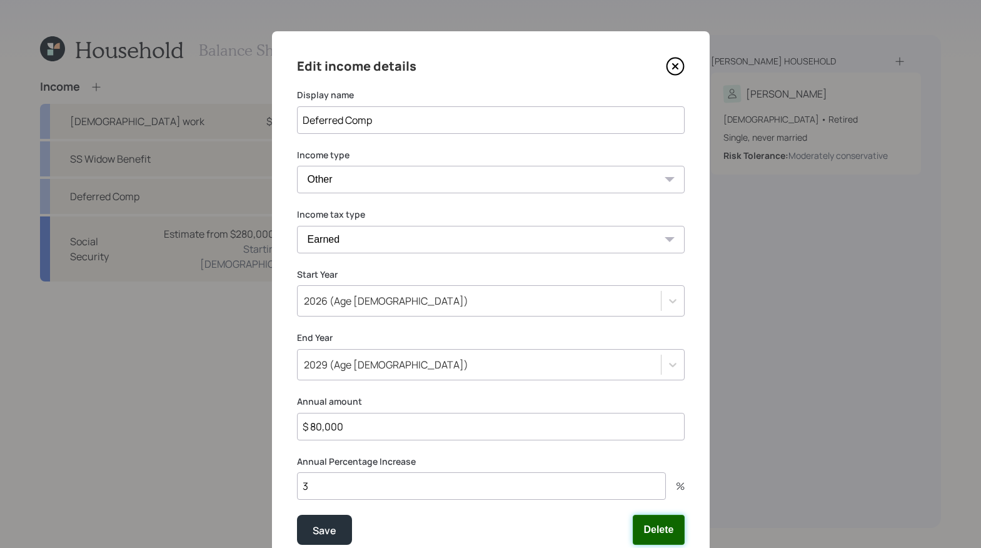
click at [656, 519] on button "Delete" at bounding box center [658, 530] width 51 height 30
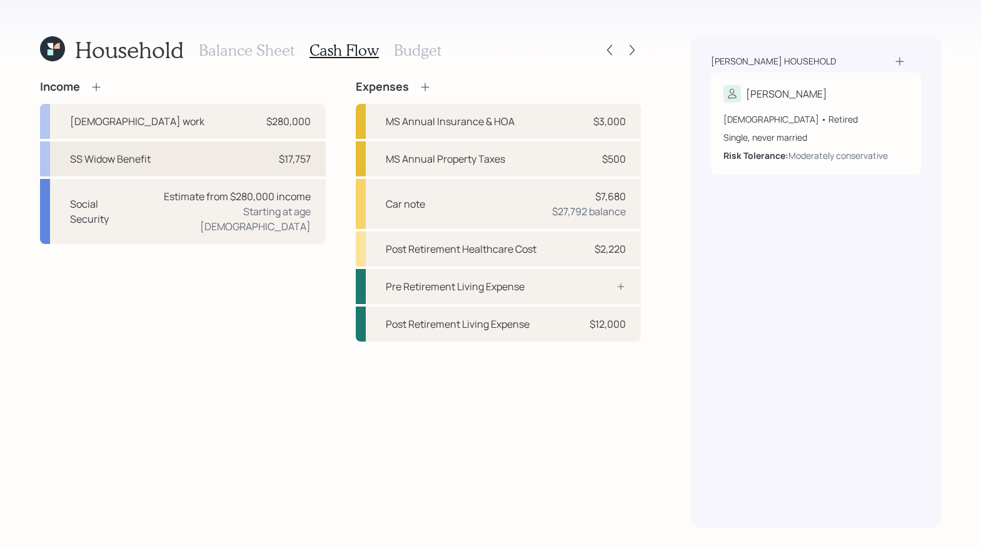
click at [160, 158] on div "SS Widow Benefit $17,757" at bounding box center [183, 158] width 286 height 35
select select "other"
select select "social_security"
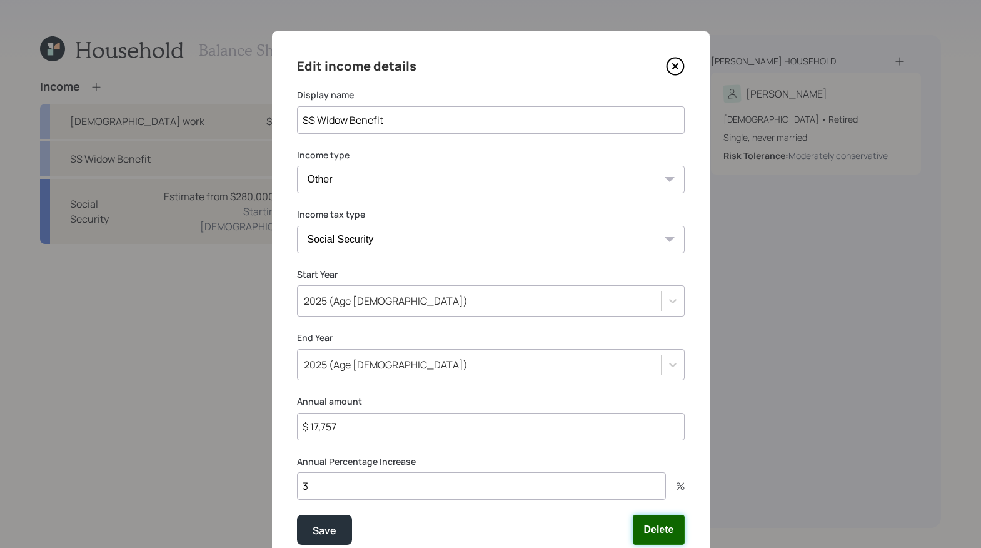
click at [645, 531] on button "Delete" at bounding box center [658, 530] width 51 height 30
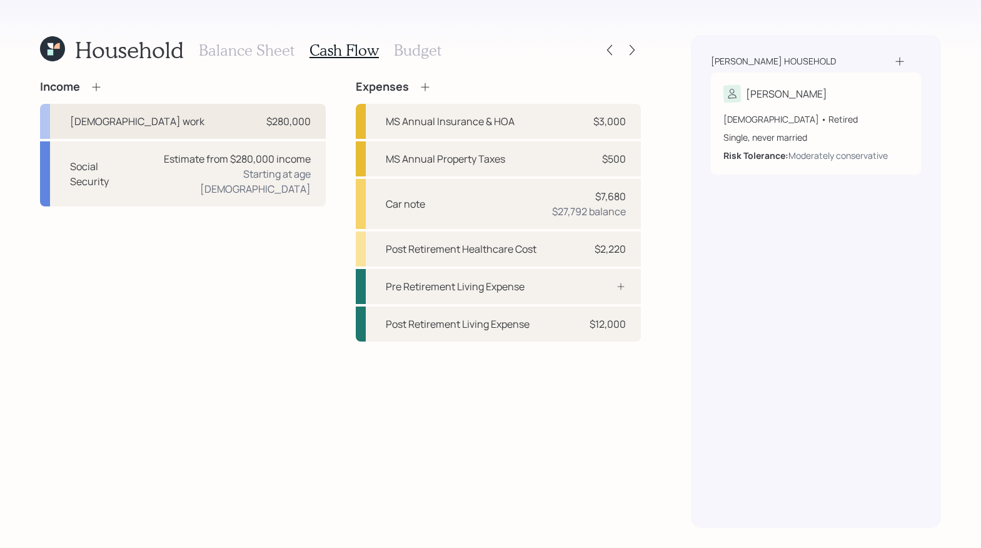
click at [198, 105] on div "Full-time work $280,000" at bounding box center [183, 121] width 286 height 35
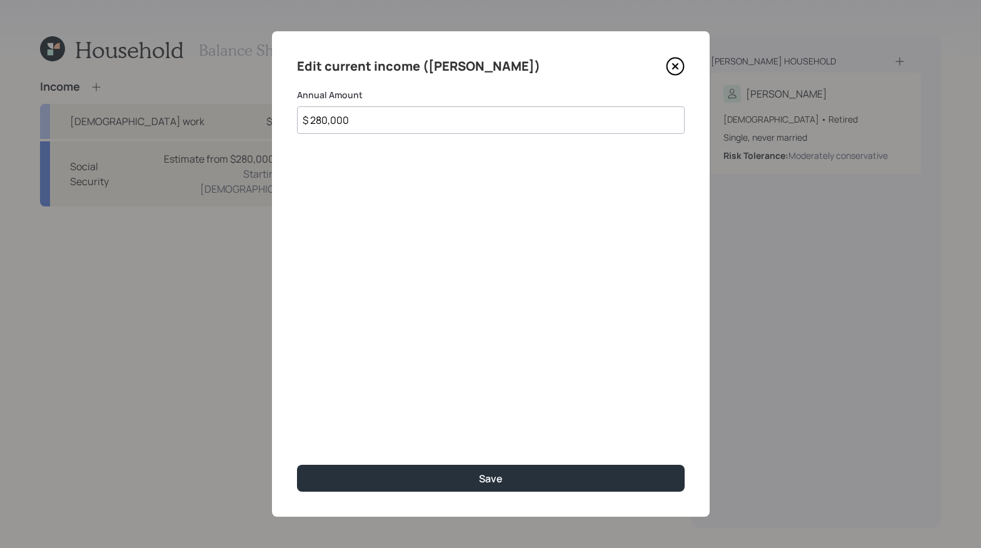
drag, startPoint x: 312, startPoint y: 104, endPoint x: 33, endPoint y: 27, distance: 289.2
click at [29, 24] on div "Edit current income (Aleksandra) Annual Amount $ 280,000 Save" at bounding box center [490, 274] width 981 height 548
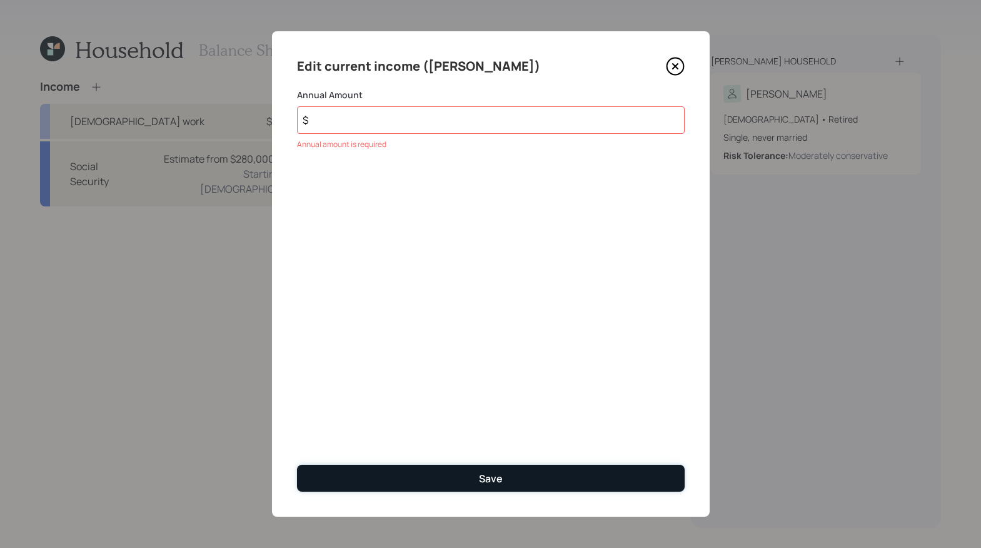
click at [501, 488] on button "Save" at bounding box center [491, 477] width 388 height 27
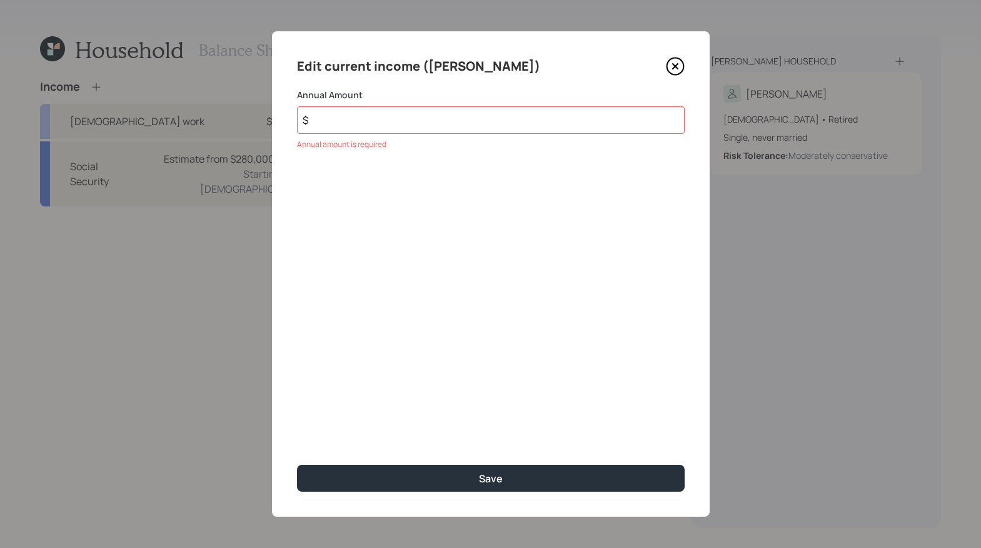
click at [396, 108] on input "$" at bounding box center [491, 120] width 388 height 28
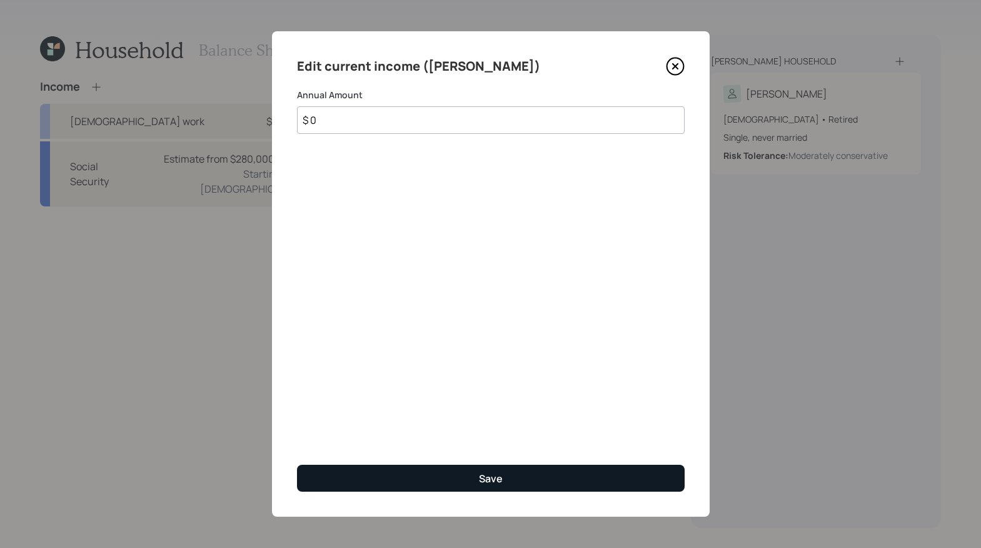
type input "$ 0"
click at [485, 487] on button "Save" at bounding box center [491, 477] width 388 height 27
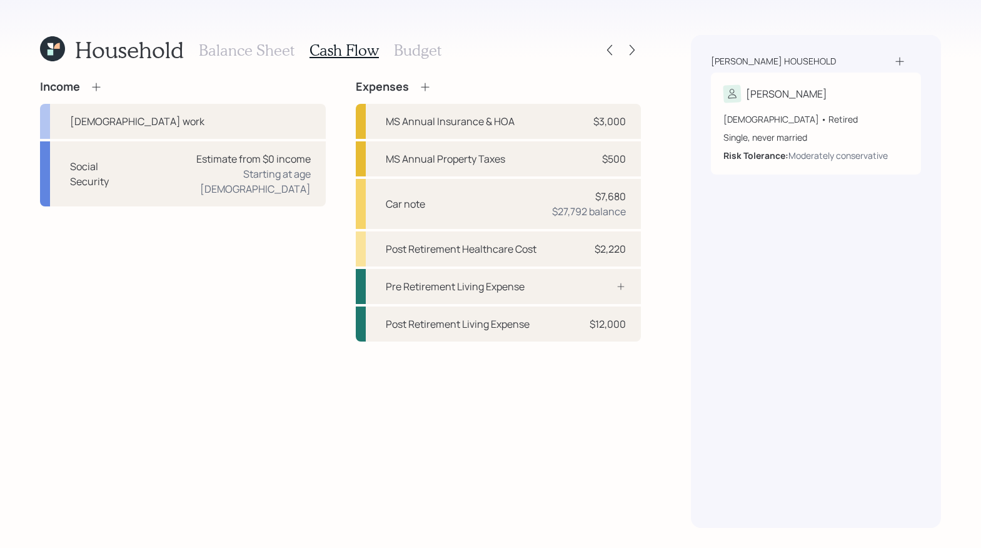
click at [93, 92] on icon at bounding box center [96, 87] width 13 height 13
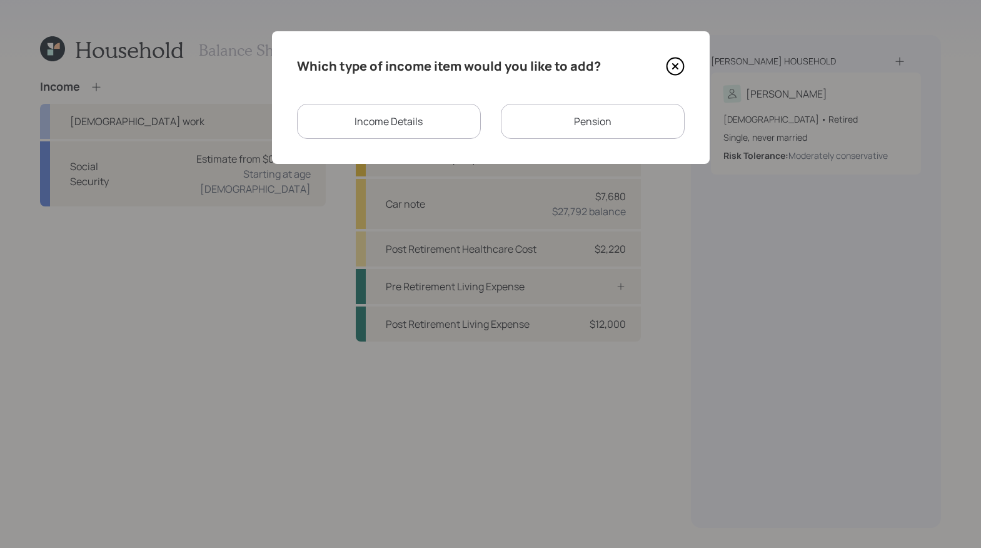
click at [361, 121] on div "Income Details" at bounding box center [389, 121] width 184 height 35
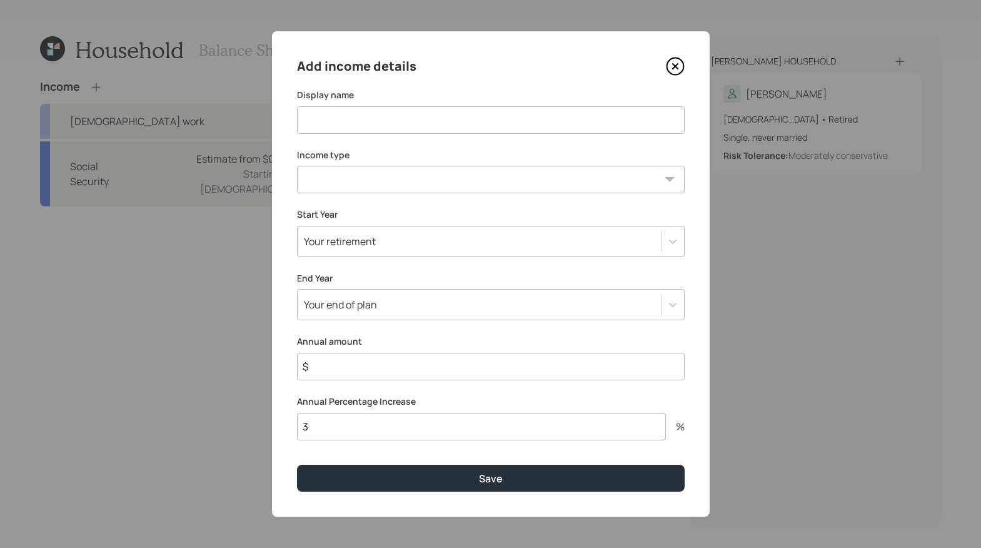
click at [437, 132] on input at bounding box center [491, 120] width 388 height 28
click at [681, 70] on icon at bounding box center [675, 66] width 19 height 19
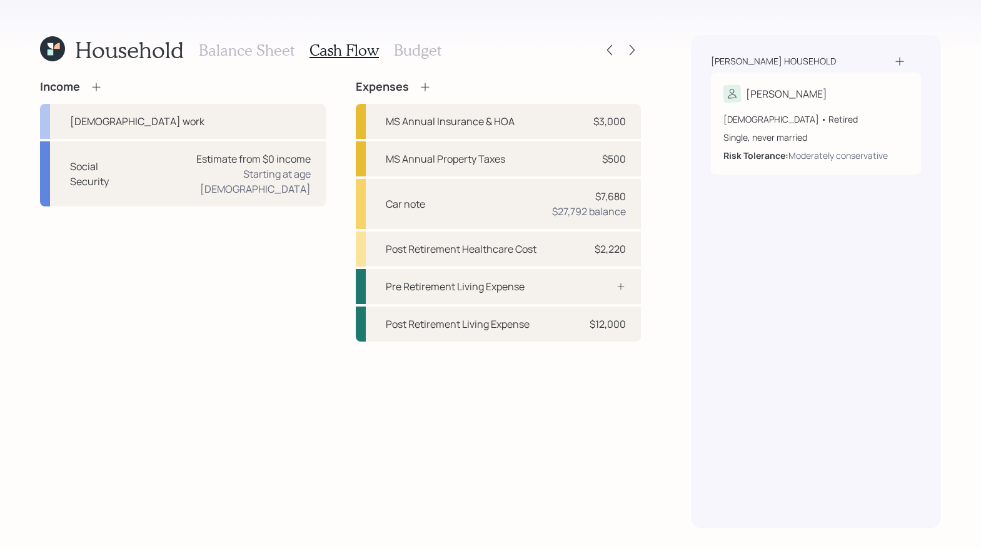
click at [83, 88] on div "Income" at bounding box center [71, 87] width 63 height 14
click at [112, 88] on div "Income" at bounding box center [183, 87] width 286 height 14
click at [101, 88] on icon at bounding box center [96, 87] width 13 height 13
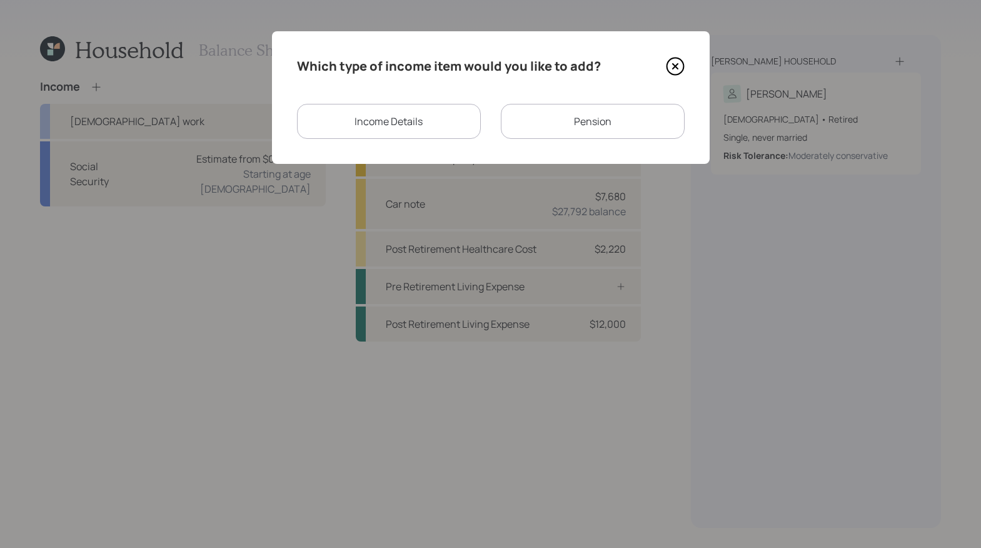
click at [582, 119] on div "Pension" at bounding box center [593, 121] width 184 height 35
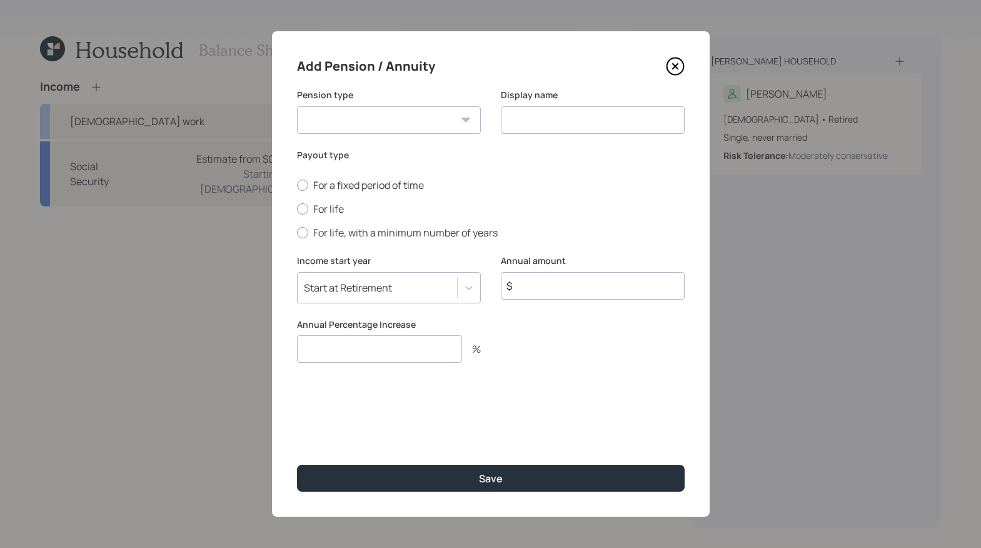
click at [379, 117] on select "Pension Annuity" at bounding box center [389, 120] width 184 height 28
select select "annuity"
click at [297, 106] on select "Pension Annuity" at bounding box center [389, 120] width 184 height 28
click at [567, 116] on input at bounding box center [593, 120] width 184 height 28
type input "Annuity 1 - paying out"
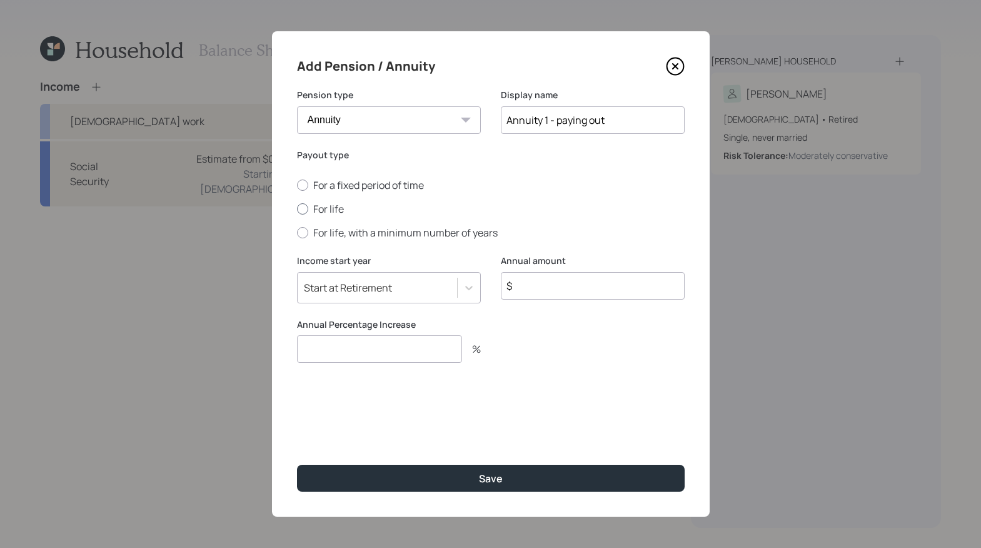
click at [306, 211] on div at bounding box center [302, 208] width 11 height 11
click at [297, 209] on input "For life" at bounding box center [296, 209] width 1 height 1
radio input "true"
click at [468, 285] on icon at bounding box center [469, 287] width 13 height 13
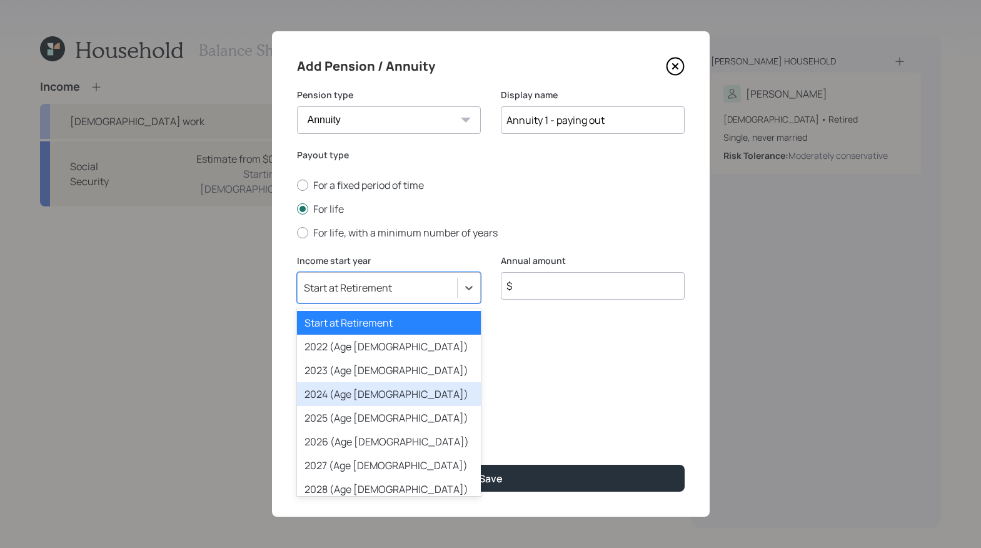
click at [568, 373] on div at bounding box center [593, 348] width 184 height 60
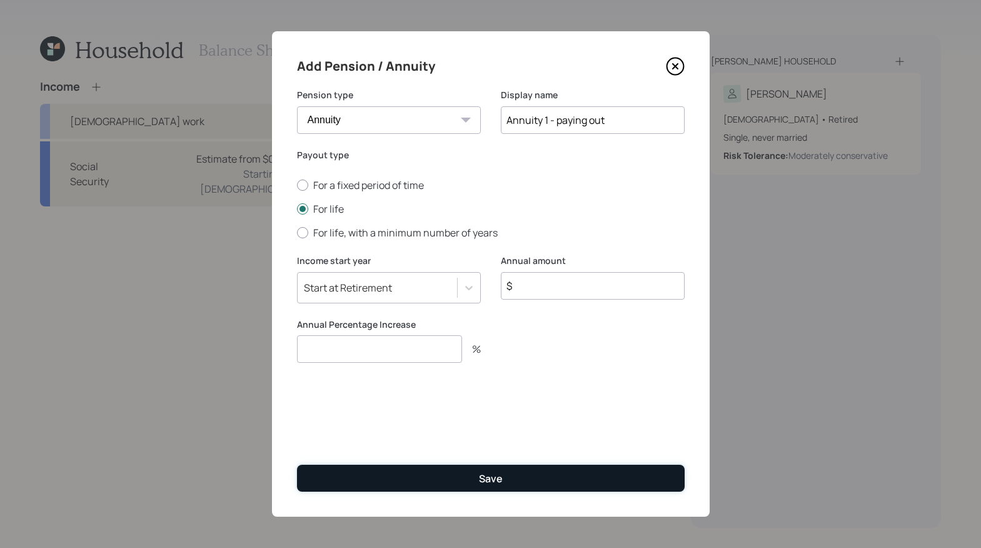
click at [503, 481] on button "Save" at bounding box center [491, 477] width 388 height 27
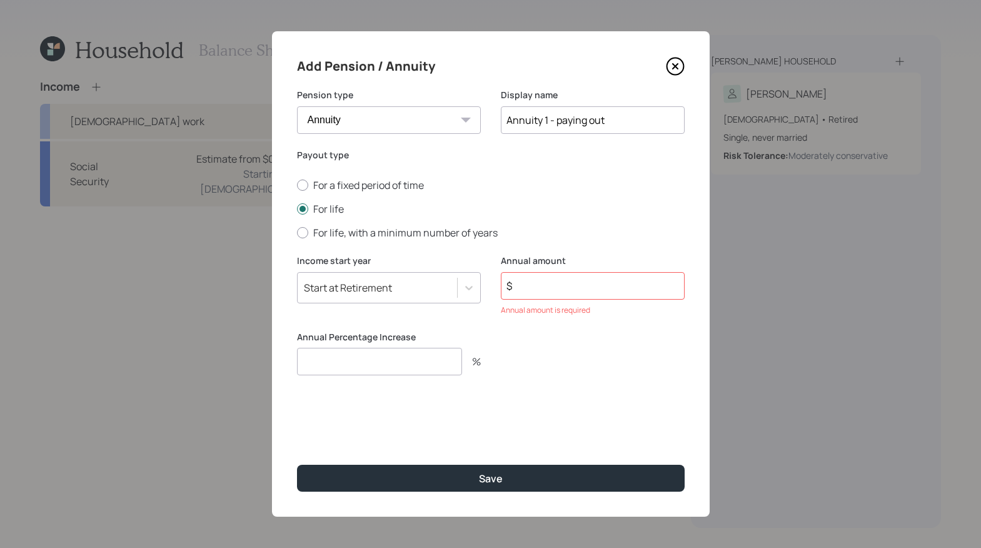
click at [666, 55] on div "Add Pension / Annuity Pension type Pension Annuity Display name Annuity 1 - pay…" at bounding box center [491, 273] width 438 height 485
click at [676, 68] on icon at bounding box center [674, 66] width 5 height 5
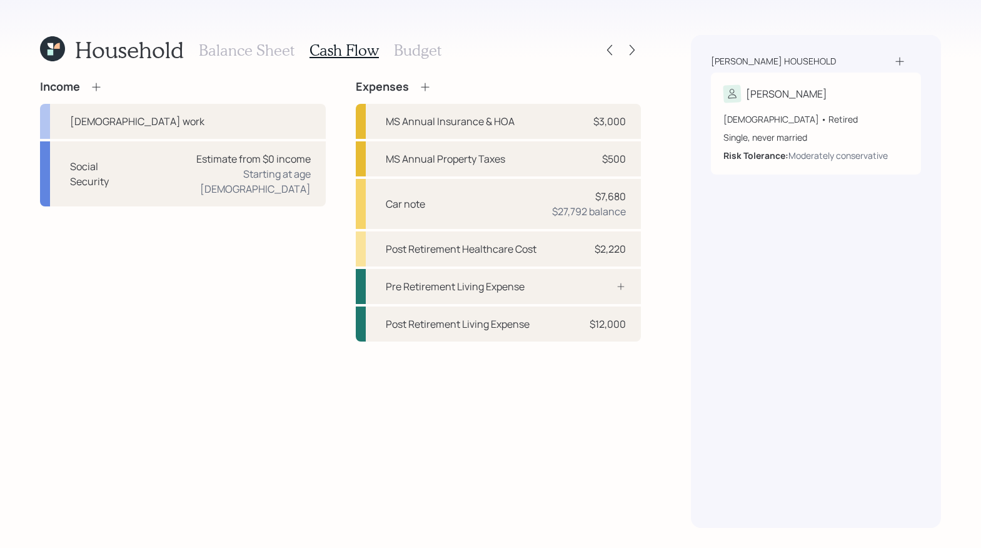
click at [52, 53] on icon at bounding box center [51, 52] width 6 height 6
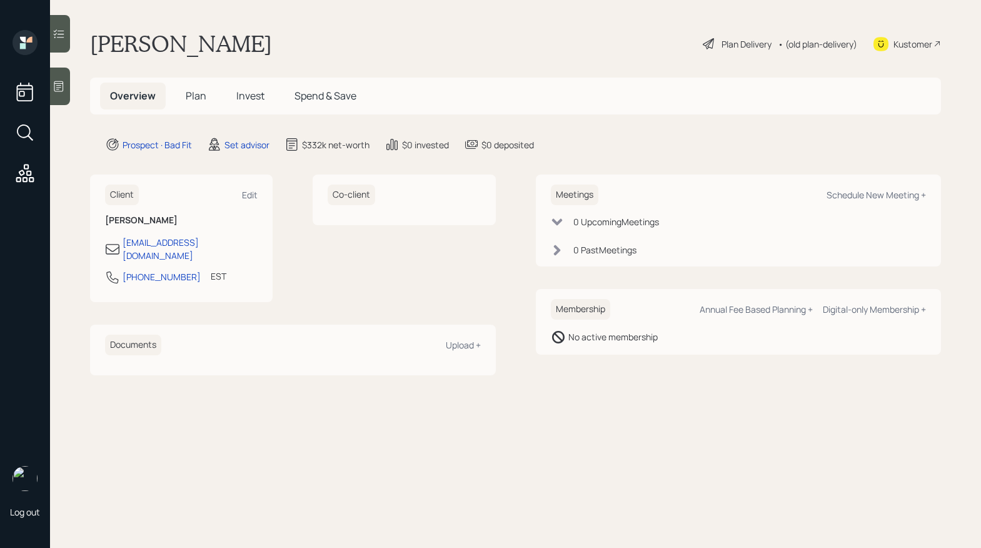
click at [194, 99] on span "Plan" at bounding box center [196, 96] width 21 height 14
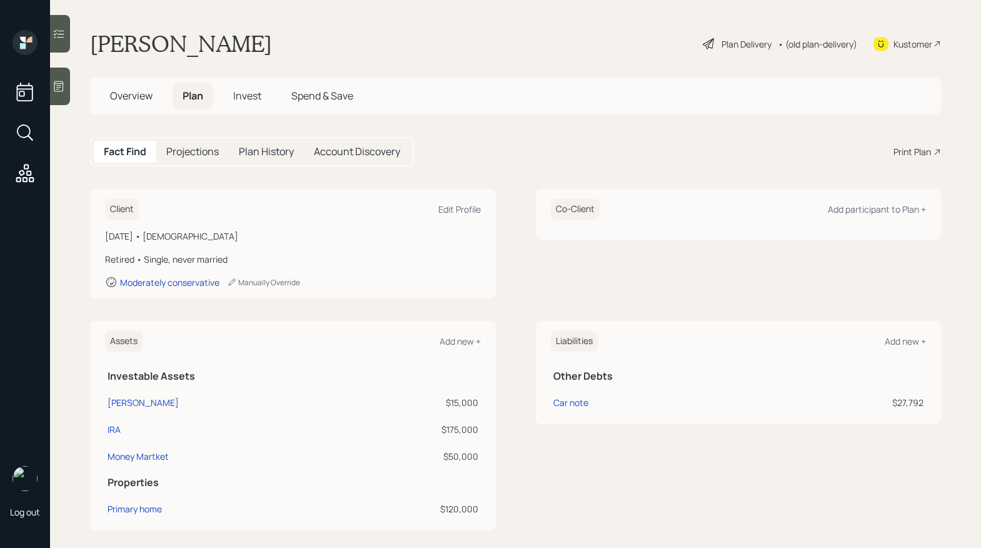
click at [137, 107] on h5 "Overview" at bounding box center [131, 96] width 63 height 27
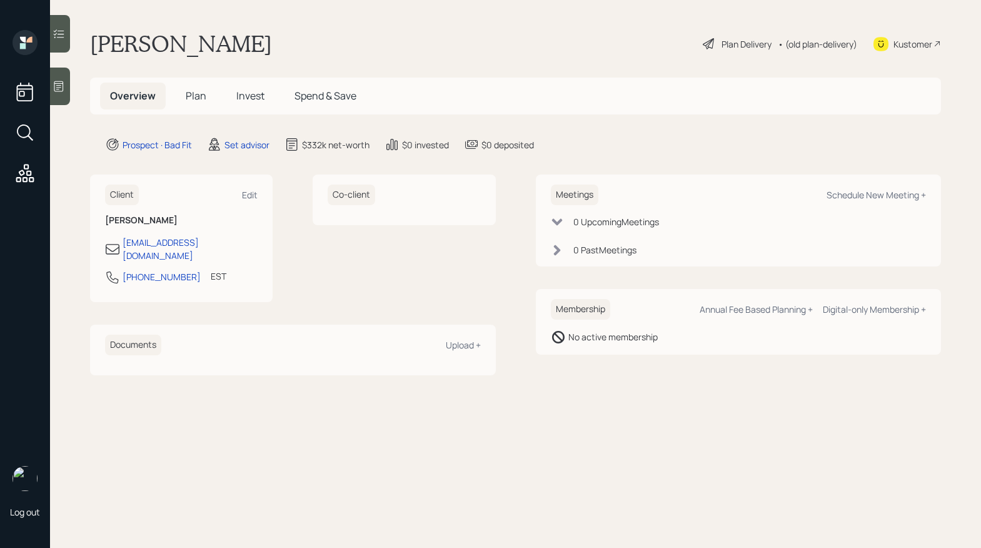
click at [139, 102] on span "Overview" at bounding box center [133, 96] width 46 height 14
click at [731, 46] on div "Plan Delivery" at bounding box center [746, 44] width 50 height 13
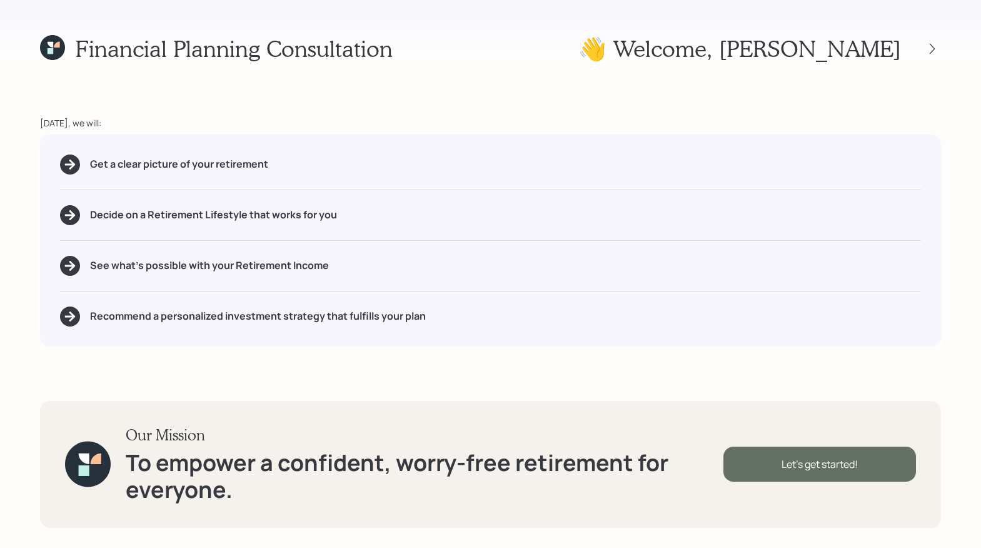
click at [842, 462] on div "Let's get started!" at bounding box center [819, 463] width 193 height 35
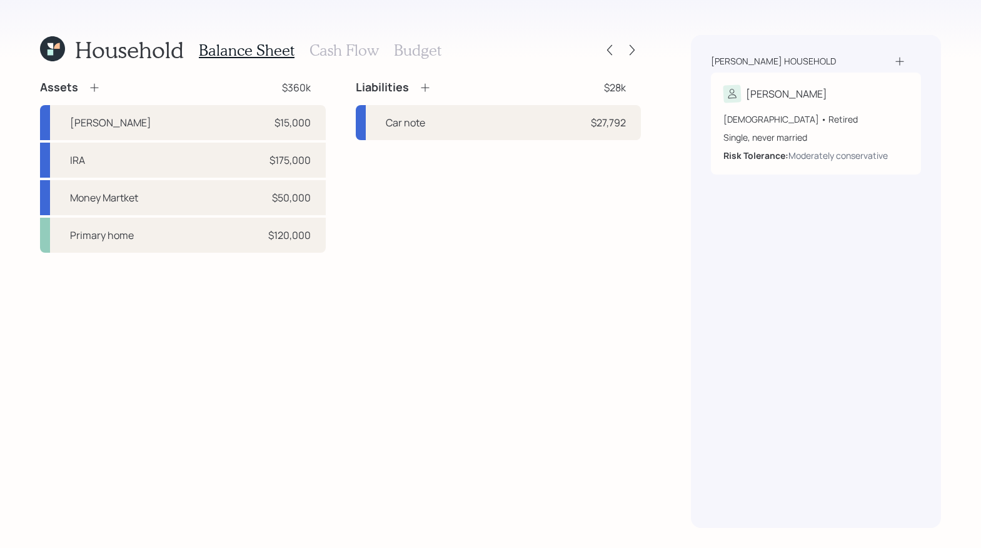
click at [317, 50] on h3 "Cash Flow" at bounding box center [343, 50] width 69 height 18
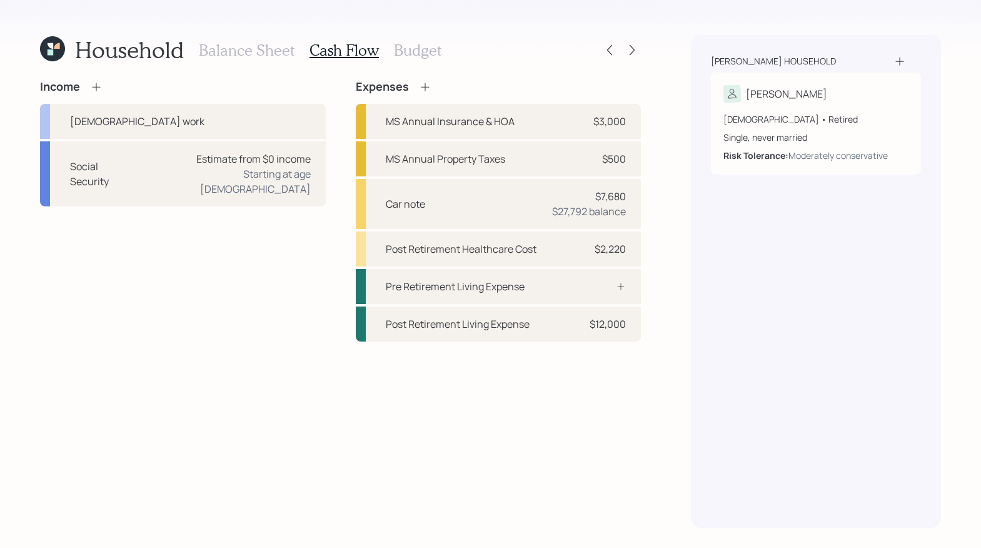
click at [90, 85] on icon at bounding box center [96, 87] width 13 height 13
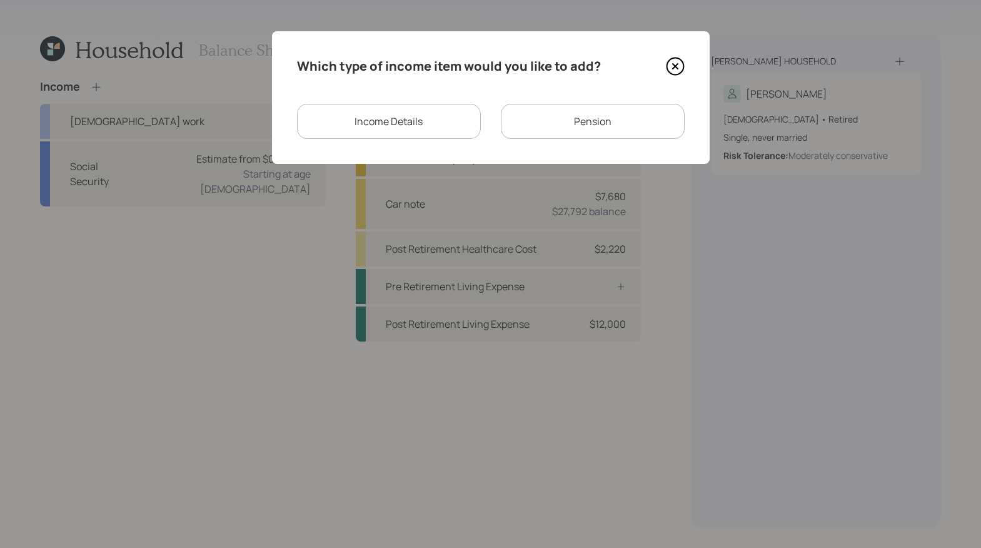
click at [591, 101] on div "Which type of income item would you like to add? Income Details Pension" at bounding box center [491, 97] width 438 height 133
click at [575, 116] on div "Pension" at bounding box center [593, 121] width 184 height 35
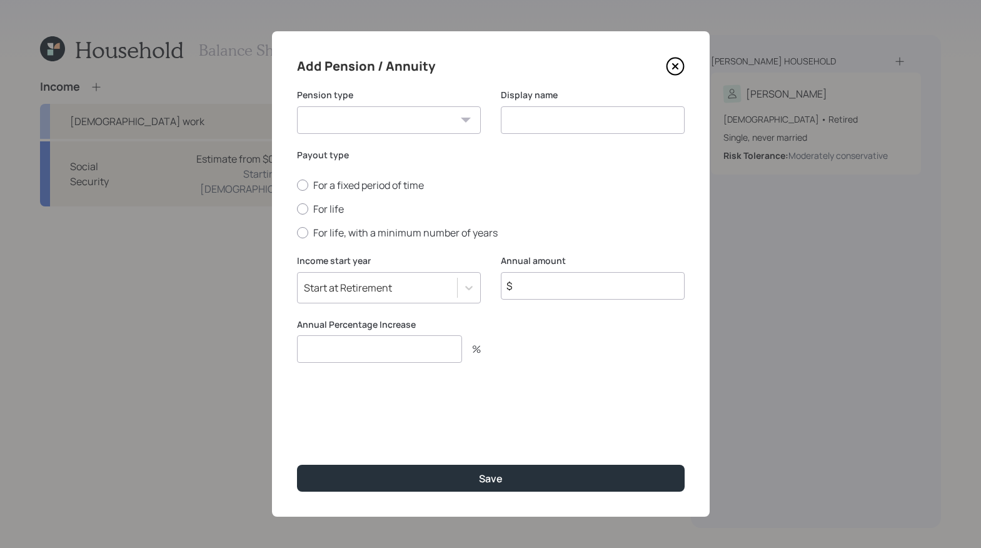
click at [431, 105] on div "Pension type Pension Annuity" at bounding box center [389, 111] width 184 height 45
click at [425, 126] on select "Pension Annuity" at bounding box center [389, 120] width 184 height 28
select select "annuity"
click at [297, 106] on select "Pension Annuity" at bounding box center [389, 120] width 184 height 28
click at [550, 117] on input at bounding box center [593, 120] width 184 height 28
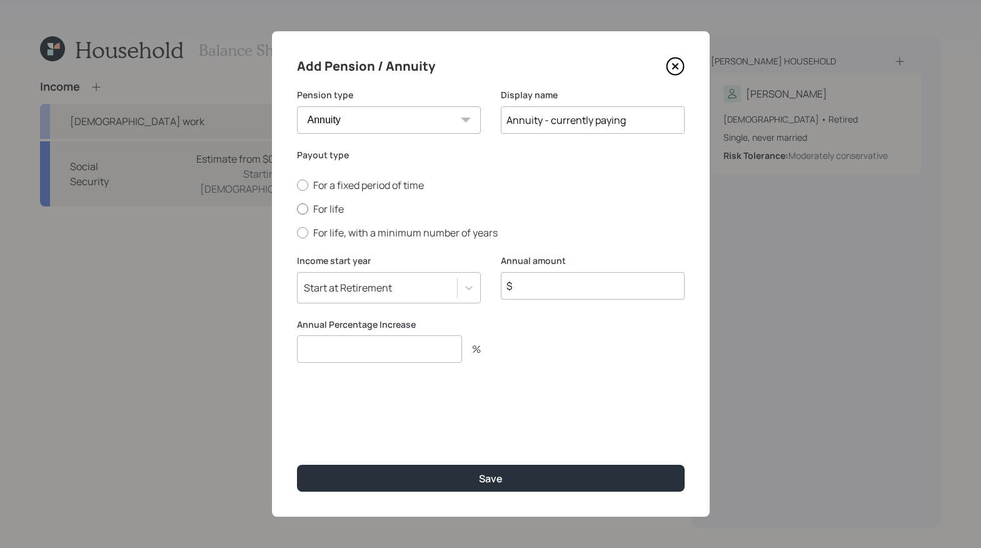
type input "Annuity - currently paying"
click at [300, 208] on div at bounding box center [302, 208] width 11 height 11
click at [297, 209] on input "For life" at bounding box center [296, 209] width 1 height 1
radio input "true"
click at [492, 288] on div "Income start year Start at Retirement Annual amount $" at bounding box center [491, 286] width 388 height 64
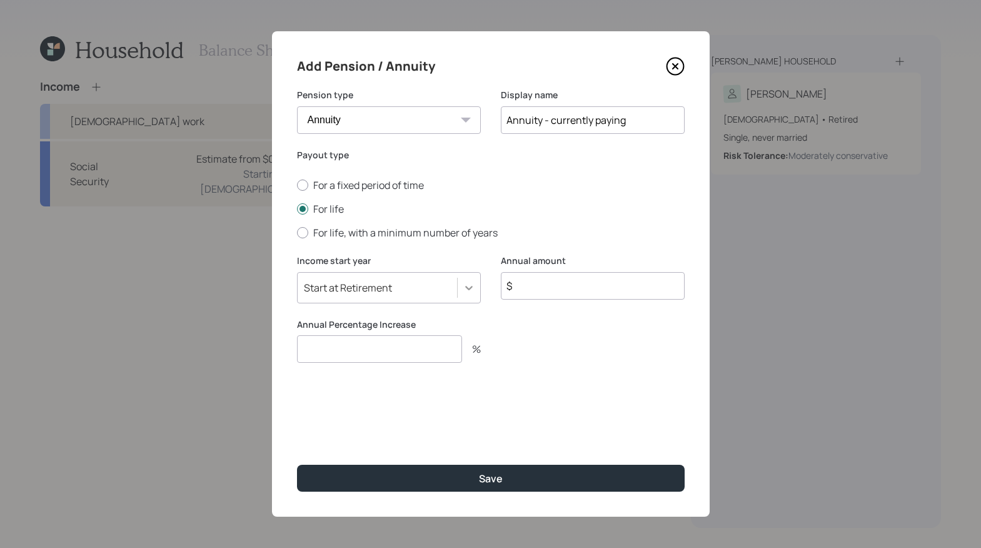
click at [471, 289] on icon at bounding box center [469, 287] width 13 height 13
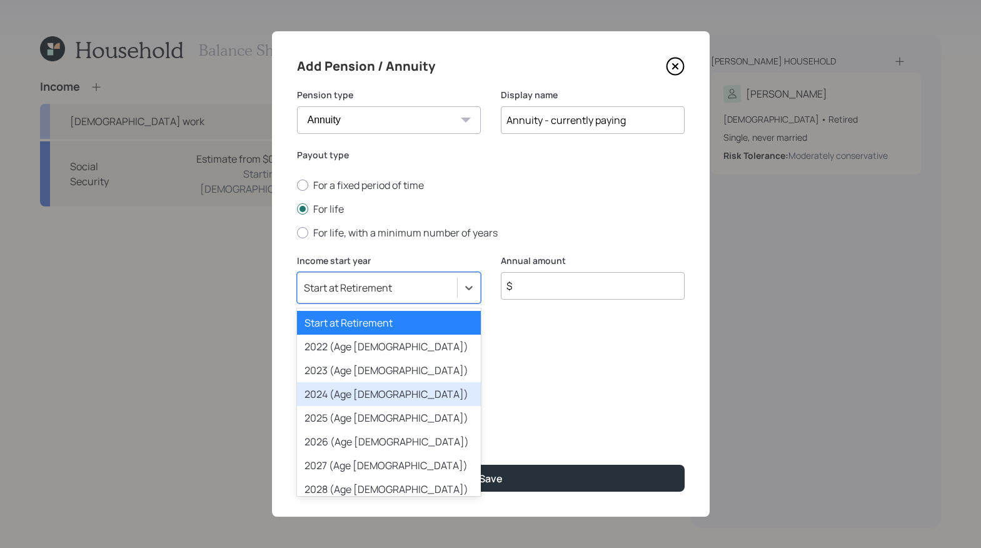
click at [421, 397] on div "2024 (Age 67)" at bounding box center [389, 394] width 184 height 24
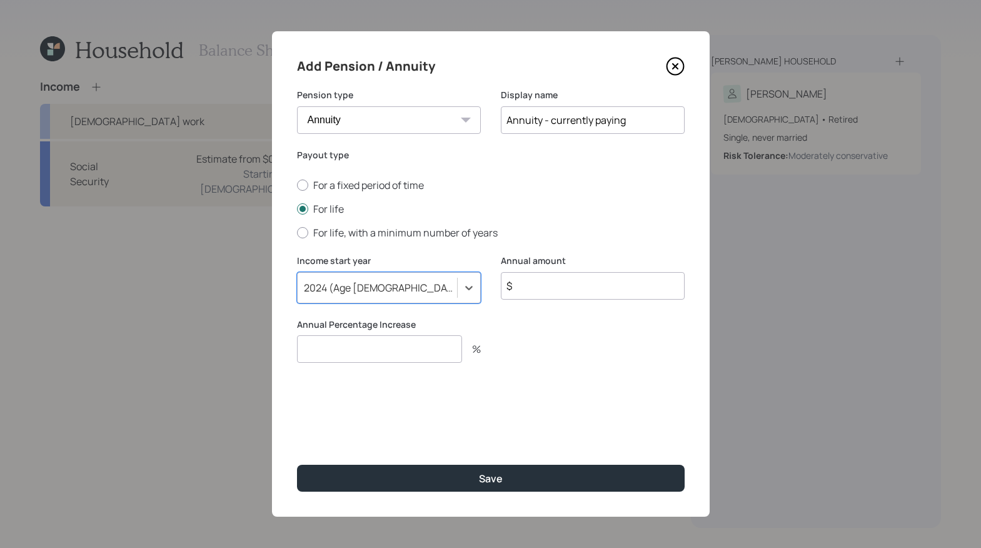
click at [577, 278] on input "$" at bounding box center [593, 286] width 184 height 28
click at [538, 291] on input "$" at bounding box center [593, 286] width 184 height 28
type input "$ 4,450"
click at [354, 353] on input "number" at bounding box center [379, 349] width 165 height 28
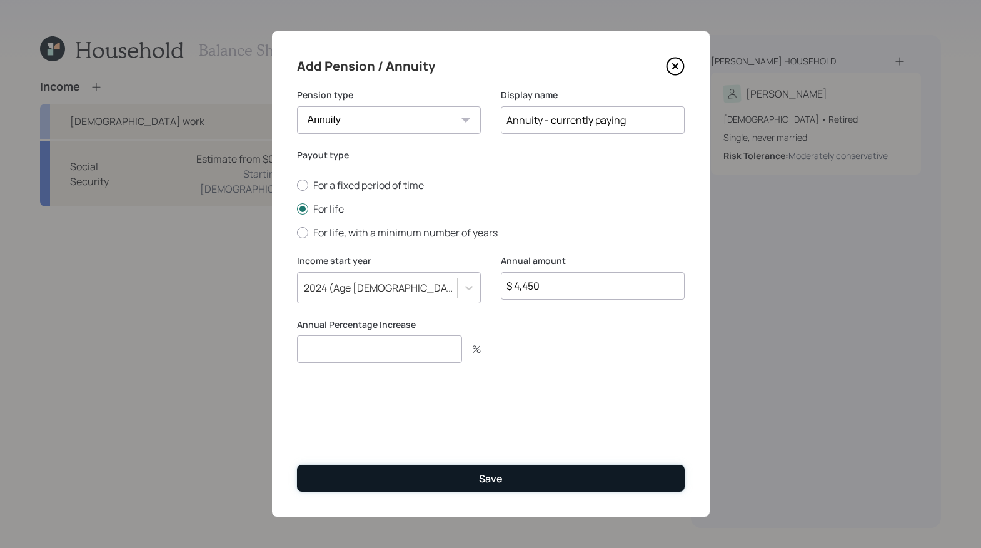
click at [532, 480] on button "Save" at bounding box center [491, 477] width 388 height 27
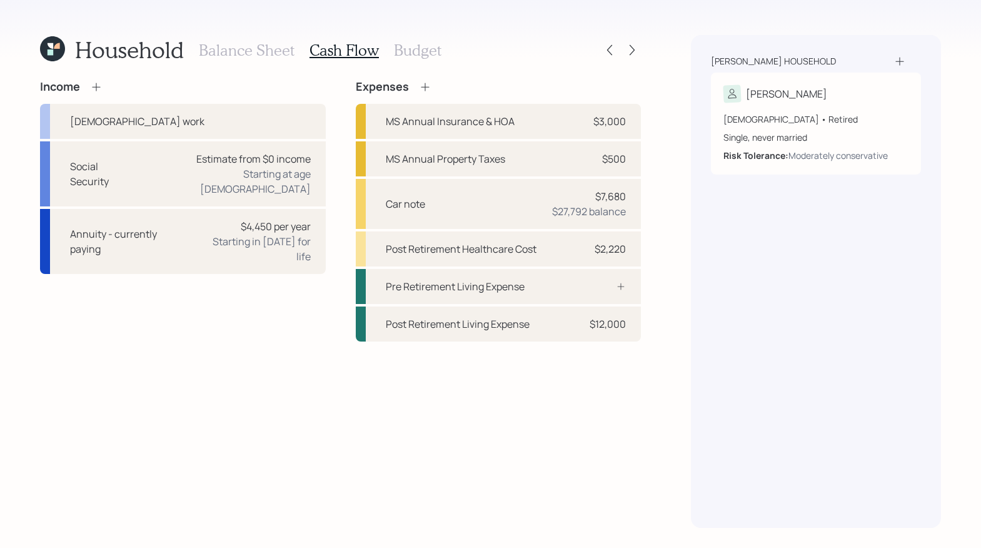
click at [91, 87] on icon at bounding box center [96, 87] width 13 height 13
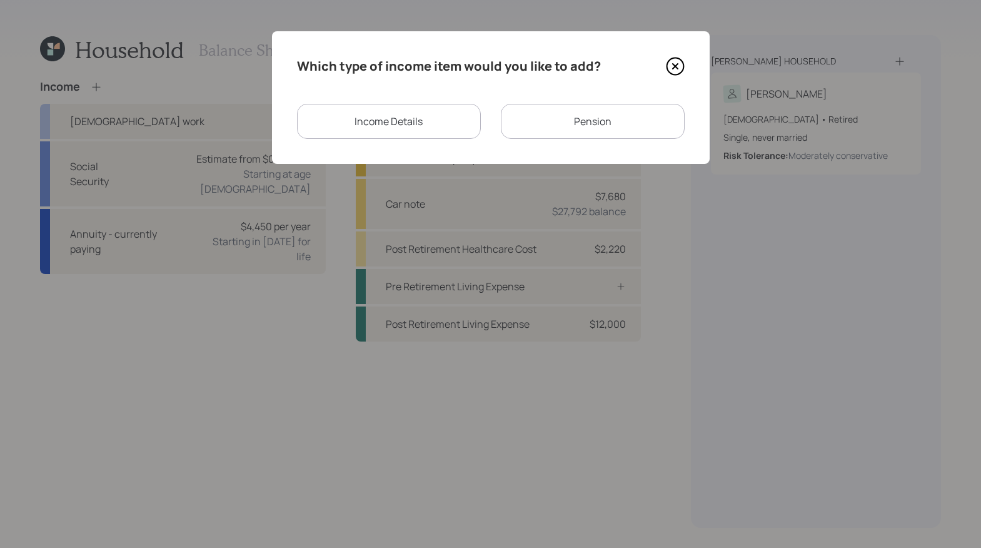
click at [556, 122] on div "Pension" at bounding box center [593, 121] width 184 height 35
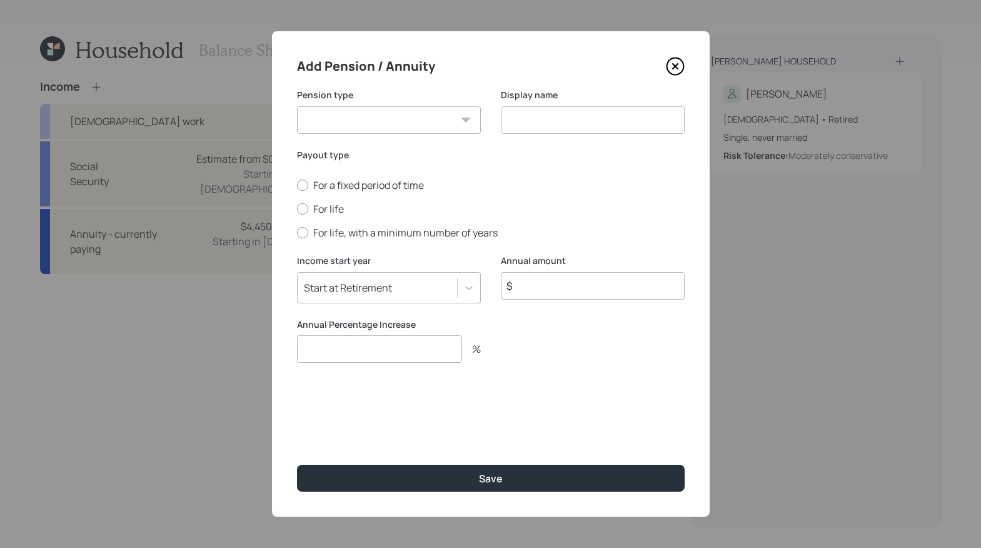
click at [429, 138] on div "Pension type Pension Annuity" at bounding box center [389, 119] width 184 height 60
click at [427, 124] on select "Pension Annuity" at bounding box center [389, 120] width 184 height 28
select select "annuity"
click at [297, 106] on select "Pension Annuity" at bounding box center [389, 120] width 184 height 28
click at [568, 122] on input at bounding box center [593, 120] width 184 height 28
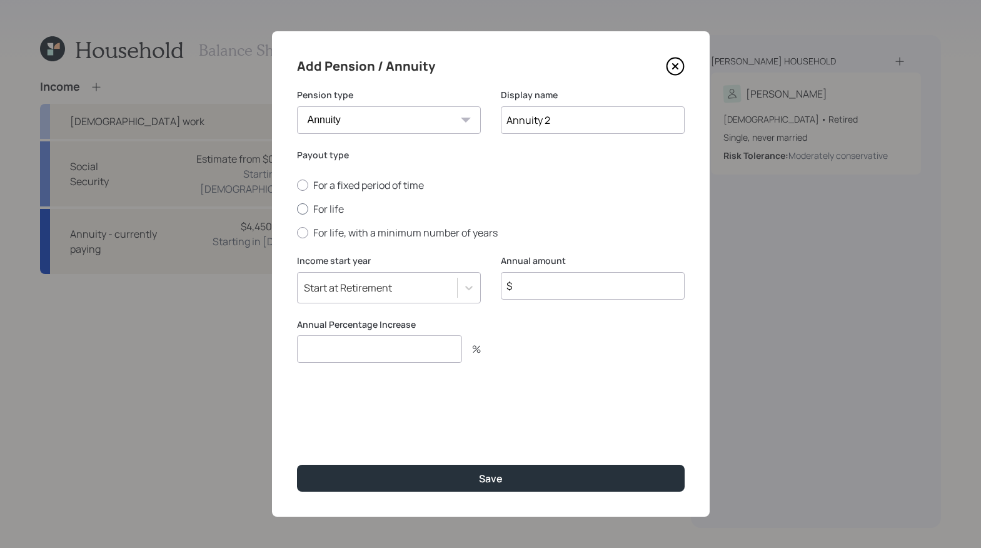
type input "Annuity 2"
click at [305, 208] on div at bounding box center [302, 208] width 11 height 11
click at [297, 209] on input "For life" at bounding box center [296, 209] width 1 height 1
radio input "true"
click at [466, 283] on icon at bounding box center [469, 287] width 13 height 13
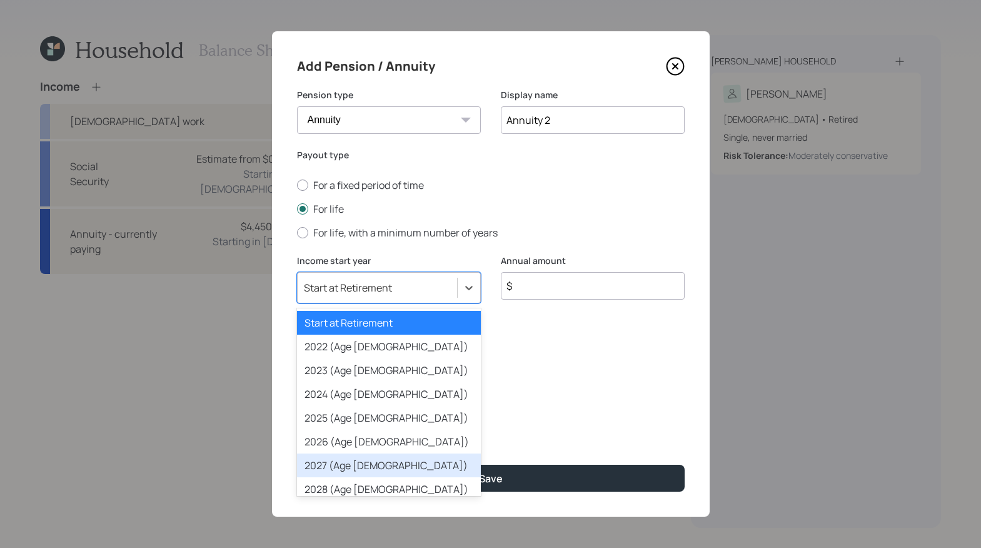
click at [366, 468] on div "2027 (Age 70)" at bounding box center [389, 465] width 184 height 24
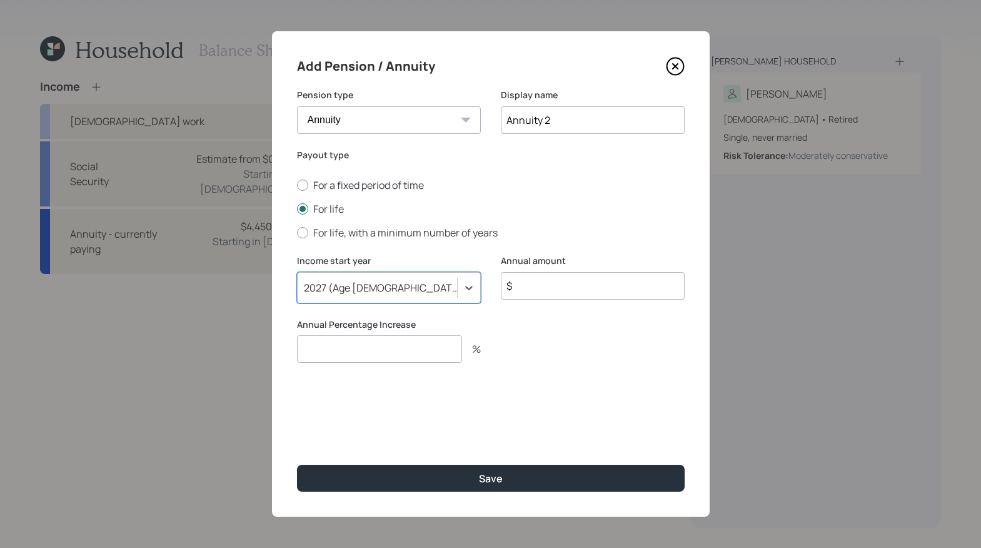
click at [624, 282] on input "$" at bounding box center [593, 286] width 184 height 28
type input "$ 9,000"
click at [368, 349] on input "number" at bounding box center [379, 349] width 165 height 28
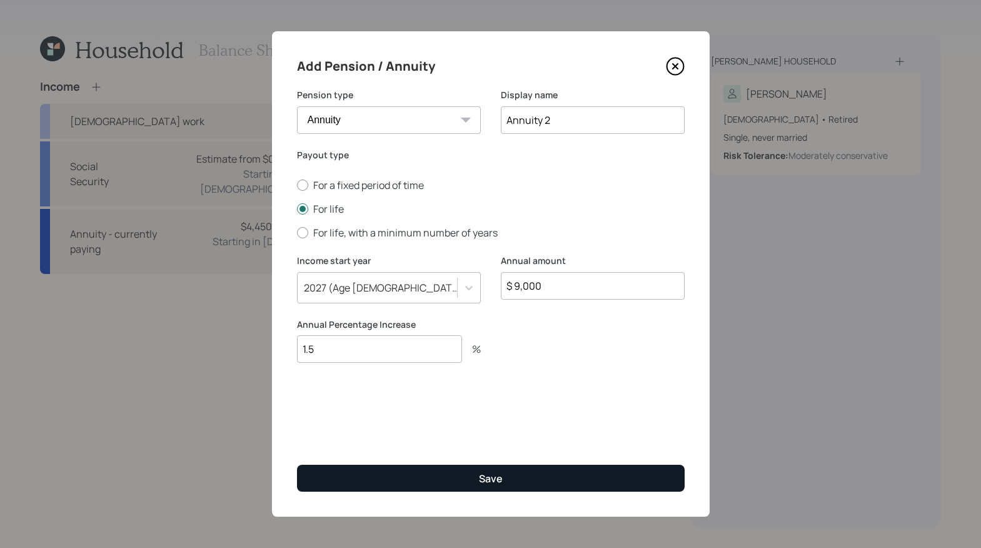
type input "1.5"
click at [560, 473] on button "Save" at bounding box center [491, 477] width 388 height 27
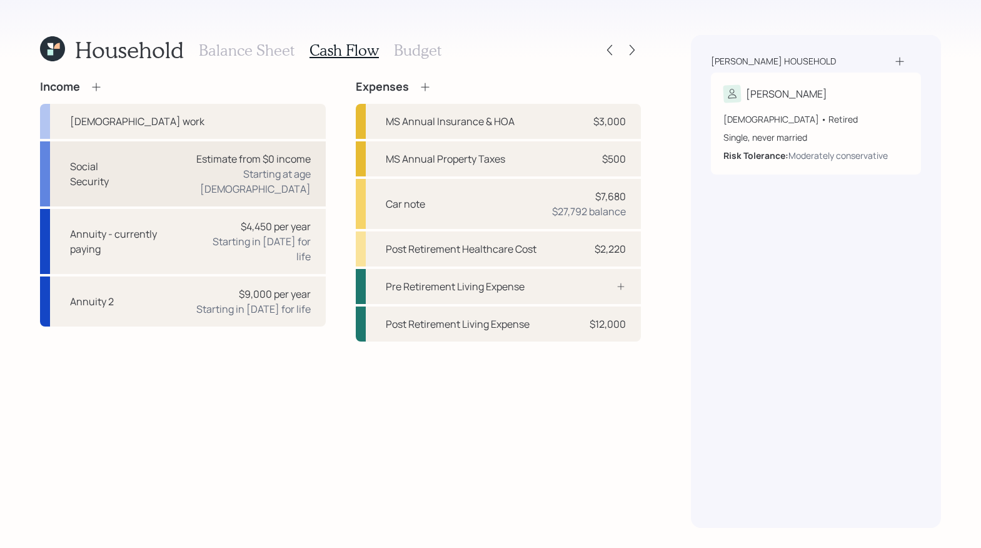
click at [123, 169] on div "Social Security" at bounding box center [102, 174] width 64 height 30
select select "9"
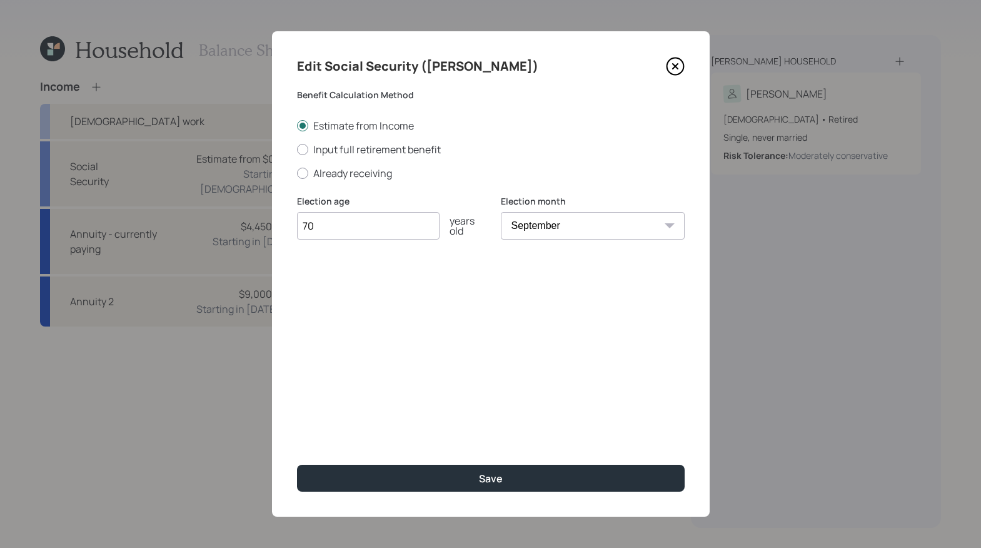
click at [301, 140] on div "Estimate from Income Input full retirement benefit Already receiving" at bounding box center [491, 149] width 388 height 61
click at [305, 145] on div at bounding box center [302, 149] width 11 height 11
click at [297, 149] on input "Input full retirement benefit" at bounding box center [296, 149] width 1 height 1
radio input "true"
click at [463, 287] on input "$" at bounding box center [491, 286] width 388 height 28
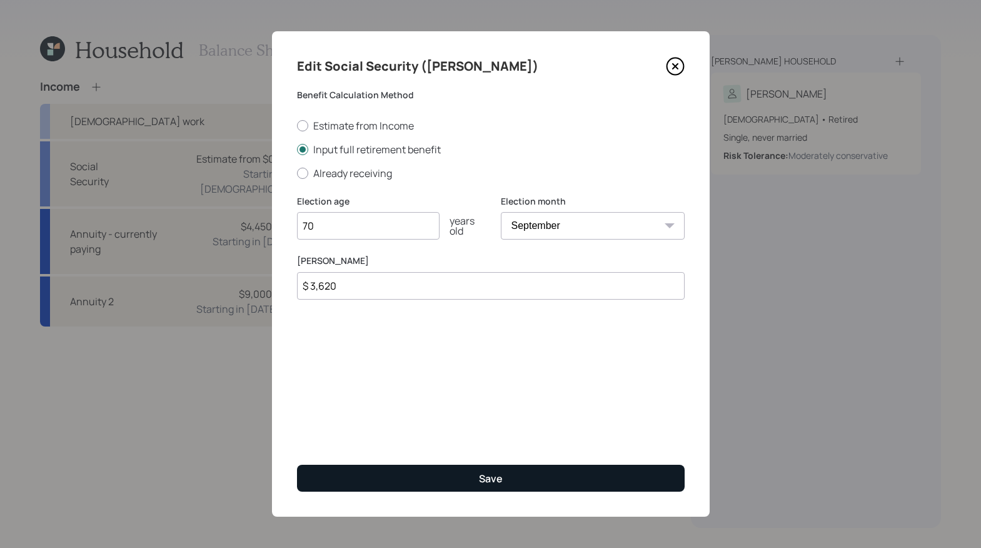
type input "$ 3,620"
click at [571, 464] on button "Save" at bounding box center [491, 477] width 388 height 27
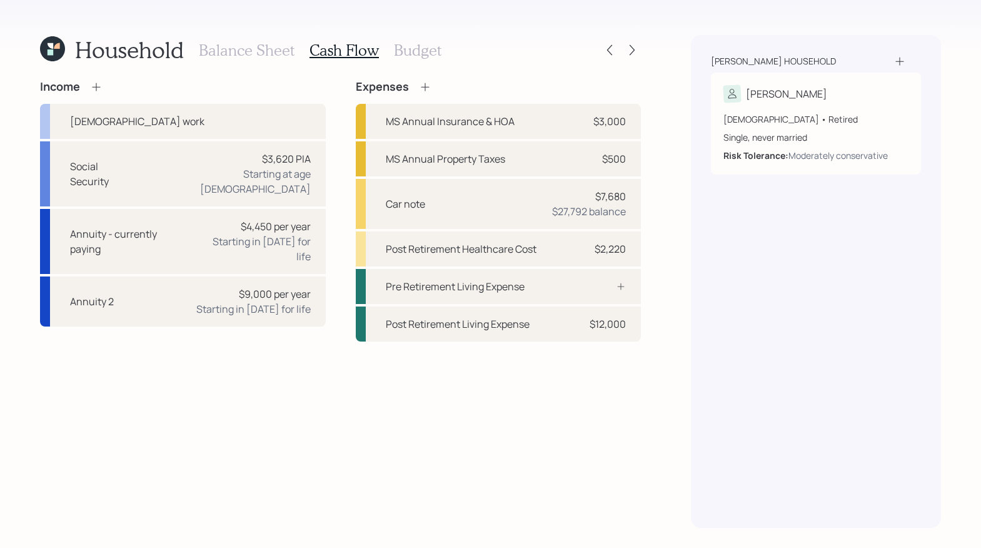
click at [414, 55] on h3 "Budget" at bounding box center [418, 50] width 48 height 18
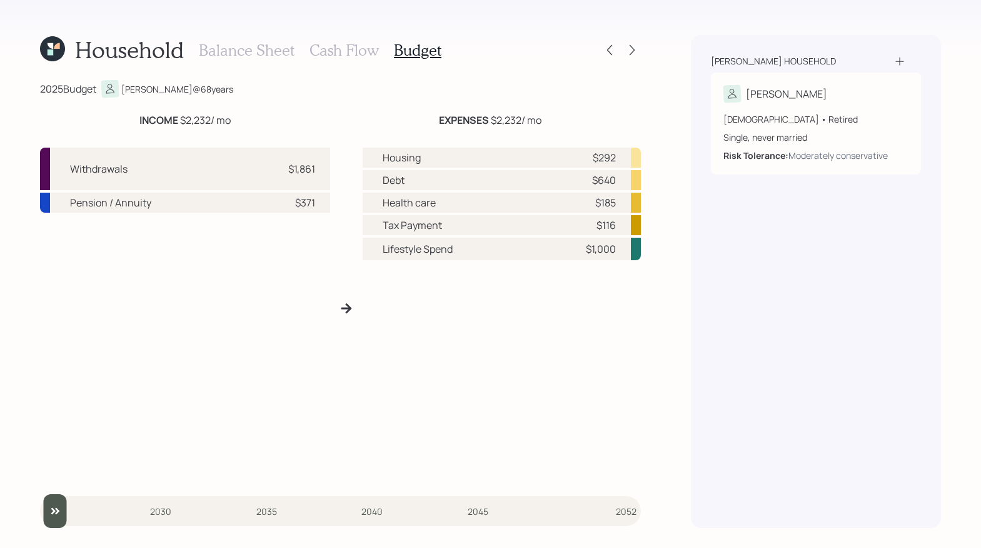
click at [341, 56] on h3 "Cash Flow" at bounding box center [343, 50] width 69 height 18
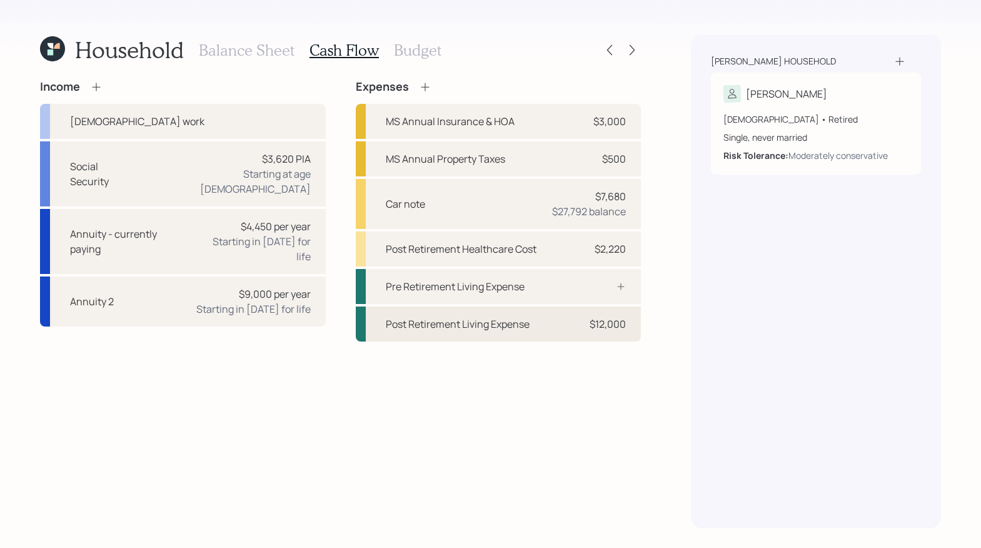
click at [506, 323] on div "Post Retirement Living Expense" at bounding box center [458, 323] width 144 height 15
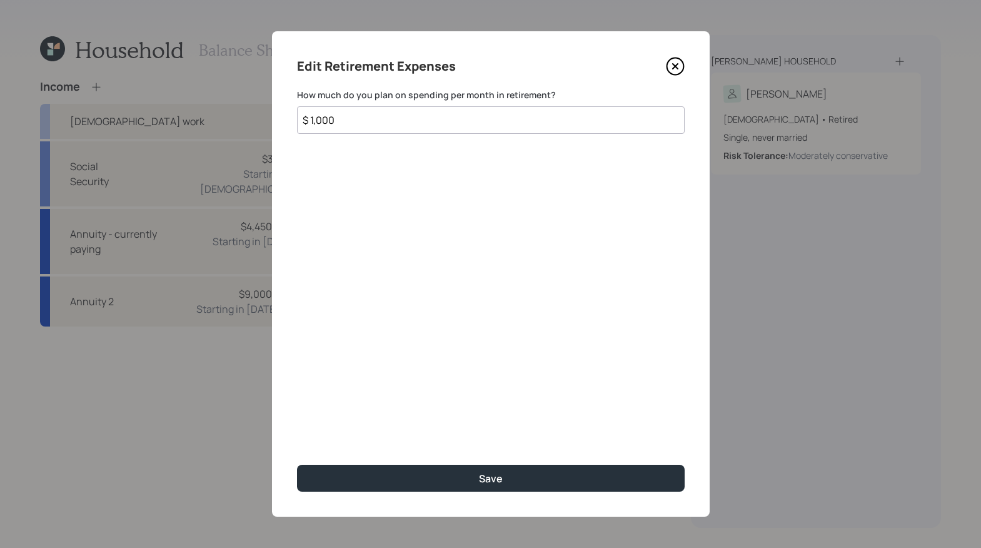
drag, startPoint x: 387, startPoint y: 121, endPoint x: 198, endPoint y: 91, distance: 191.7
click at [179, 89] on div "Edit Retirement Expenses How much do you plan on spending per month in retireme…" at bounding box center [490, 274] width 981 height 548
click at [668, 74] on icon at bounding box center [675, 66] width 19 height 19
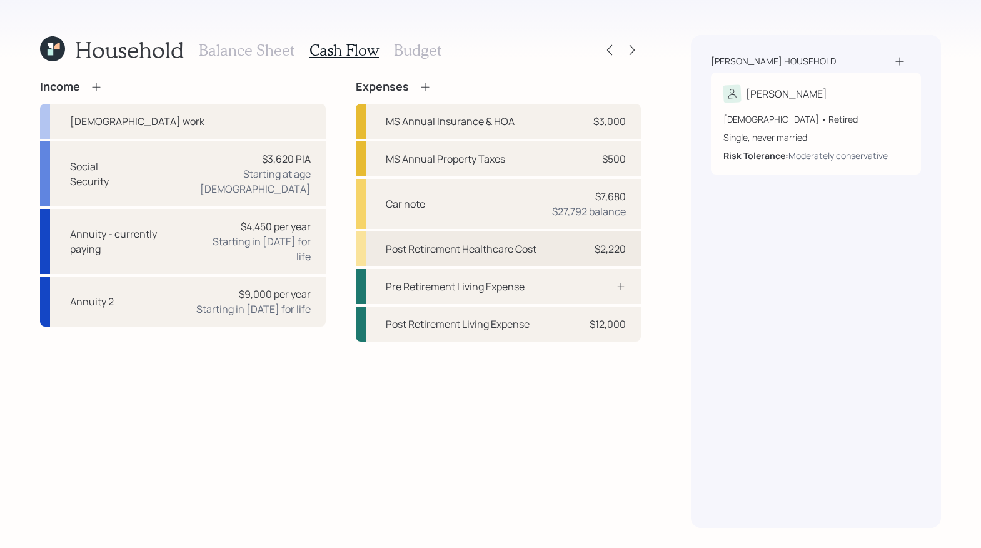
click at [501, 261] on div "Post Retirement Healthcare Cost $2,220" at bounding box center [499, 248] width 286 height 35
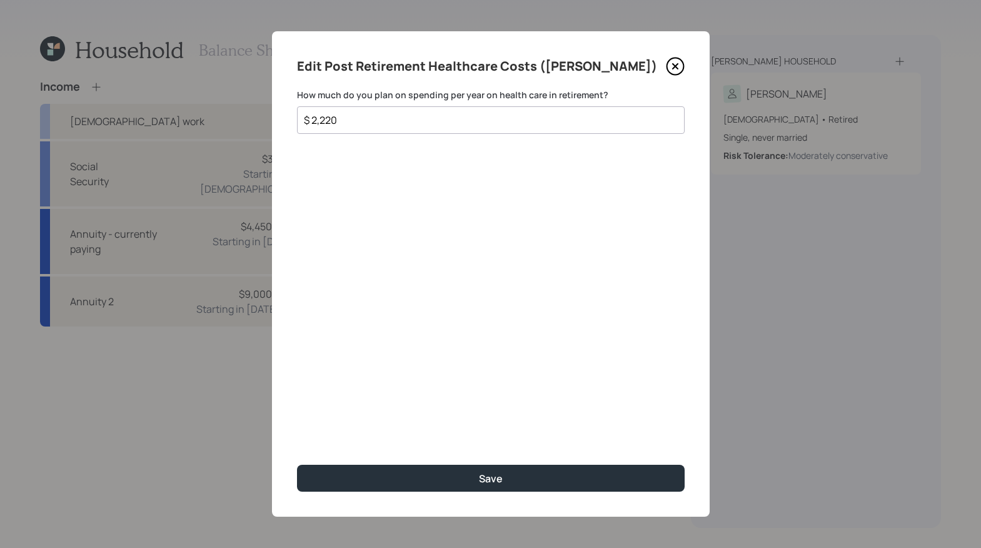
drag, startPoint x: 353, startPoint y: 125, endPoint x: 264, endPoint y: 119, distance: 89.6
click at [261, 119] on div "Edit Post Retirement Healthcare Costs (Aleksandra) How much do you plan on spen…" at bounding box center [490, 274] width 981 height 548
click at [348, 119] on input "$ 382" at bounding box center [486, 120] width 366 height 15
drag, startPoint x: 348, startPoint y: 119, endPoint x: 258, endPoint y: 108, distance: 90.8
click at [258, 108] on div "Edit Post Retirement Healthcare Costs (Aleksandra) How much do you plan on spen…" at bounding box center [490, 274] width 981 height 548
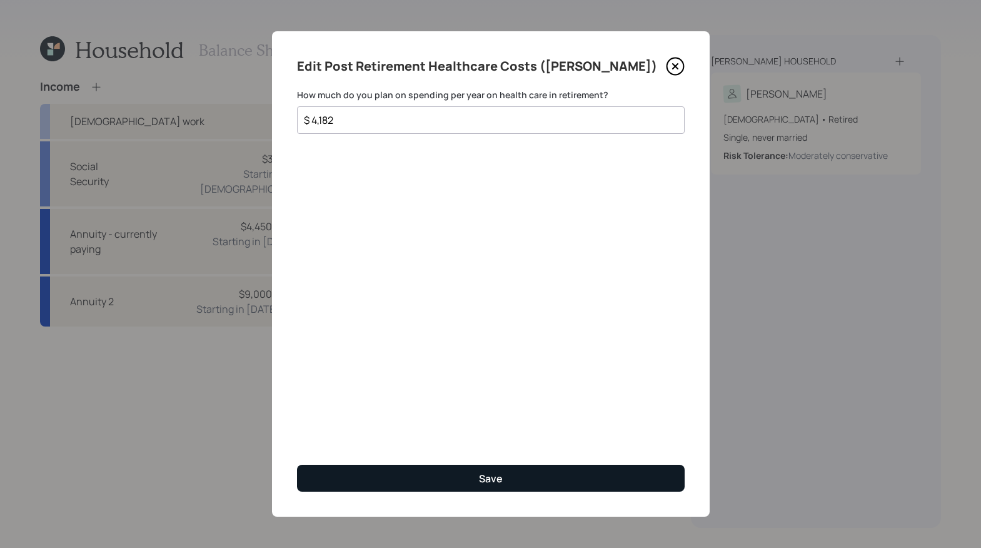
type input "$ 4,182"
click at [448, 483] on button "Save" at bounding box center [491, 477] width 388 height 27
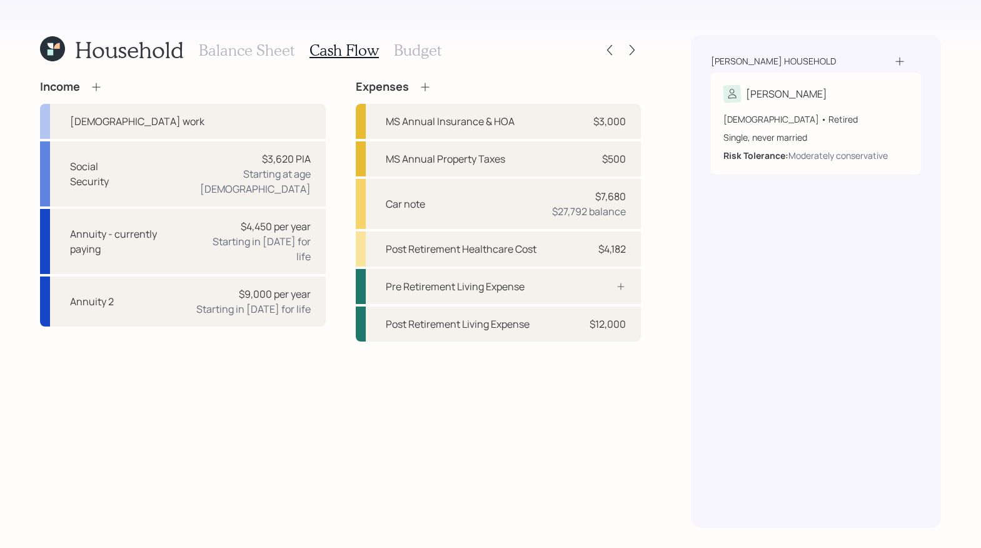
click at [449, 480] on div "Income Full-time work Social Security $3,620 PIA Starting at age 70 Annuity - c…" at bounding box center [340, 304] width 601 height 448
click at [465, 328] on div "Post Retirement Living Expense" at bounding box center [458, 323] width 144 height 15
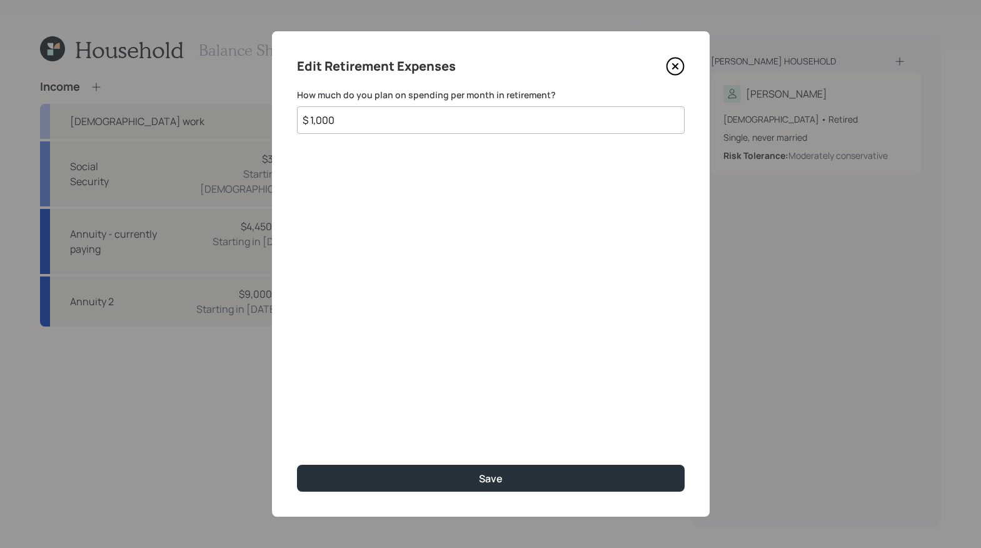
drag, startPoint x: 466, startPoint y: 128, endPoint x: 106, endPoint y: 63, distance: 366.4
click at [106, 63] on div "Edit Retirement Expenses How much do you plan on spending per month in retireme…" at bounding box center [490, 274] width 981 height 548
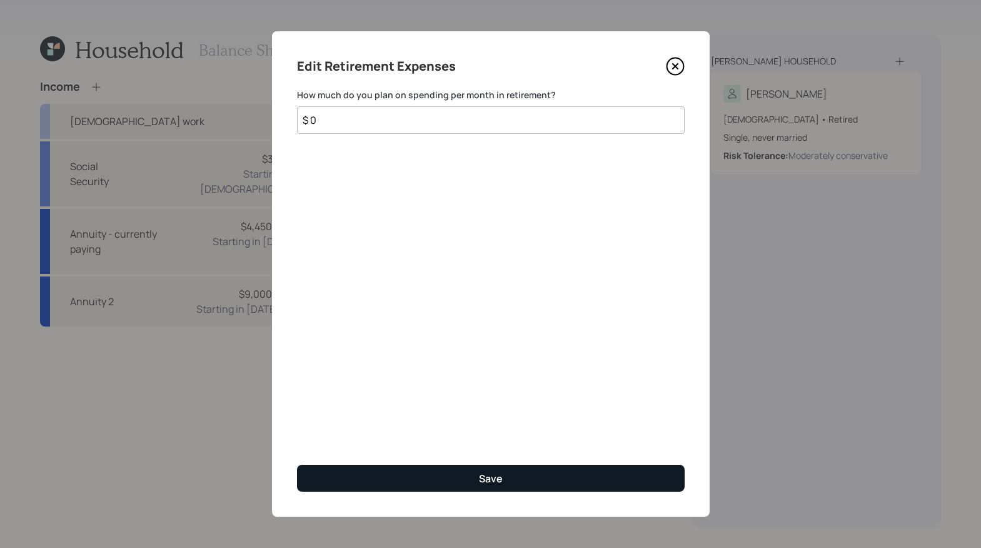
type input "$ 0"
drag, startPoint x: 441, startPoint y: 480, endPoint x: 434, endPoint y: 475, distance: 8.0
click at [441, 480] on button "Save" at bounding box center [491, 477] width 388 height 27
